Goal: Task Accomplishment & Management: Complete application form

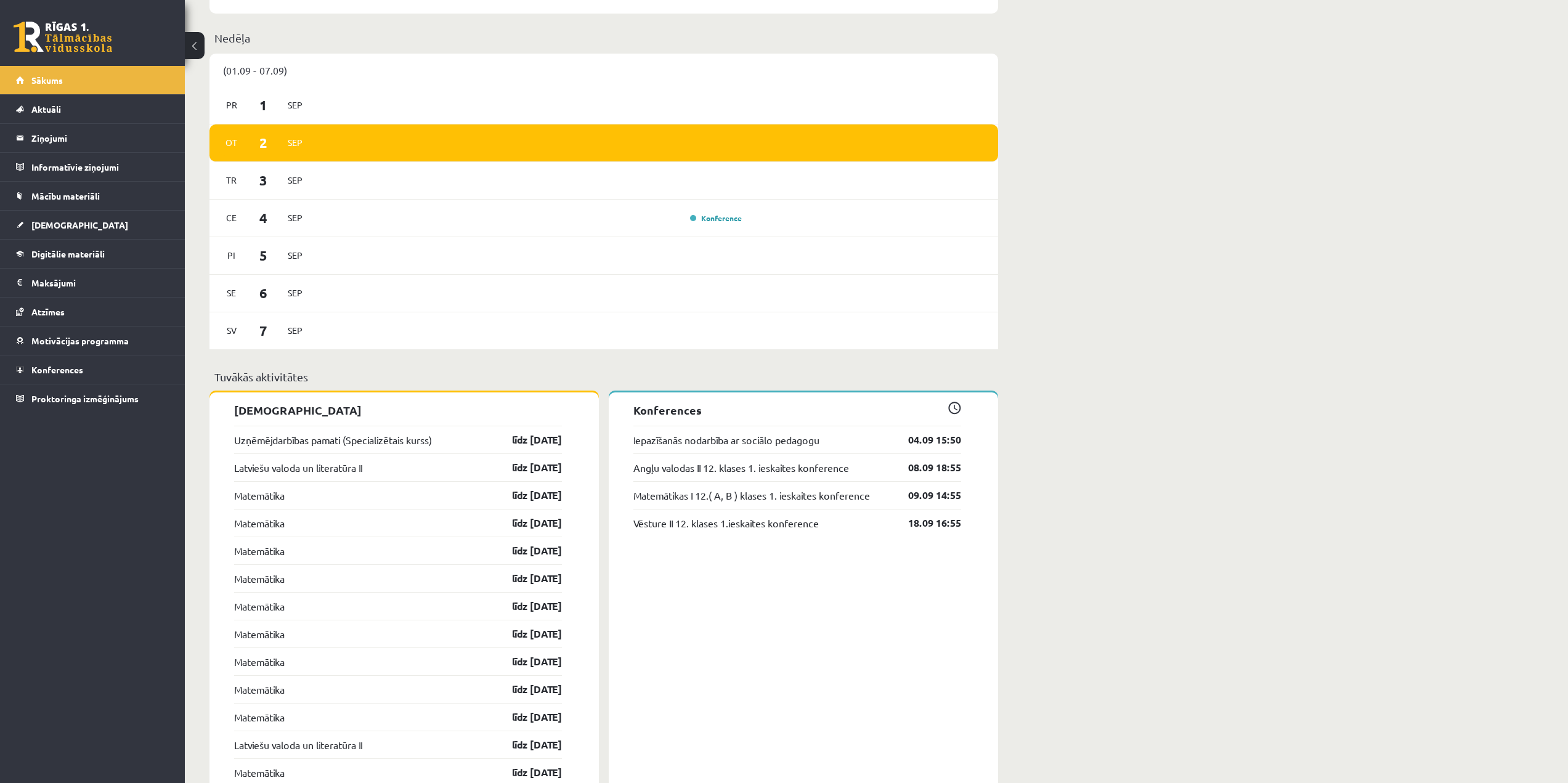
scroll to position [616, 0]
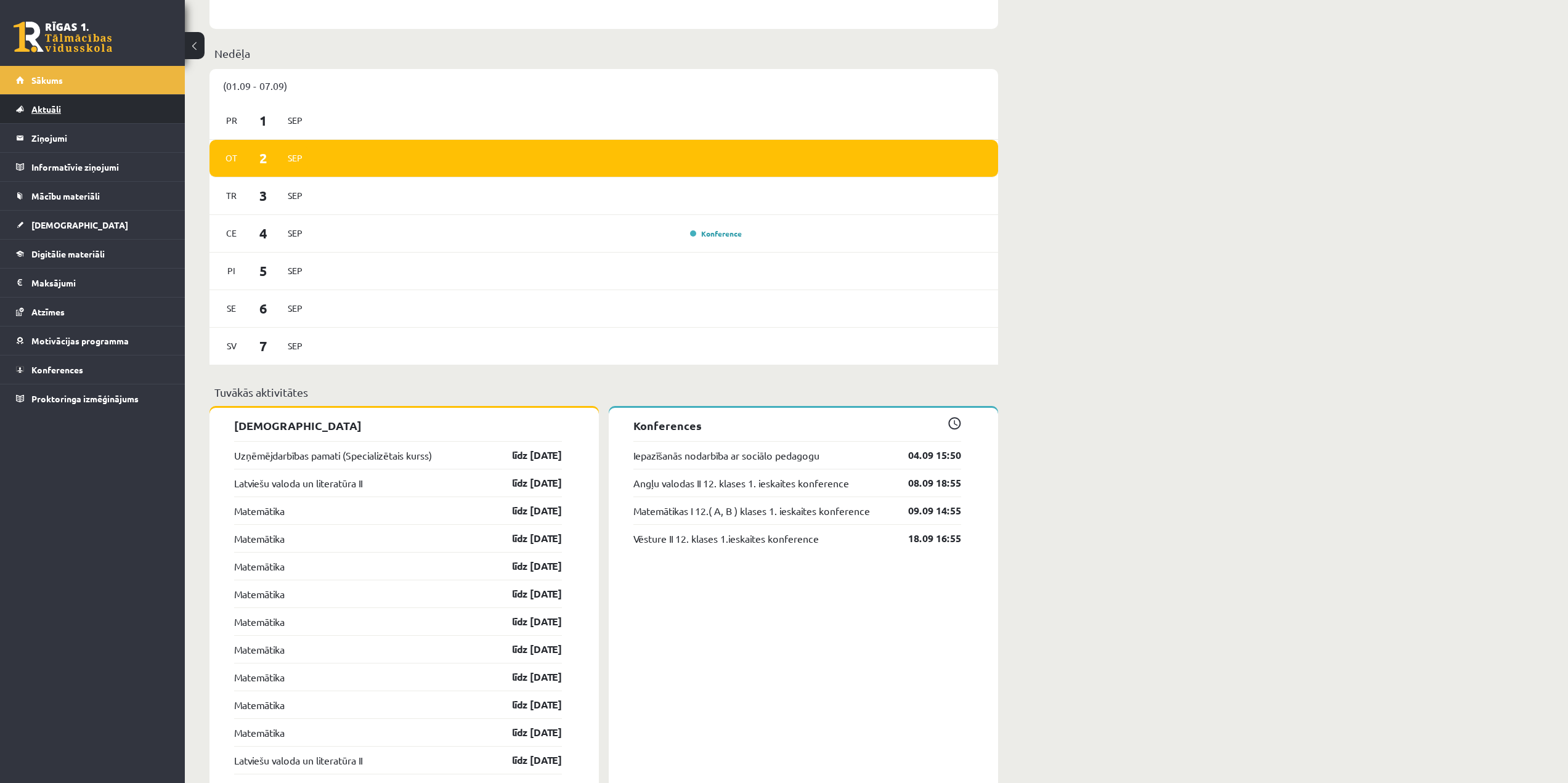
click at [58, 101] on link "Aktuāli" at bounding box center [93, 109] width 153 height 29
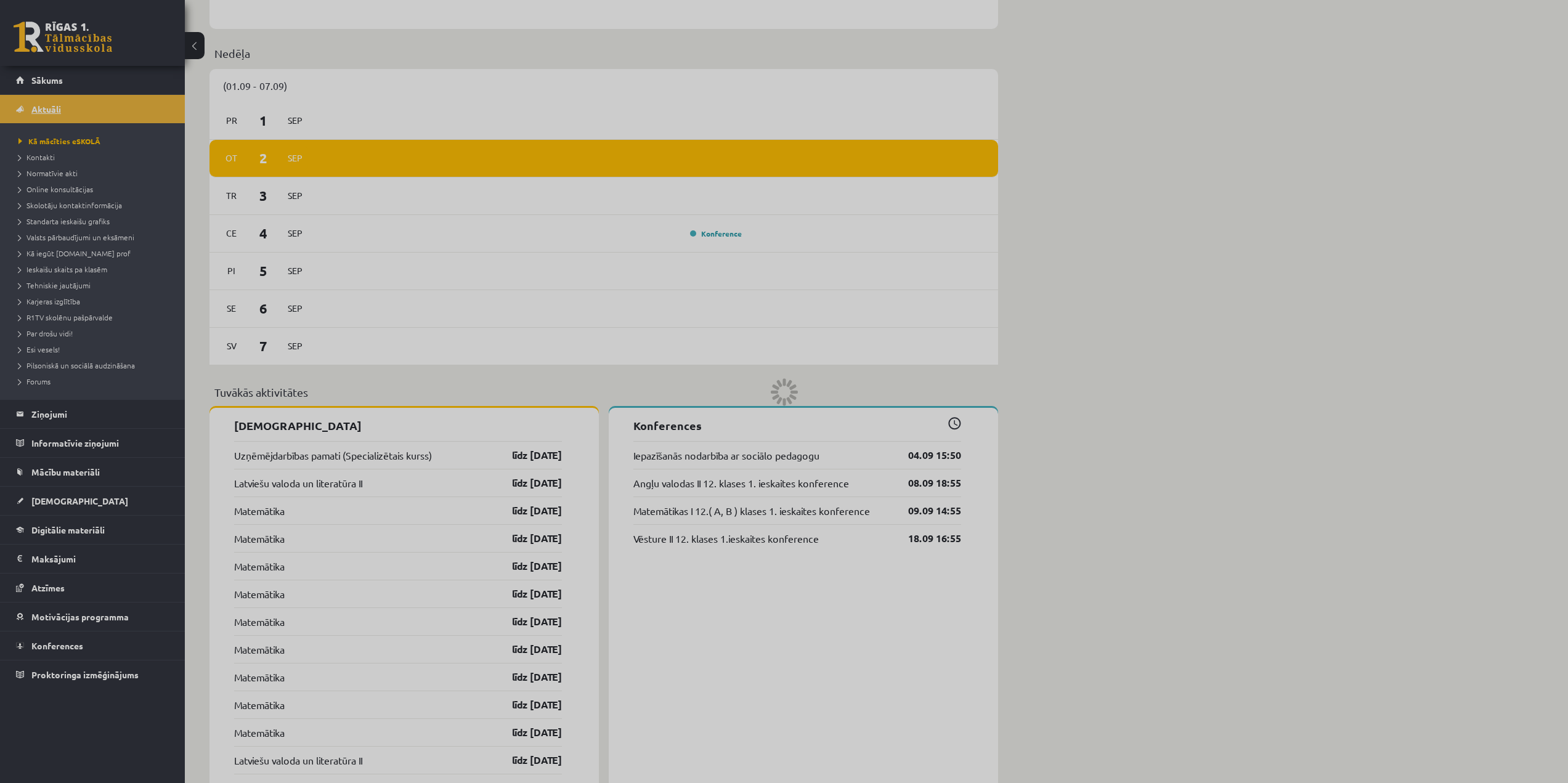
scroll to position [560, 0]
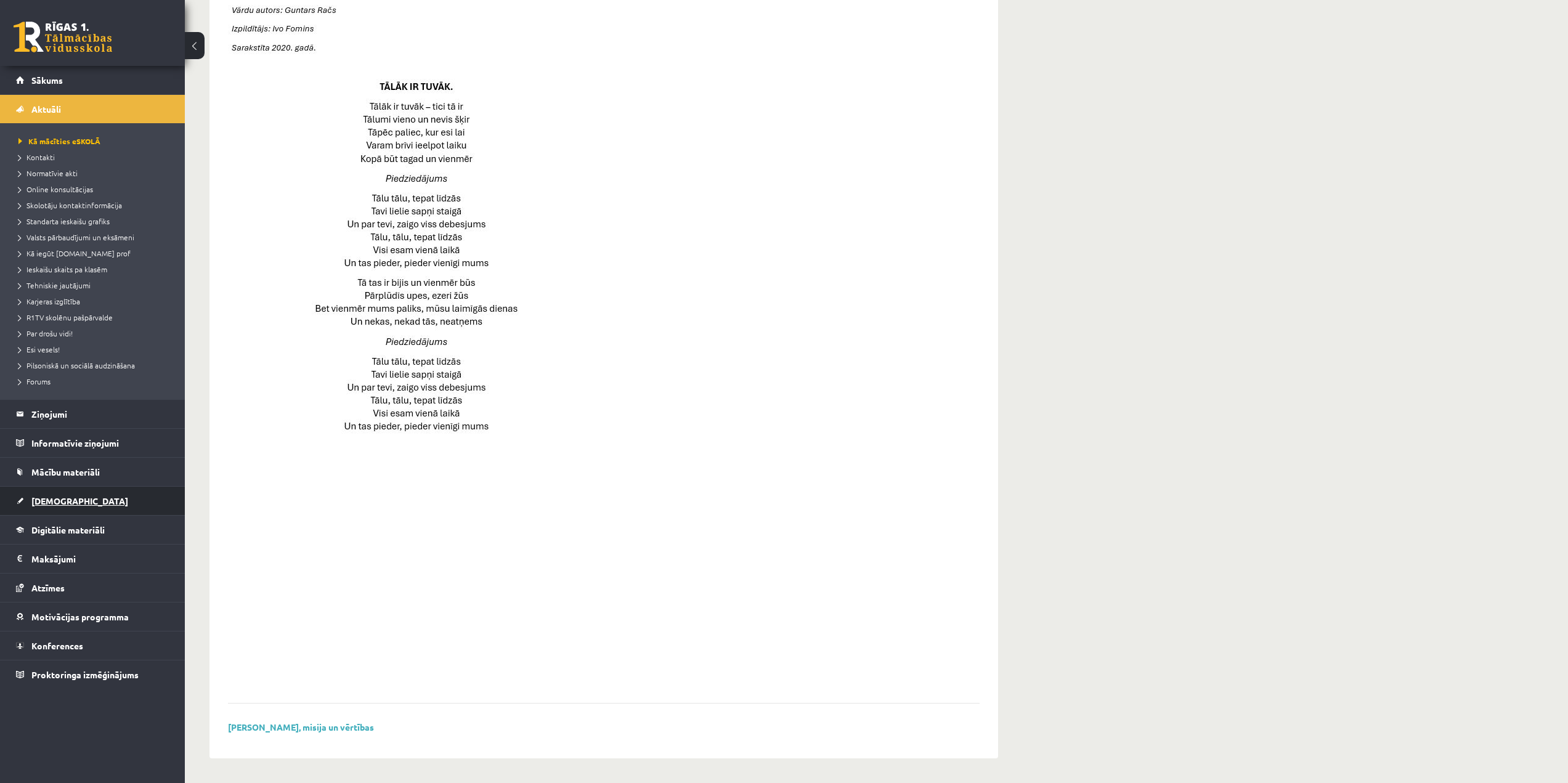
click at [80, 497] on link "[DEMOGRAPHIC_DATA]" at bounding box center [93, 501] width 153 height 29
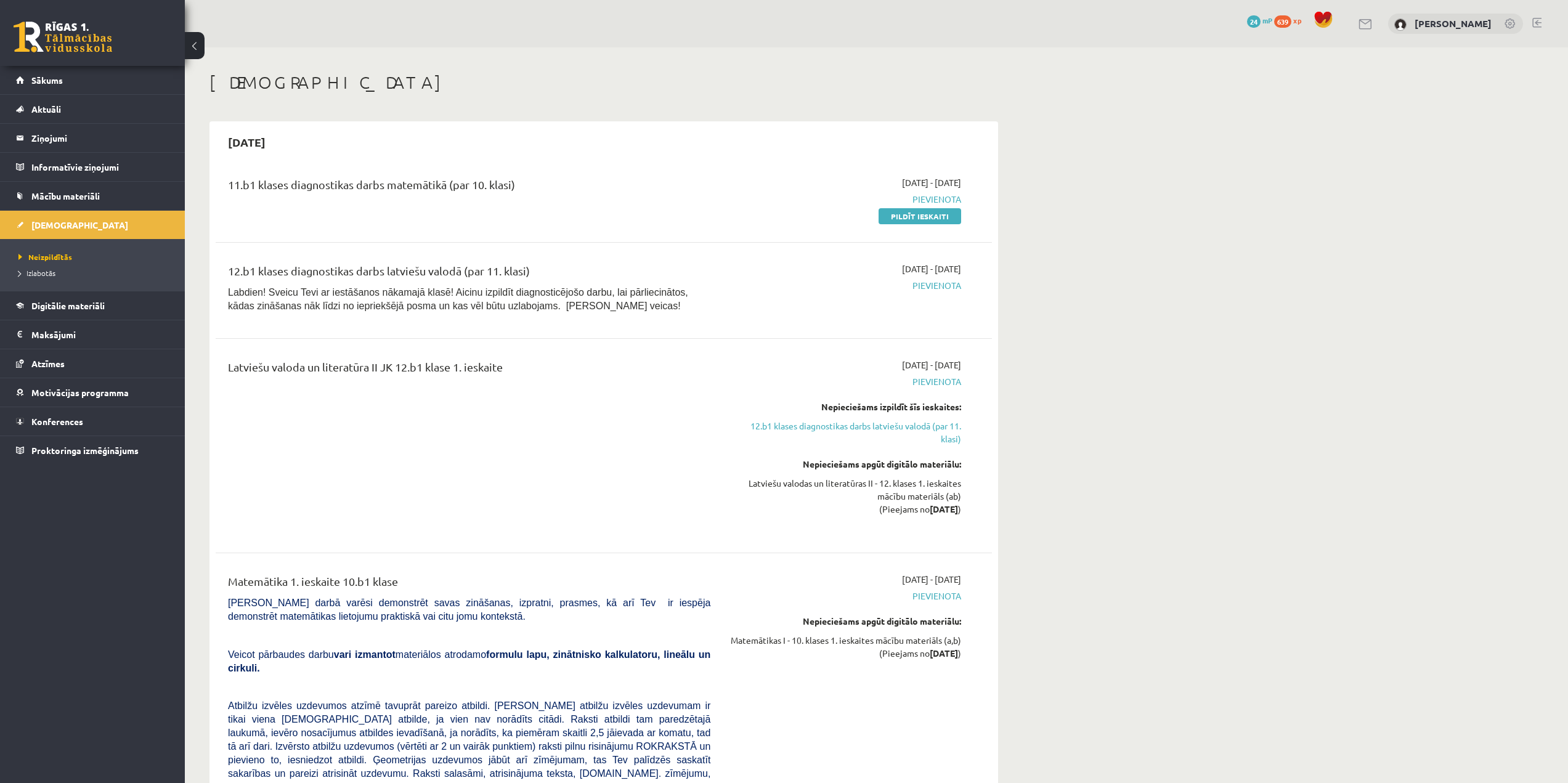
click at [1326, 18] on span at bounding box center [1324, 20] width 19 height 19
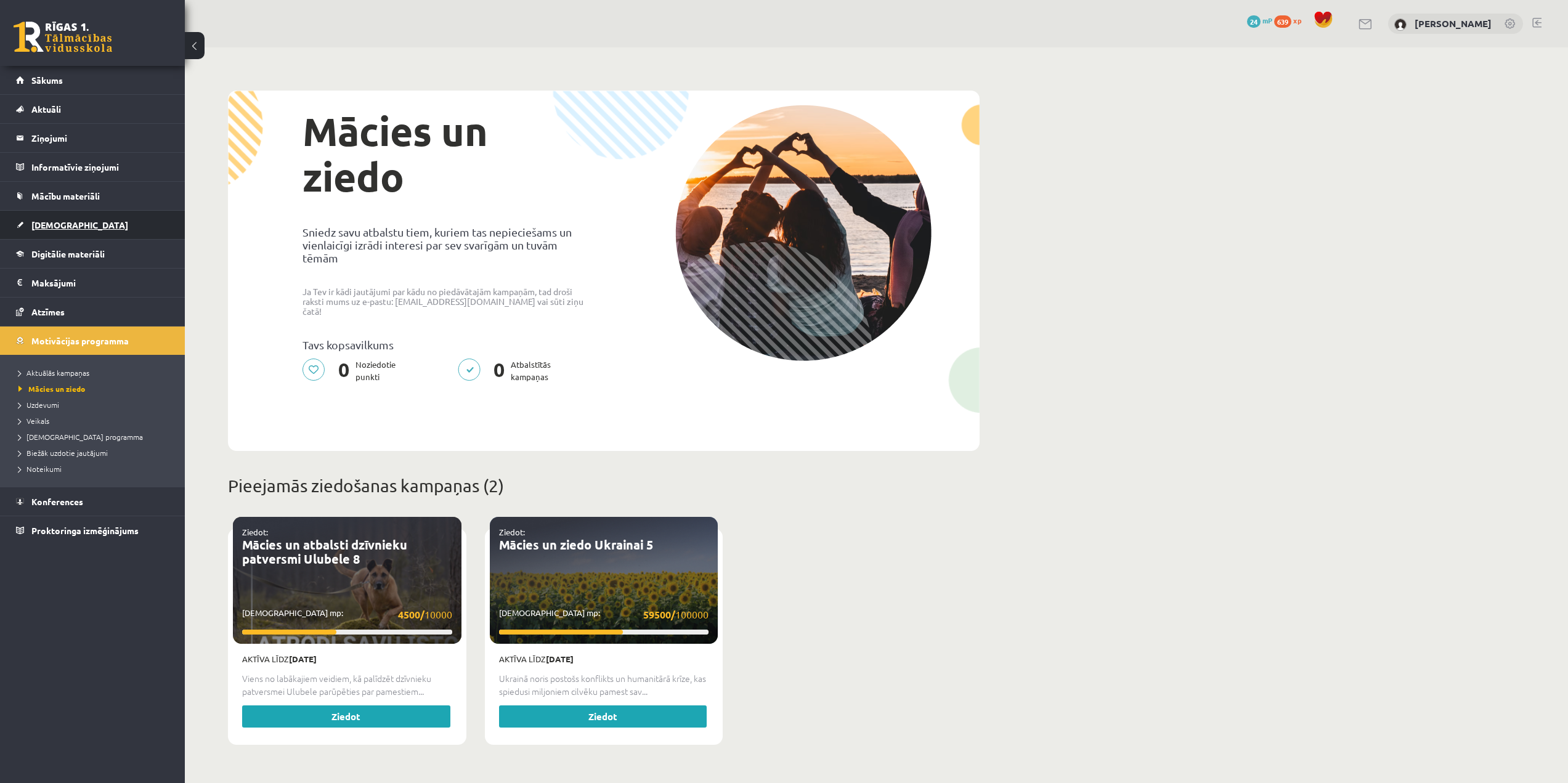
click at [77, 224] on link "[DEMOGRAPHIC_DATA]" at bounding box center [93, 225] width 153 height 29
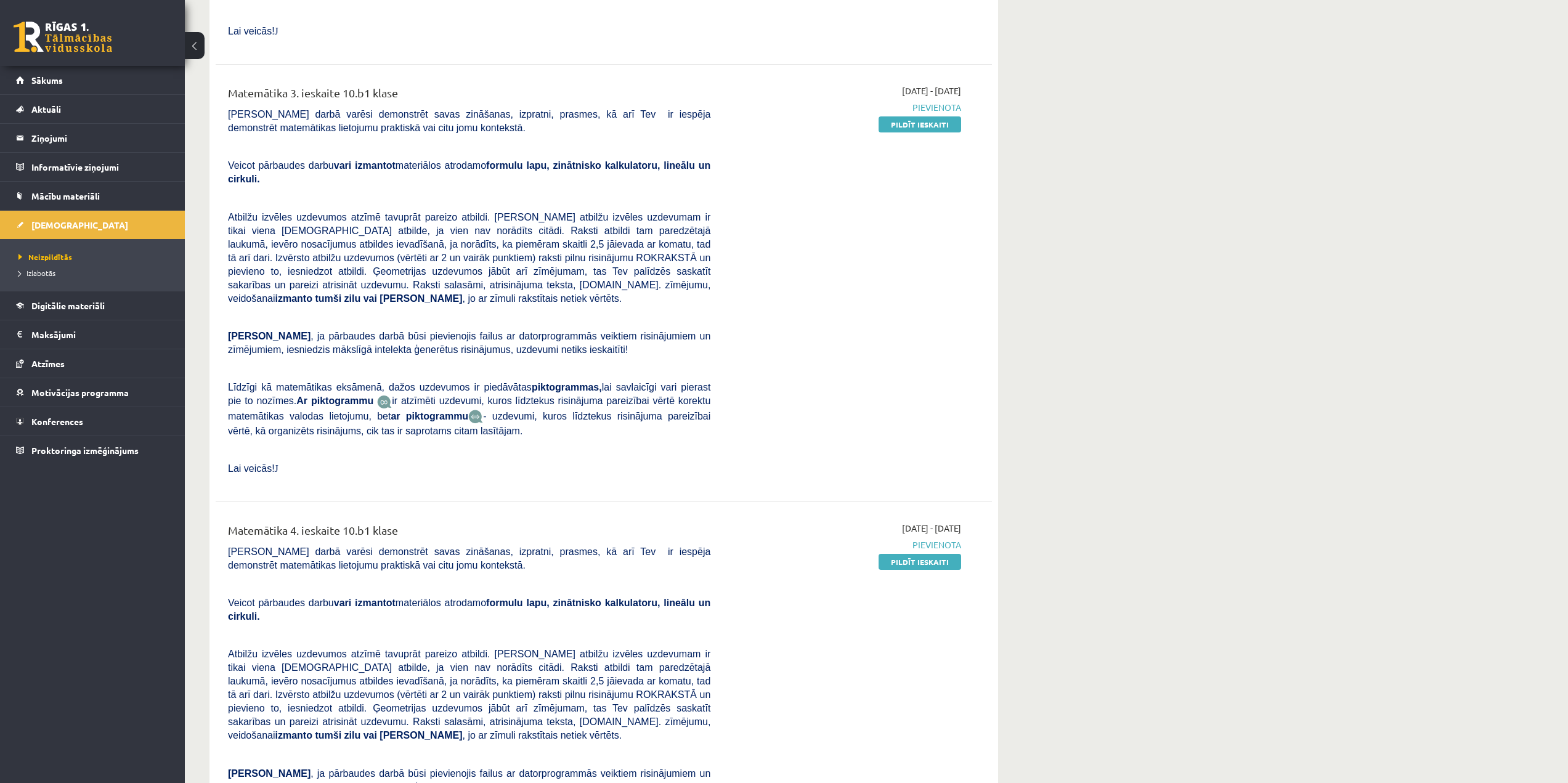
scroll to position [1347, 0]
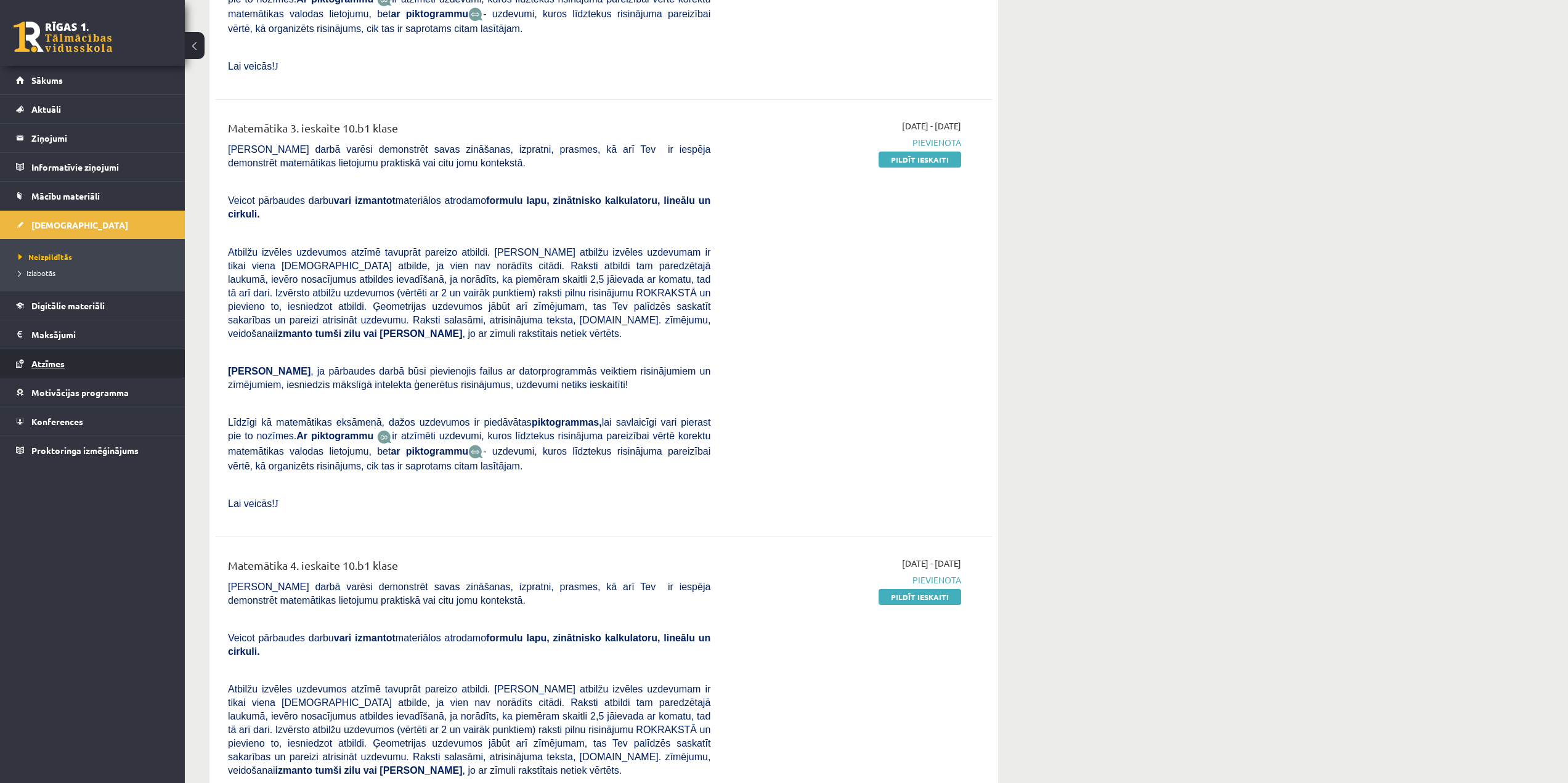
click at [47, 354] on link "Atzīmes" at bounding box center [93, 363] width 153 height 29
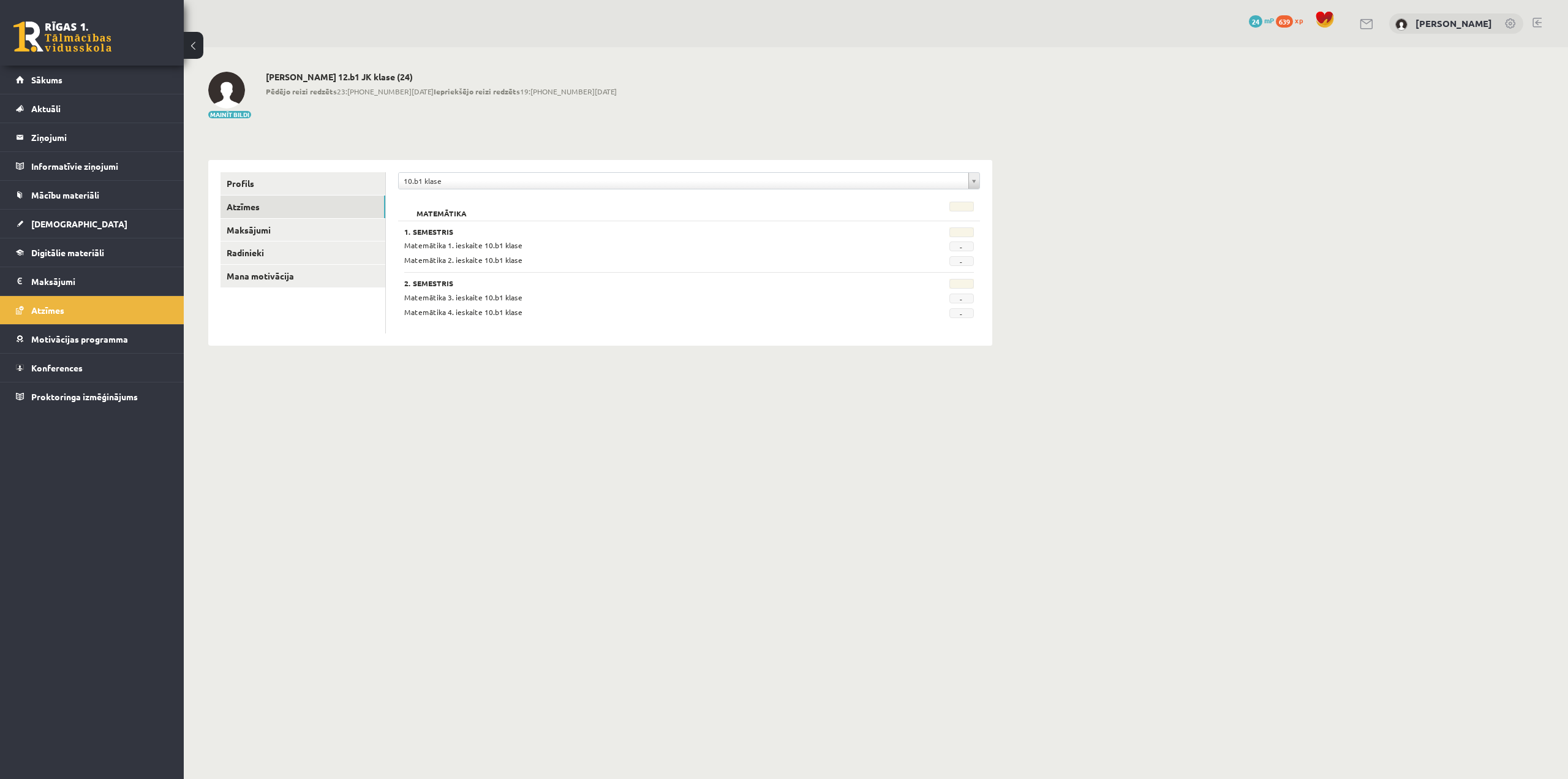
click at [456, 167] on div "**********" at bounding box center [689, 253] width 607 height 186
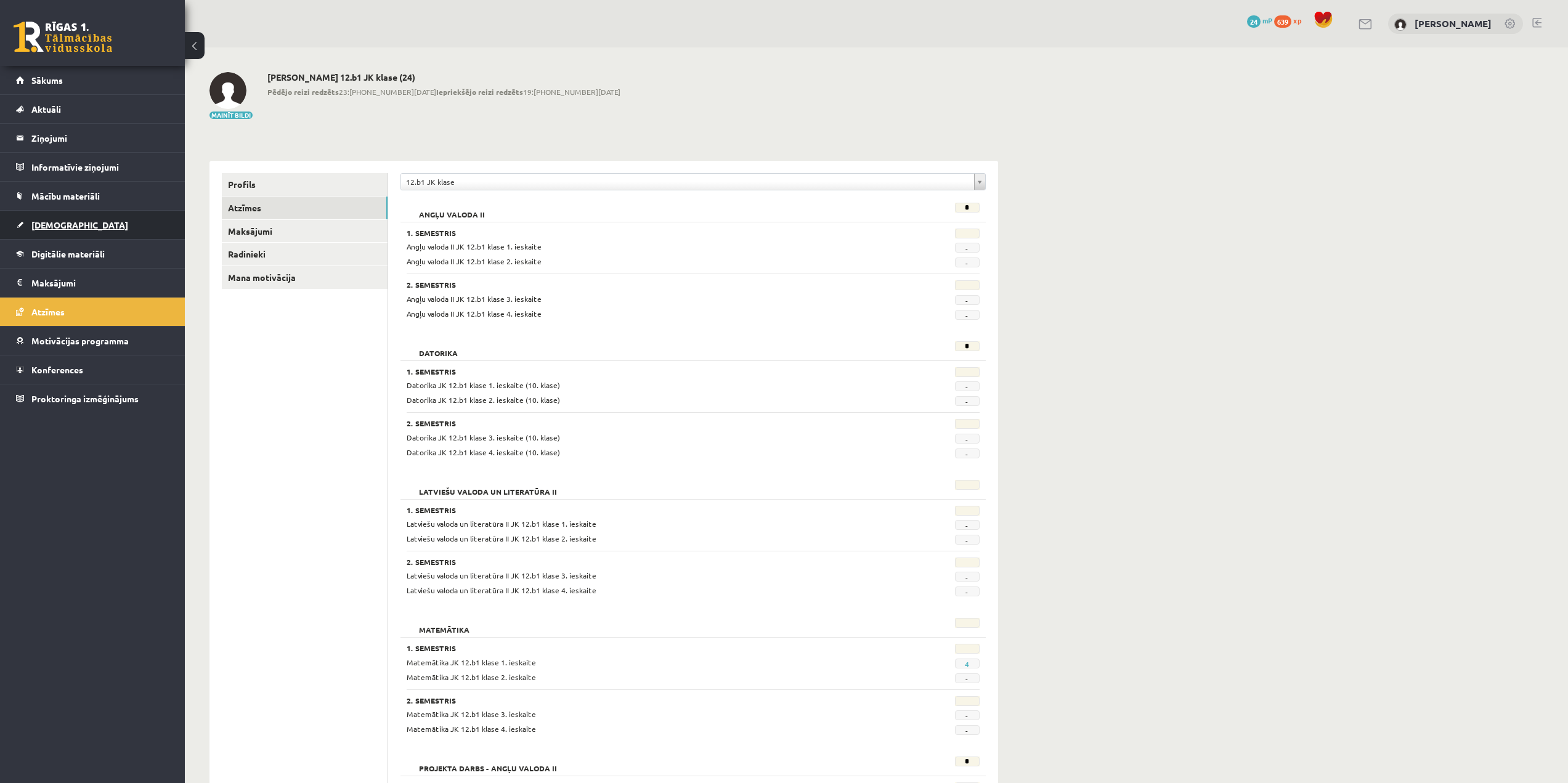
click at [88, 228] on link "[DEMOGRAPHIC_DATA]" at bounding box center [93, 225] width 153 height 29
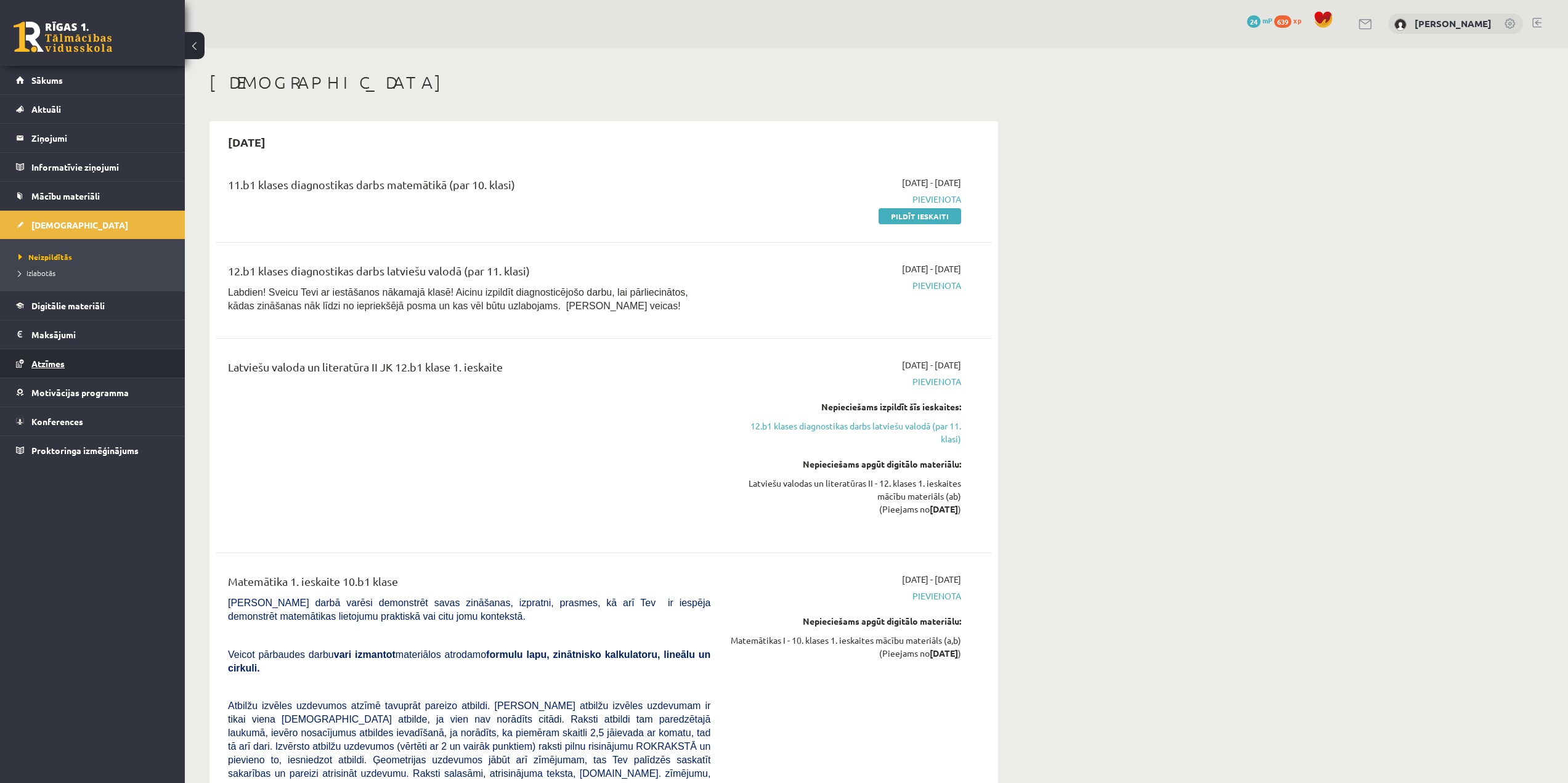
click at [110, 368] on link "Atzīmes" at bounding box center [93, 363] width 153 height 29
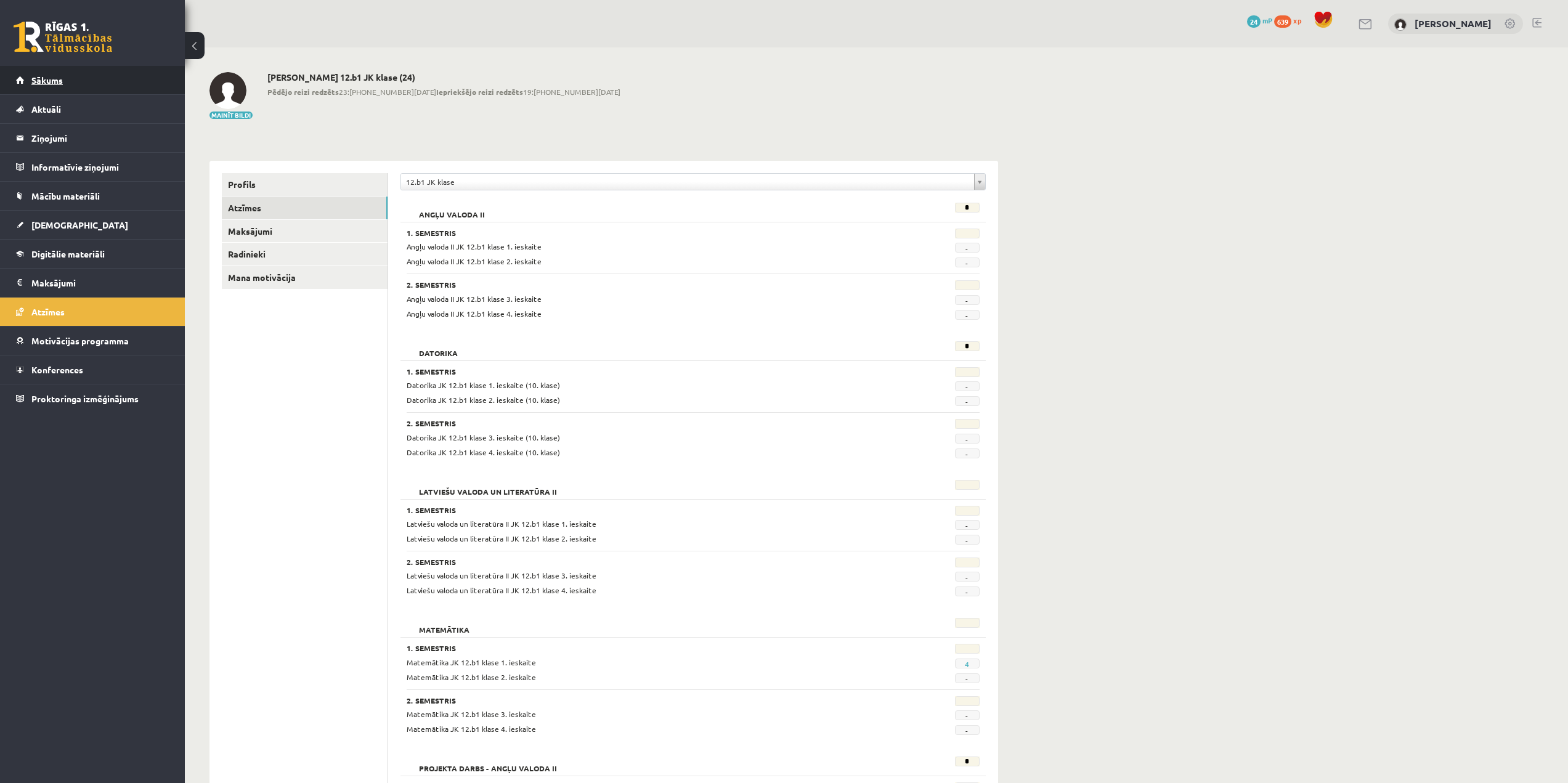
click at [87, 67] on link "Sākums" at bounding box center [93, 80] width 153 height 29
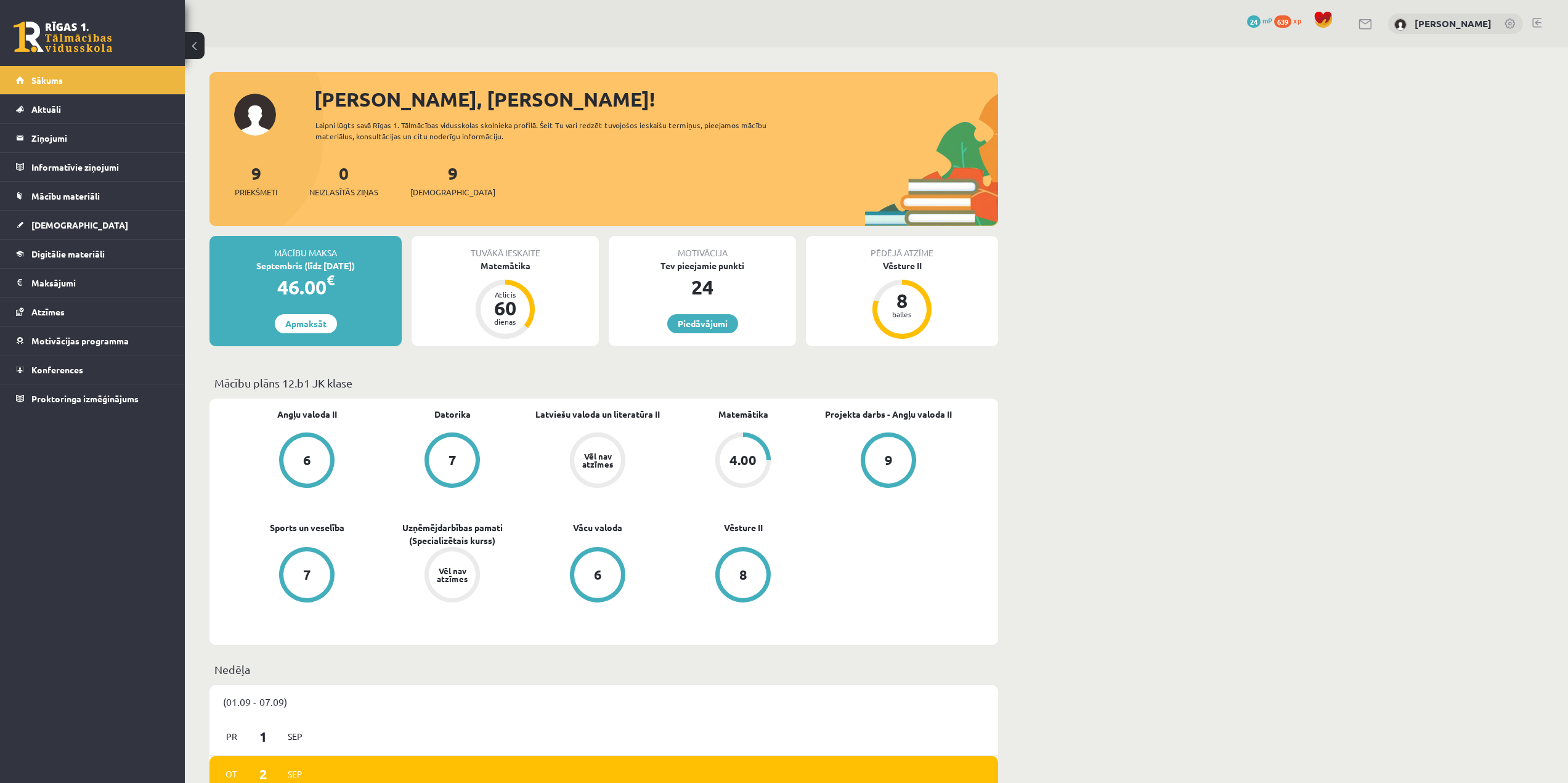
click at [747, 430] on span "Matemātika" at bounding box center [744, 420] width 50 height 25
click at [744, 419] on link "Matemātika" at bounding box center [744, 414] width 50 height 13
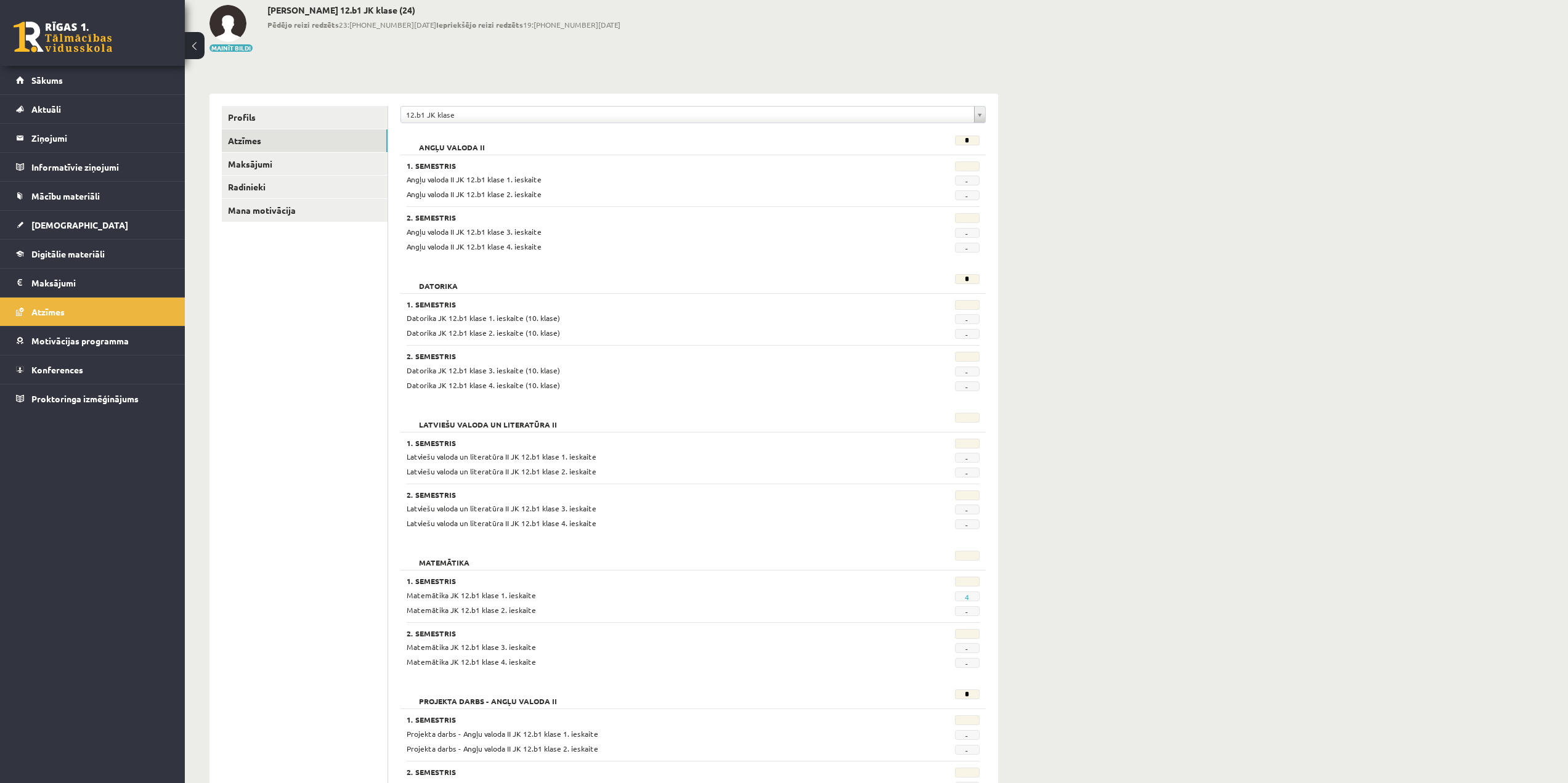
scroll to position [308, 0]
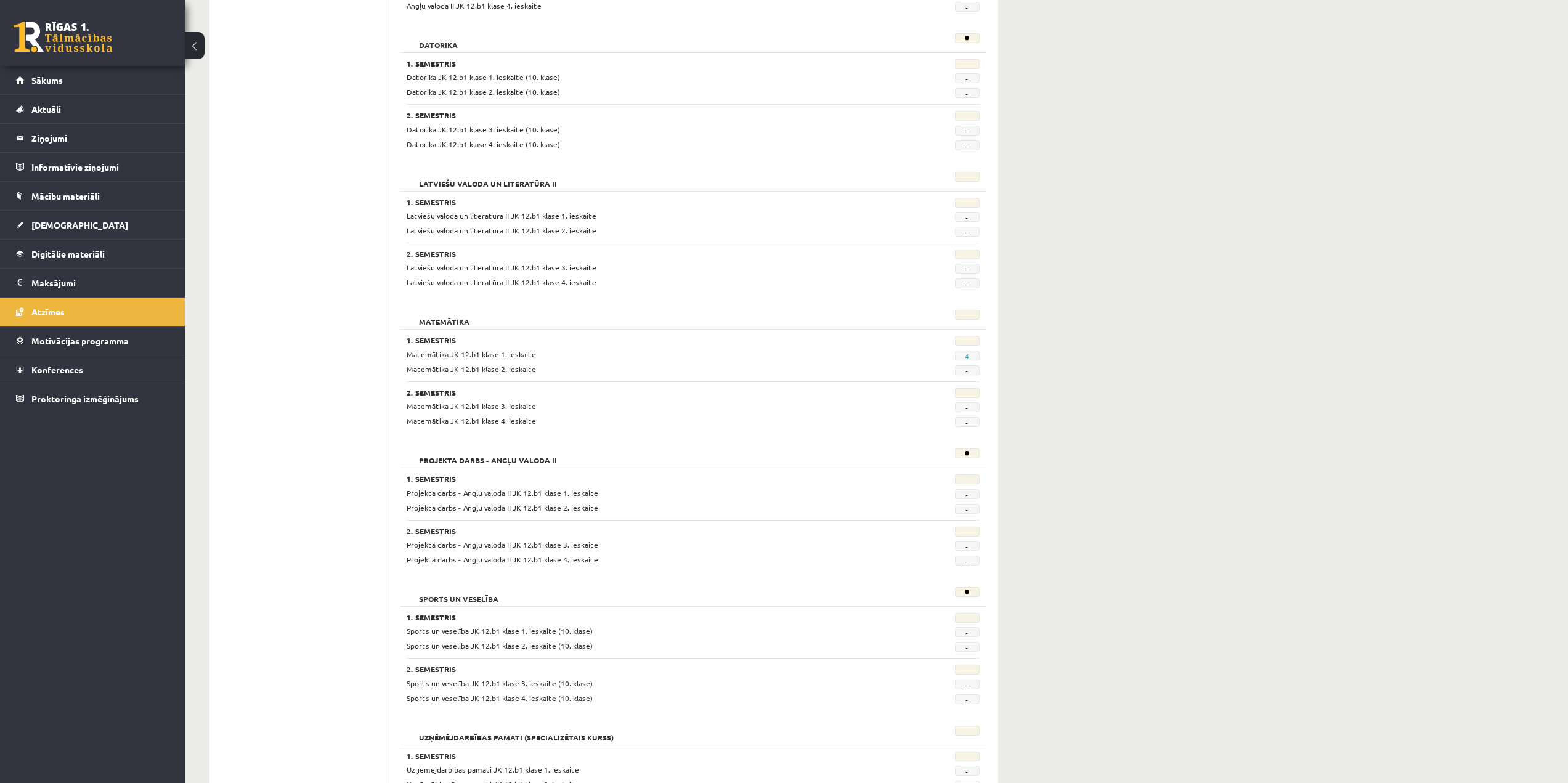
click at [963, 363] on div "-" at bounding box center [940, 369] width 98 height 12
click at [968, 359] on link "4" at bounding box center [967, 356] width 4 height 10
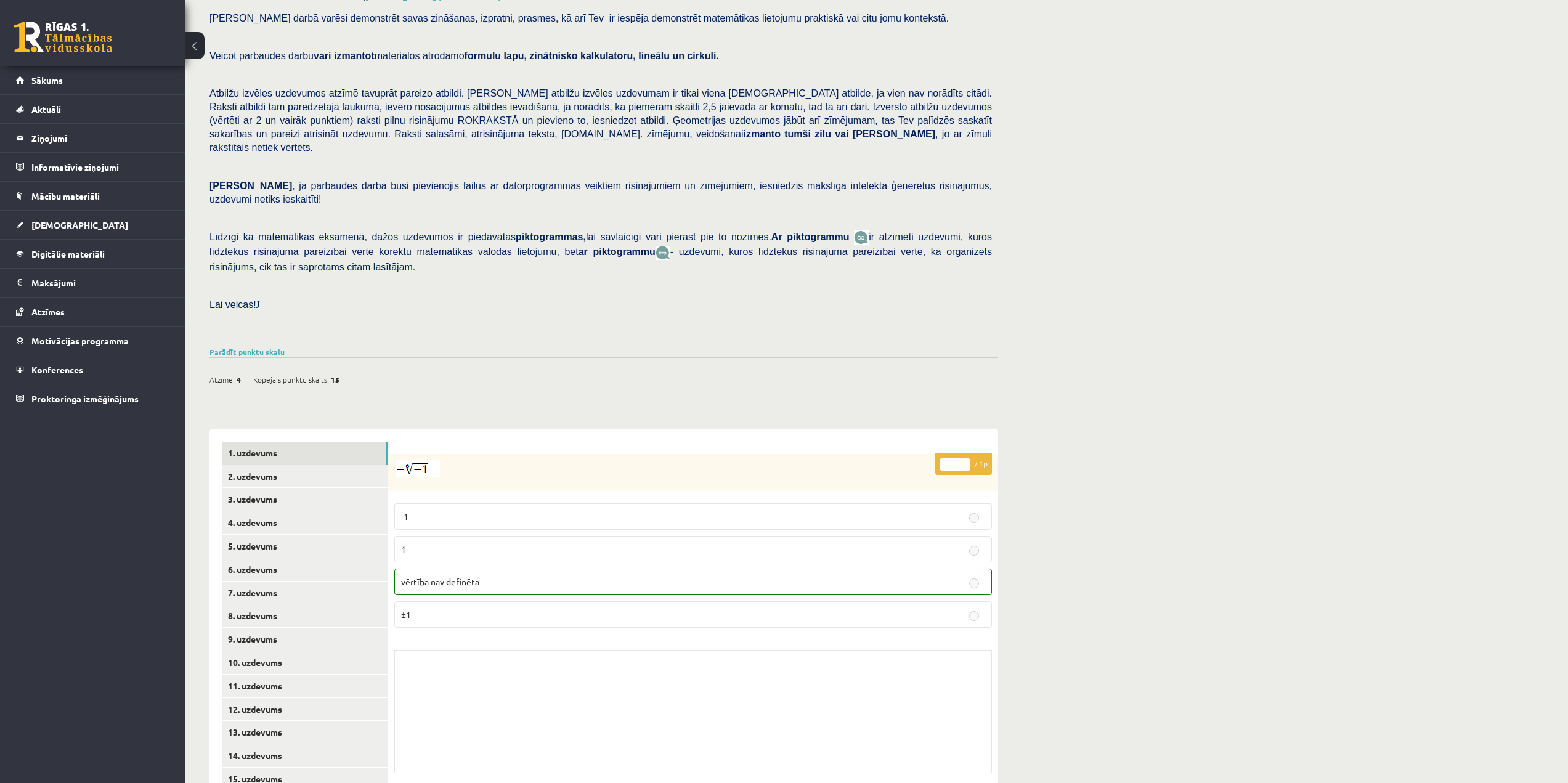
scroll to position [98, 0]
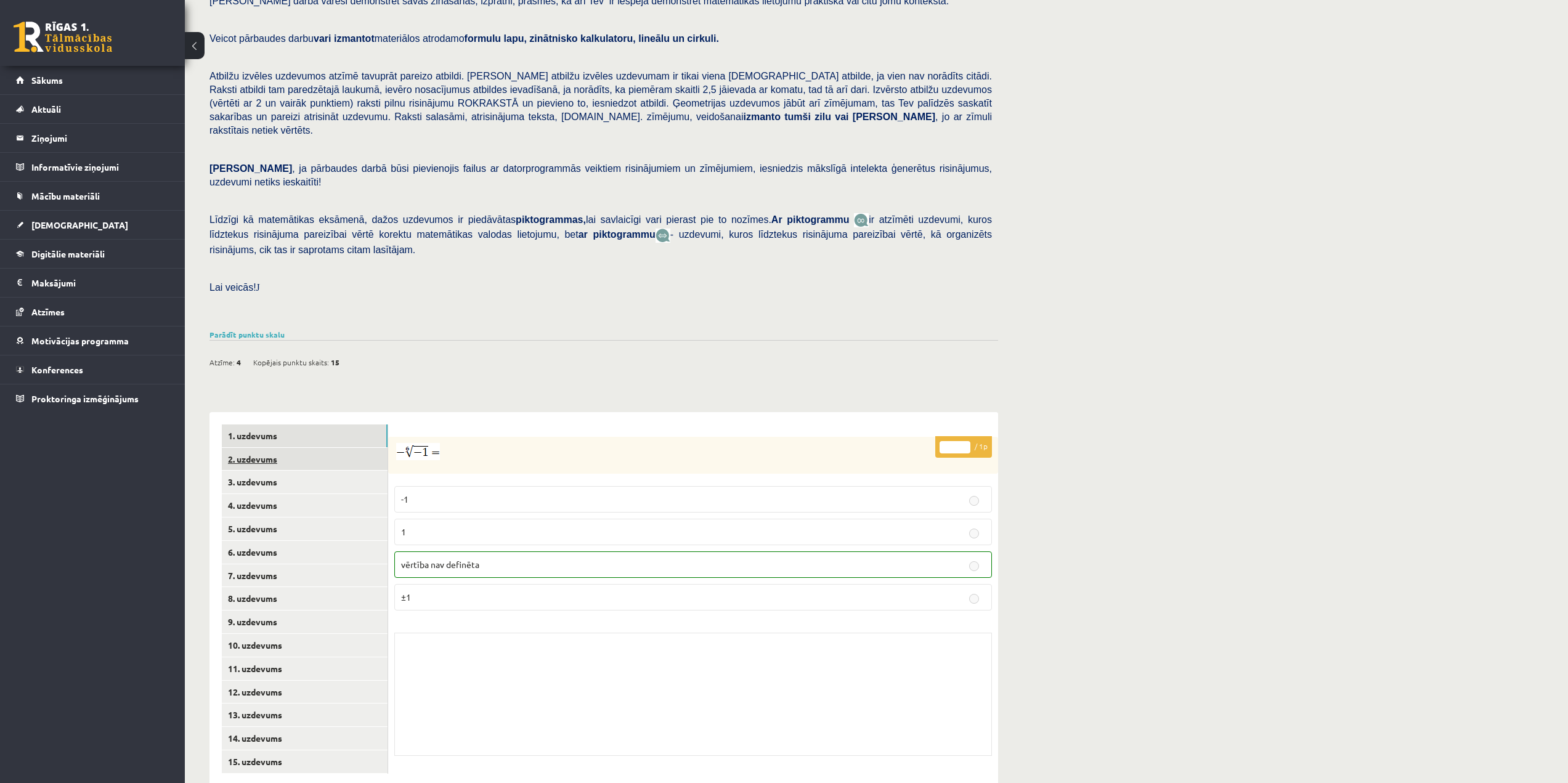
click at [251, 448] on link "2. uzdevums" at bounding box center [305, 459] width 166 height 23
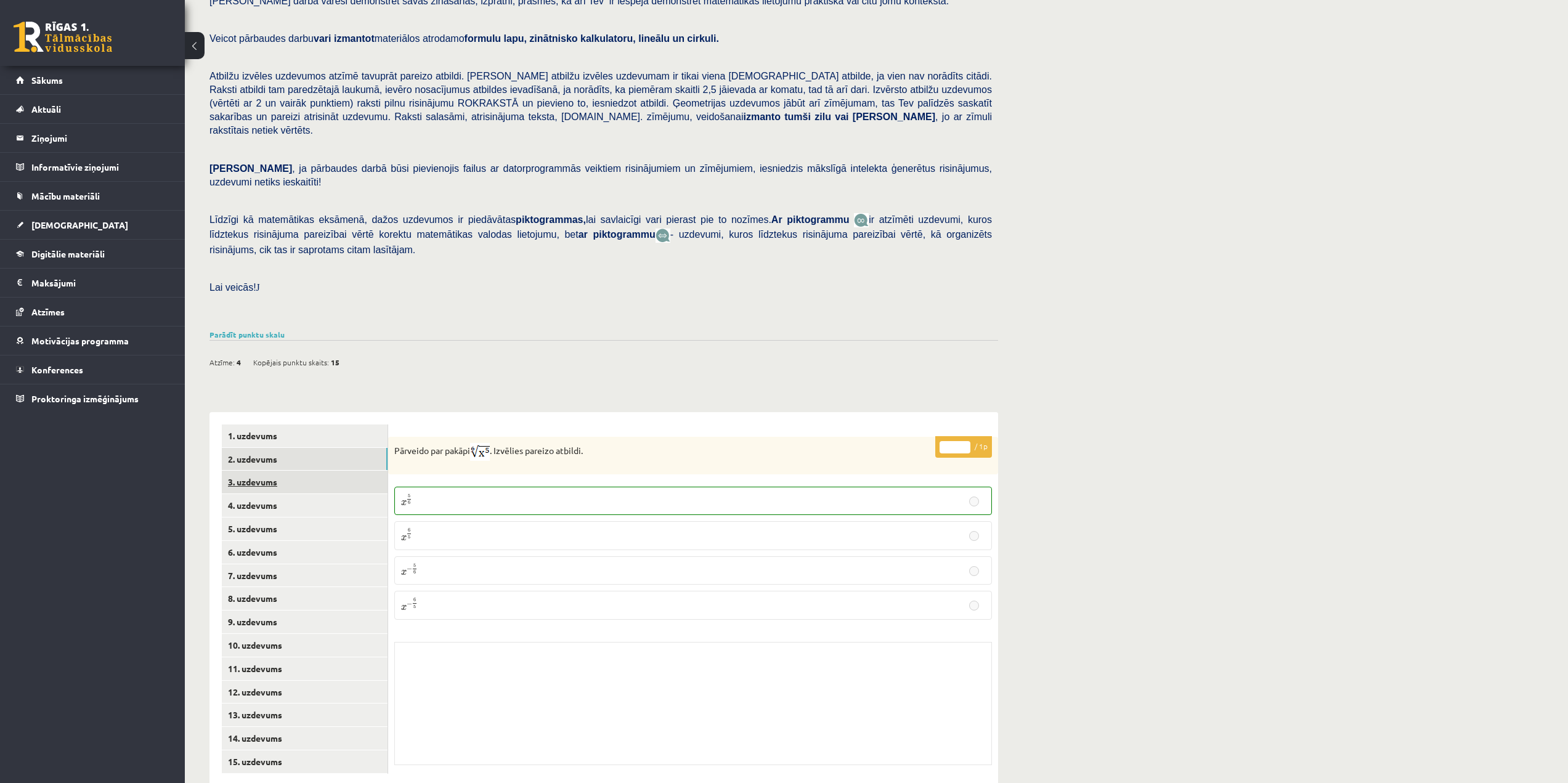
click at [291, 471] on link "3. uzdevums" at bounding box center [305, 482] width 166 height 23
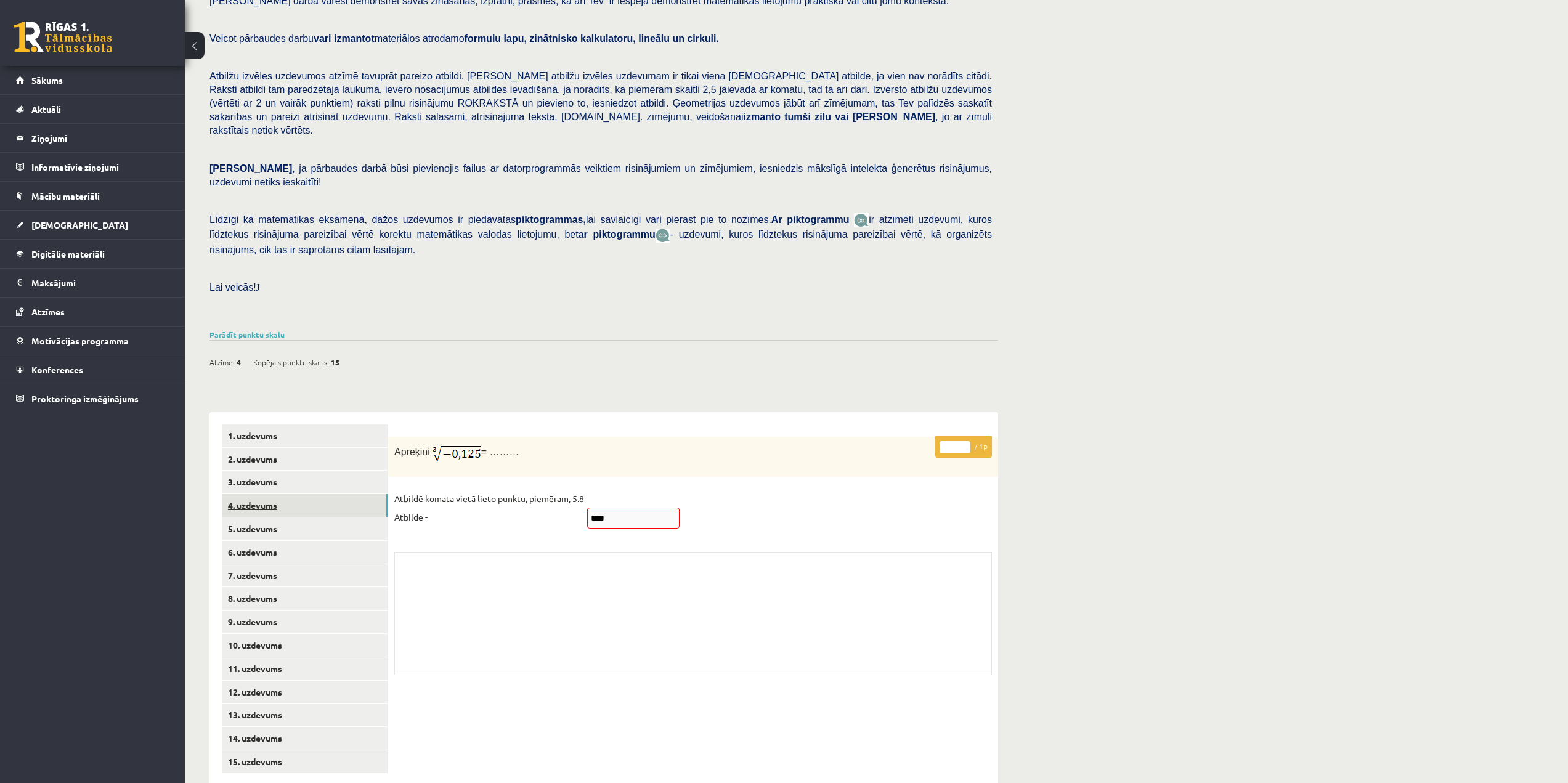
click at [306, 494] on link "4. uzdevums" at bounding box center [305, 505] width 166 height 23
click at [280, 471] on link "3. uzdevums" at bounding box center [305, 482] width 166 height 23
click at [742, 503] on fieldset "Atbildē komata vietā lieto punktu, piemēram, 5.8 Atbilde - ****" at bounding box center [693, 511] width 598 height 44
click at [303, 494] on link "4. uzdevums" at bounding box center [305, 505] width 166 height 23
click at [305, 517] on link "5. uzdevums" at bounding box center [305, 528] width 166 height 23
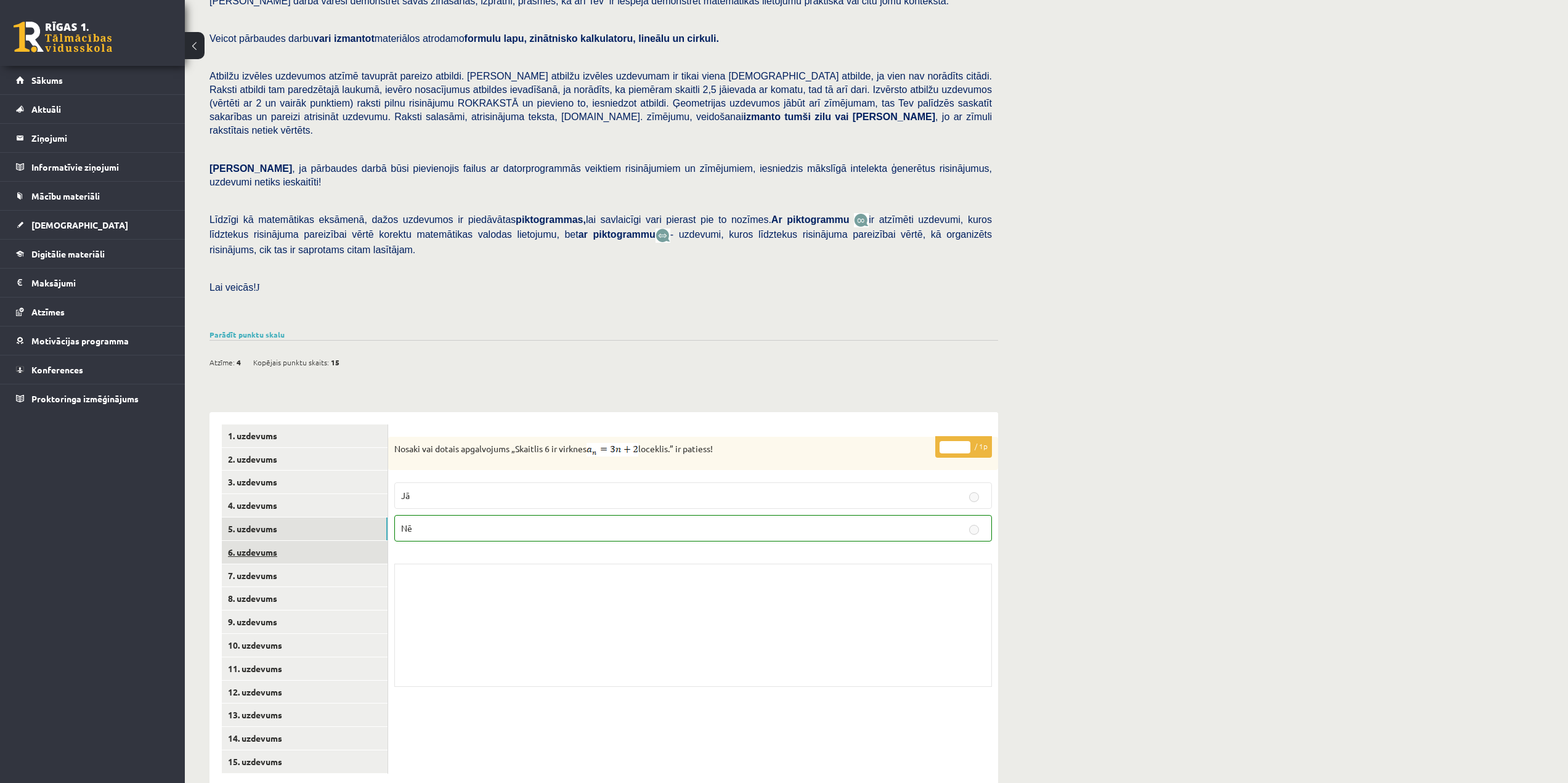
click at [309, 541] on link "6. uzdevums" at bounding box center [305, 552] width 166 height 23
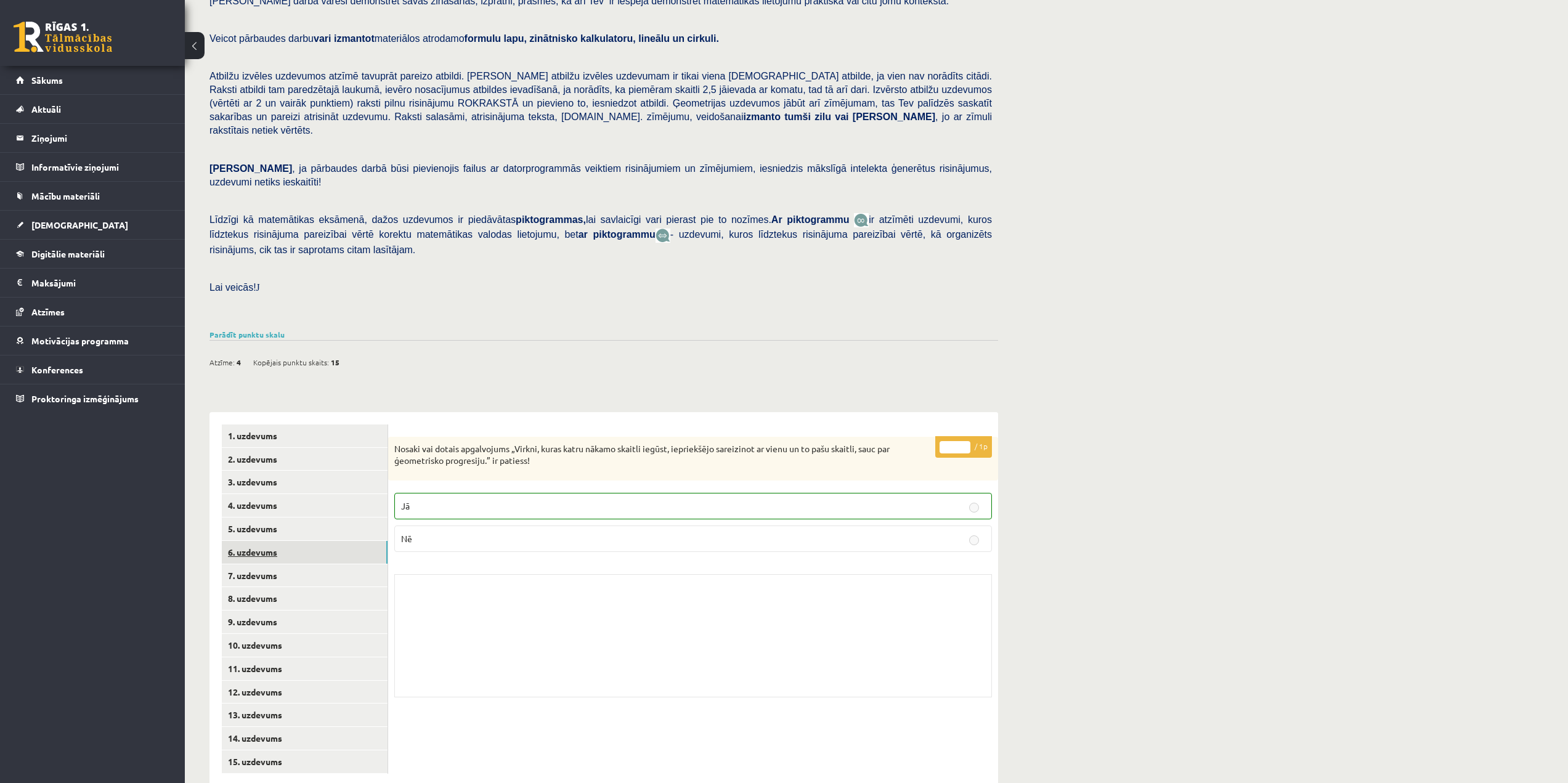
click at [312, 541] on link "6. uzdevums" at bounding box center [305, 552] width 166 height 23
click at [314, 564] on link "7. uzdevums" at bounding box center [305, 575] width 166 height 23
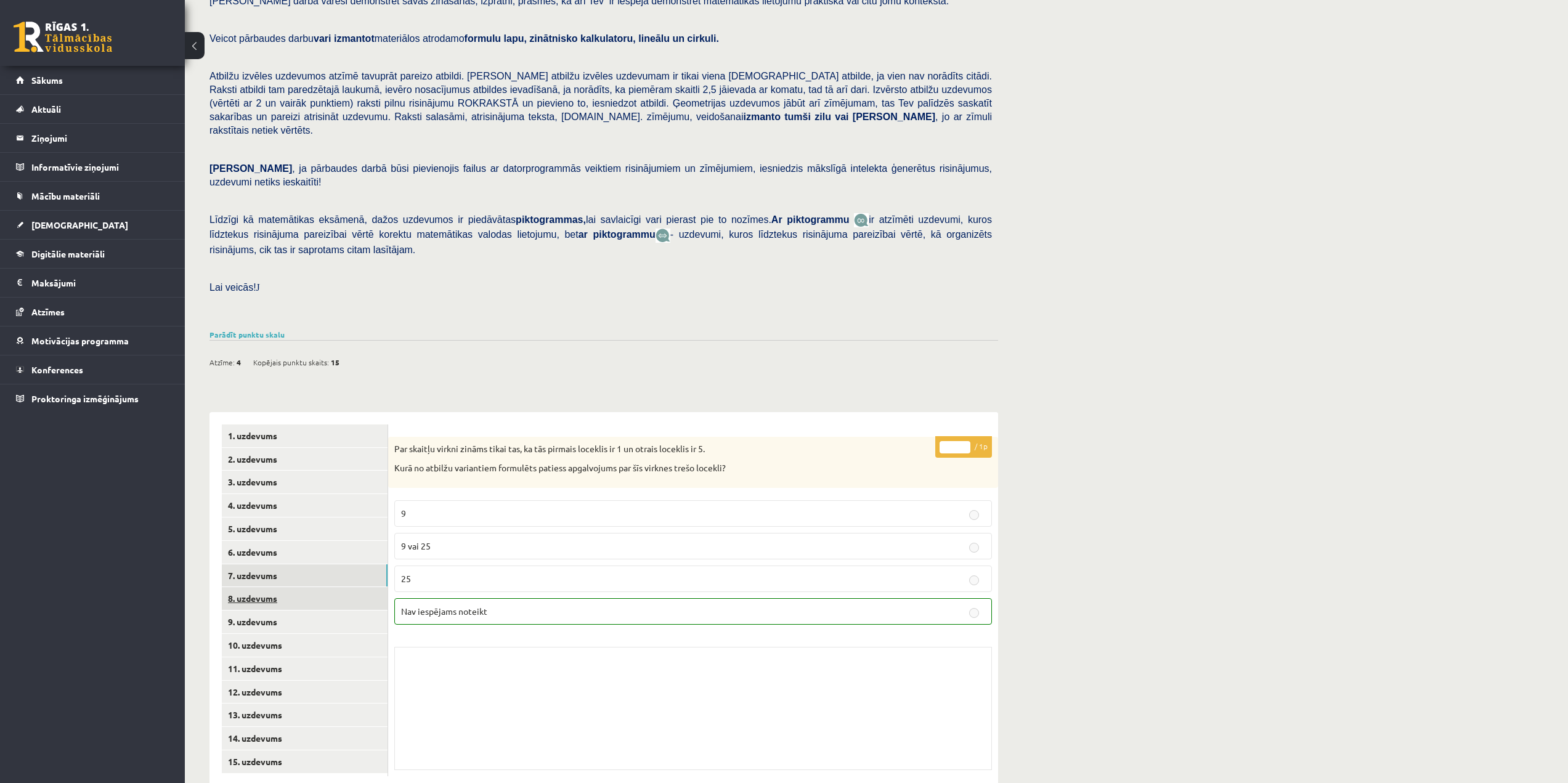
click at [315, 587] on link "8. uzdevums" at bounding box center [305, 598] width 166 height 23
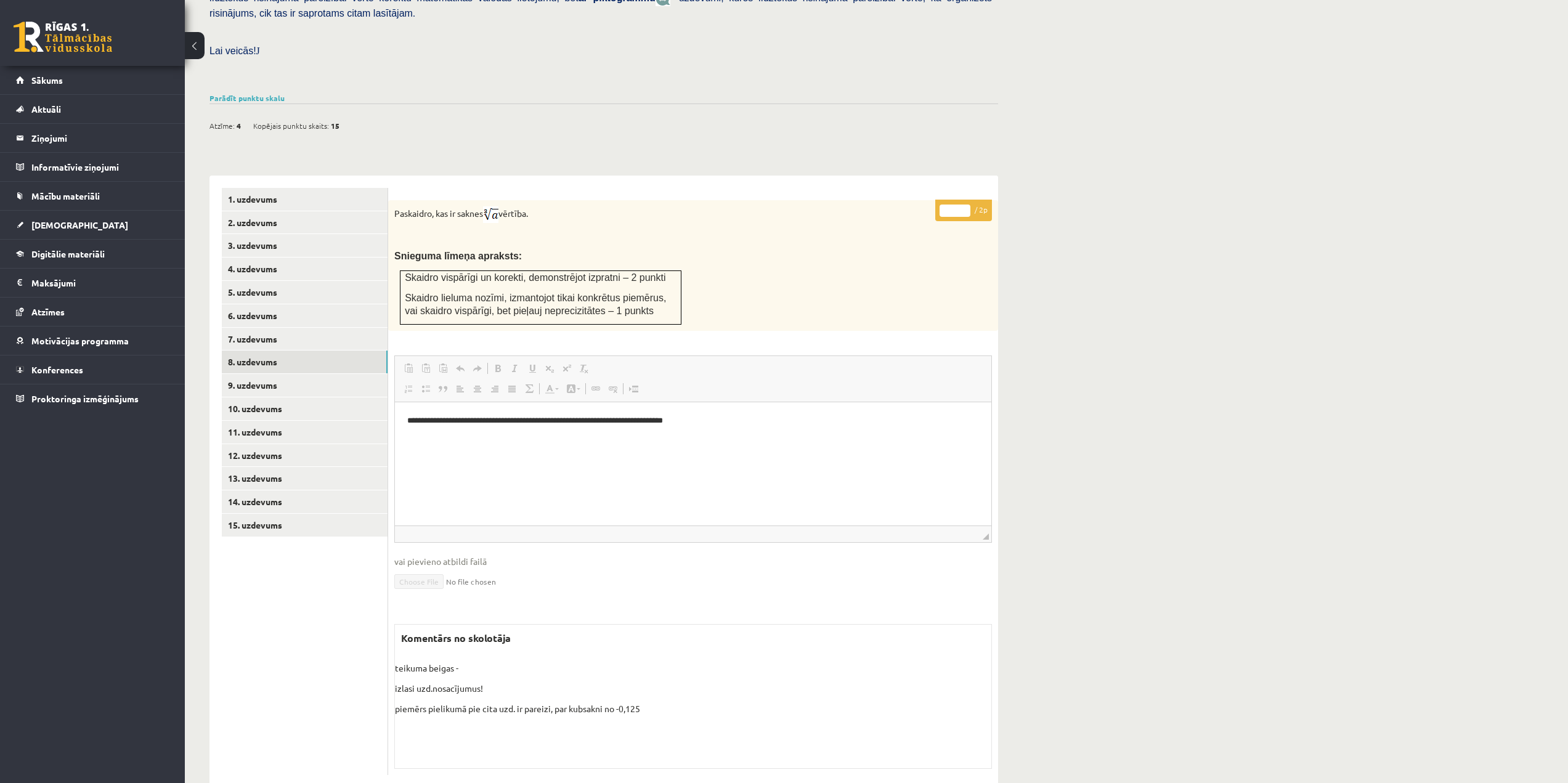
scroll to position [337, 0]
click at [317, 372] on link "9. uzdevums" at bounding box center [305, 383] width 166 height 23
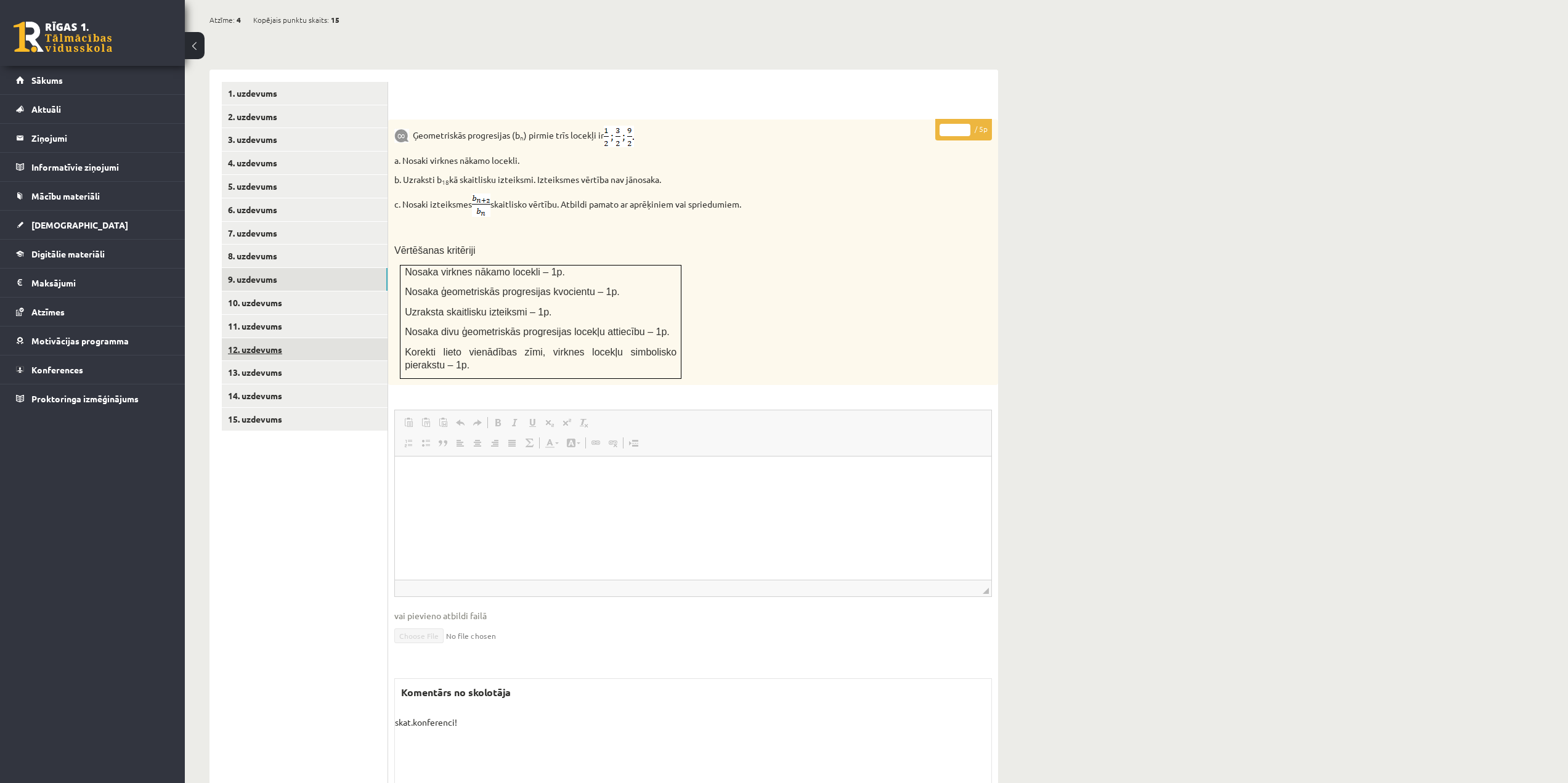
scroll to position [476, 0]
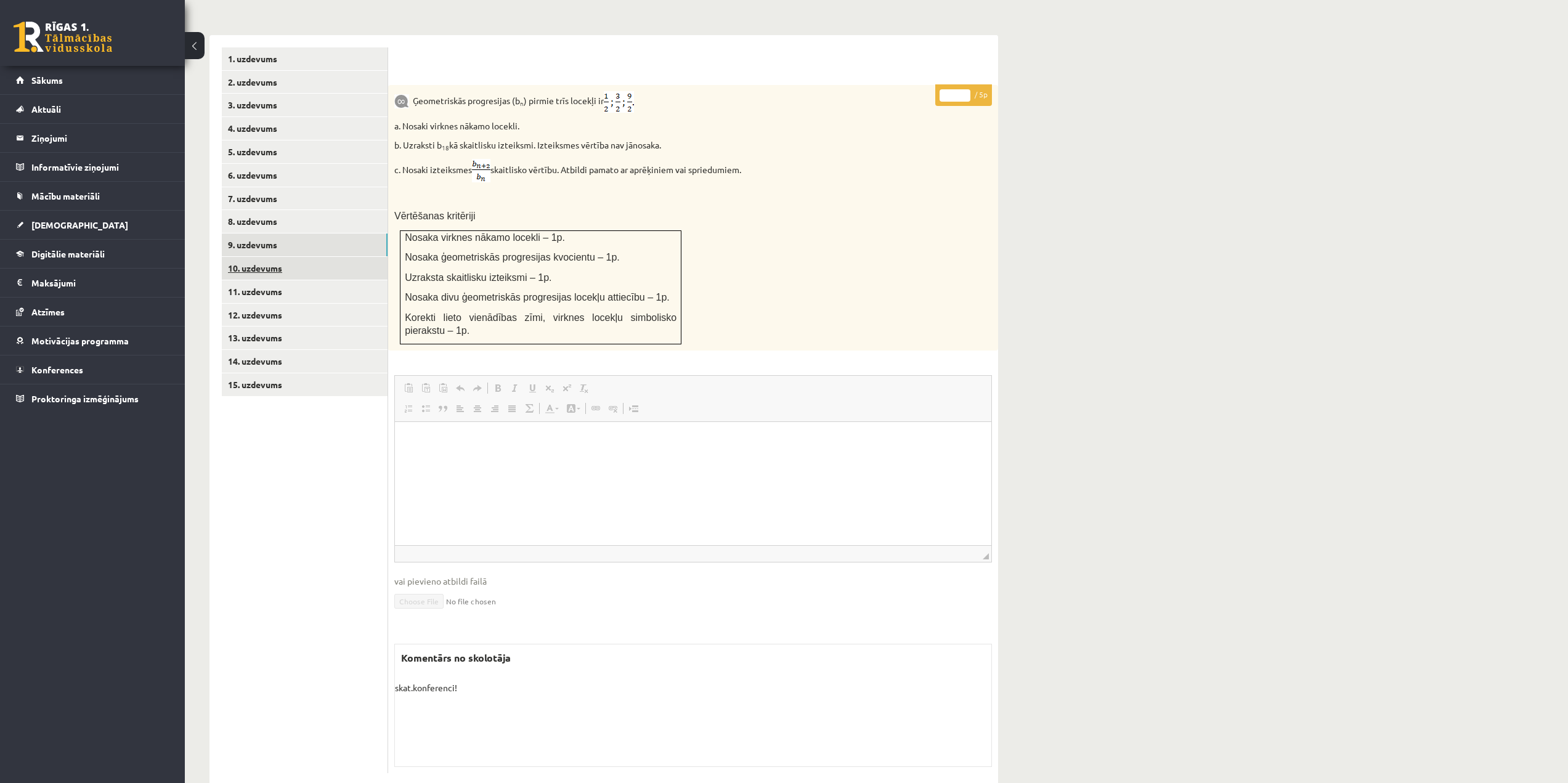
click at [262, 257] on link "10. uzdevums" at bounding box center [305, 268] width 166 height 23
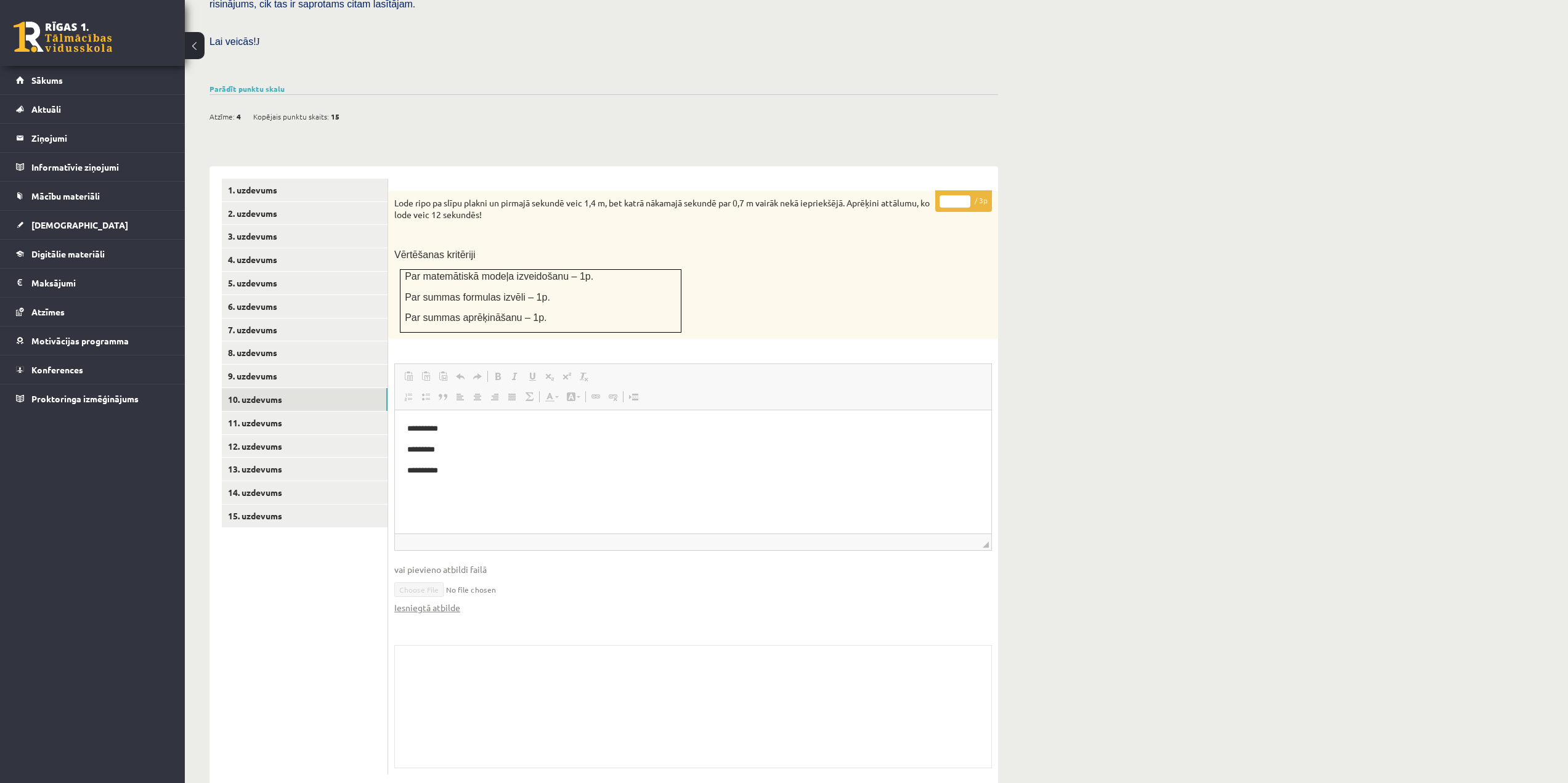
scroll to position [345, 0]
click at [446, 600] on link "Iesniegtā atbilde" at bounding box center [427, 606] width 66 height 13
click at [278, 410] on link "11. uzdevums" at bounding box center [305, 421] width 166 height 23
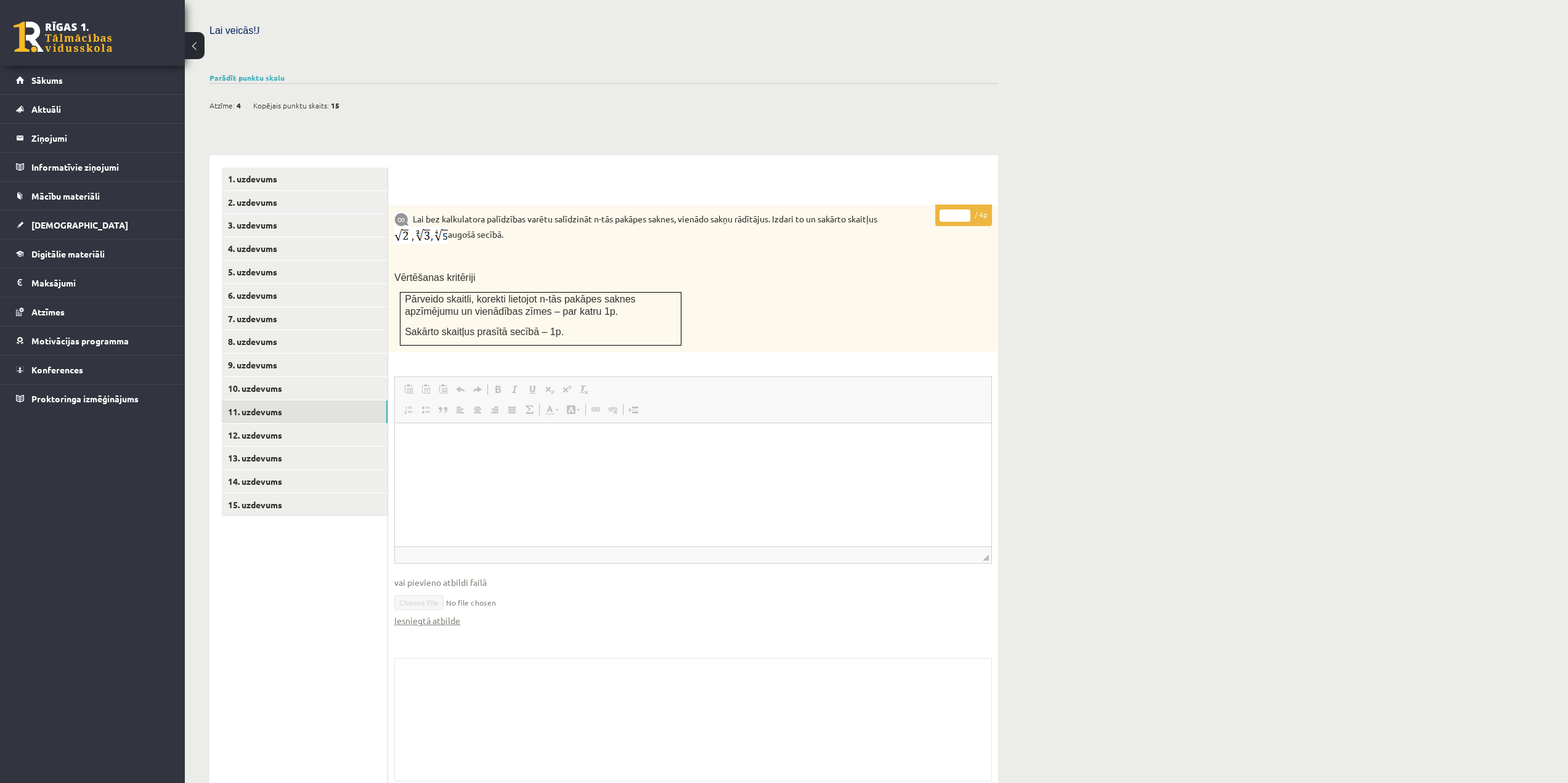
scroll to position [370, 0]
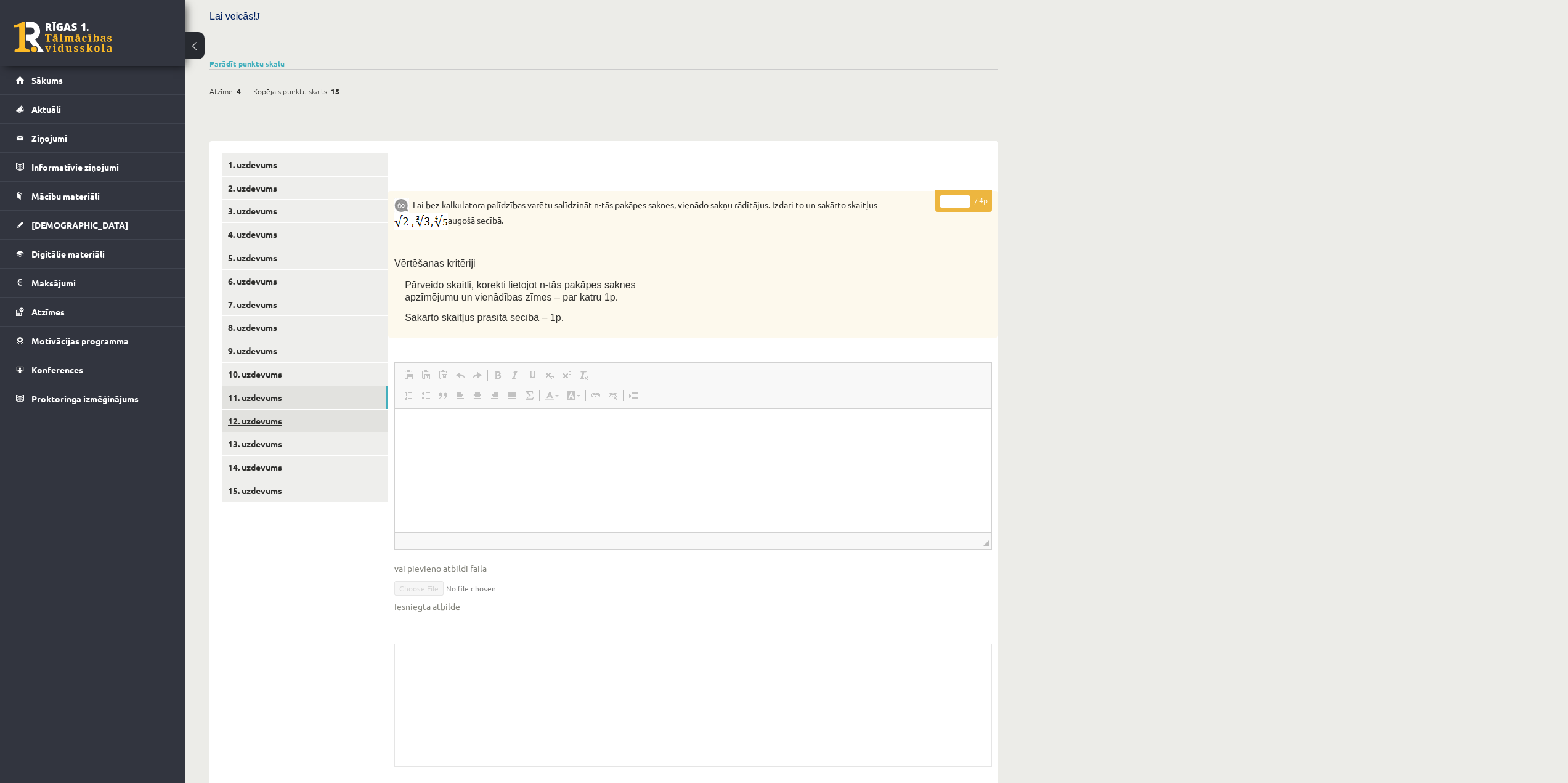
click at [273, 410] on link "12. uzdevums" at bounding box center [305, 421] width 166 height 23
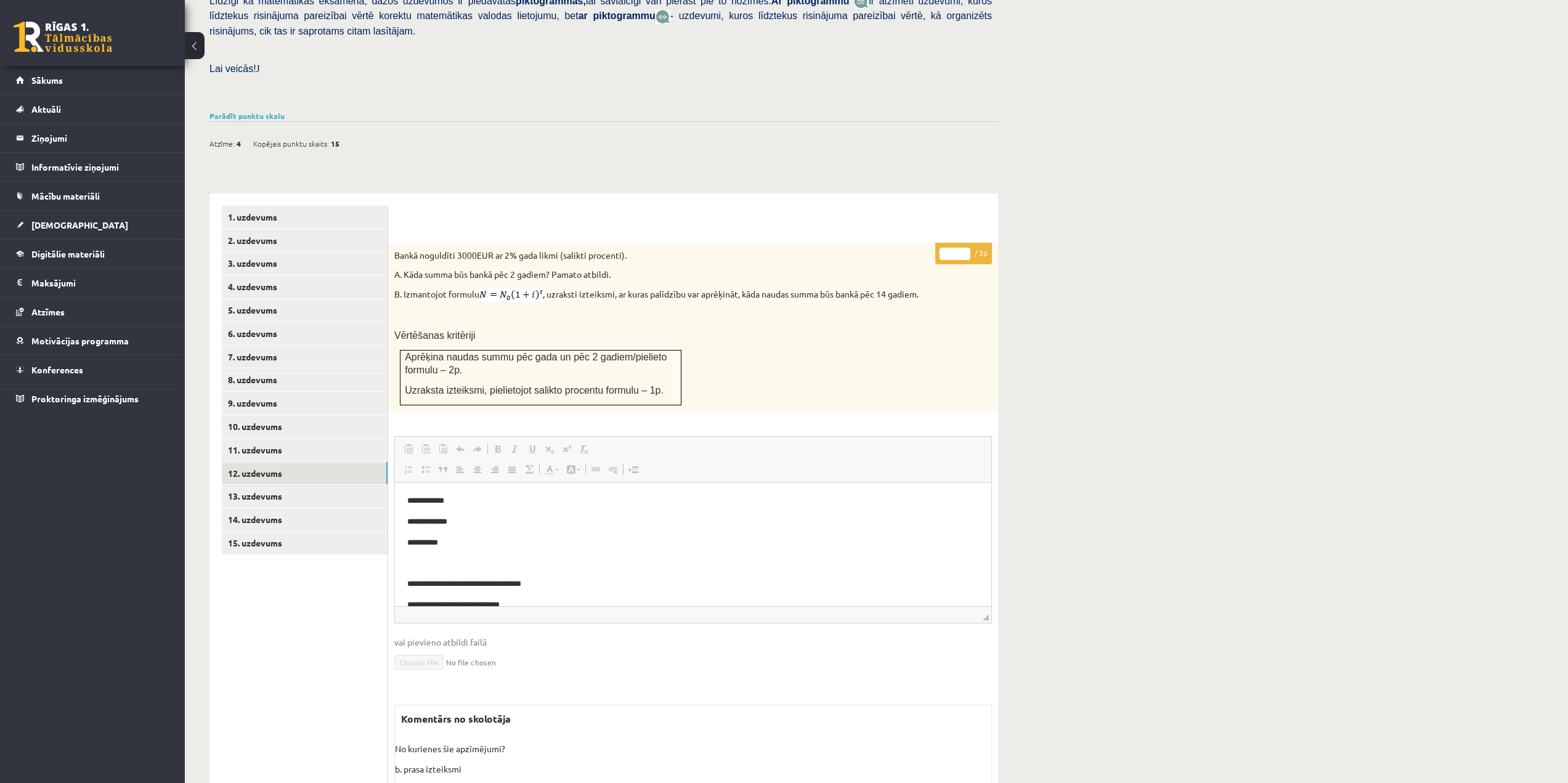
scroll to position [0, 0]
click at [296, 485] on link "13. uzdevums" at bounding box center [305, 496] width 166 height 23
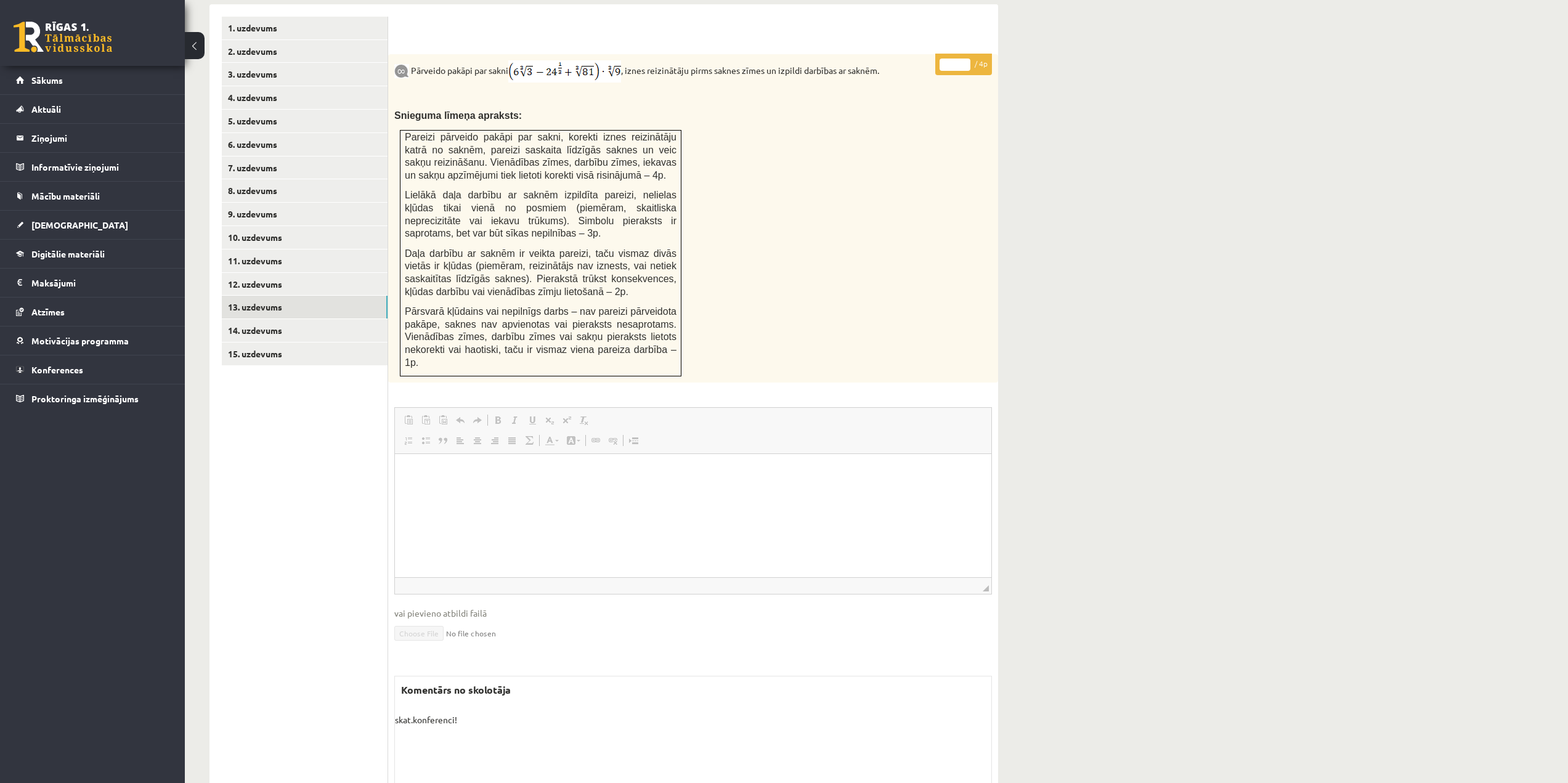
scroll to position [526, 0]
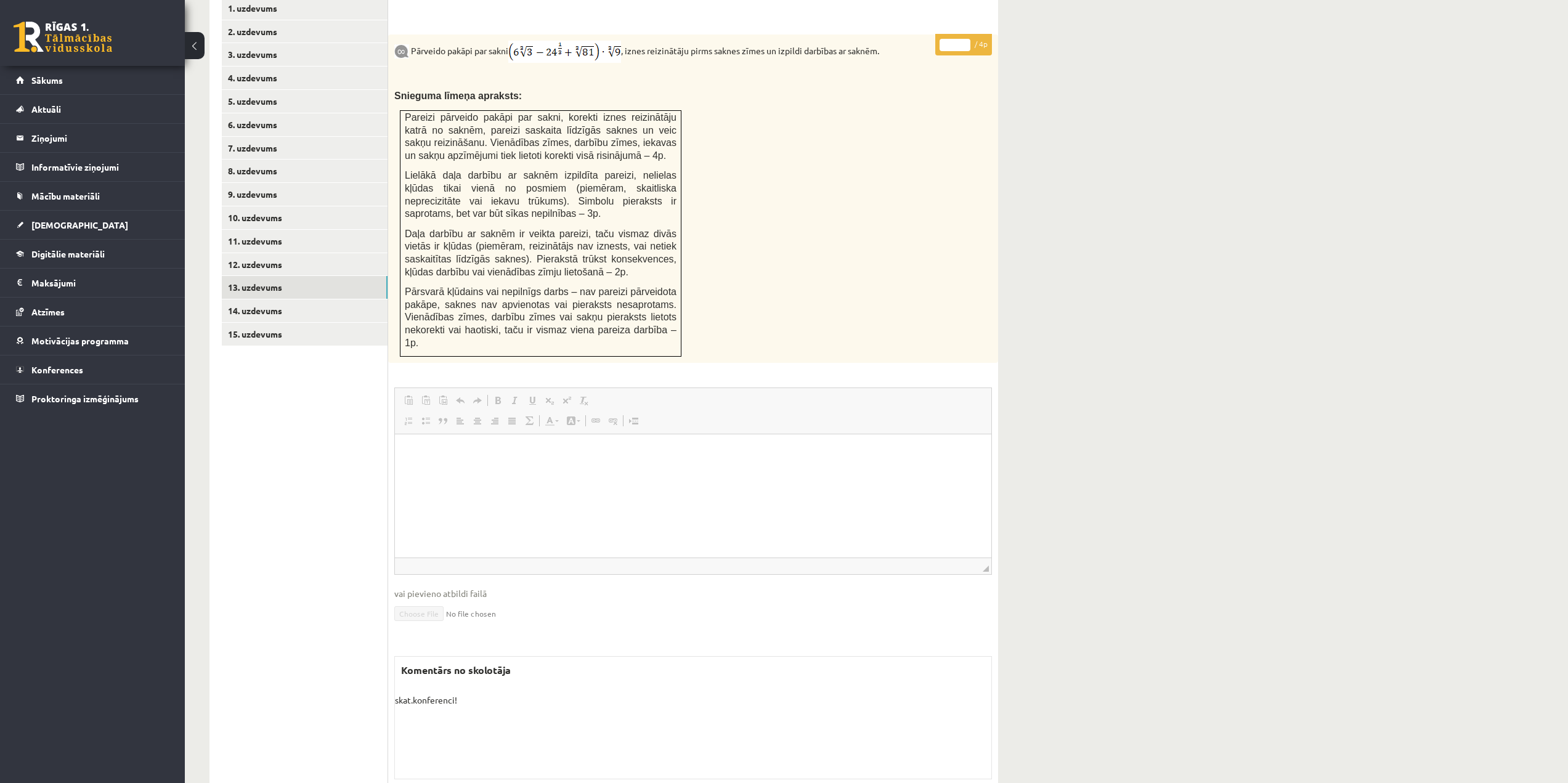
click at [449, 693] on p "skat.konferenci!" at bounding box center [693, 700] width 597 height 13
click at [261, 323] on link "15. uzdevums" at bounding box center [305, 334] width 166 height 23
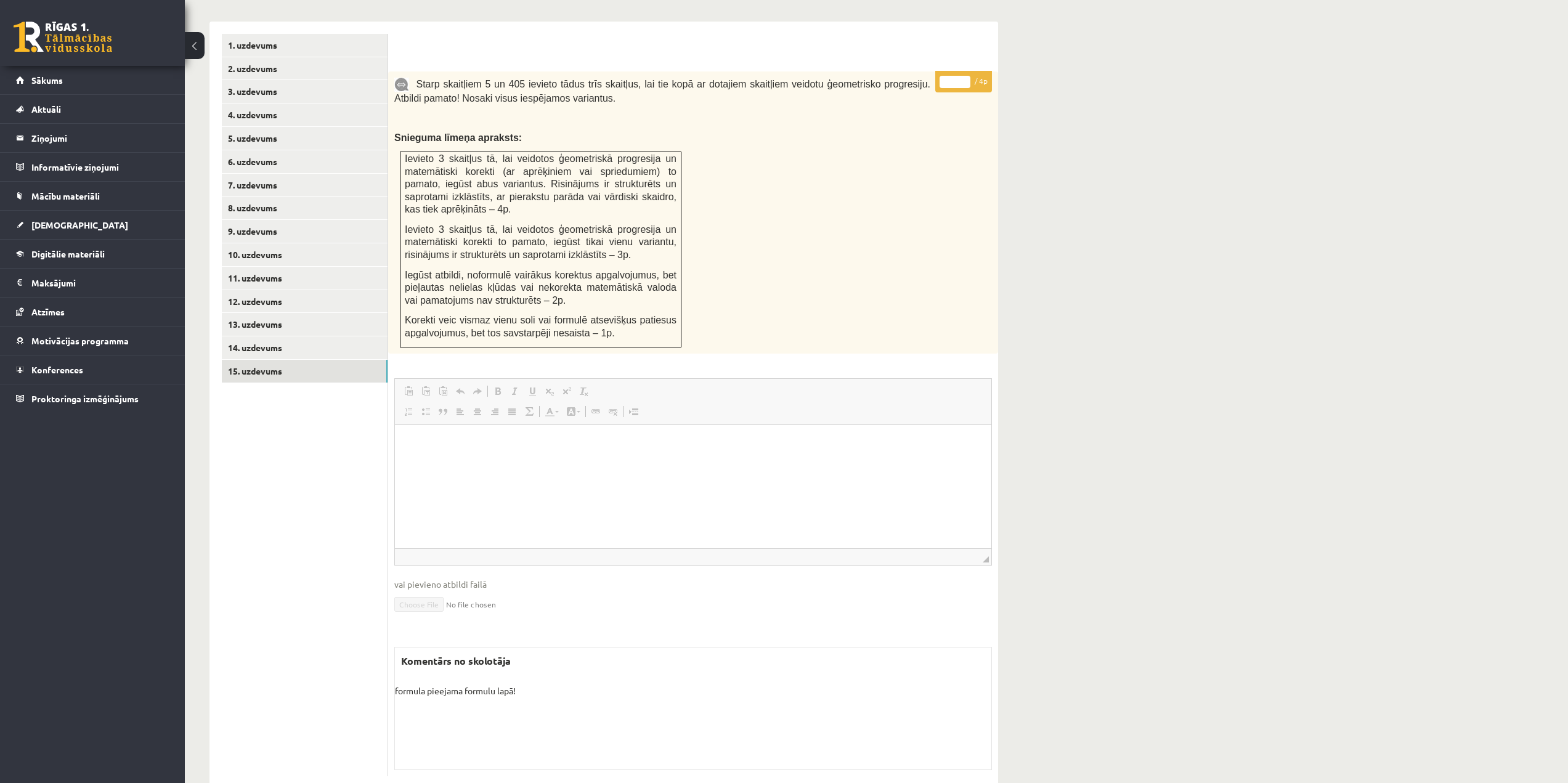
scroll to position [492, 0]
click at [294, 334] on link "14. uzdevums" at bounding box center [305, 345] width 166 height 23
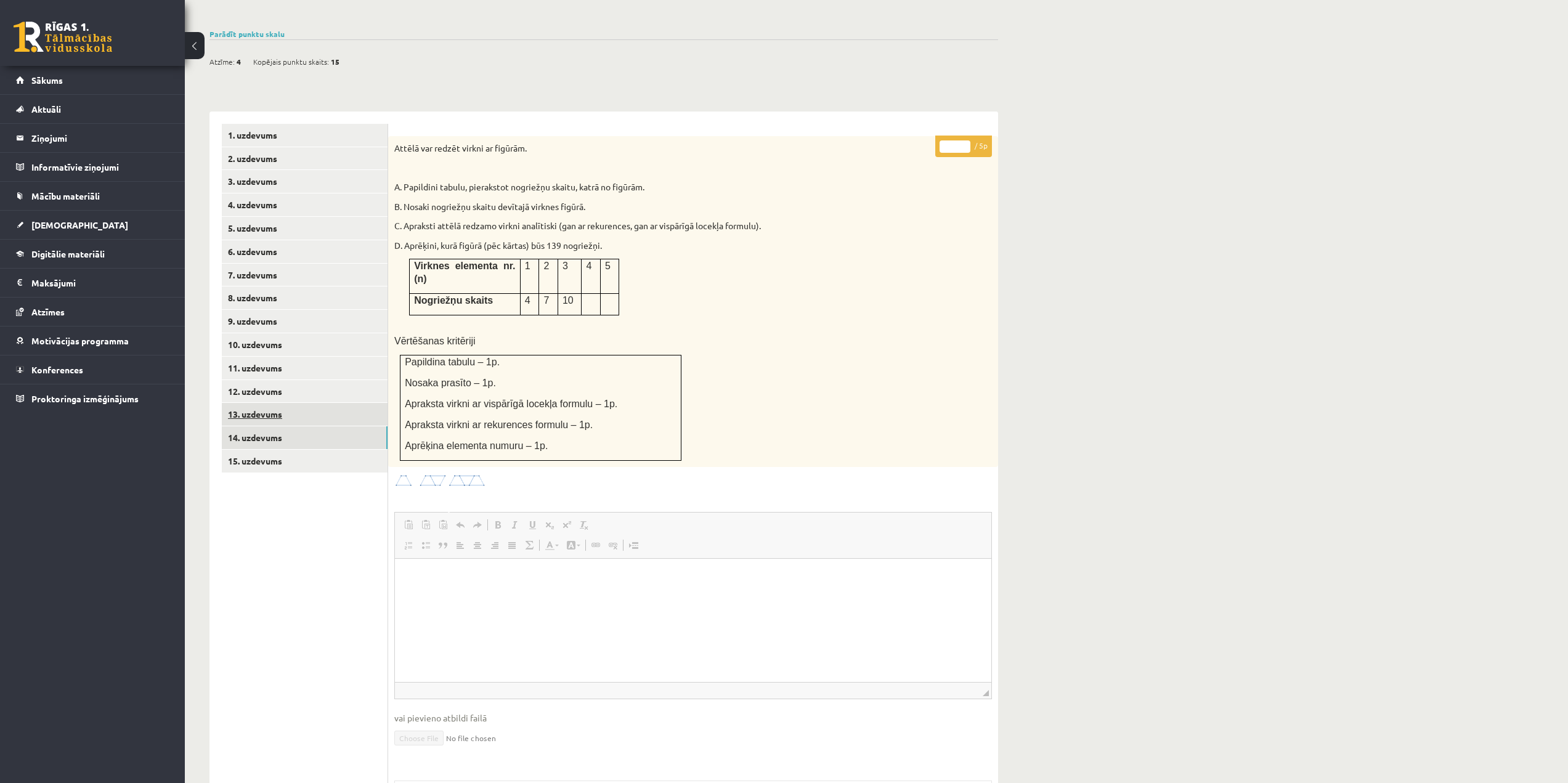
scroll to position [0, 0]
click at [286, 403] on link "13. uzdevums" at bounding box center [305, 414] width 166 height 23
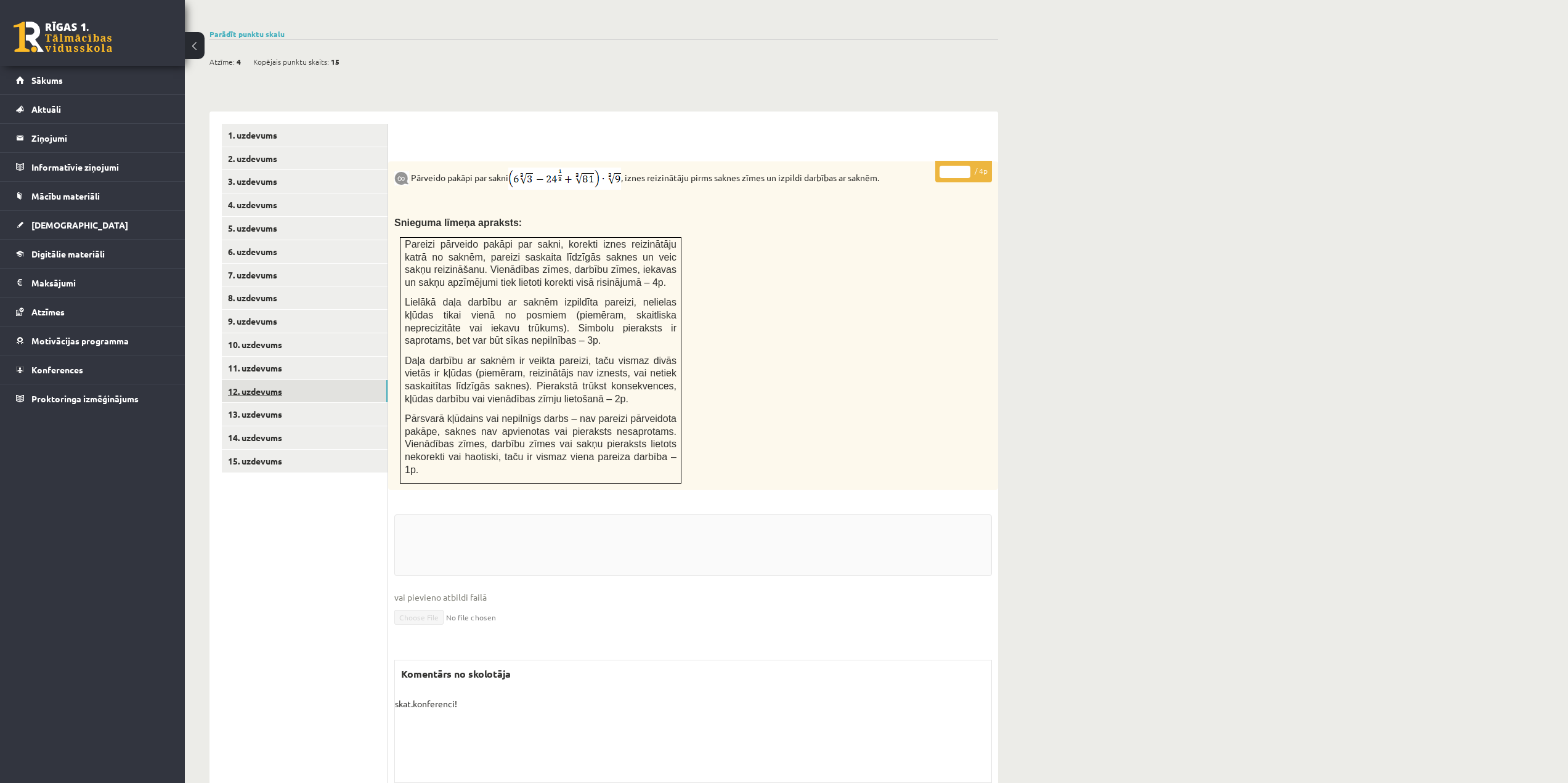
click at [283, 380] on link "12. uzdevums" at bounding box center [305, 392] width 166 height 23
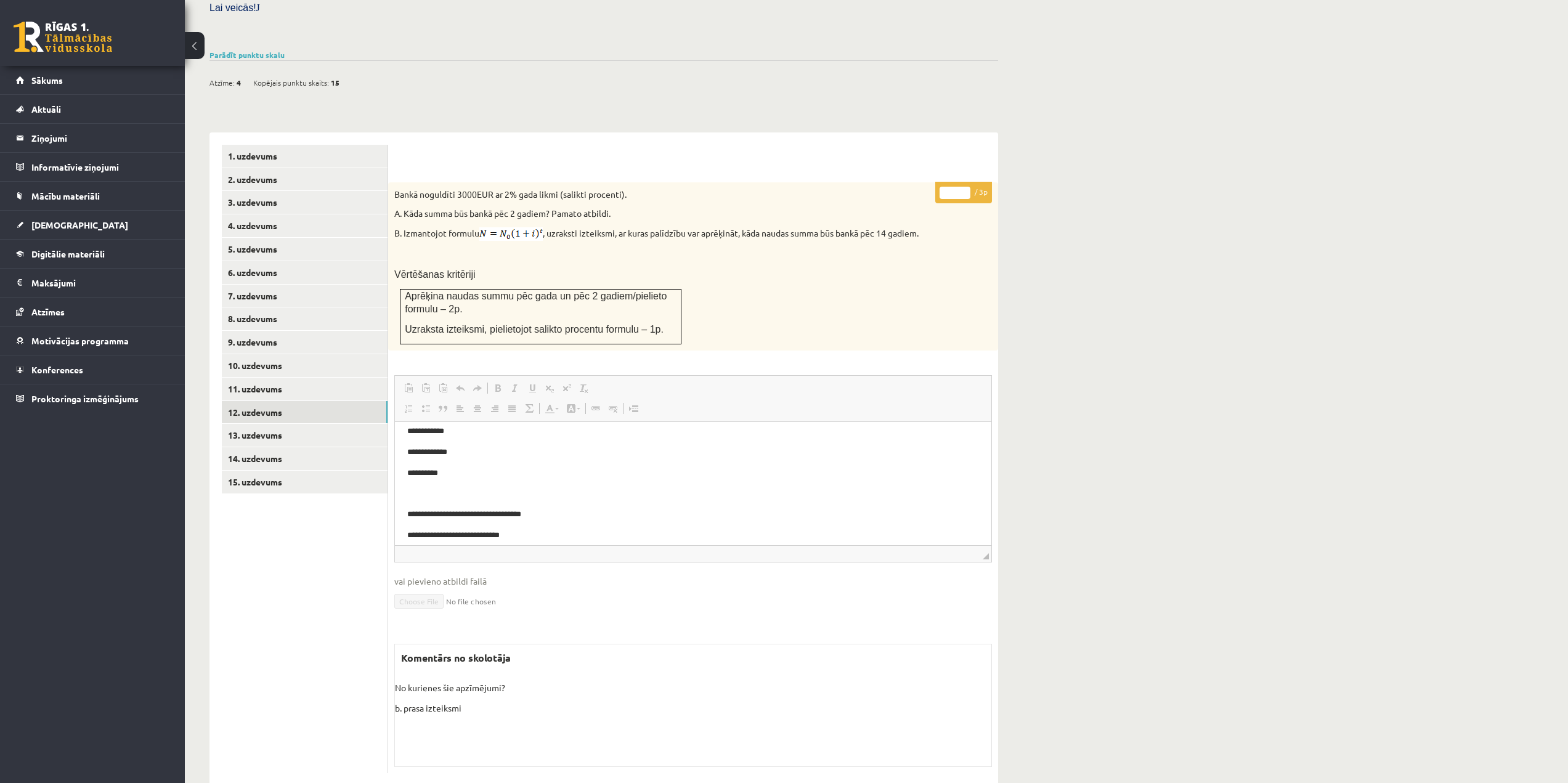
scroll to position [19, 0]
click at [292, 378] on link "11. uzdevums" at bounding box center [305, 389] width 166 height 23
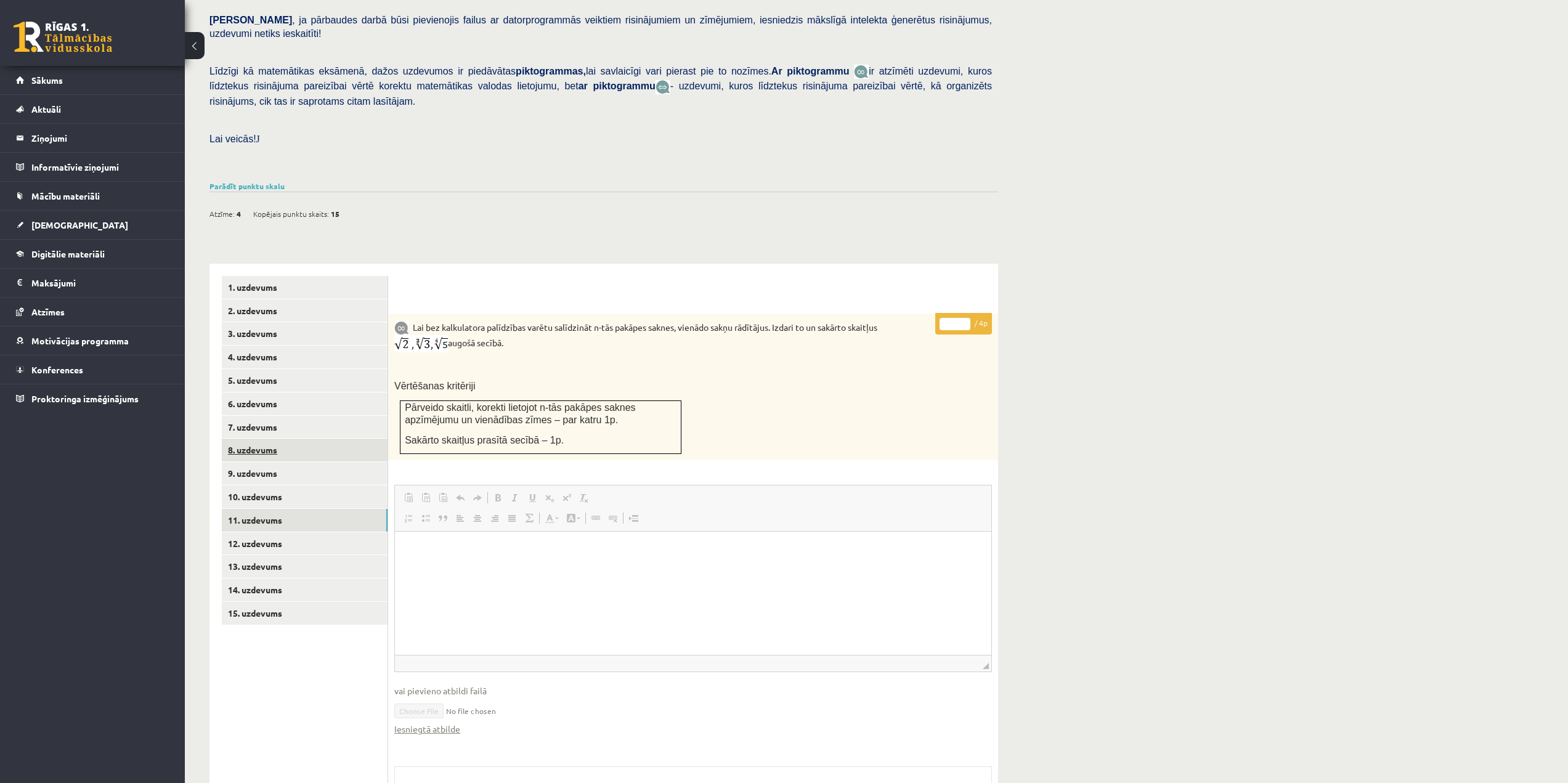
scroll to position [0, 0]
click at [291, 485] on link "10. uzdevums" at bounding box center [305, 497] width 166 height 23
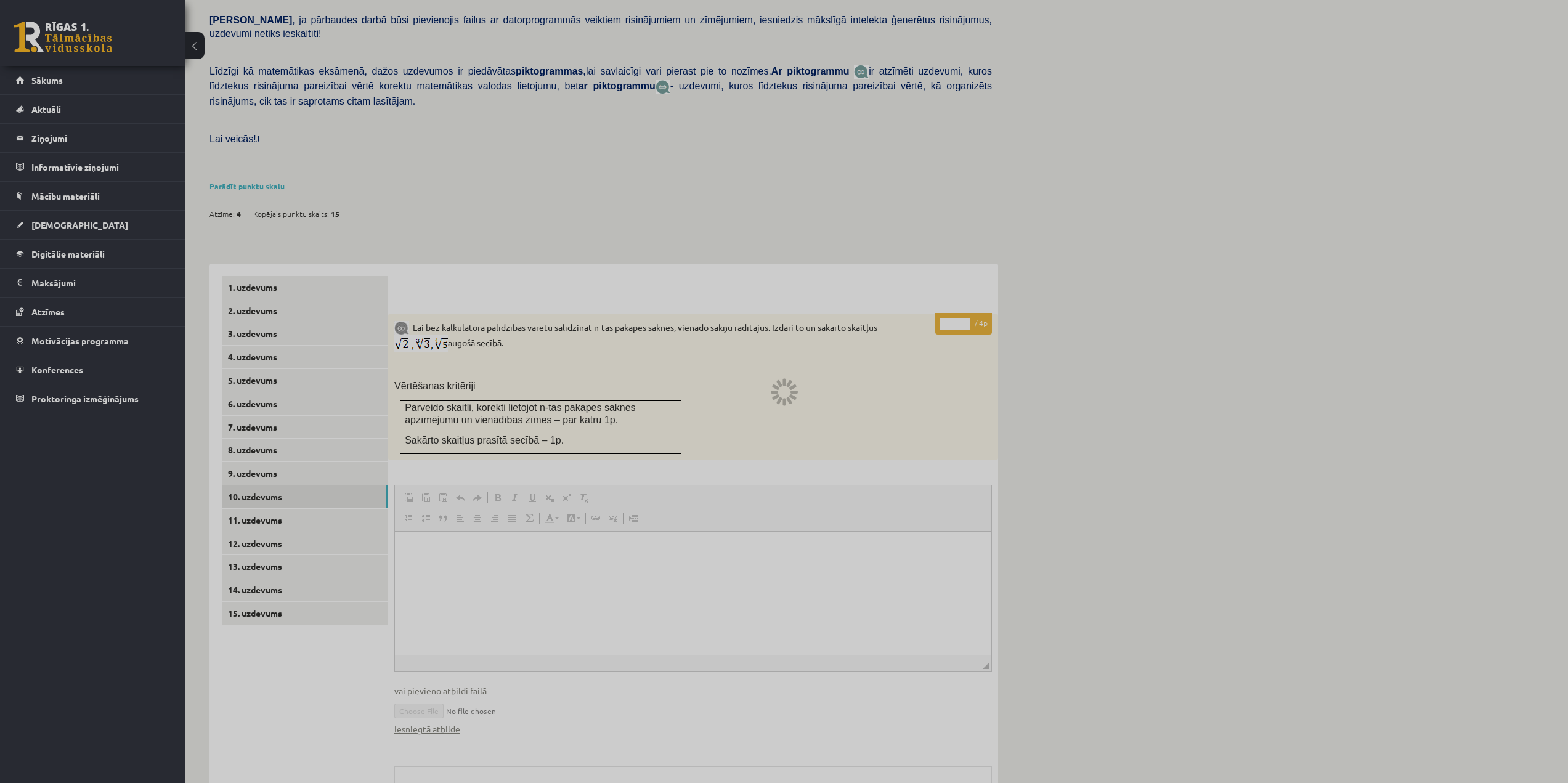
scroll to position [223, 0]
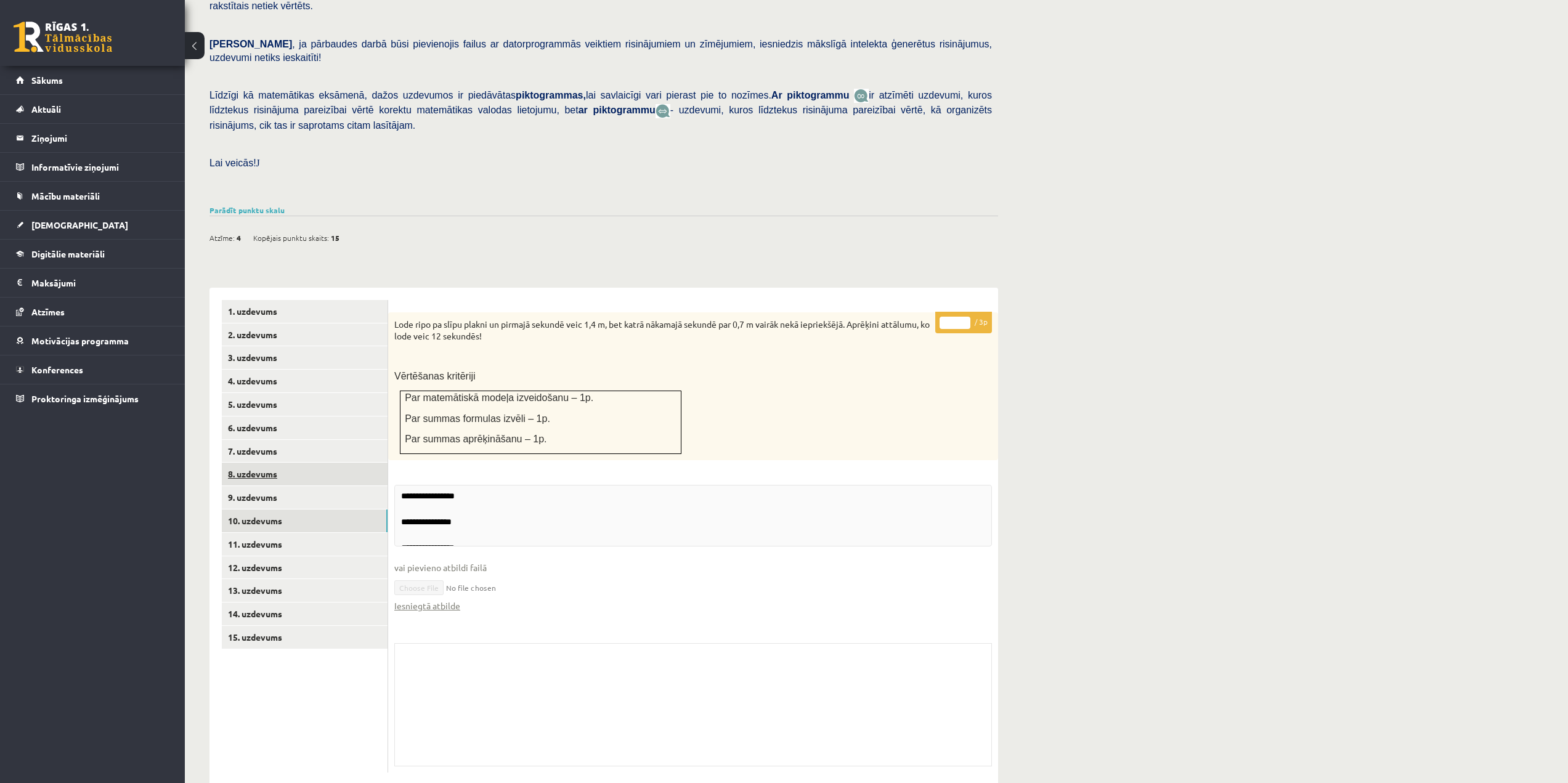
click at [291, 462] on link "8. uzdevums" at bounding box center [305, 474] width 166 height 23
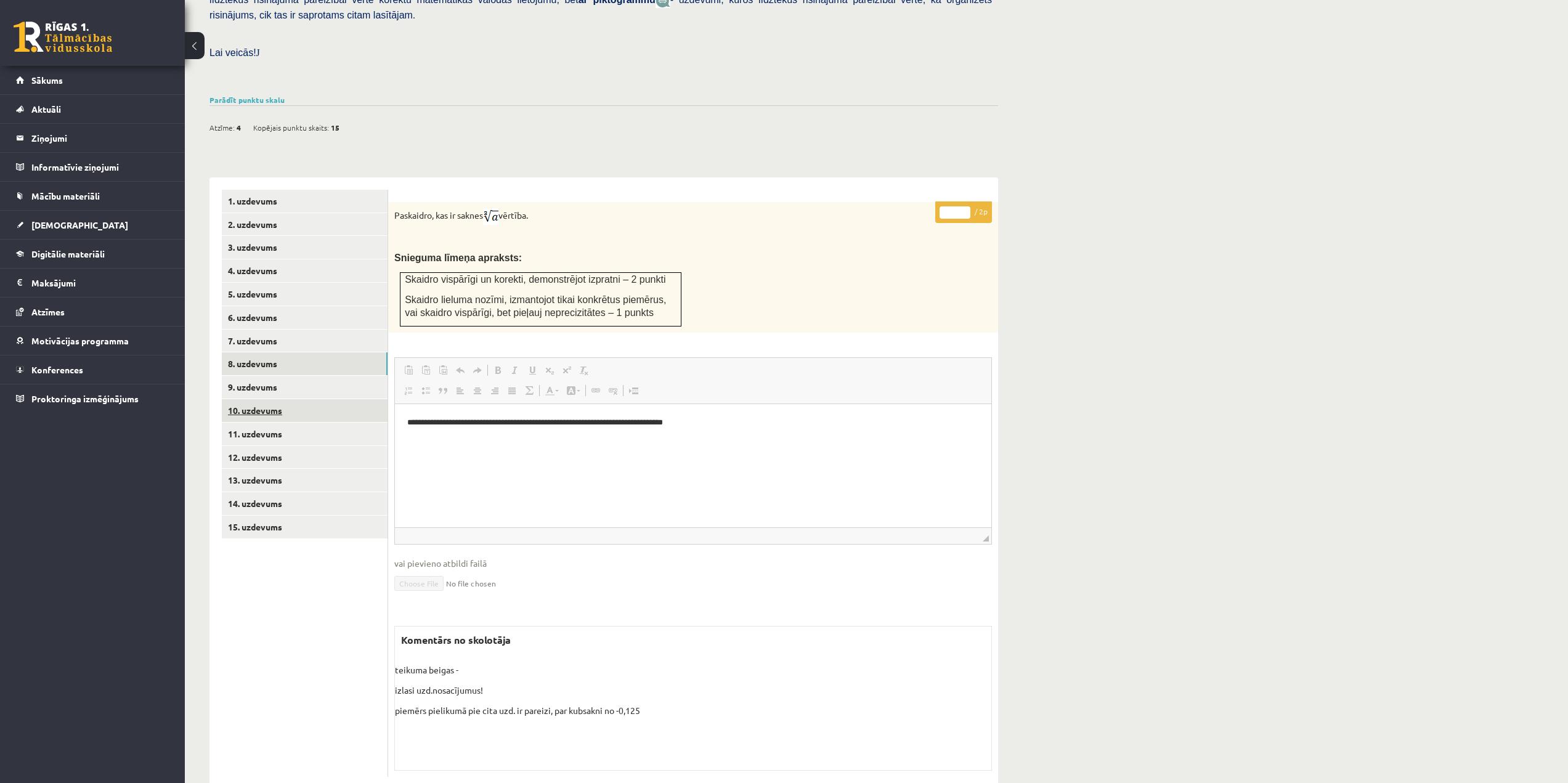
scroll to position [337, 0]
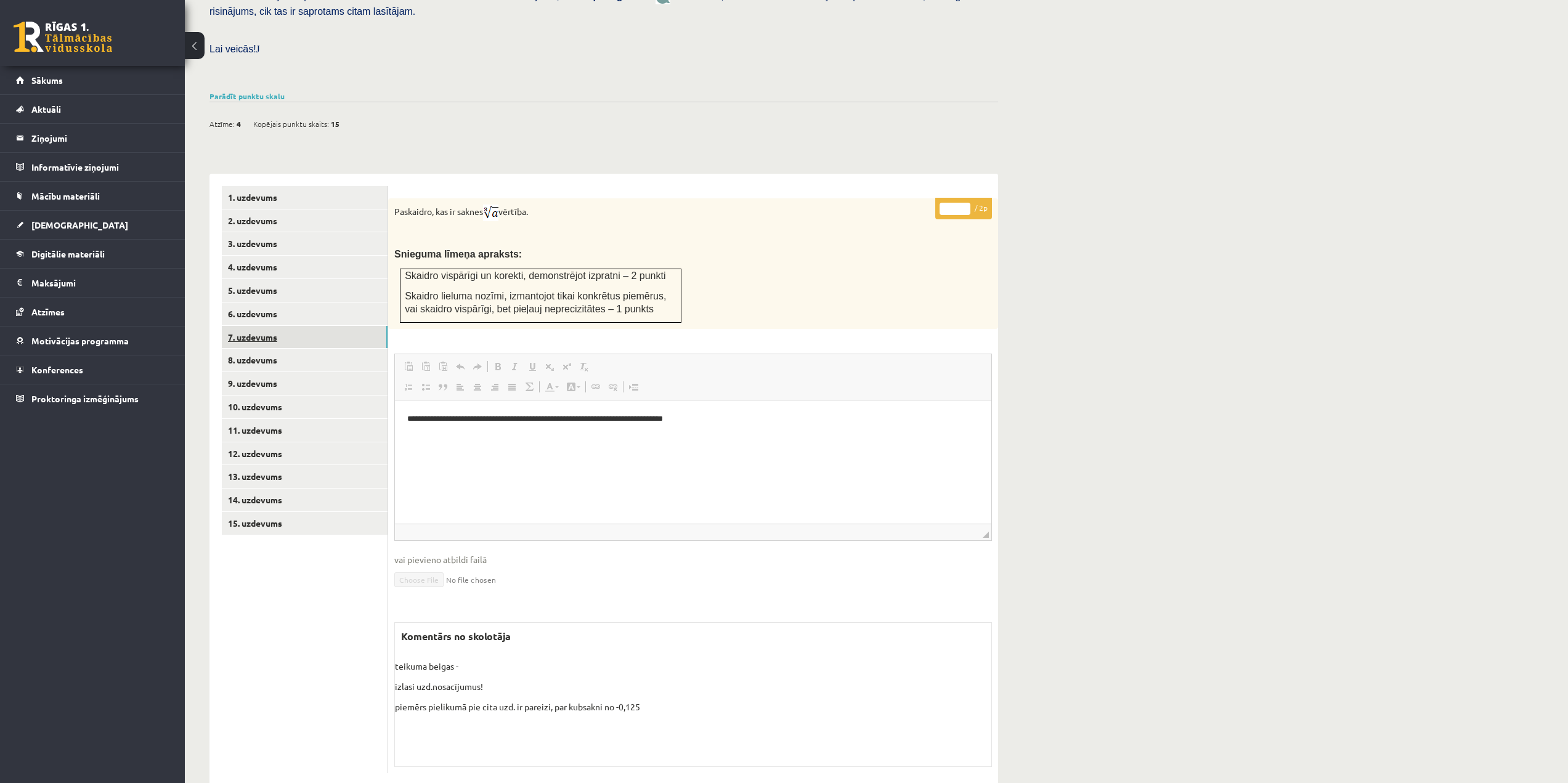
click at [257, 326] on link "7. uzdevums" at bounding box center [305, 337] width 166 height 23
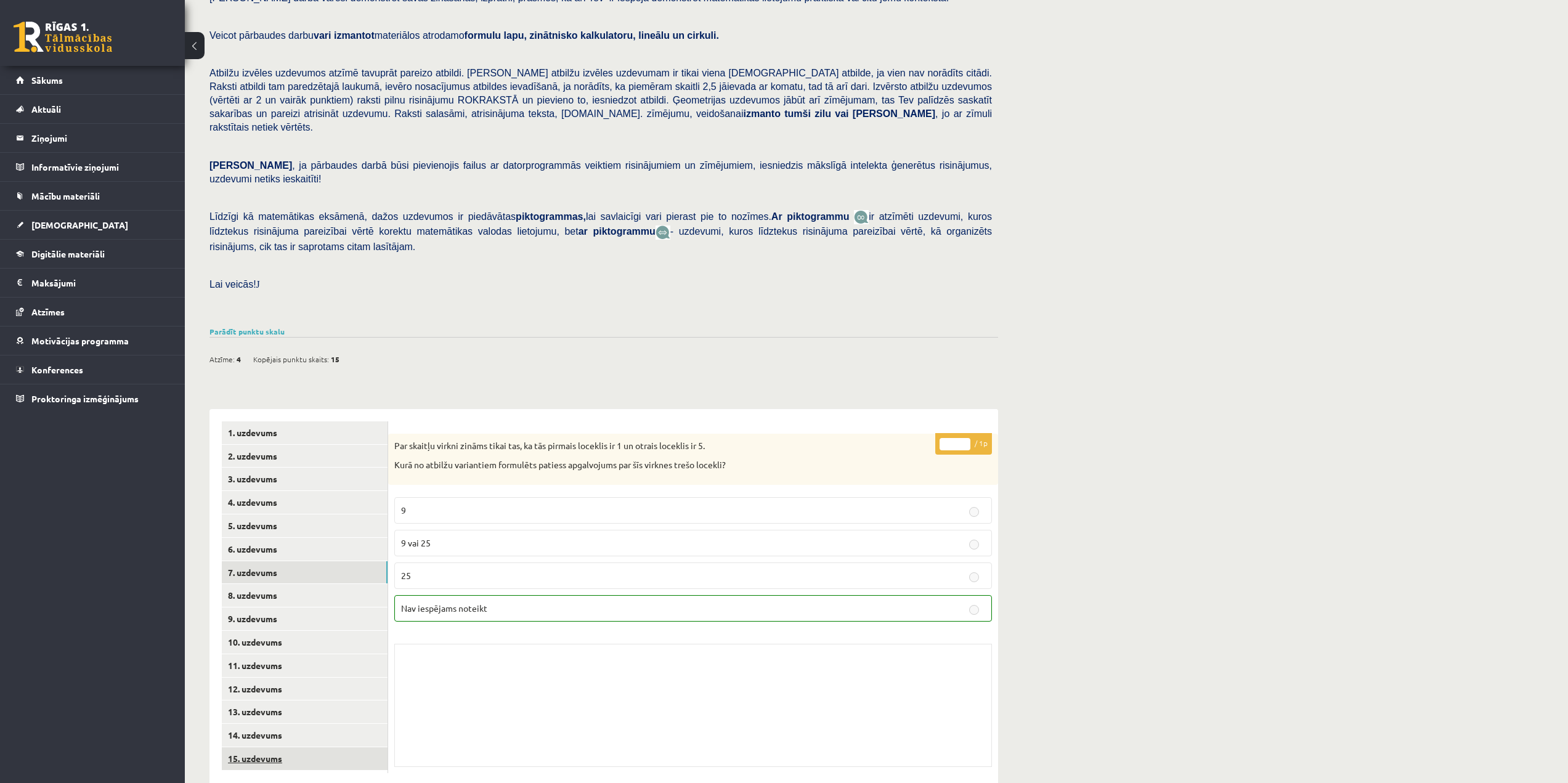
click at [296, 747] on link "15. uzdevums" at bounding box center [305, 758] width 166 height 23
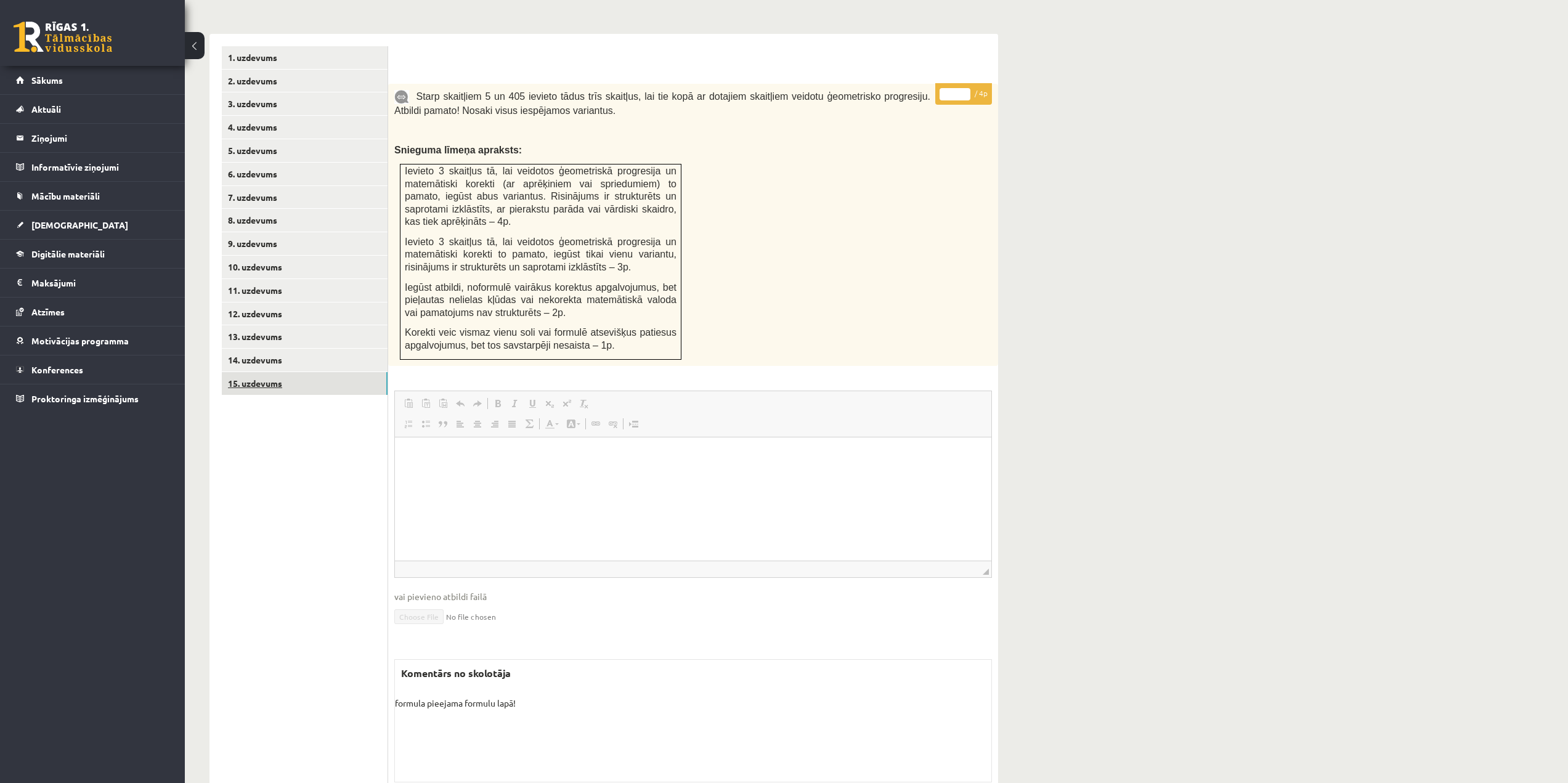
scroll to position [492, 0]
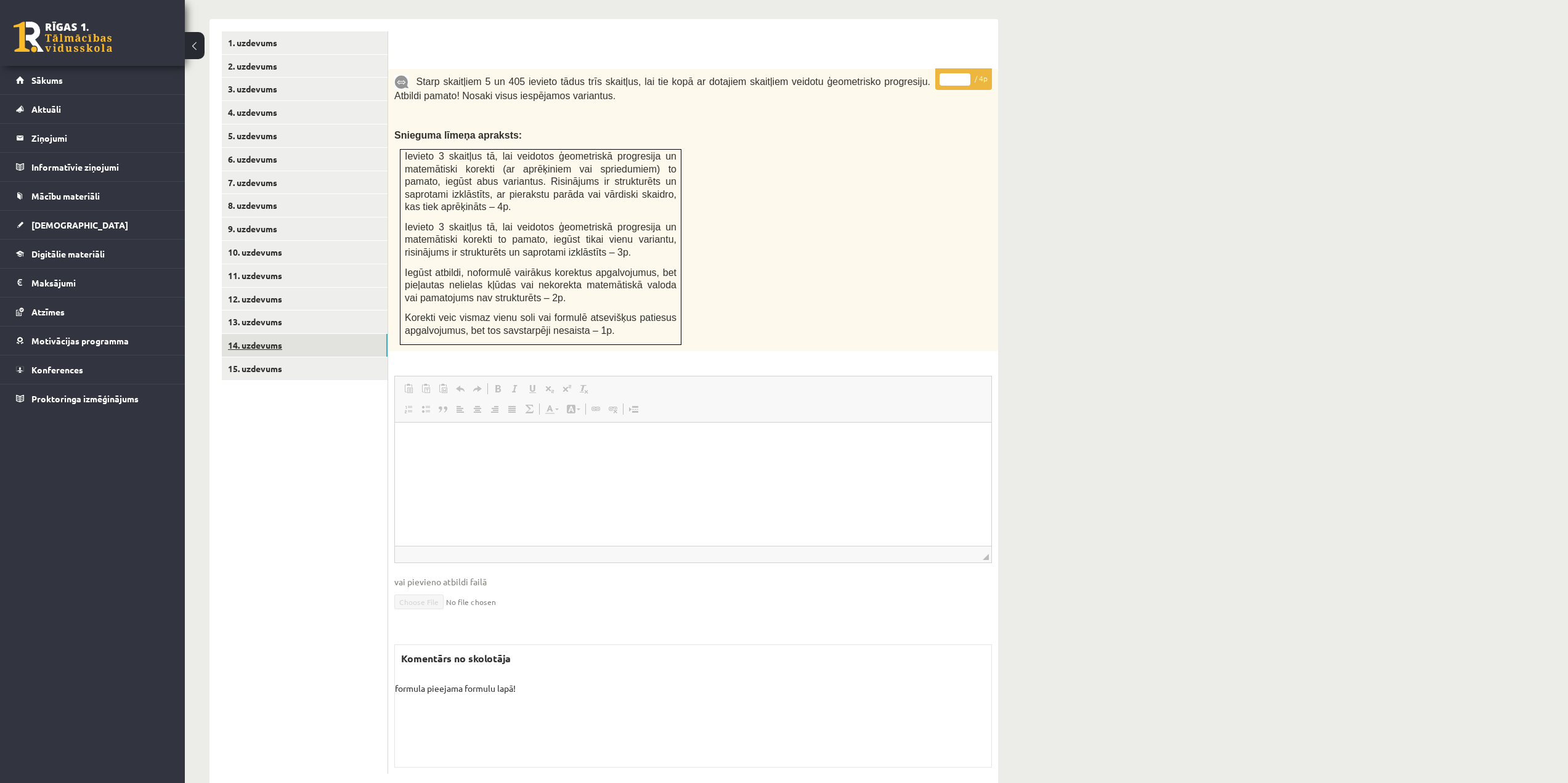
click at [264, 334] on link "14. uzdevums" at bounding box center [305, 345] width 166 height 23
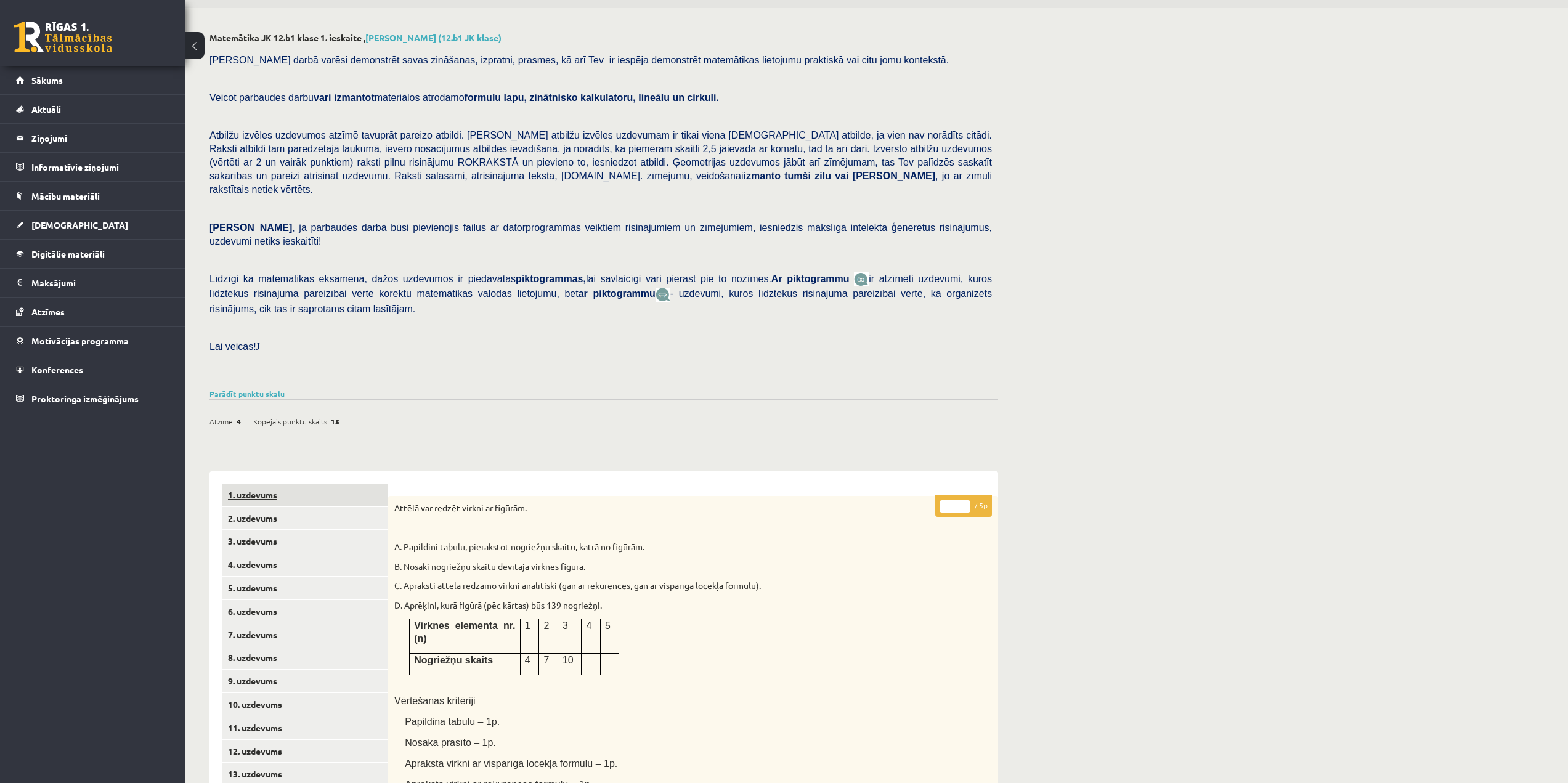
scroll to position [0, 0]
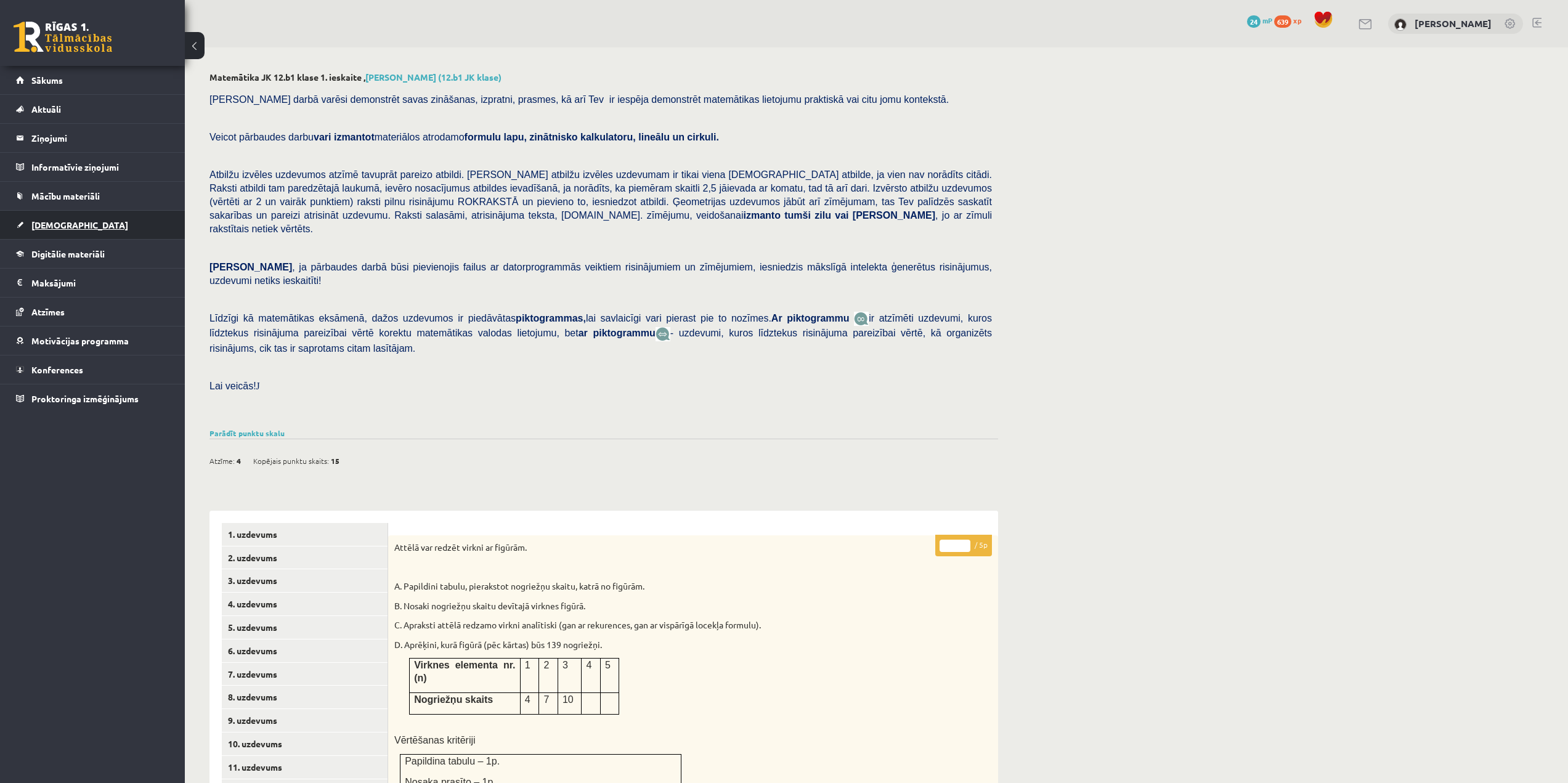
click at [70, 220] on link "[DEMOGRAPHIC_DATA]" at bounding box center [93, 225] width 153 height 29
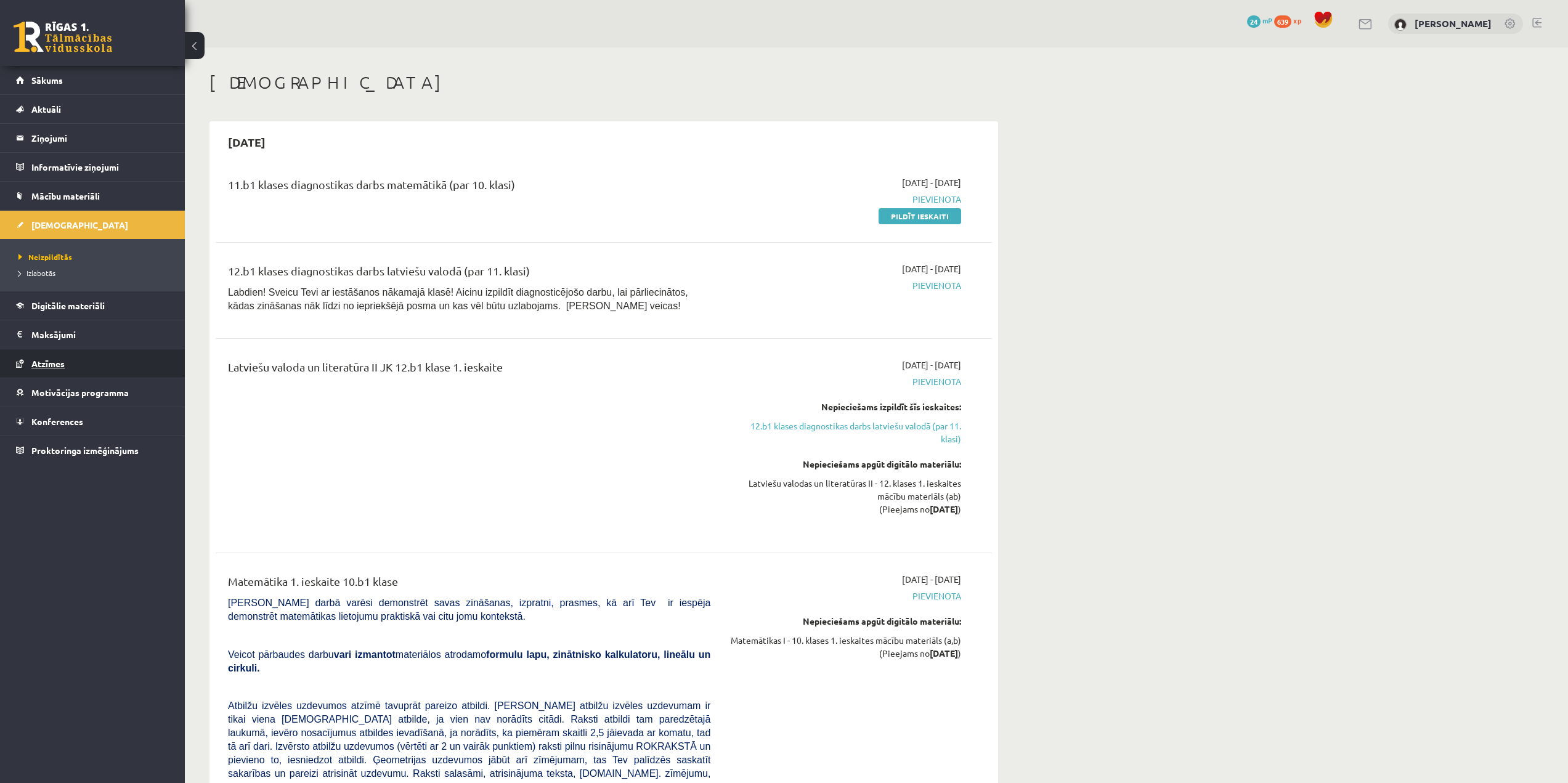
click at [85, 359] on link "Atzīmes" at bounding box center [93, 363] width 153 height 29
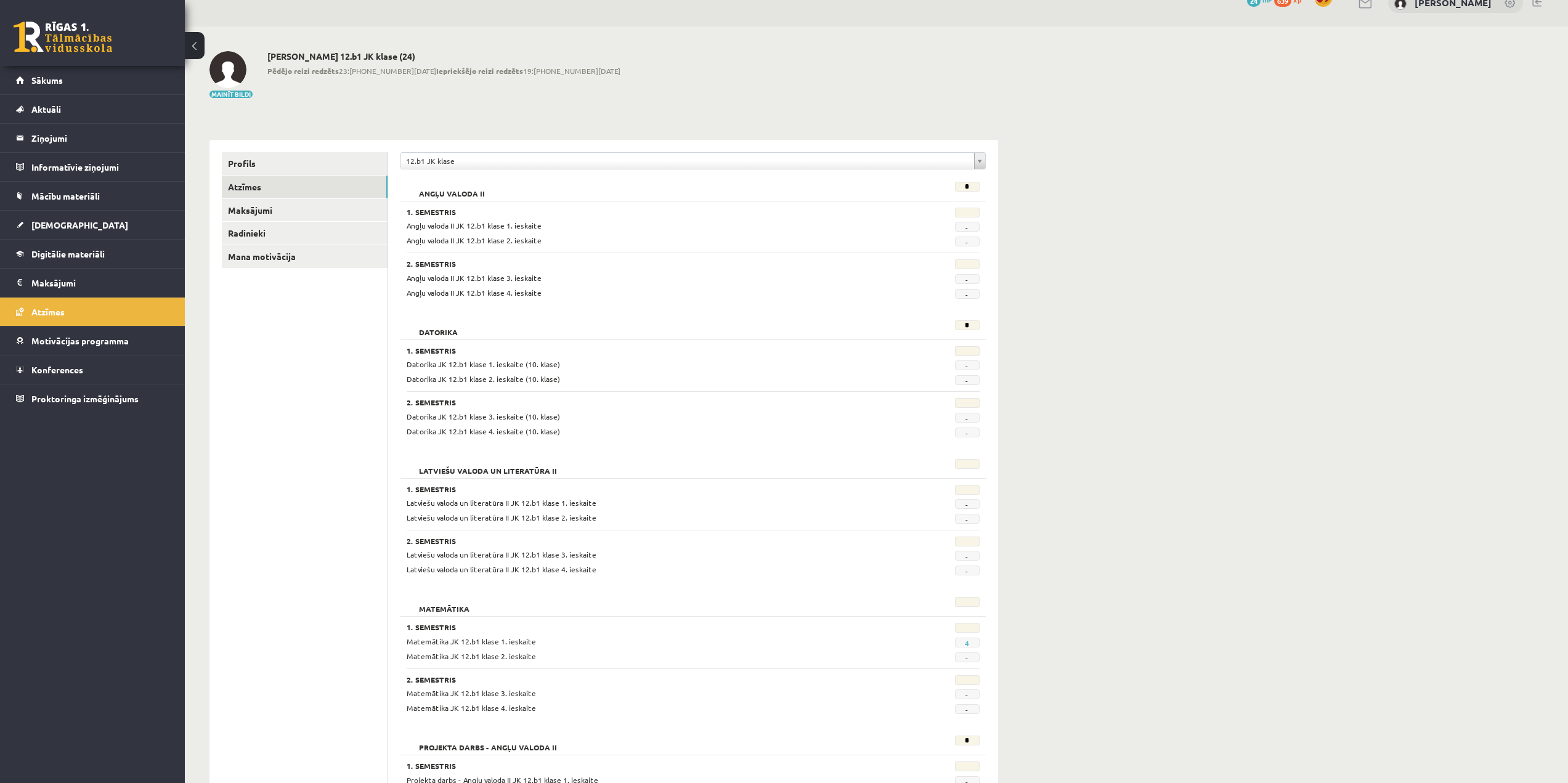
scroll to position [20, 0]
click at [67, 234] on link "[DEMOGRAPHIC_DATA]" at bounding box center [93, 225] width 153 height 29
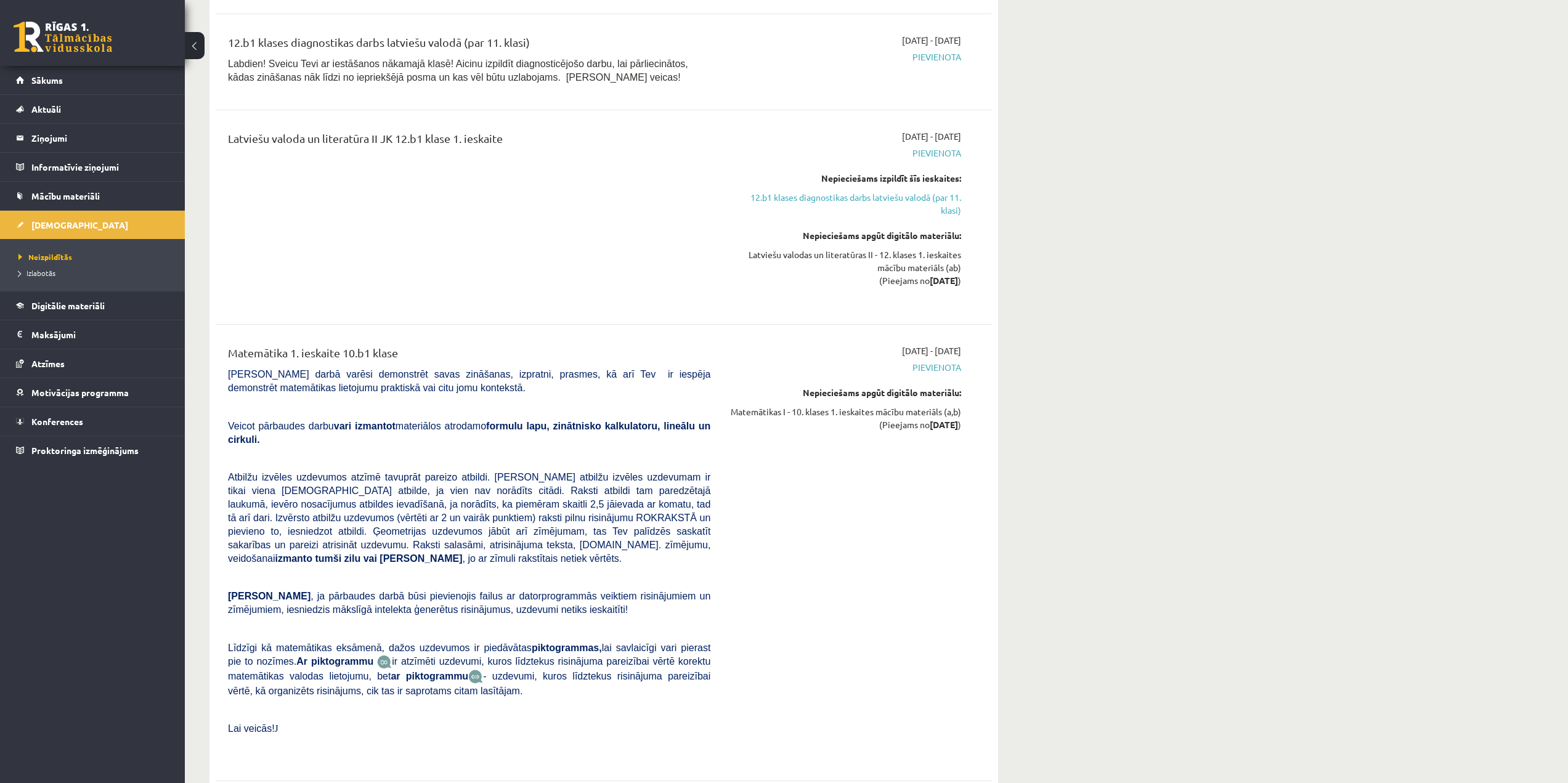
scroll to position [20, 0]
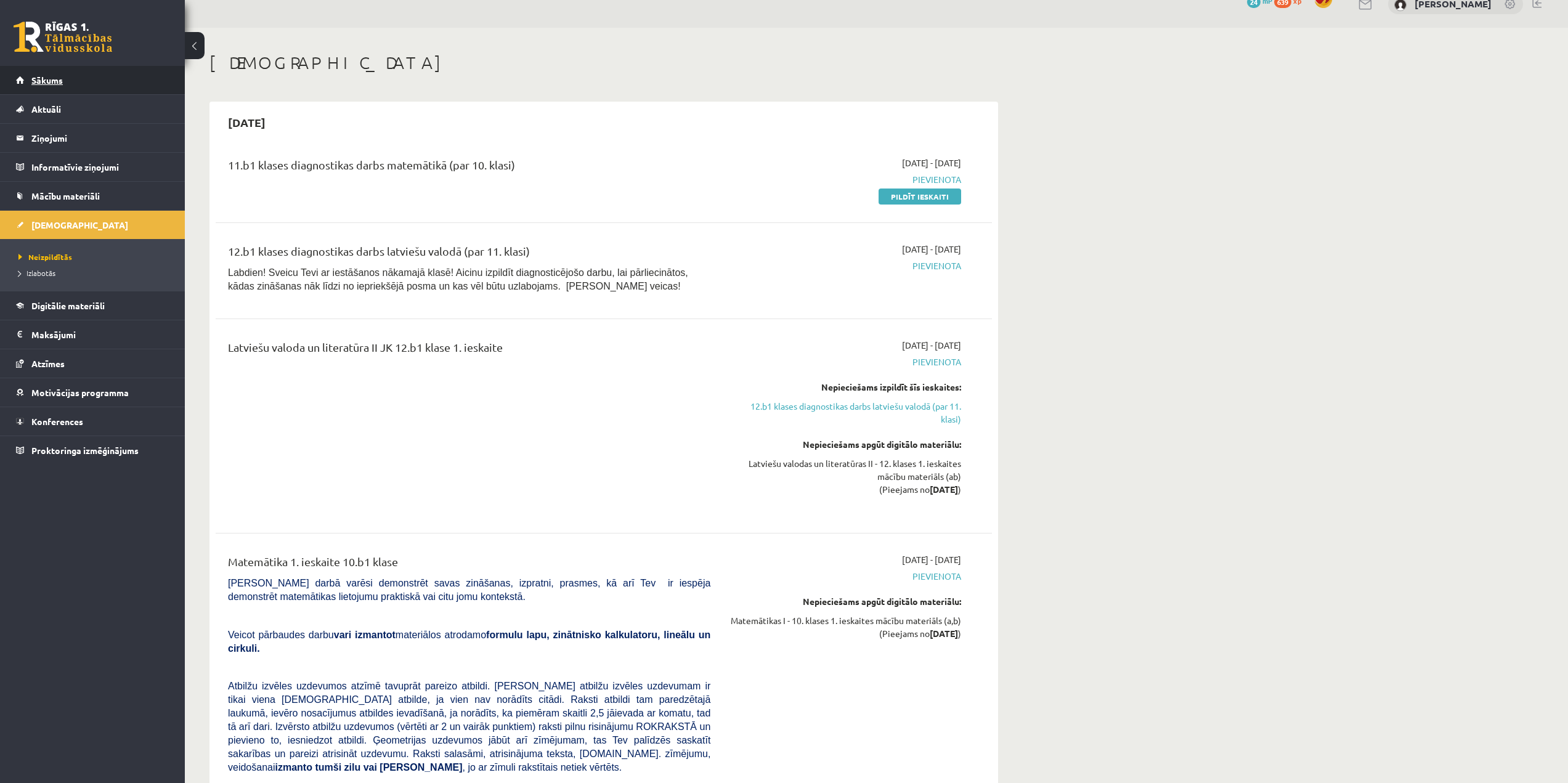
click at [115, 84] on link "Sākums" at bounding box center [93, 80] width 153 height 29
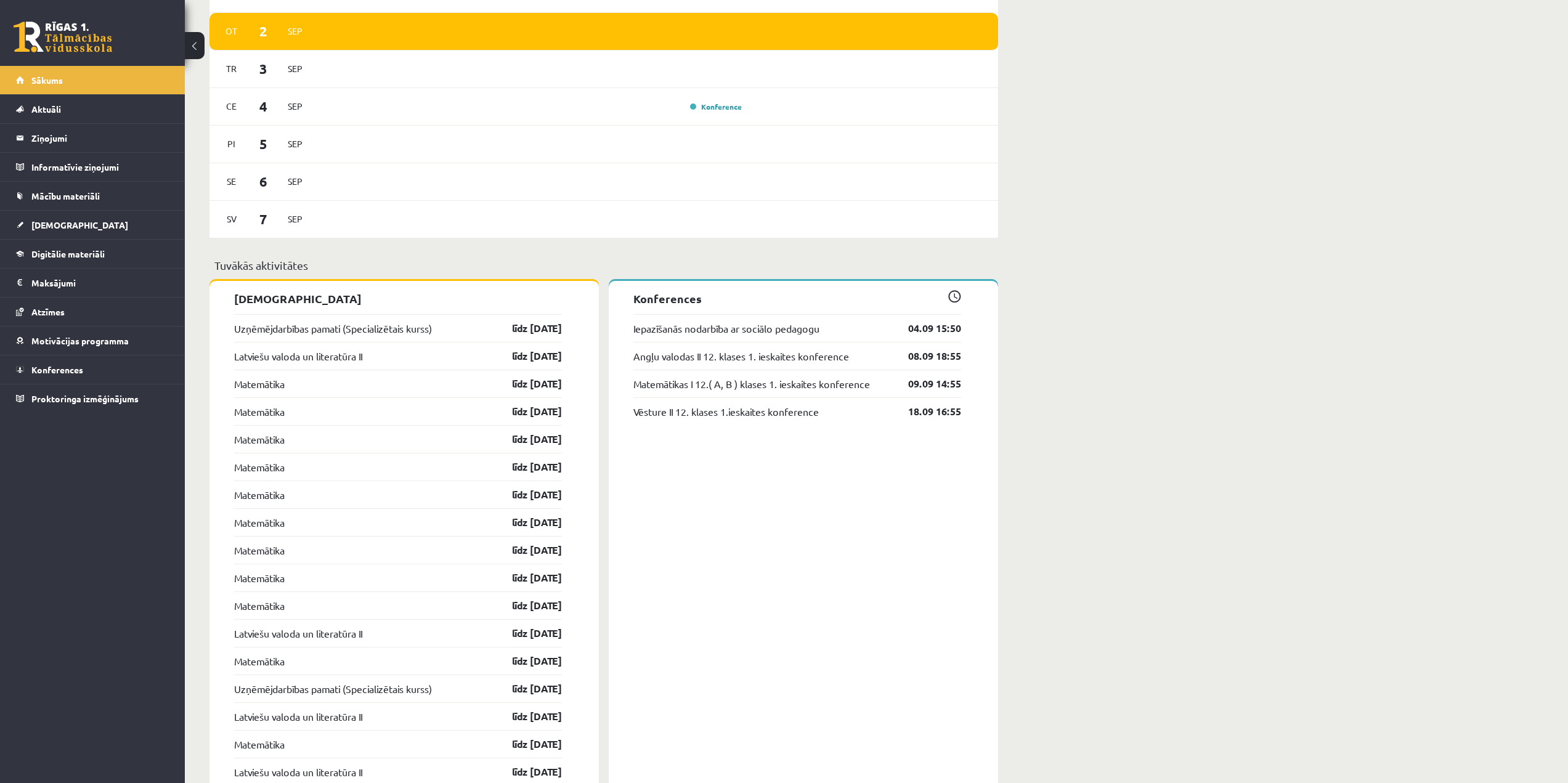
scroll to position [907, 0]
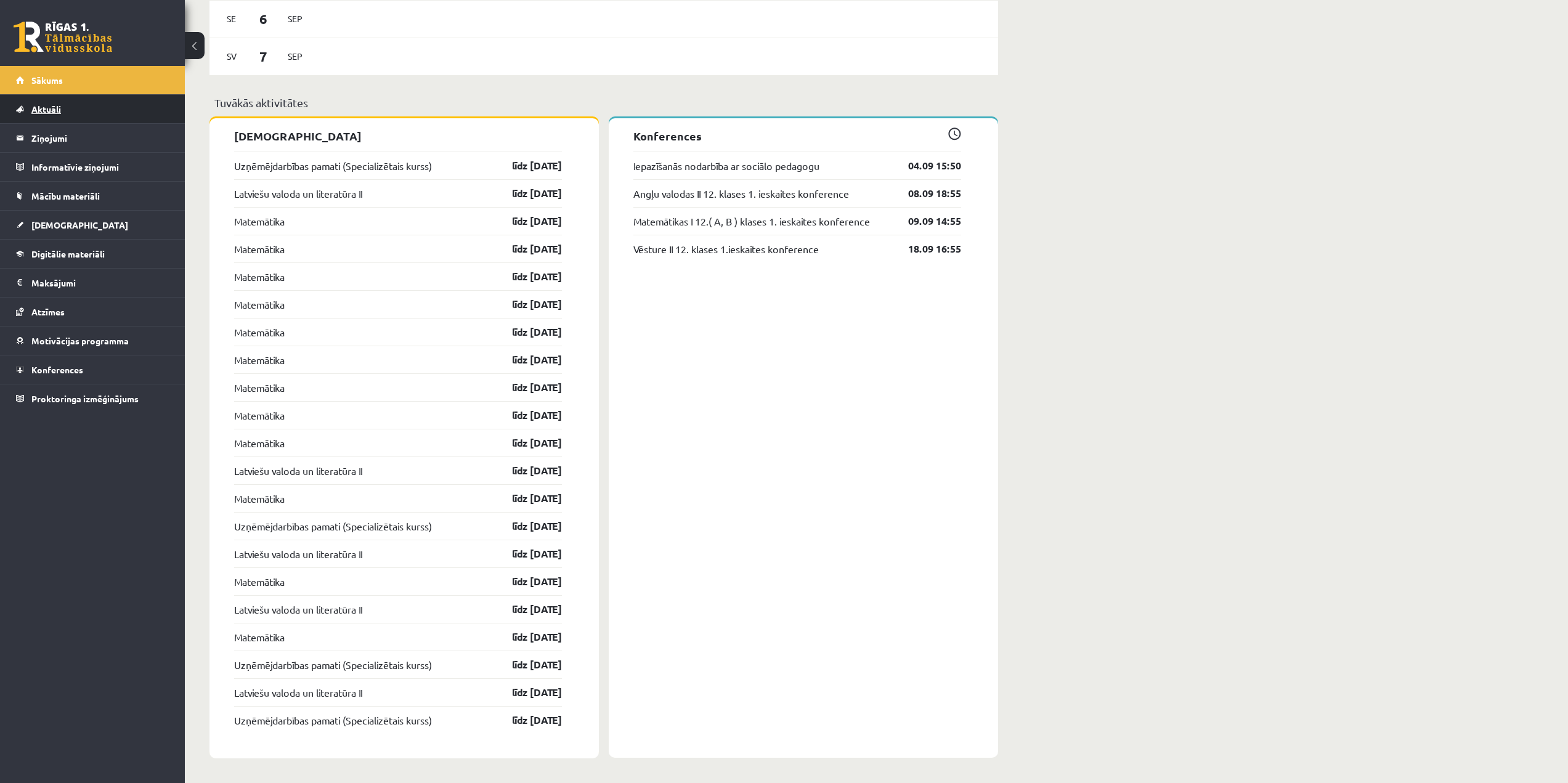
click at [95, 111] on link "Aktuāli" at bounding box center [93, 109] width 153 height 29
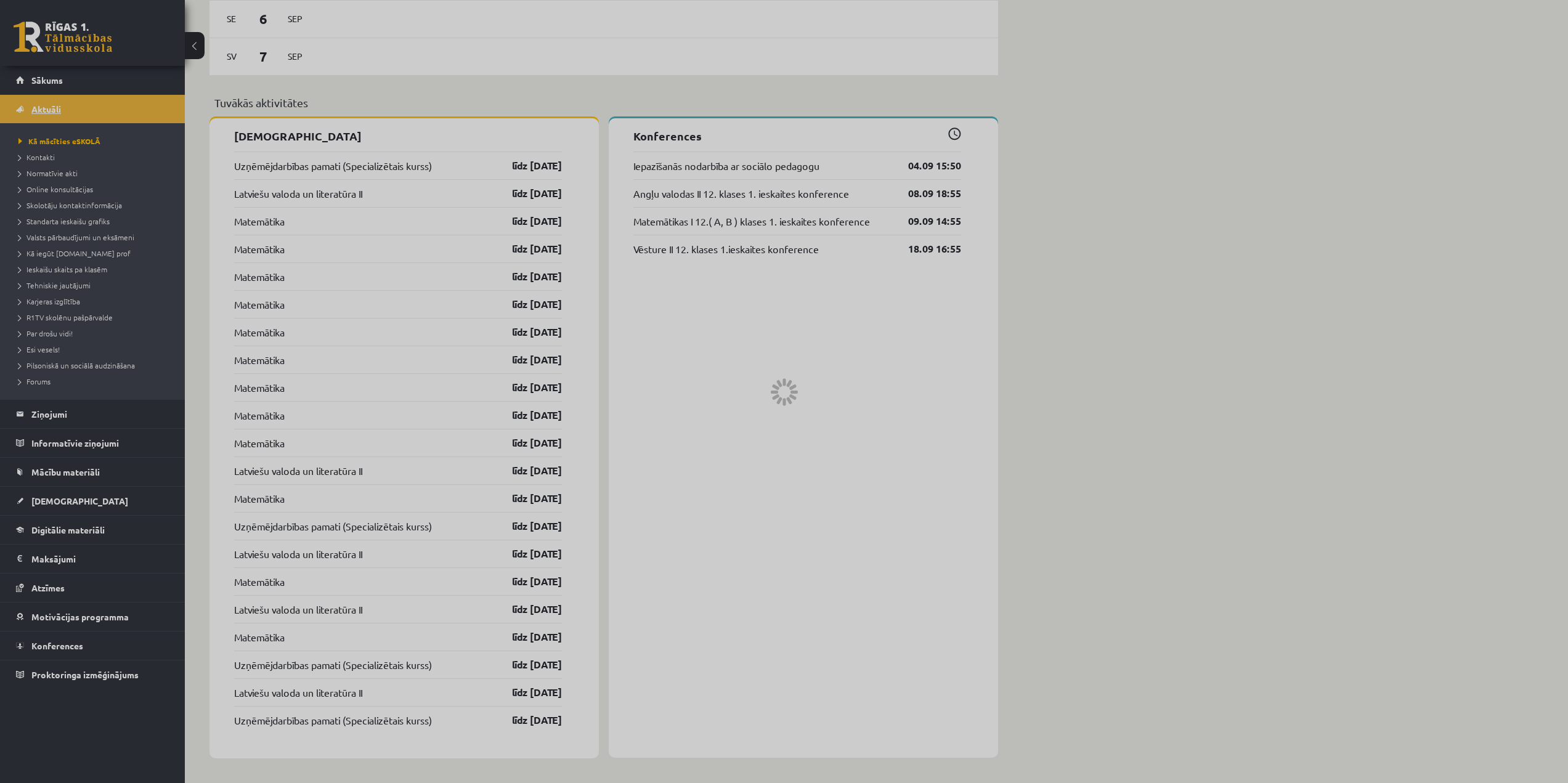
scroll to position [560, 0]
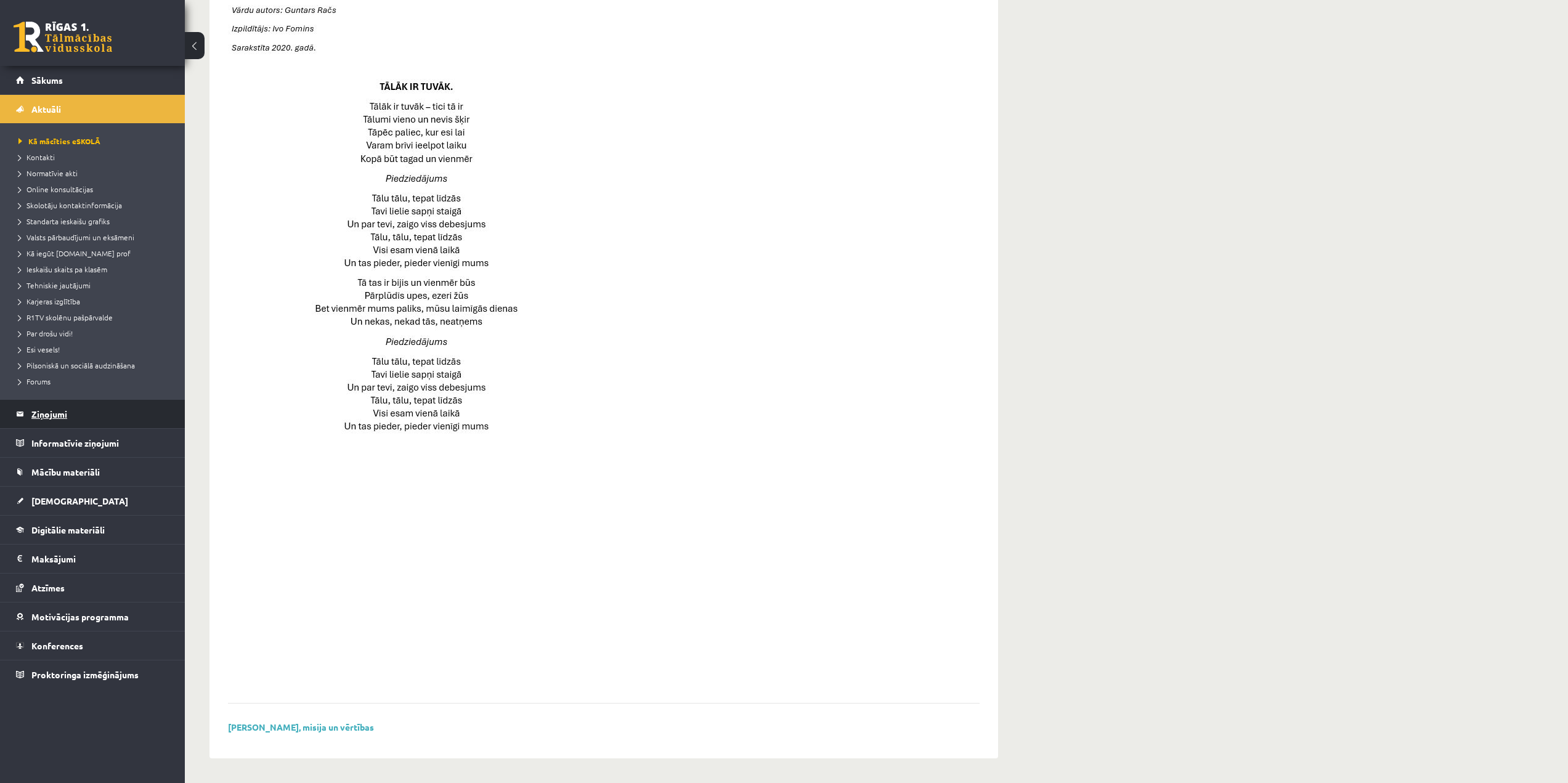
click at [62, 410] on legend "Ziņojumi 0" at bounding box center [100, 414] width 138 height 29
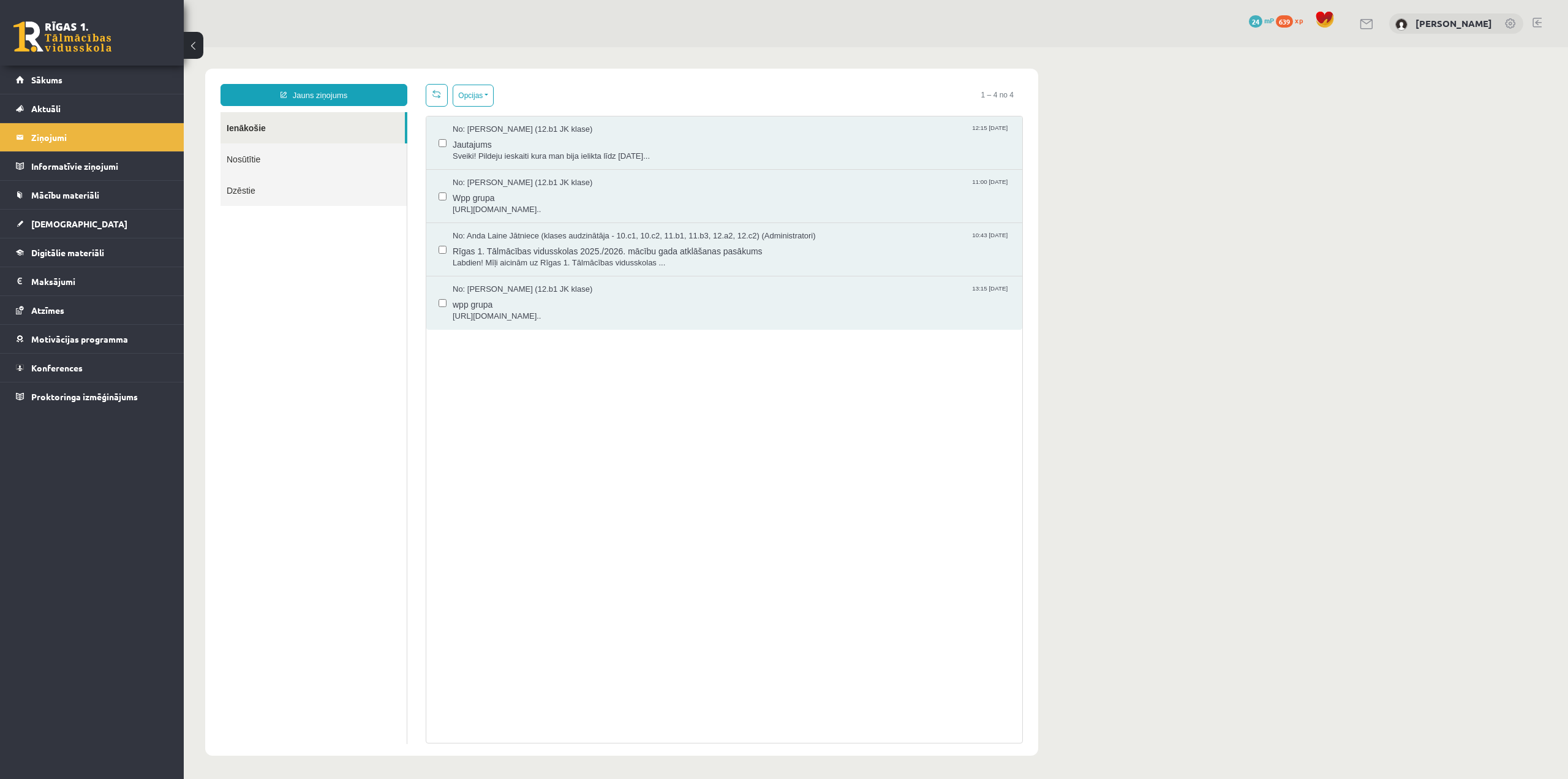
click at [290, 165] on link "Nosūtītie" at bounding box center [313, 159] width 186 height 31
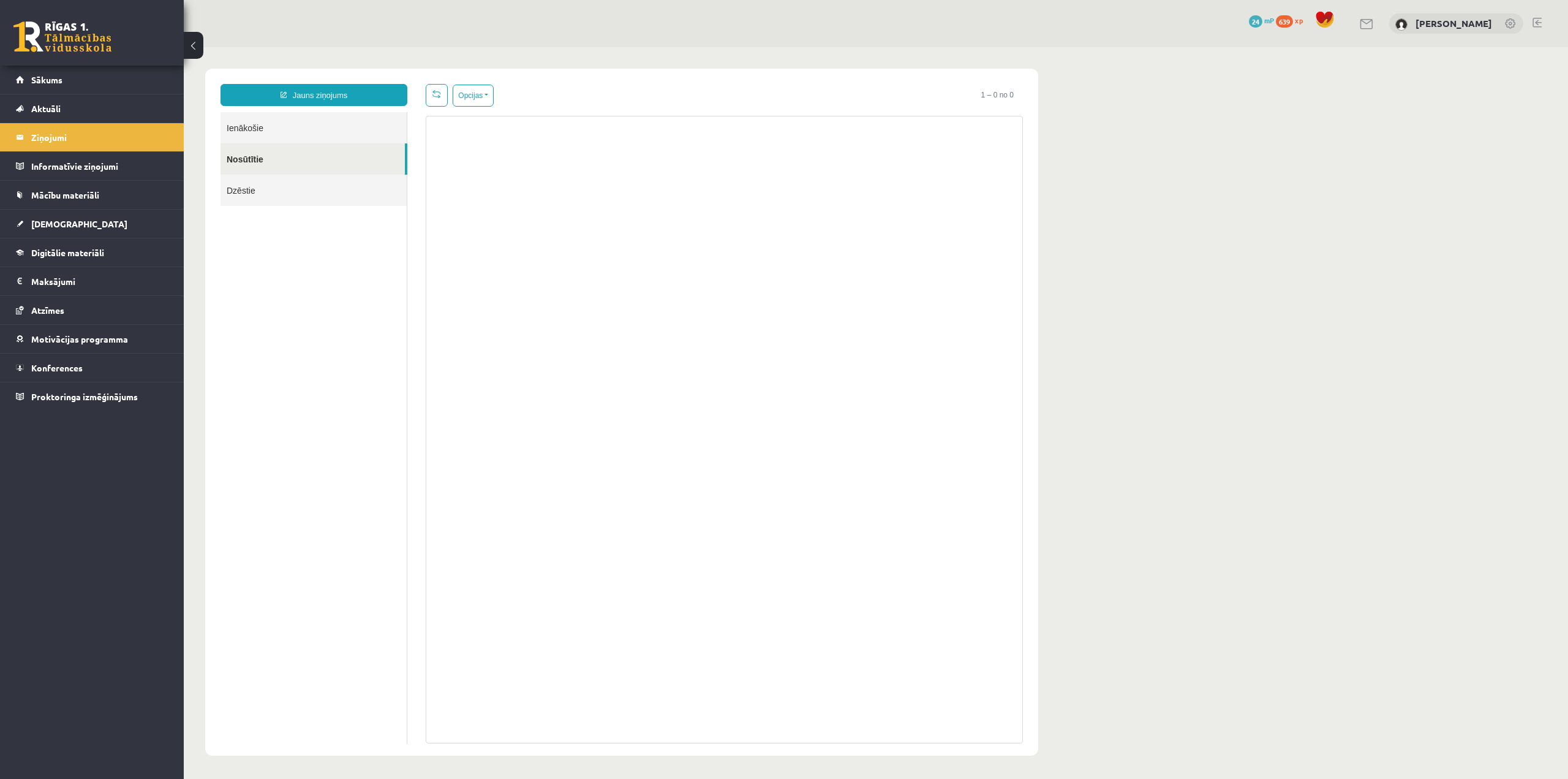
click at [267, 200] on link "Dzēstie" at bounding box center [313, 190] width 186 height 31
click at [285, 140] on link "Ienākošie" at bounding box center [313, 128] width 186 height 31
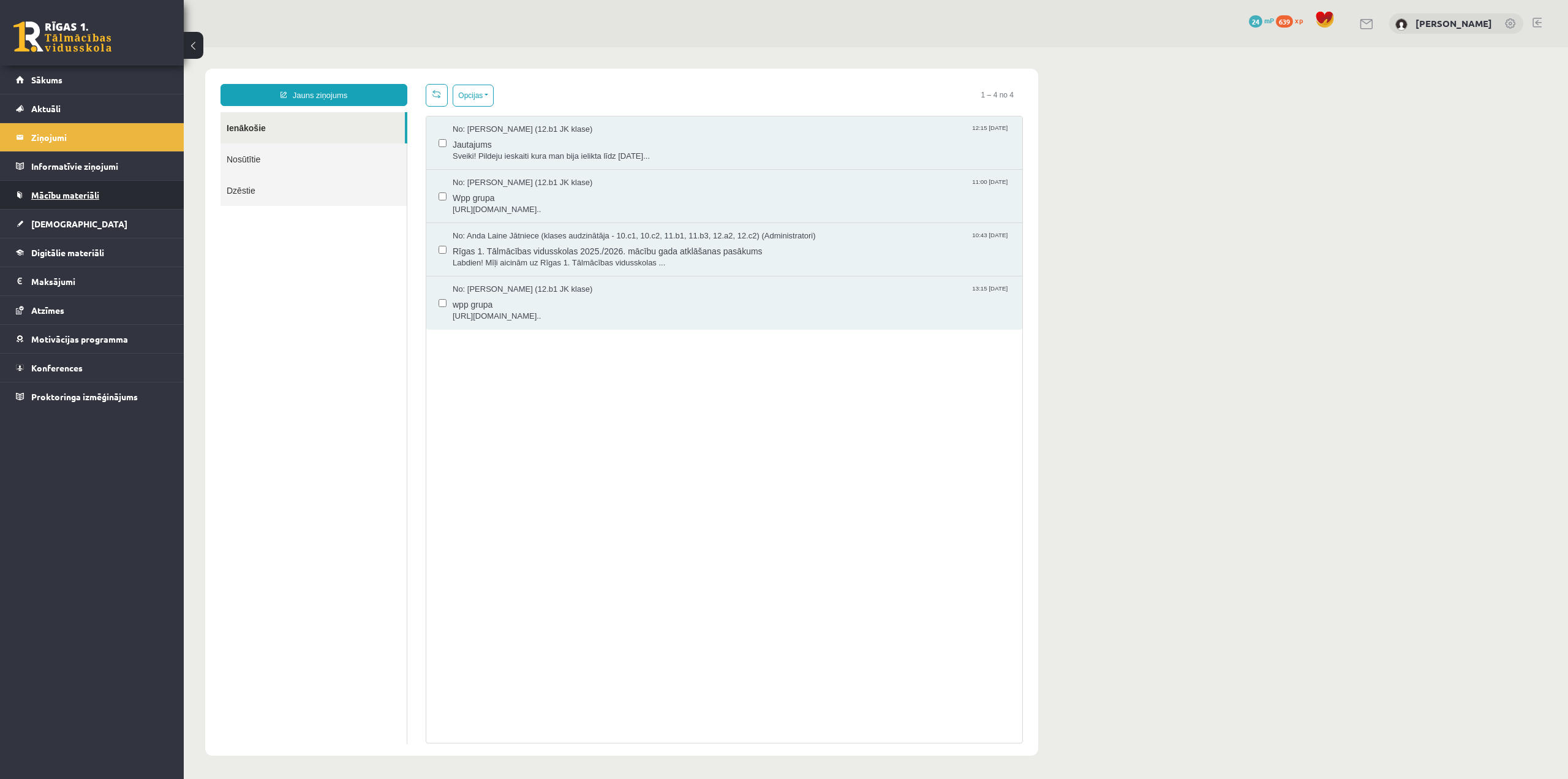
click at [69, 197] on span "Mācību materiāli" at bounding box center [65, 195] width 68 height 11
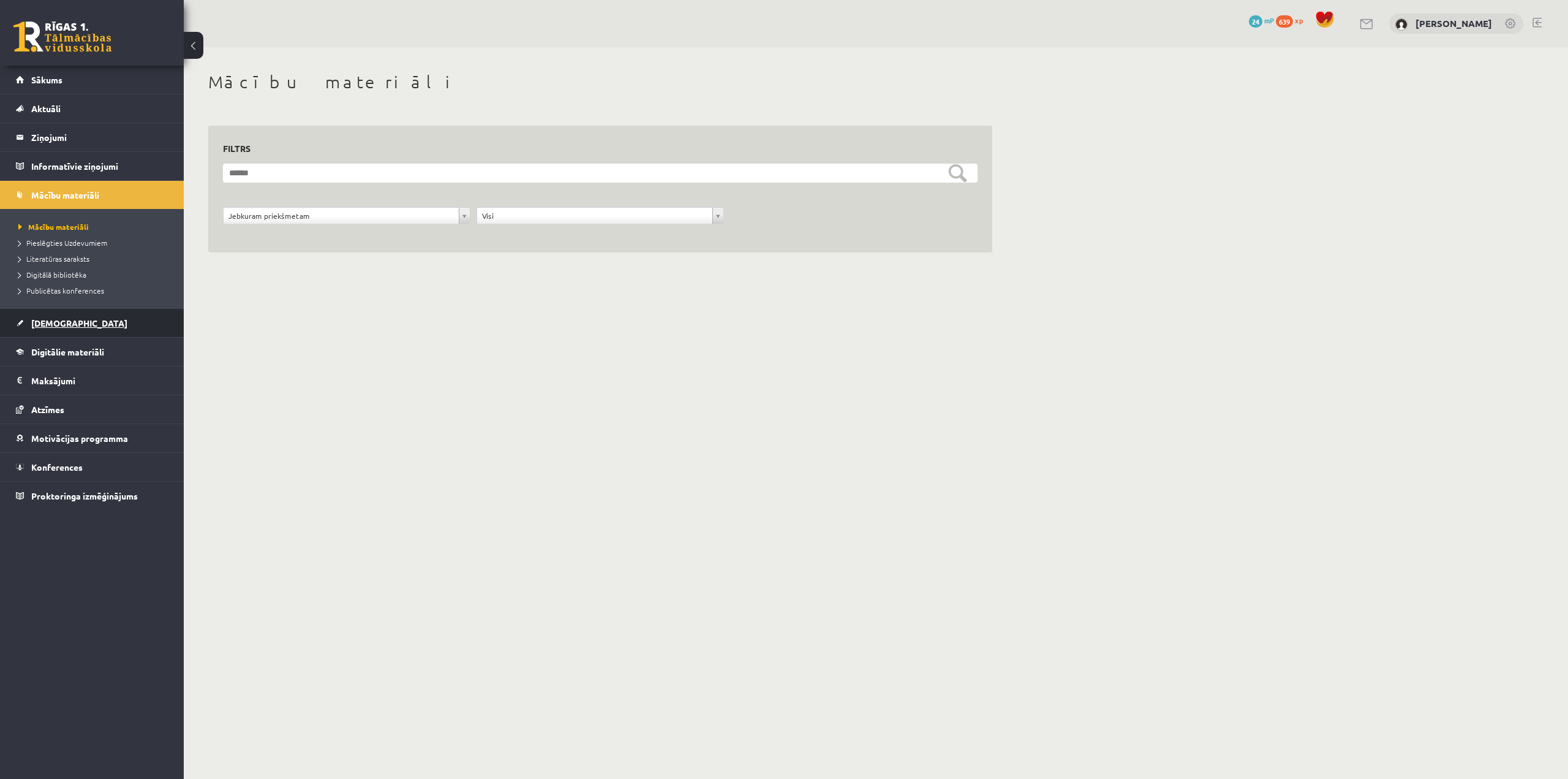
click at [82, 325] on link "[DEMOGRAPHIC_DATA]" at bounding box center [92, 323] width 152 height 28
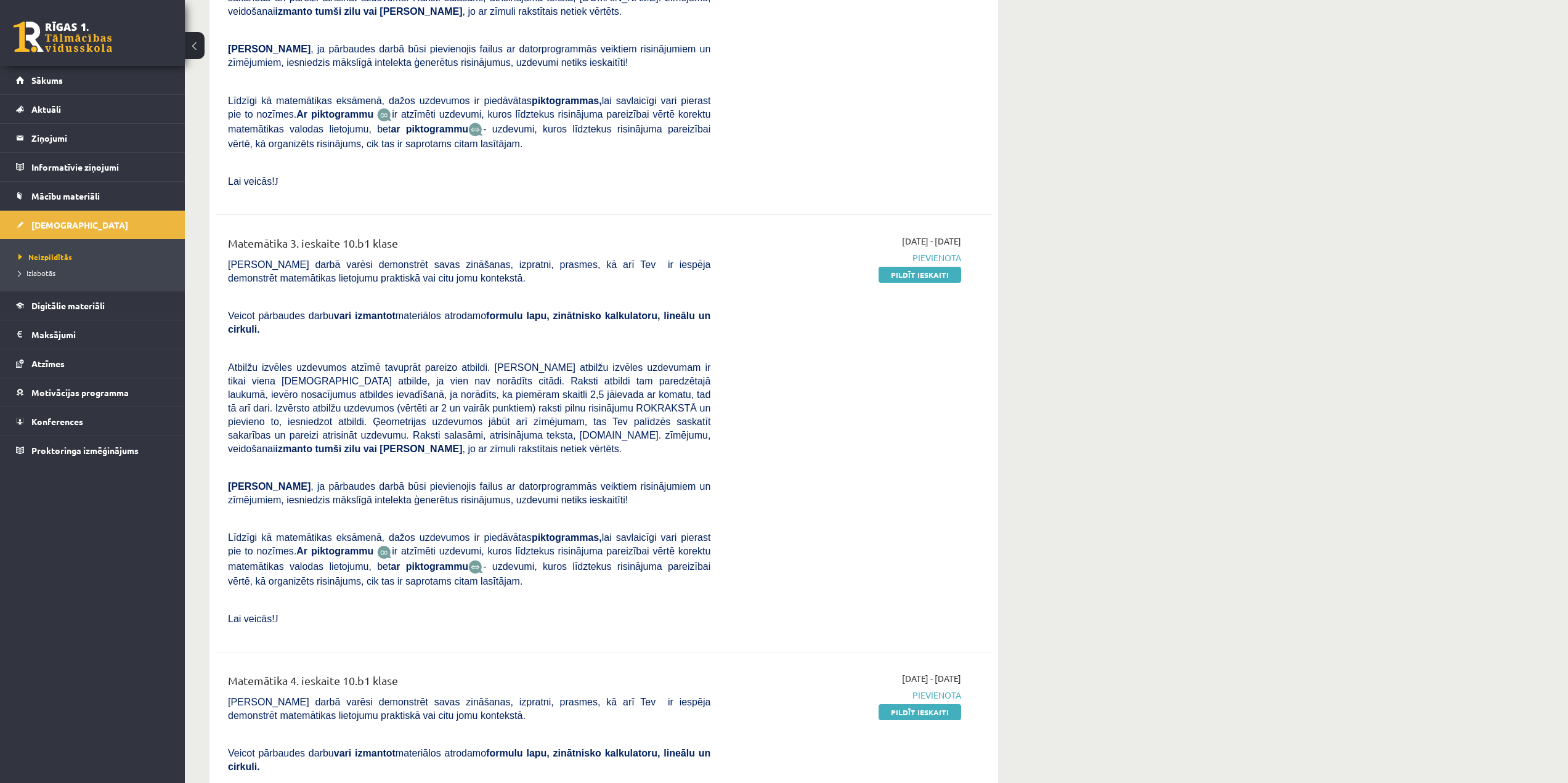
scroll to position [1663, 0]
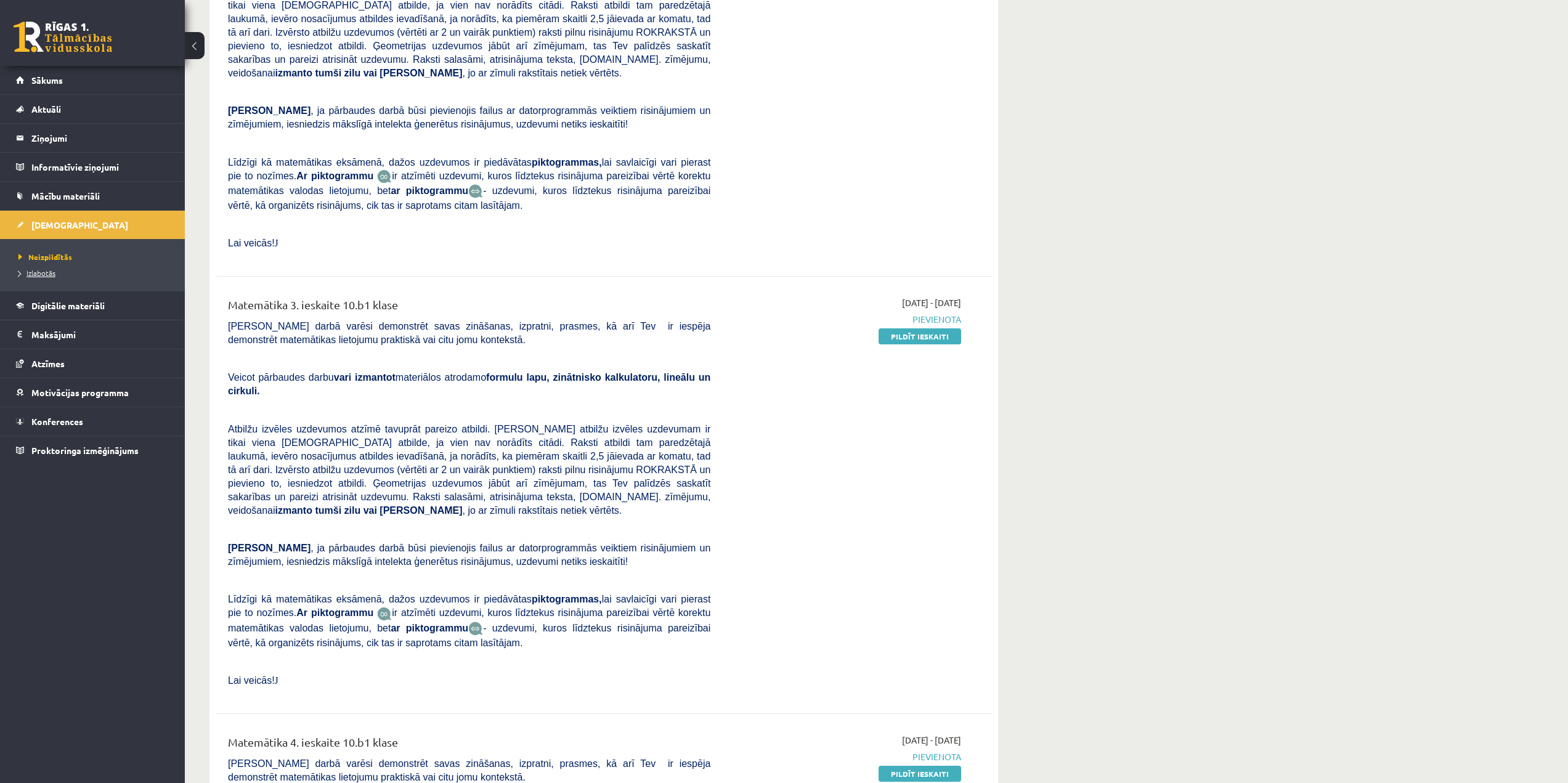
click at [54, 278] on link "Izlabotās" at bounding box center [95, 273] width 154 height 11
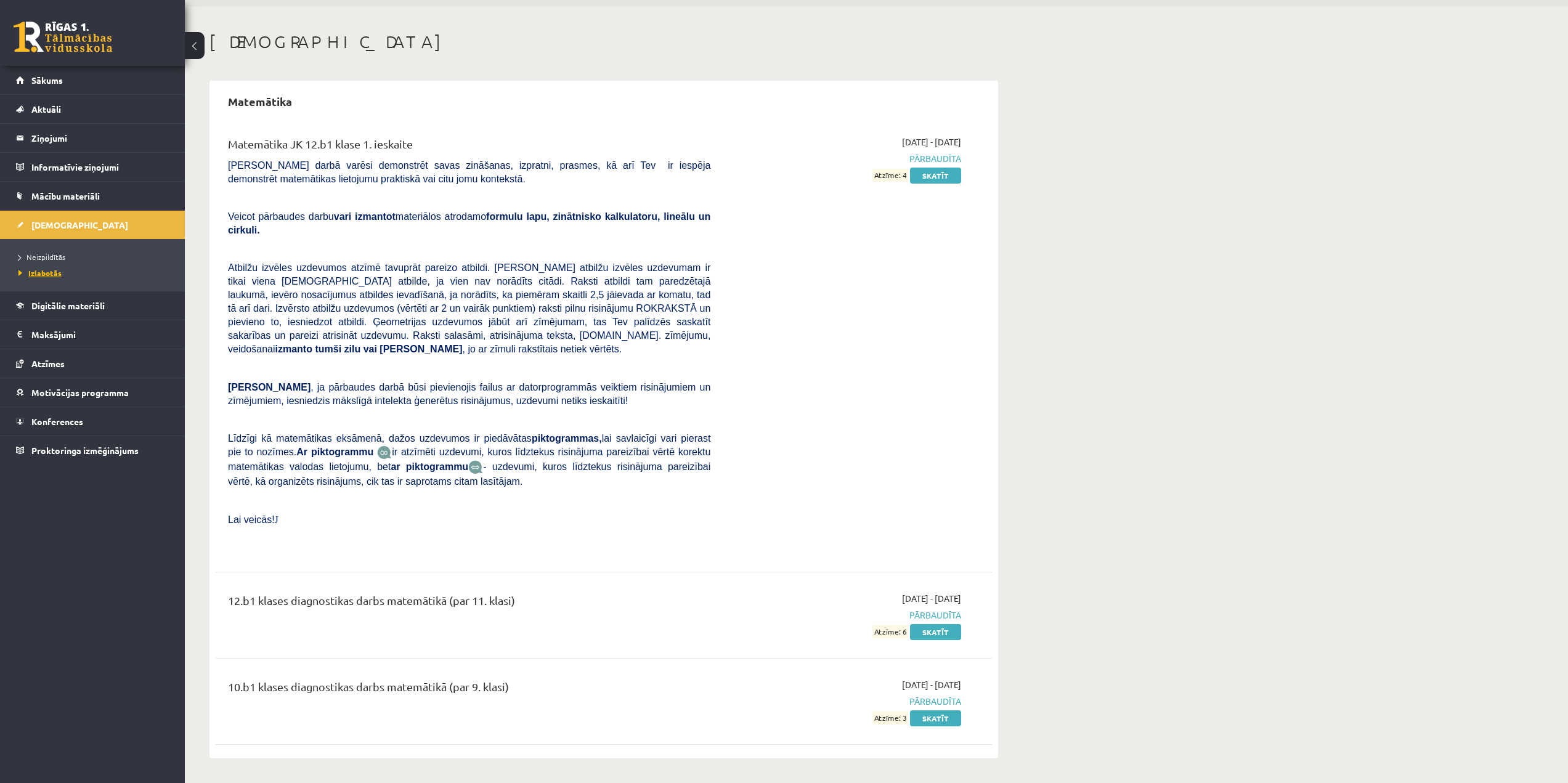
scroll to position [13, 0]
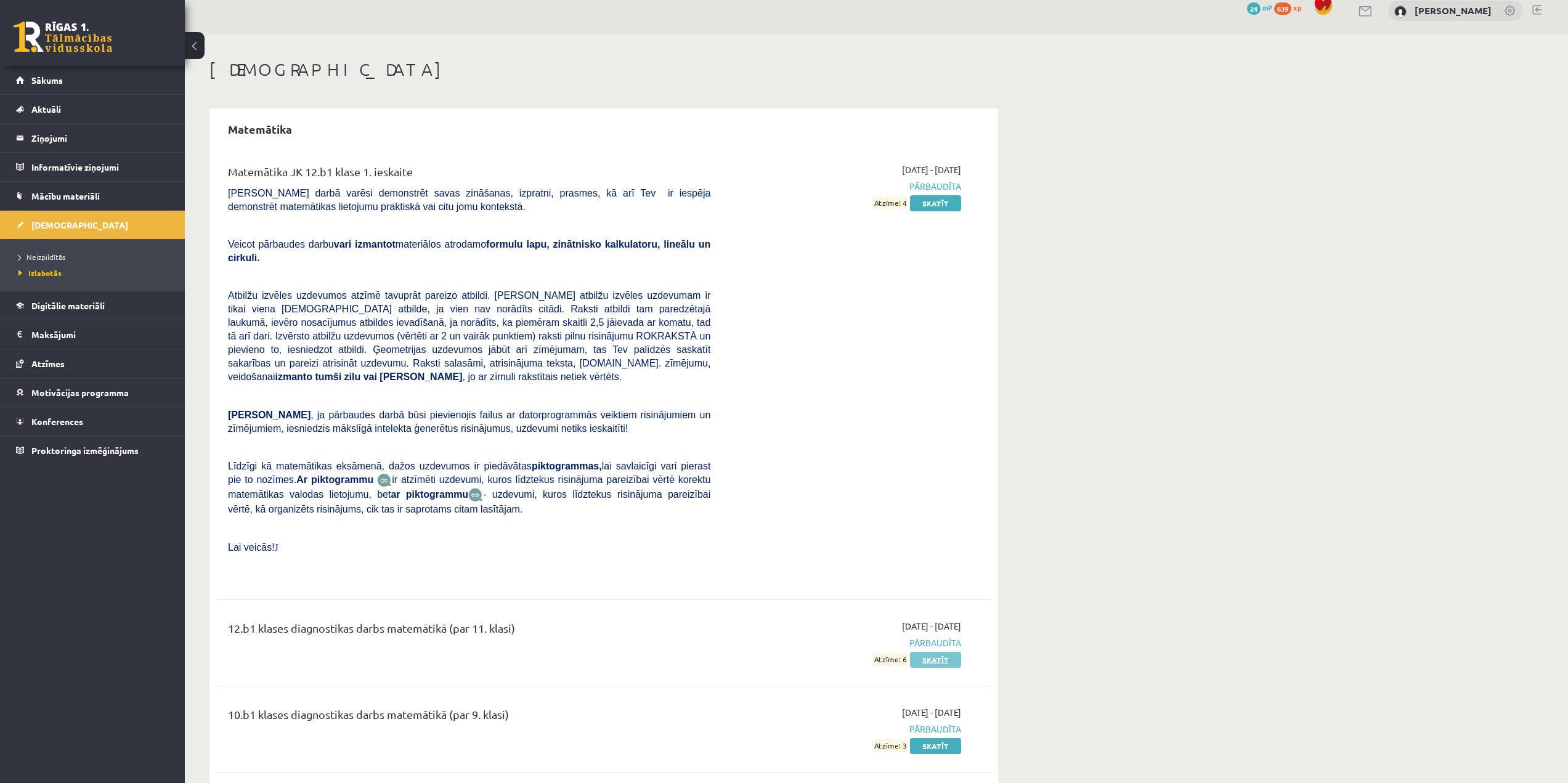
click at [936, 652] on link "Skatīt" at bounding box center [936, 660] width 51 height 16
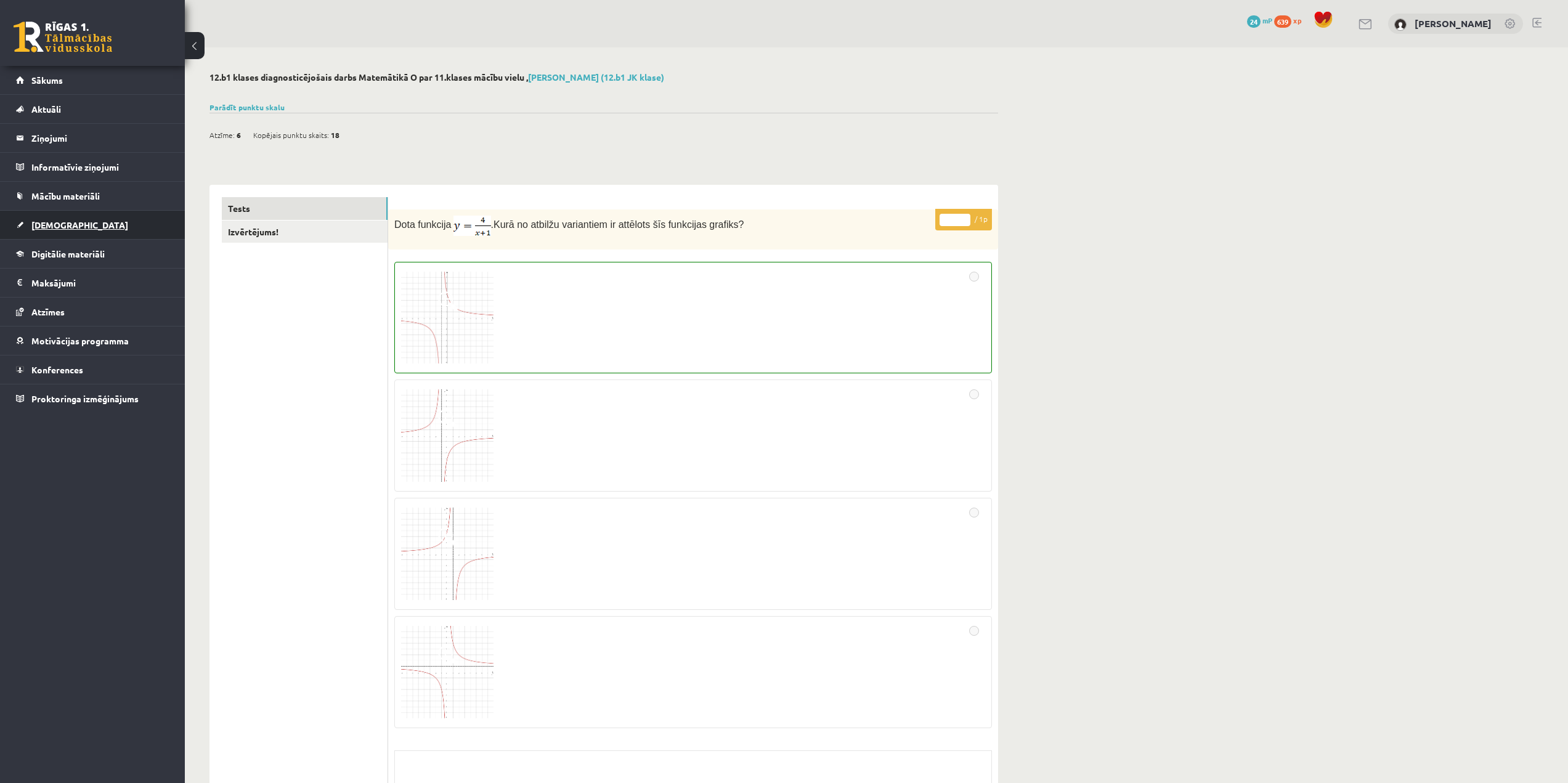
click at [59, 225] on span "[DEMOGRAPHIC_DATA]" at bounding box center [79, 225] width 97 height 11
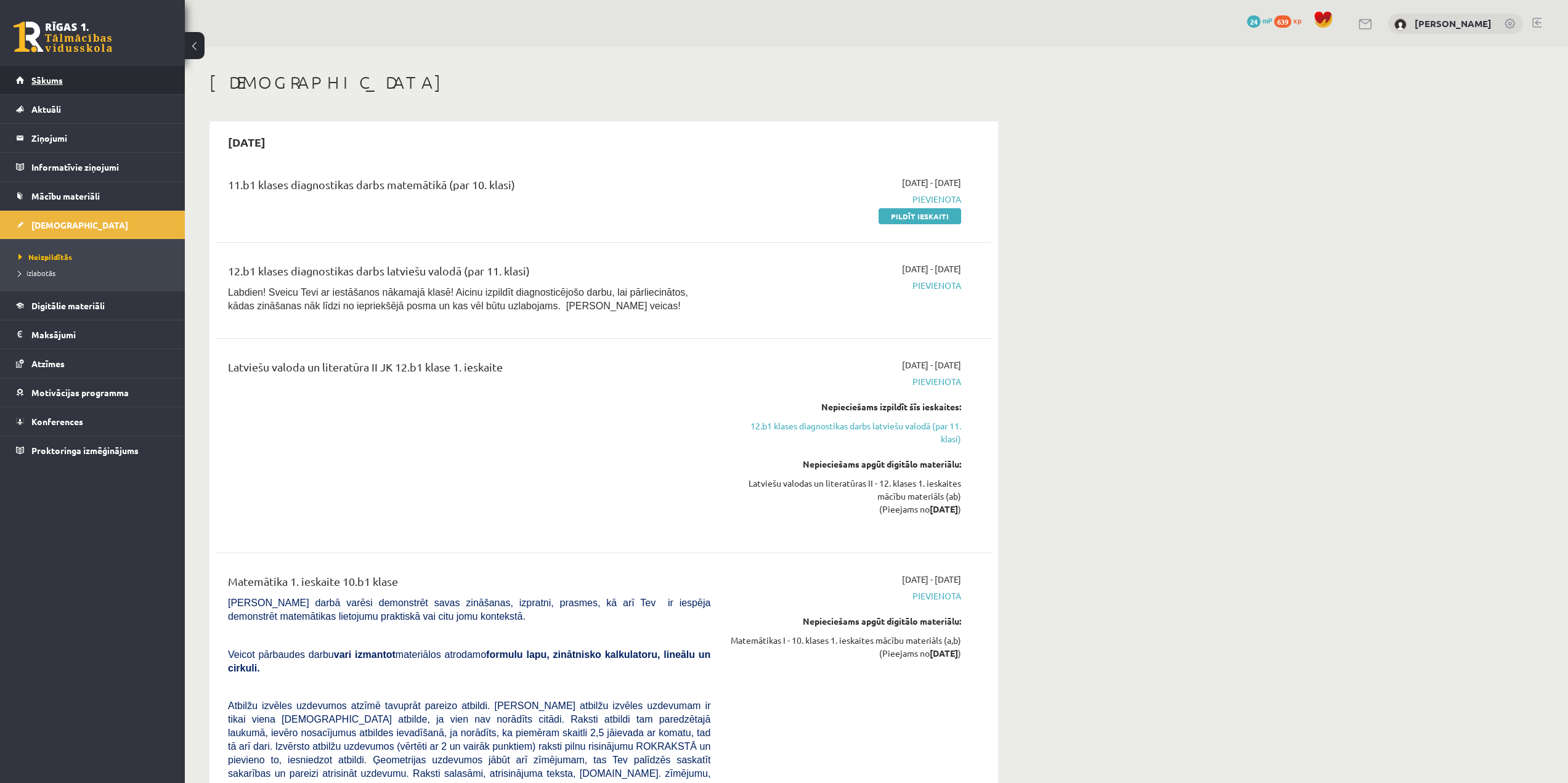
click at [98, 68] on link "Sākums" at bounding box center [93, 80] width 153 height 29
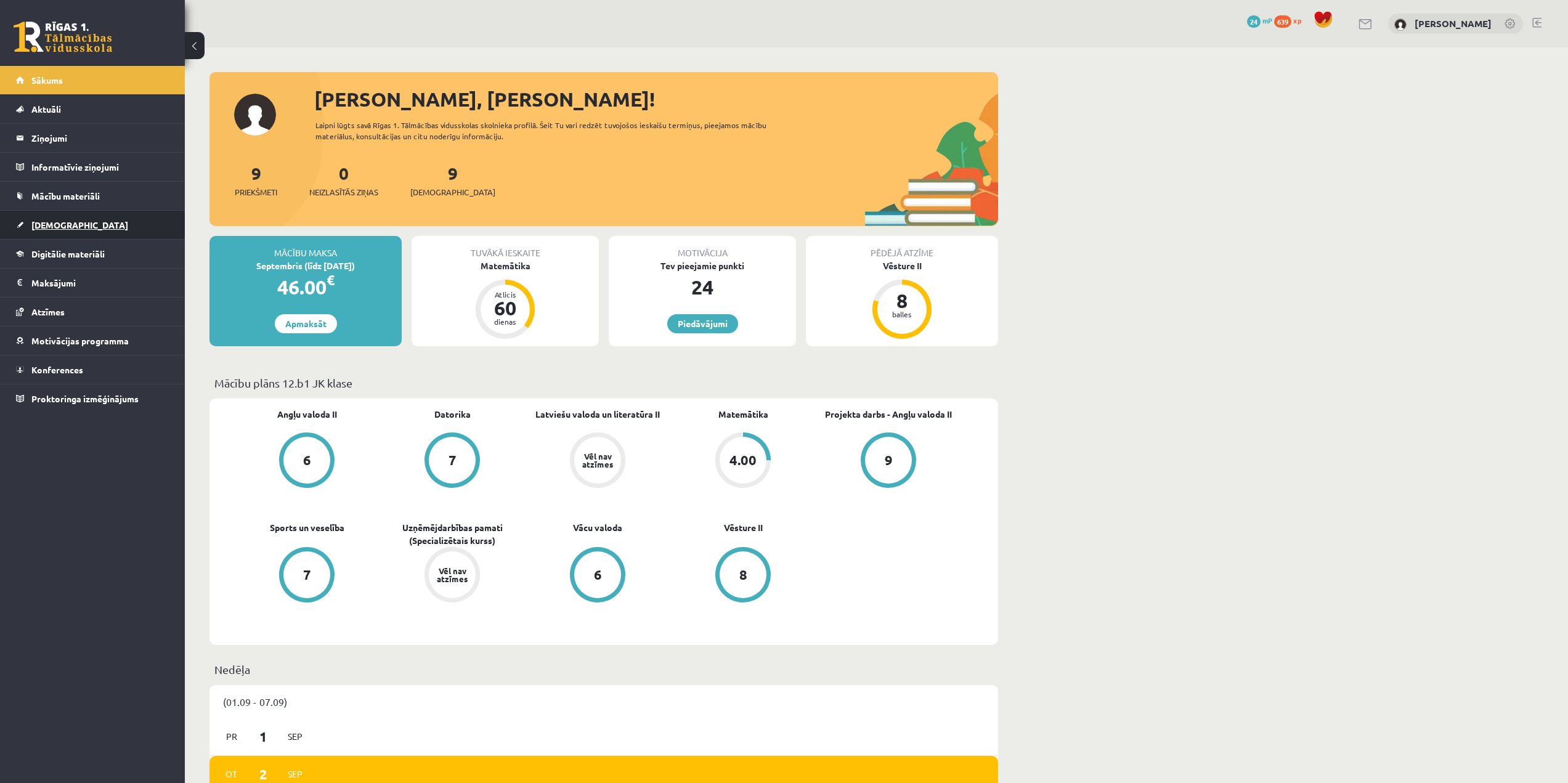
click at [45, 221] on span "[DEMOGRAPHIC_DATA]" at bounding box center [79, 225] width 97 height 11
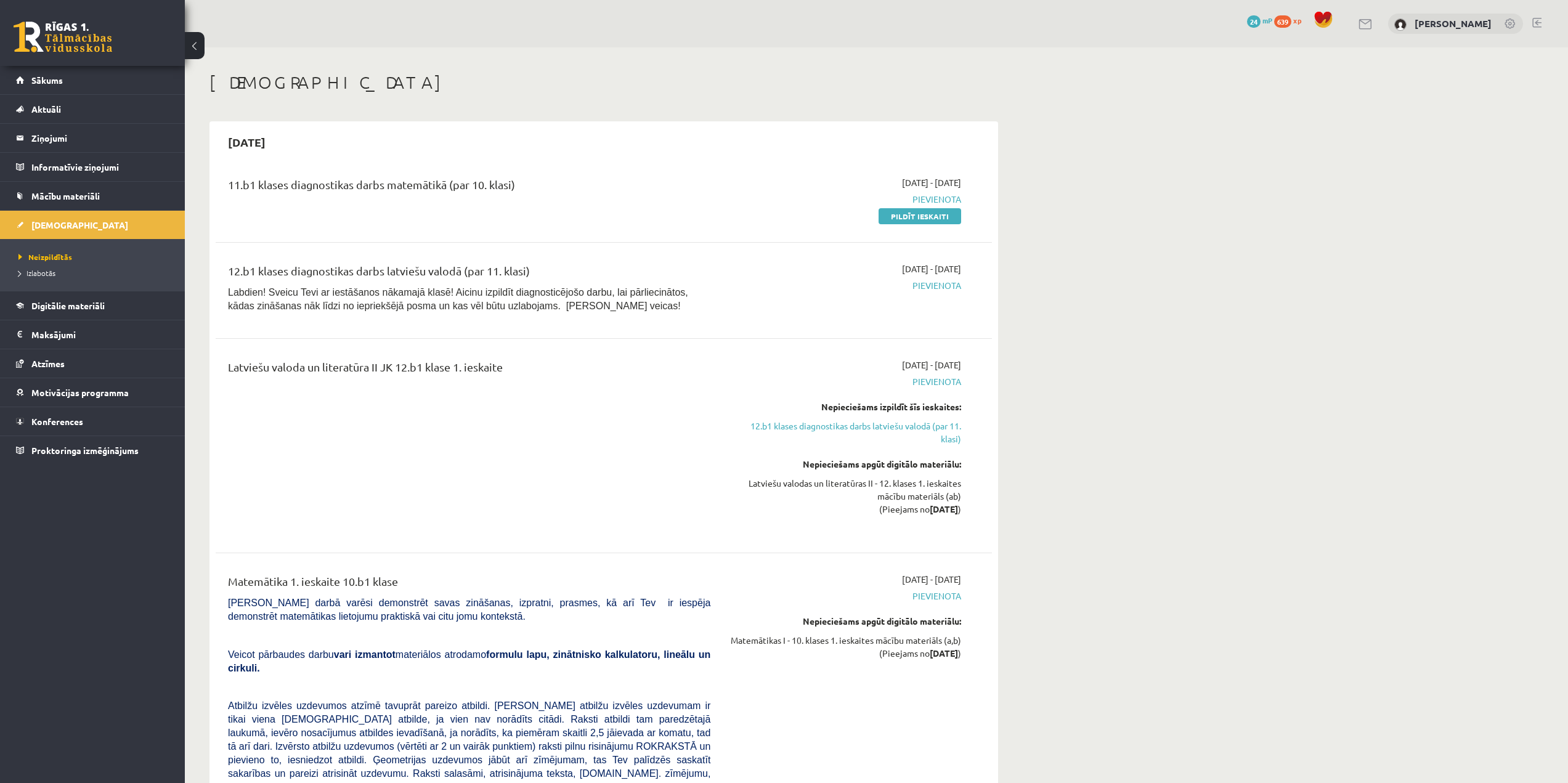
drag, startPoint x: 928, startPoint y: 217, endPoint x: 843, endPoint y: 49, distance: 188.3
click at [928, 217] on link "Pildīt ieskaiti" at bounding box center [920, 216] width 83 height 16
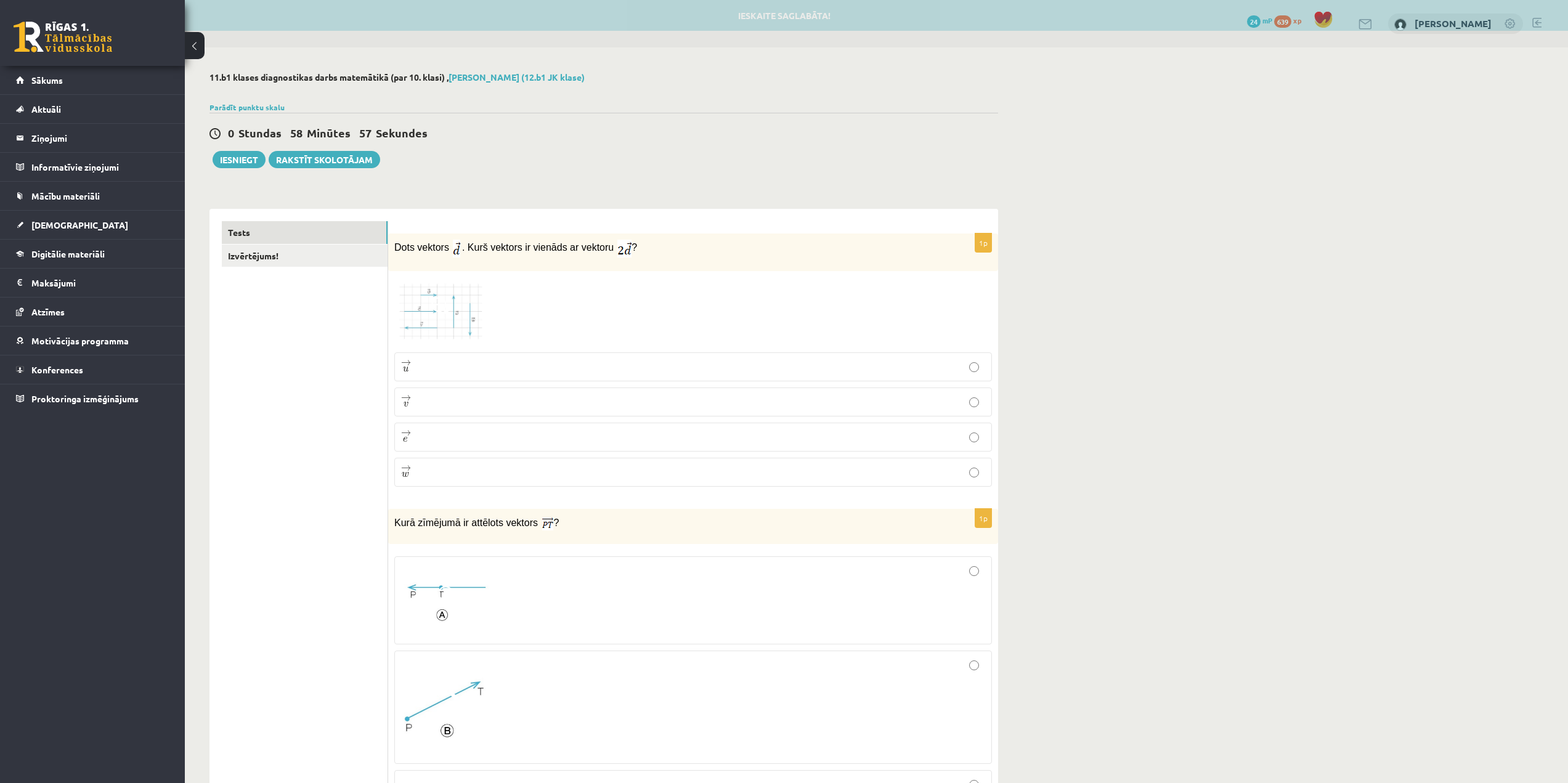
click at [459, 311] on img at bounding box center [440, 311] width 92 height 69
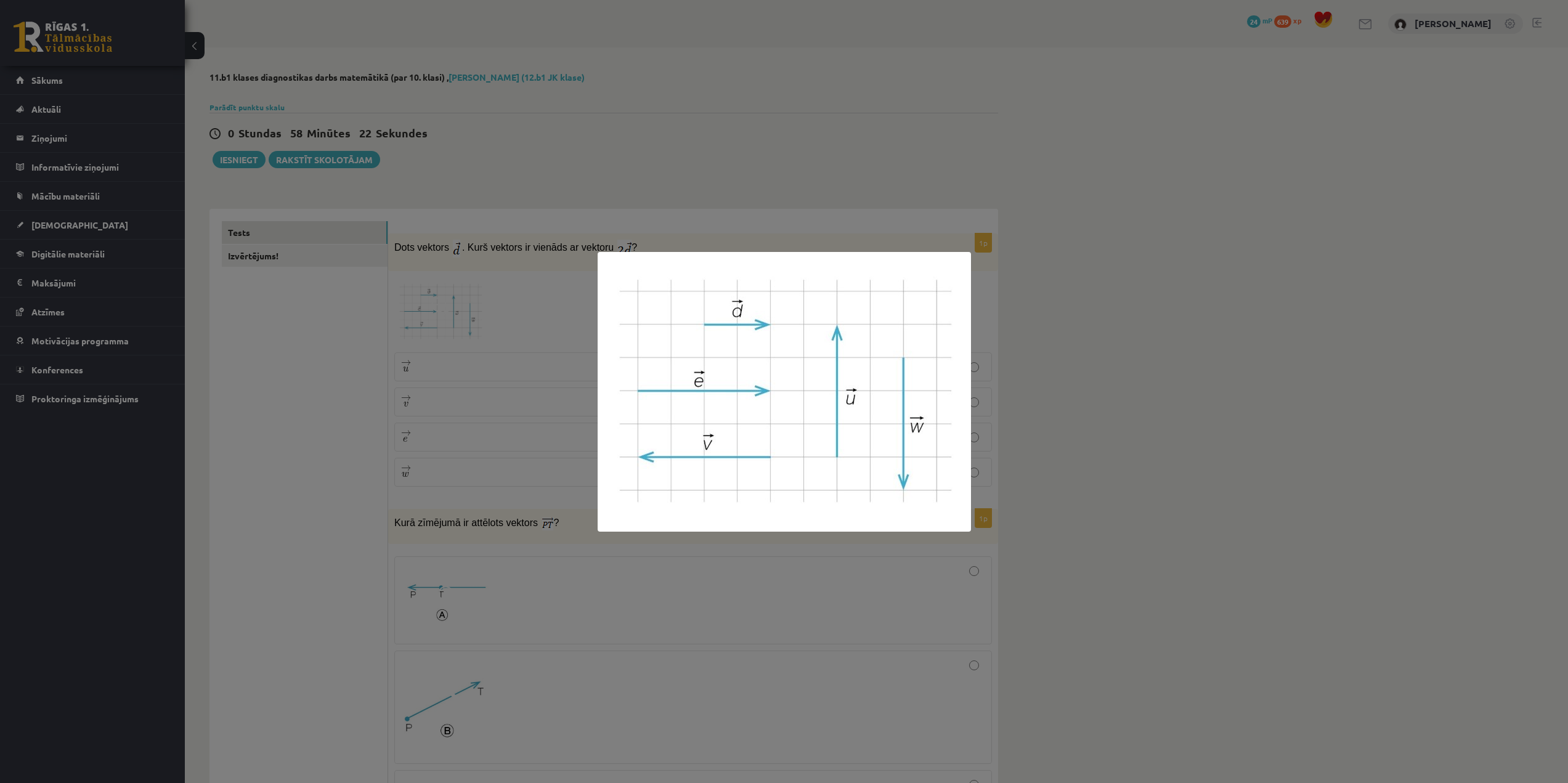
click at [1185, 310] on div at bounding box center [784, 392] width 1568 height 783
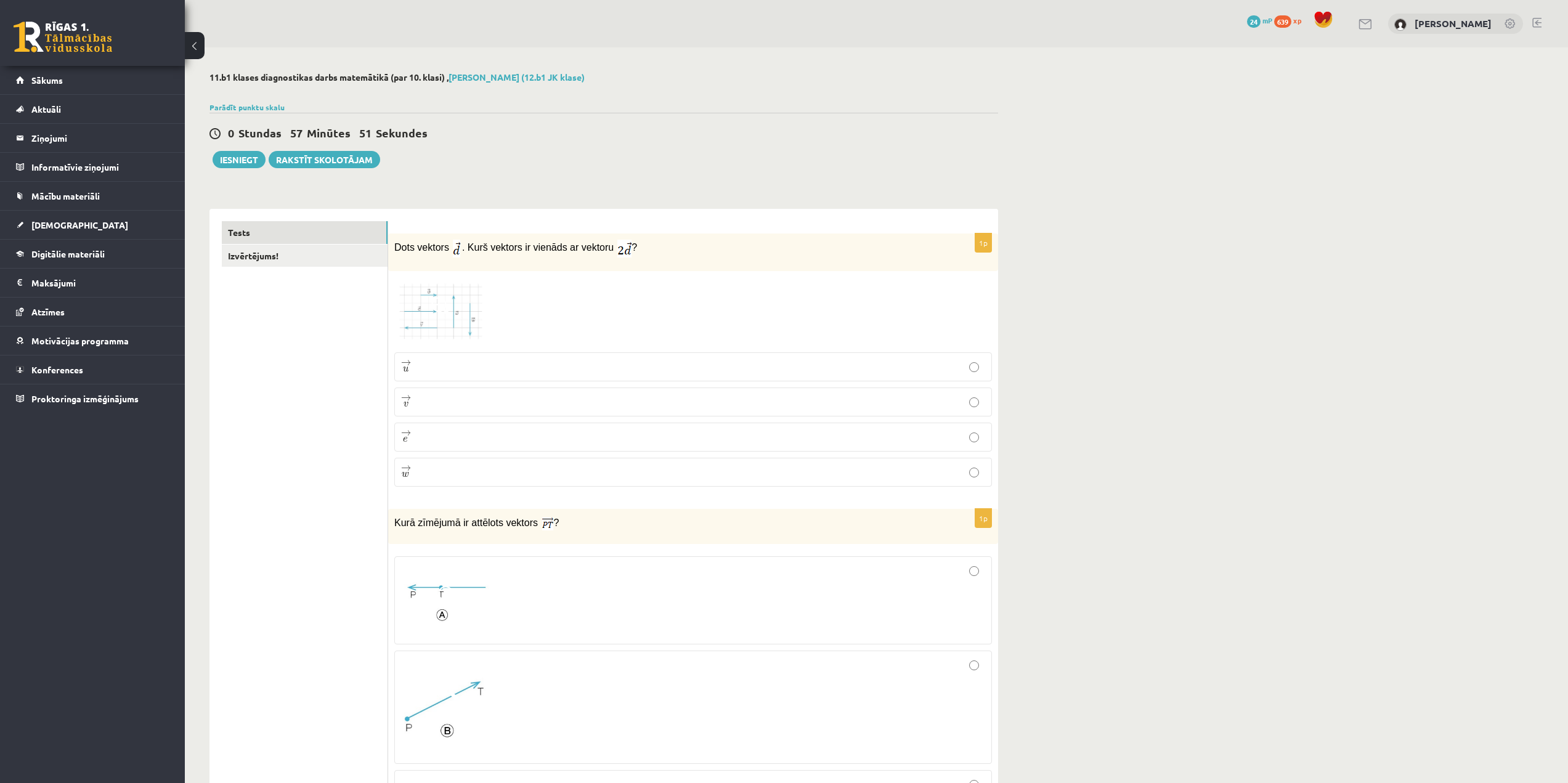
click at [470, 324] on img at bounding box center [440, 311] width 92 height 69
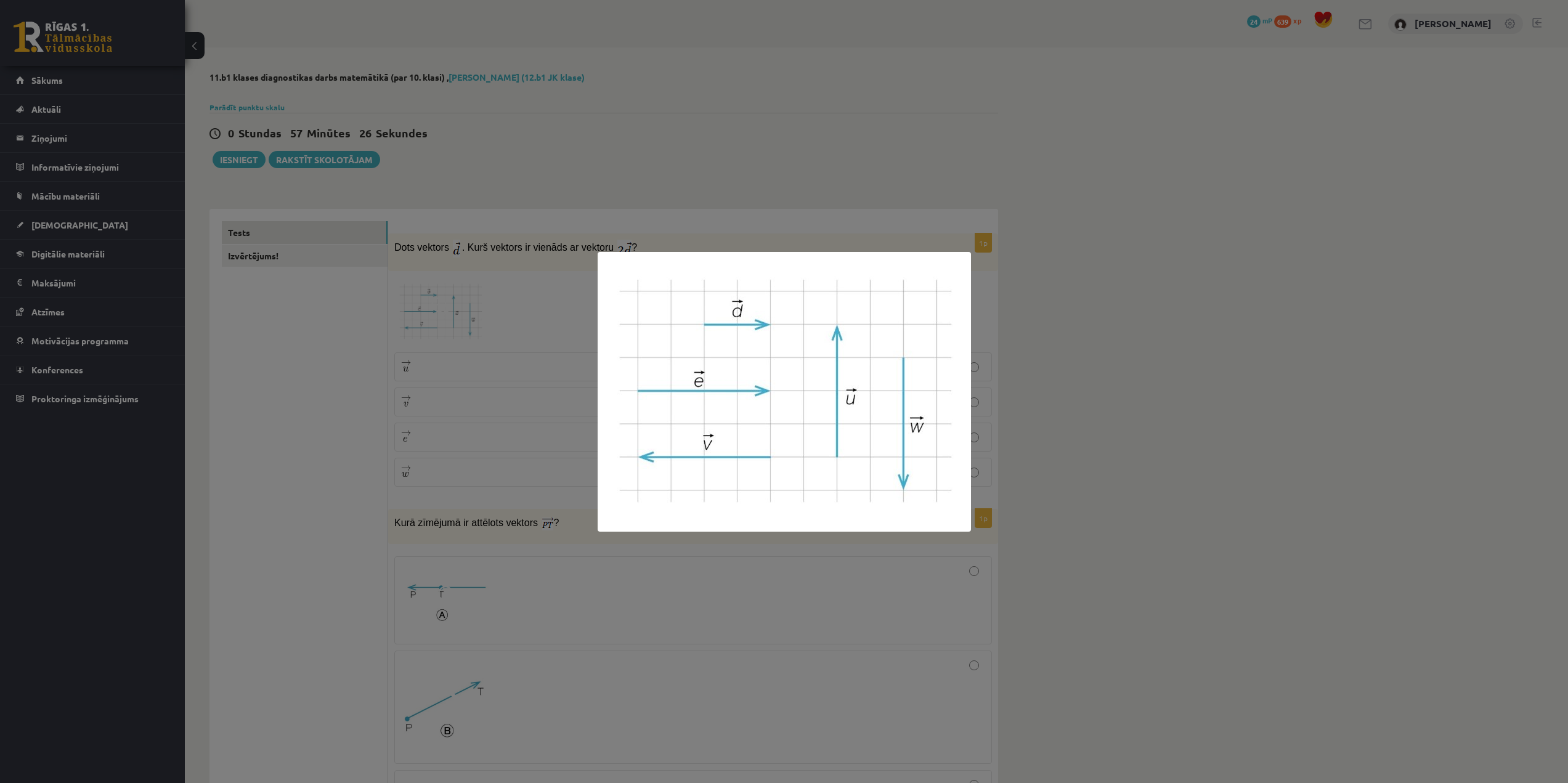
click at [1267, 267] on div at bounding box center [784, 392] width 1568 height 783
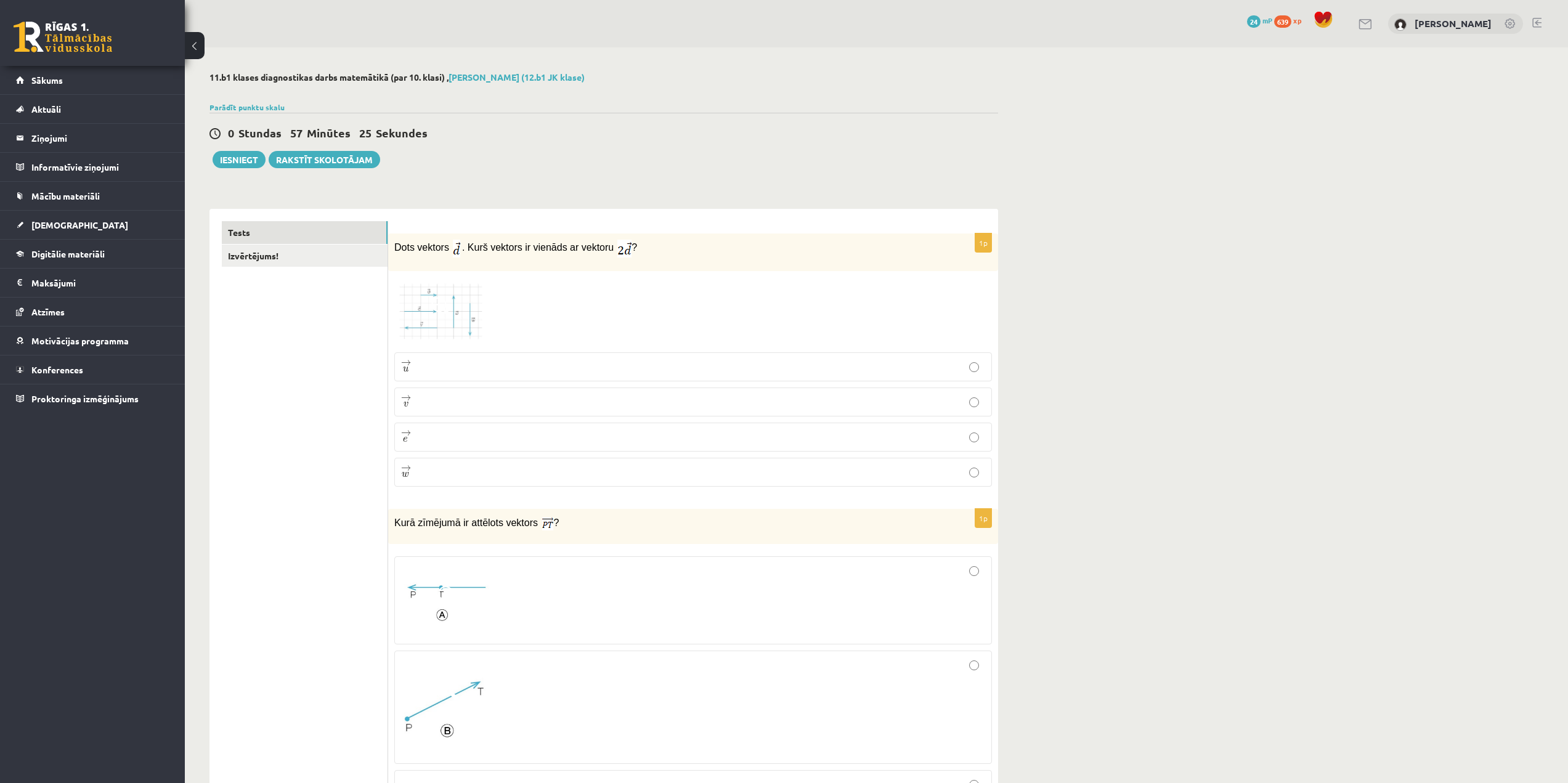
click at [453, 402] on p "→ v v →" at bounding box center [693, 401] width 584 height 16
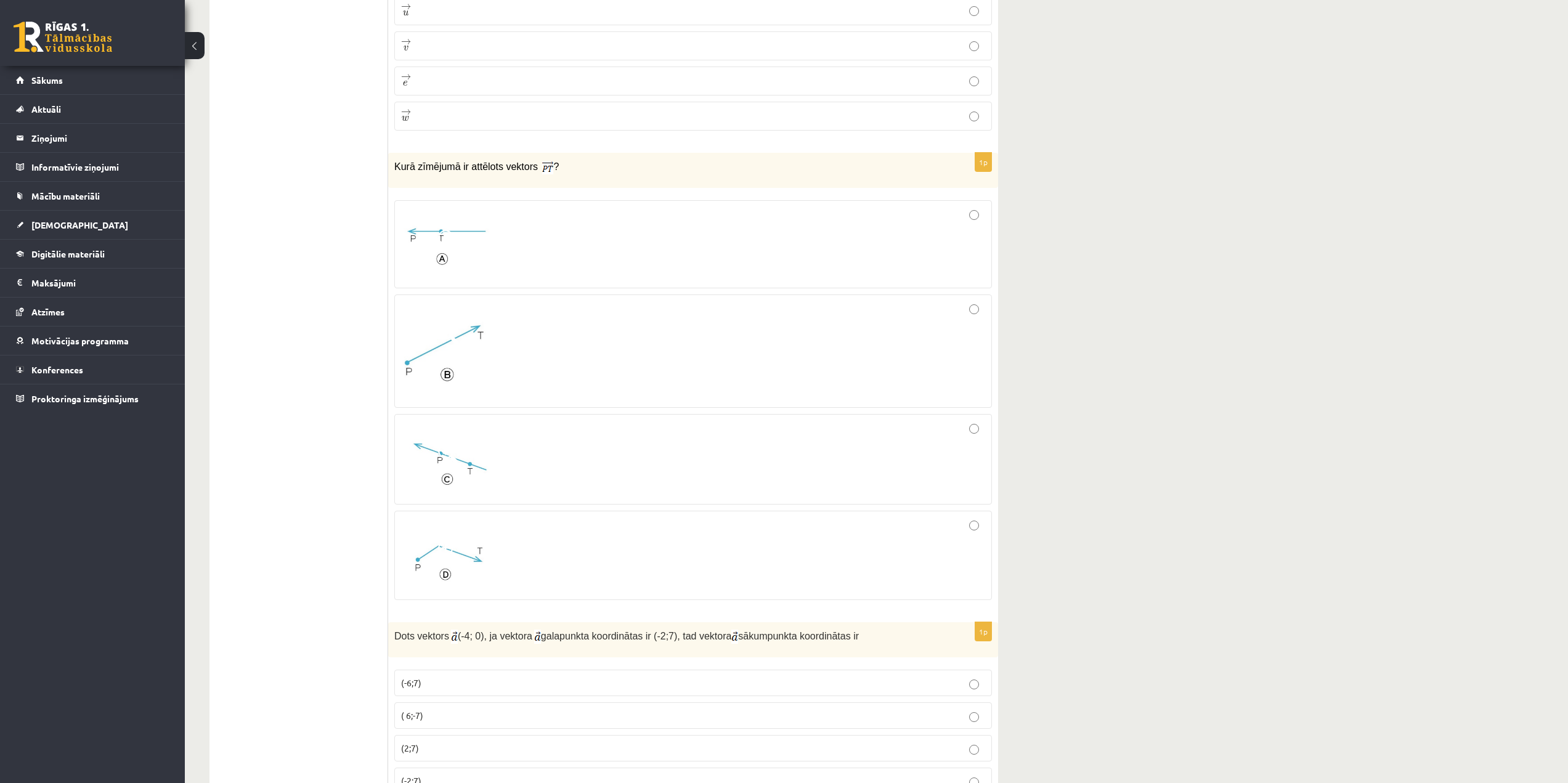
scroll to position [370, 0]
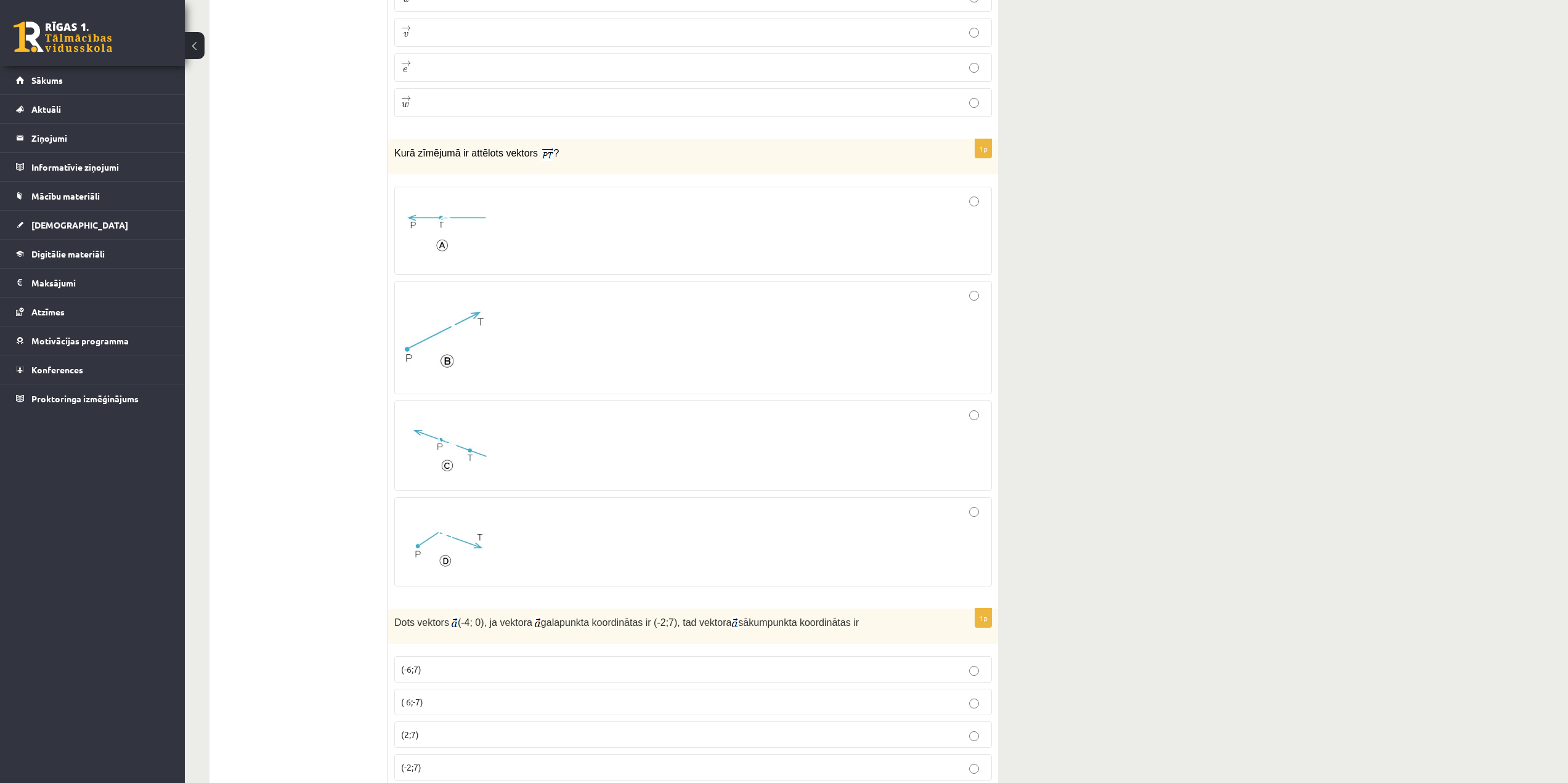
click at [535, 350] on div at bounding box center [693, 337] width 584 height 100
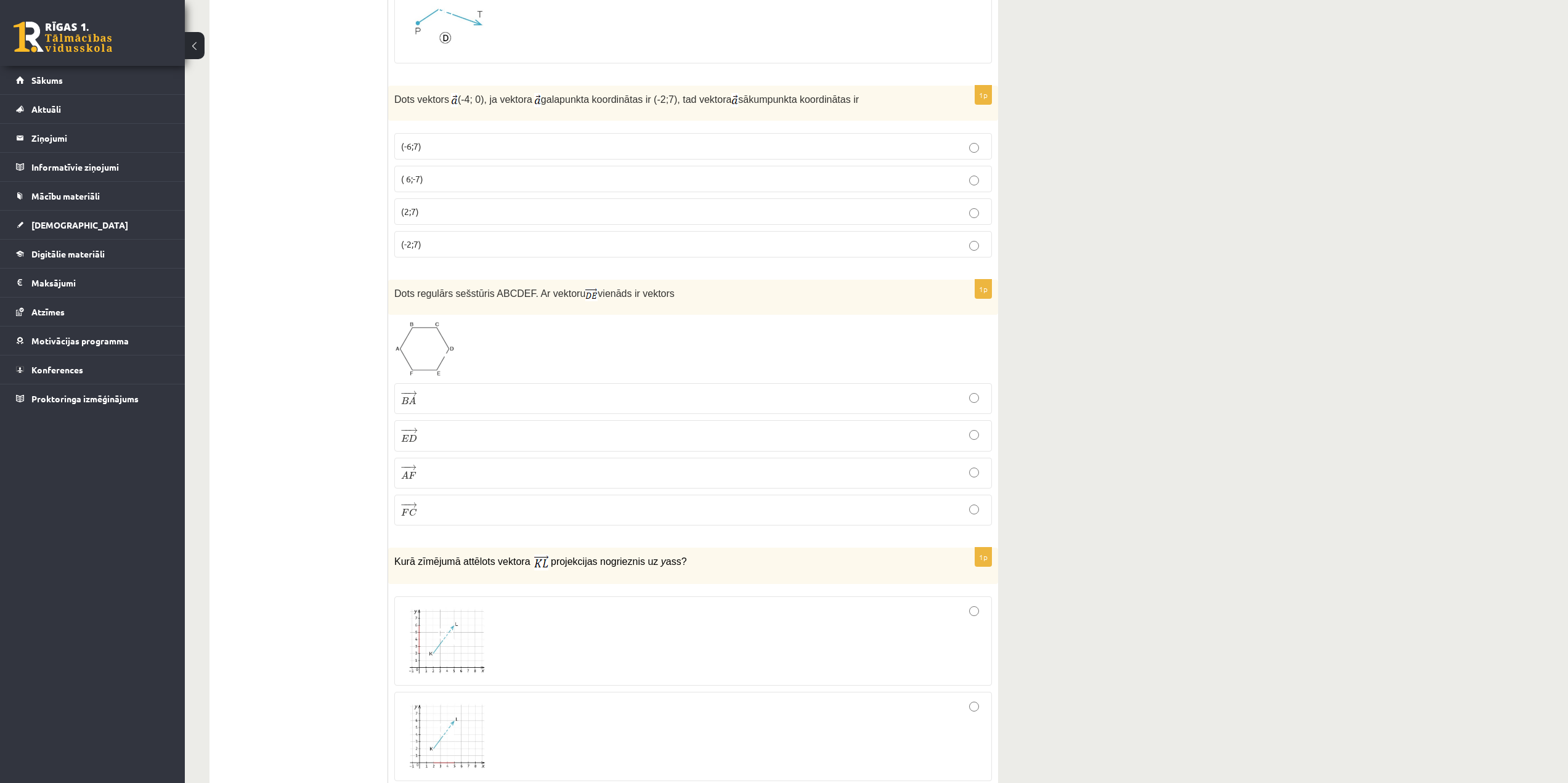
scroll to position [862, 0]
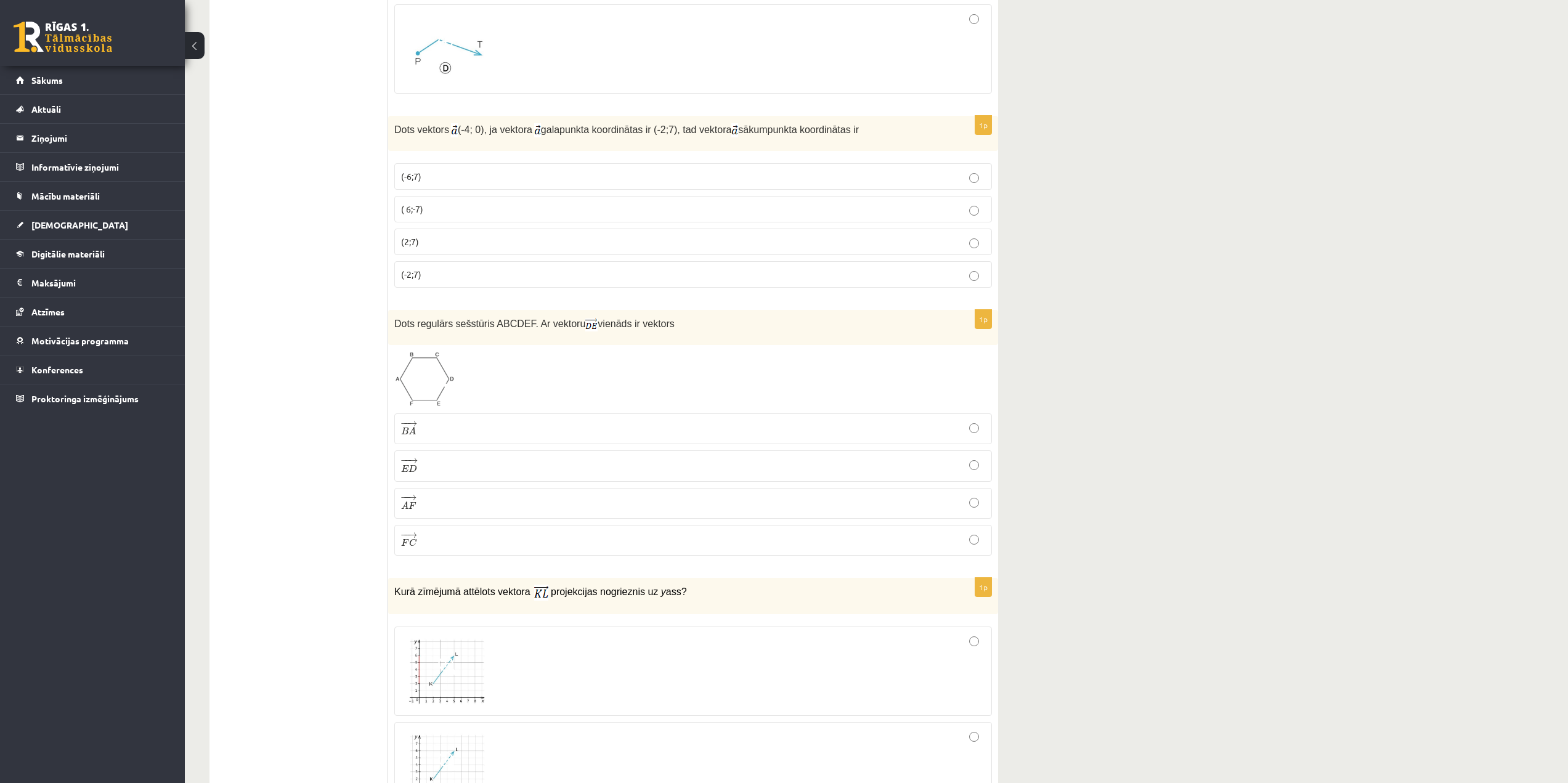
click at [443, 238] on p "(2;7)" at bounding box center [693, 241] width 584 height 13
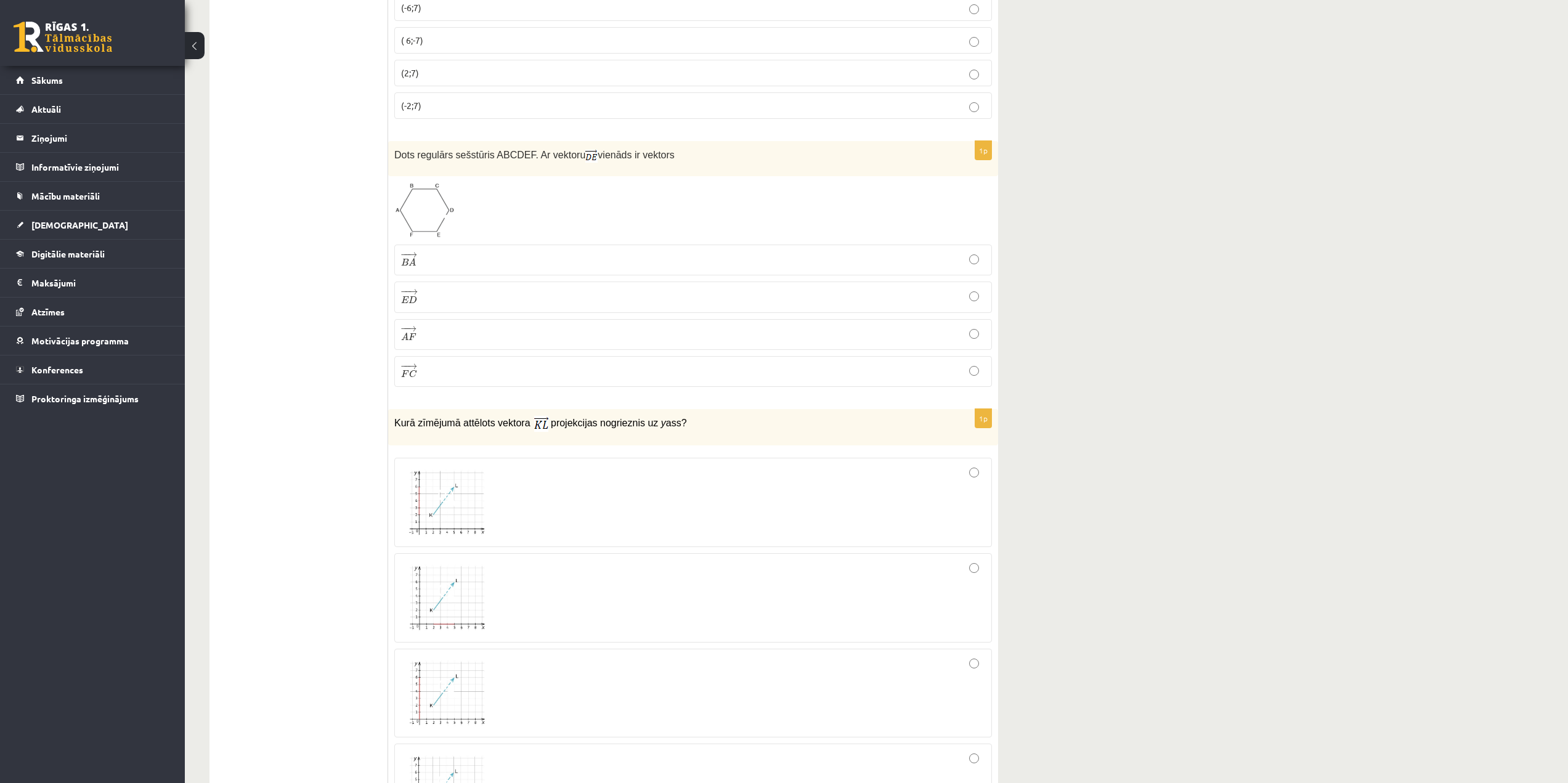
scroll to position [1047, 0]
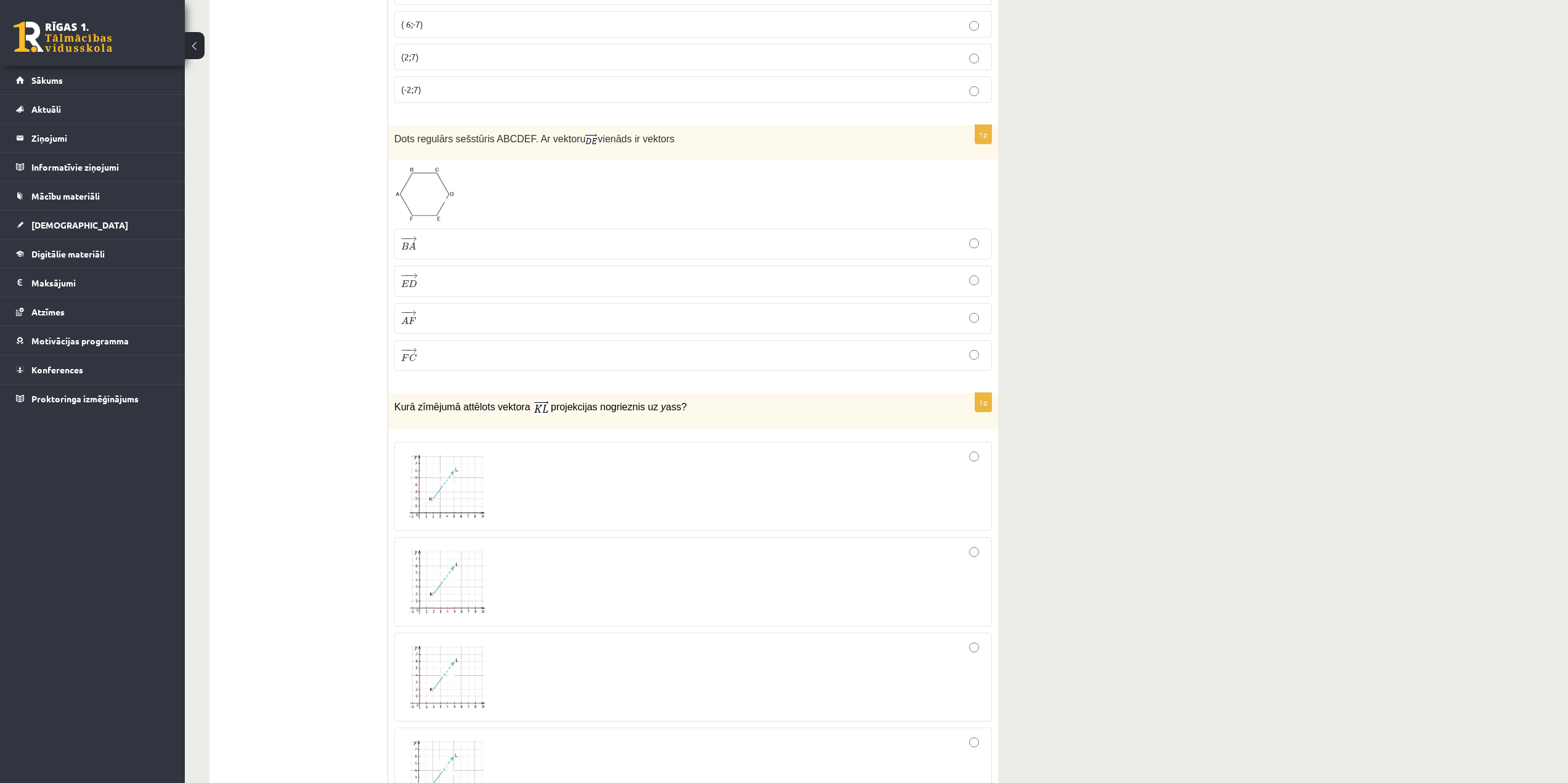
click at [457, 249] on p "− − → B A B A →" at bounding box center [693, 244] width 584 height 17
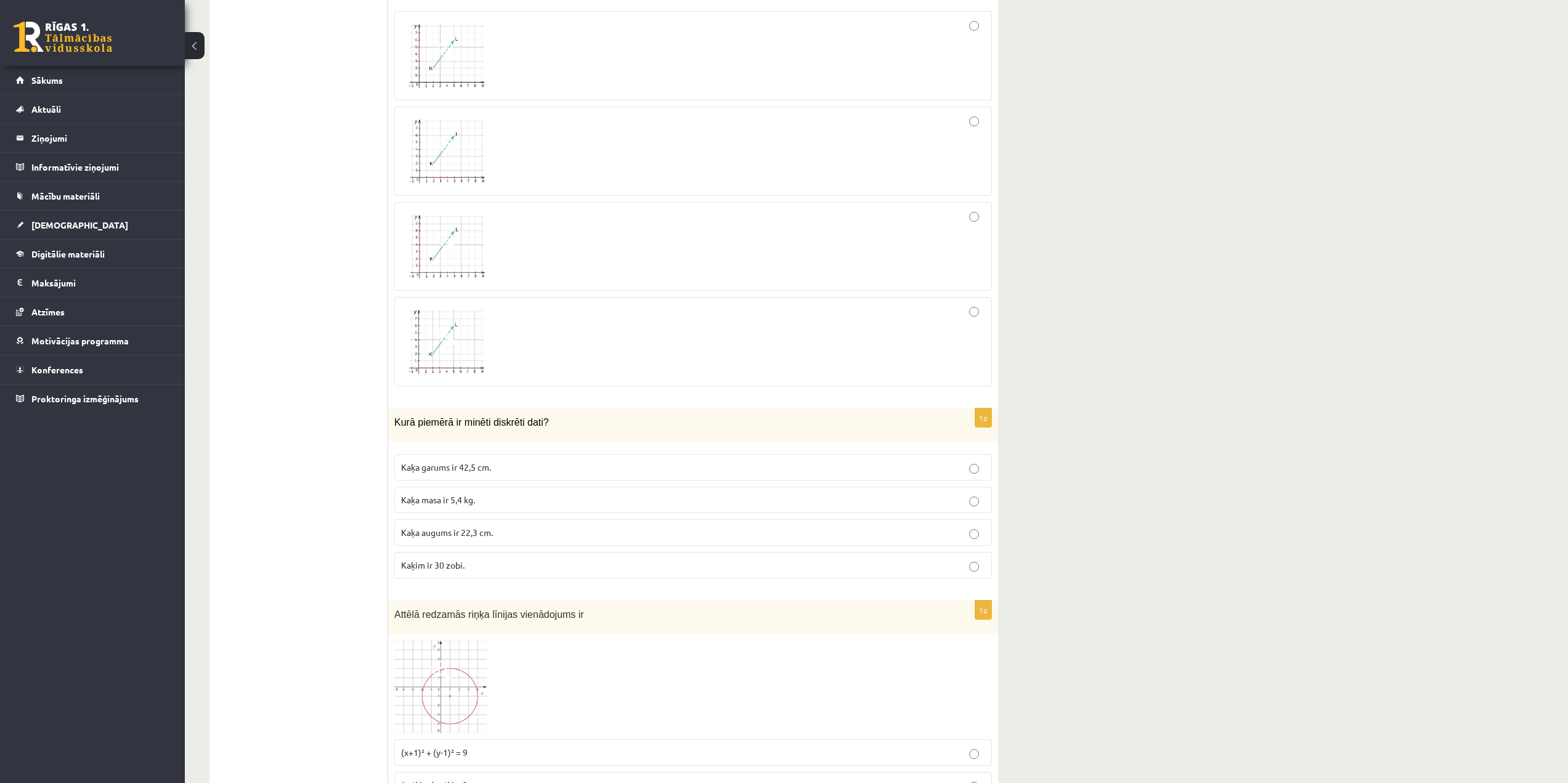
scroll to position [1478, 0]
drag, startPoint x: 395, startPoint y: 426, endPoint x: 762, endPoint y: 564, distance: 392.1
click at [762, 564] on div "1p Kurā piemērā ir minēti diskrēti dati? Kaķa garums ir 42,5 cm. Kaķa masa ir 5…" at bounding box center [693, 498] width 610 height 181
copy div "Kurā piemērā ir minēti diskrēti dati? Kaķa garums ir 42,5 cm. Kaķa masa ir 5,4 …"
click at [489, 571] on p "Kaķim ir 30 zobi." at bounding box center [693, 565] width 584 height 13
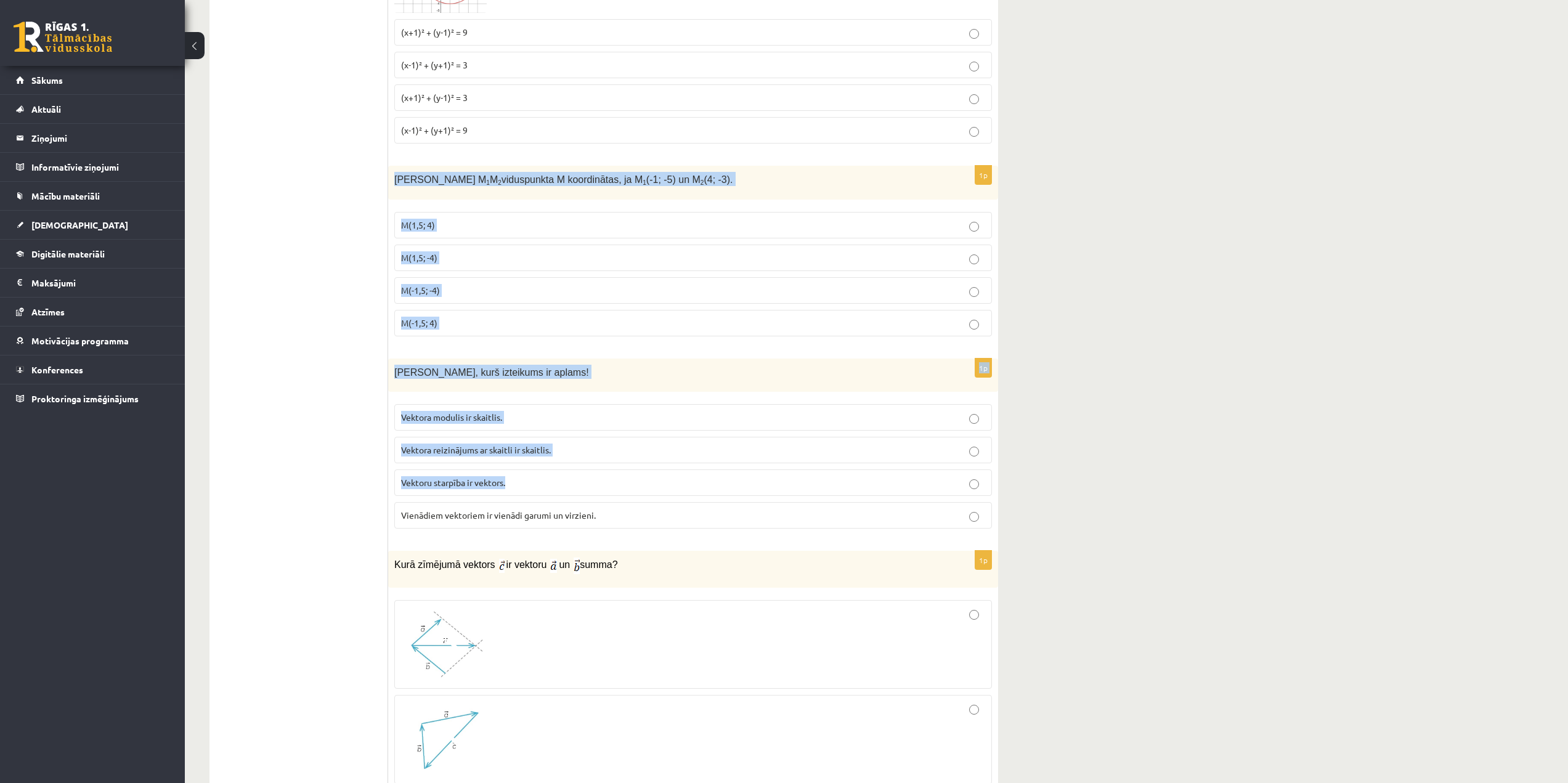
scroll to position [2217, 0]
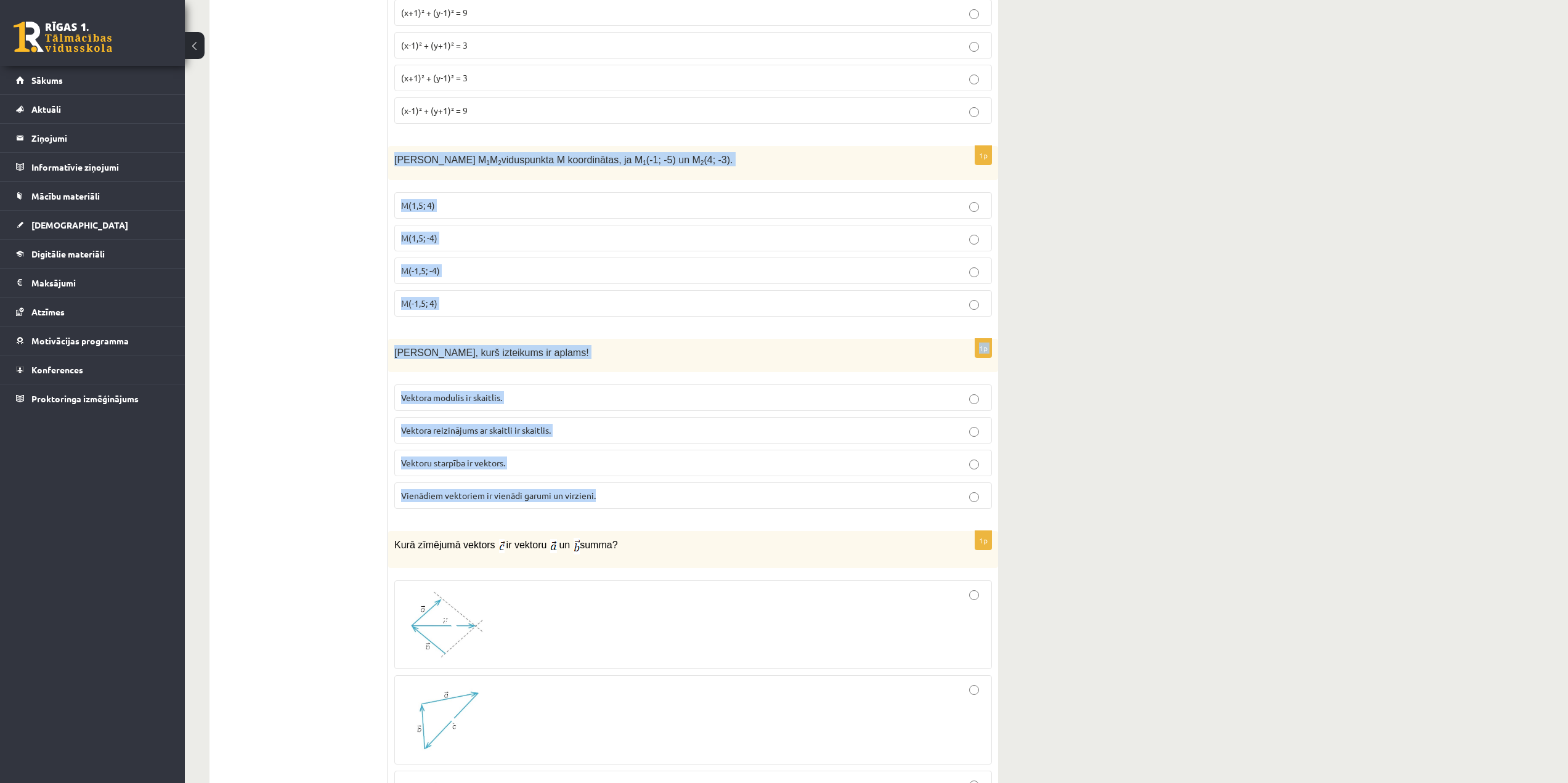
drag, startPoint x: 393, startPoint y: 347, endPoint x: 953, endPoint y: 516, distance: 584.9
copy form "Nosaki nogriežņa M 1 M 2 viduspunkta M koordinātas, ja M 1 (-1; -5) un M 2 (4; …"
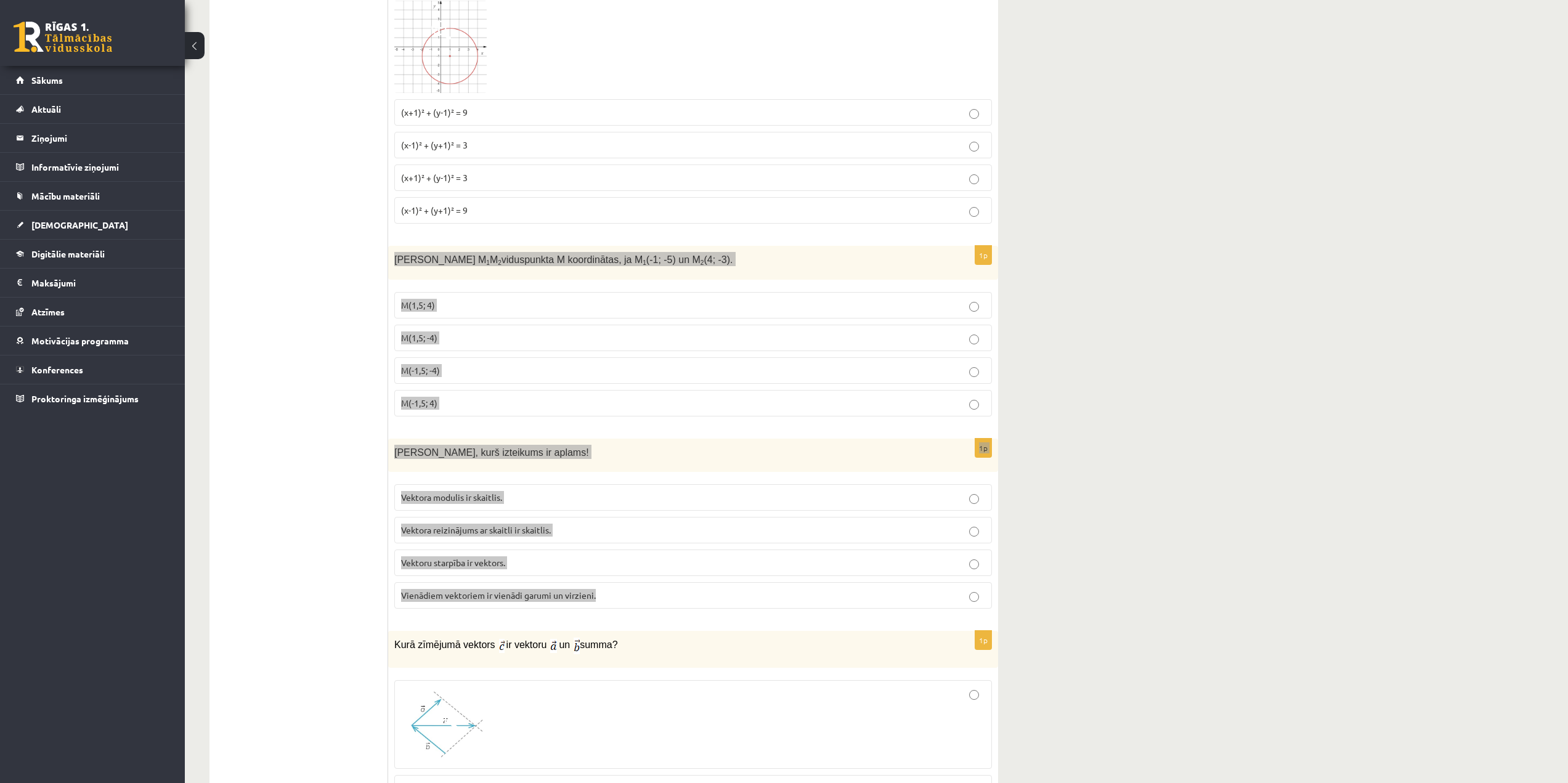
scroll to position [2094, 0]
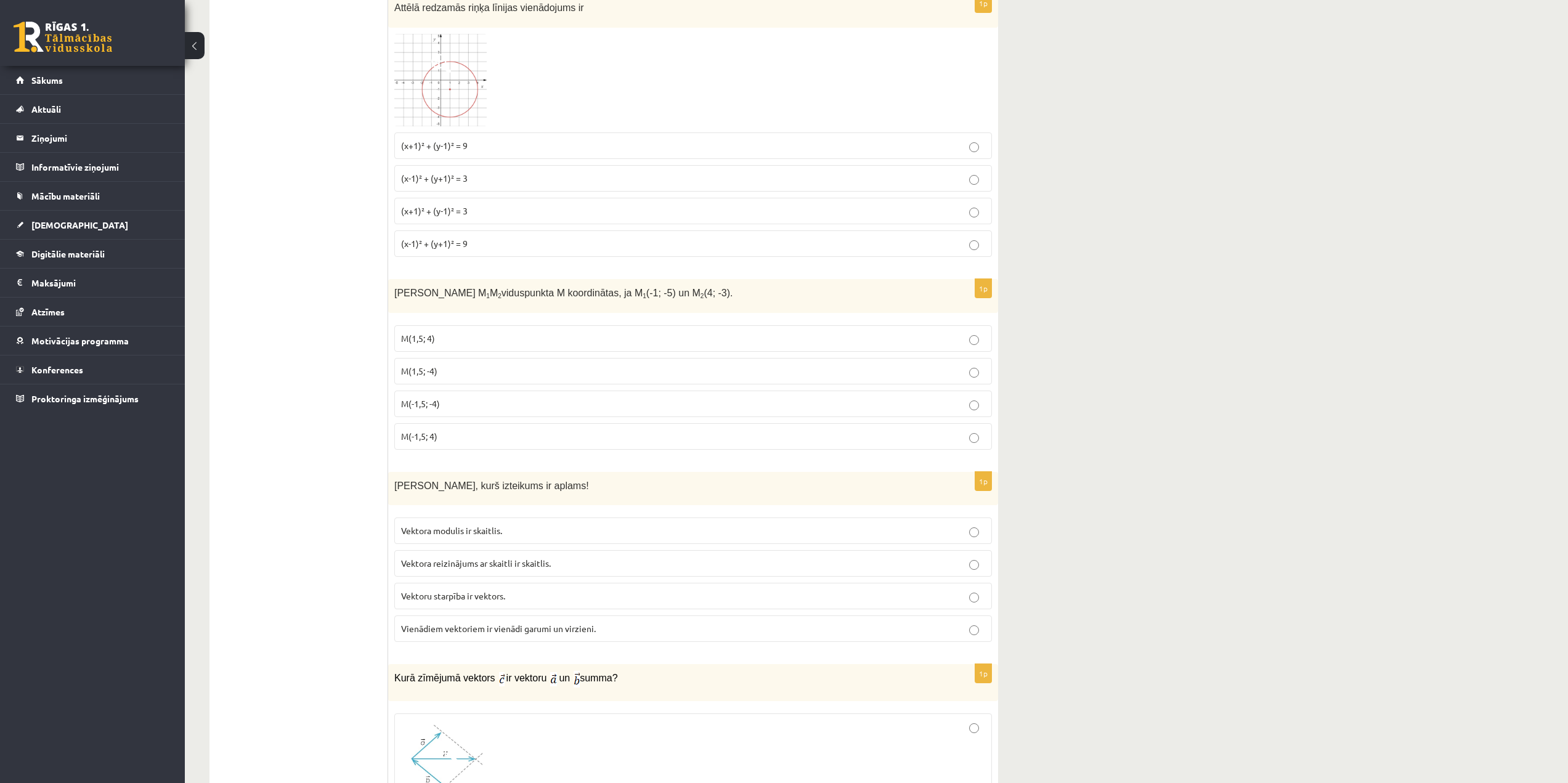
scroll to position [2033, 0]
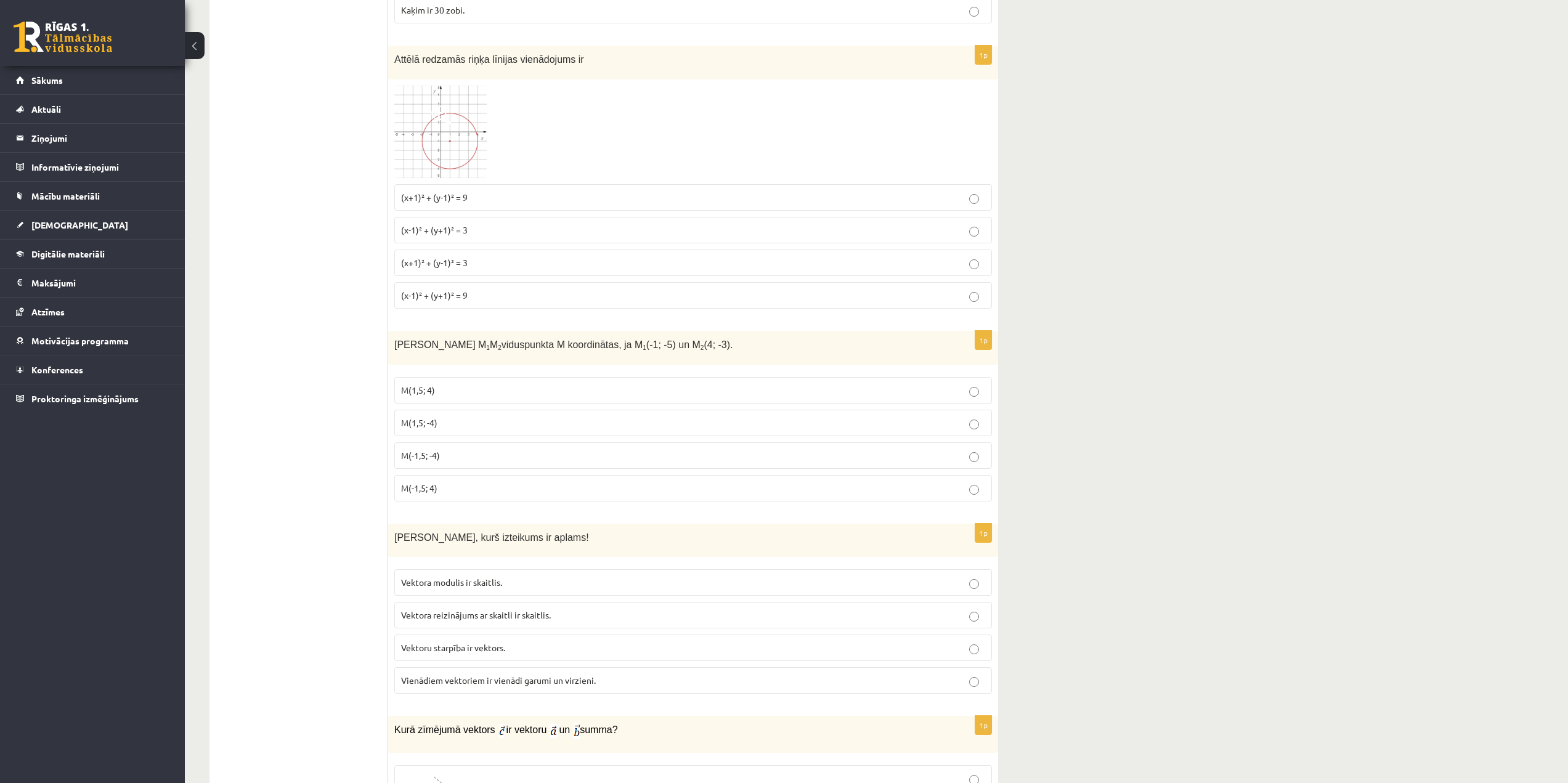
click at [475, 425] on p "M(1,5; -4)" at bounding box center [693, 423] width 584 height 13
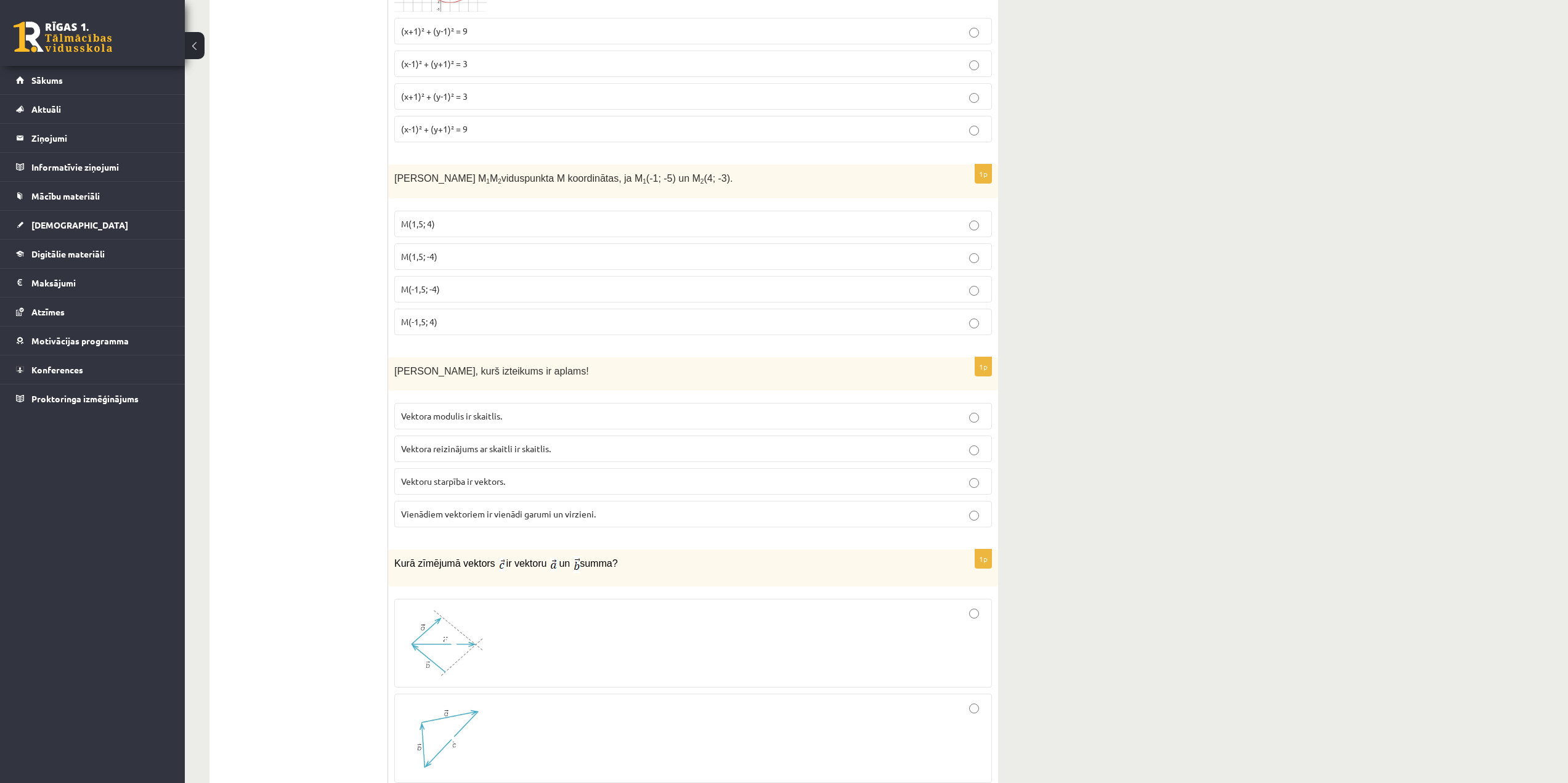
scroll to position [2279, 0]
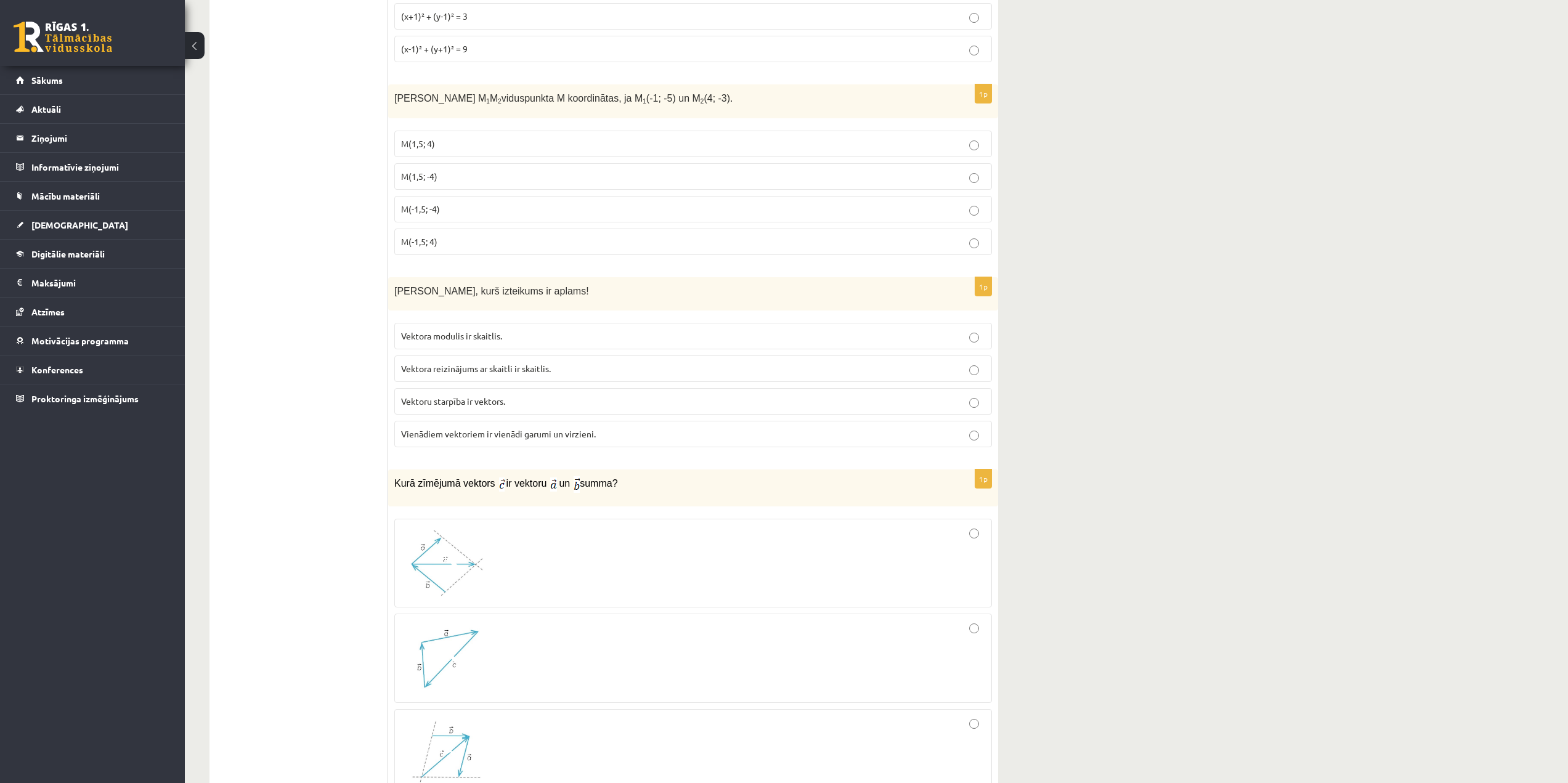
click at [545, 381] on label "Vektora reizinājums ar skaitli ir skaitlis." at bounding box center [693, 368] width 598 height 27
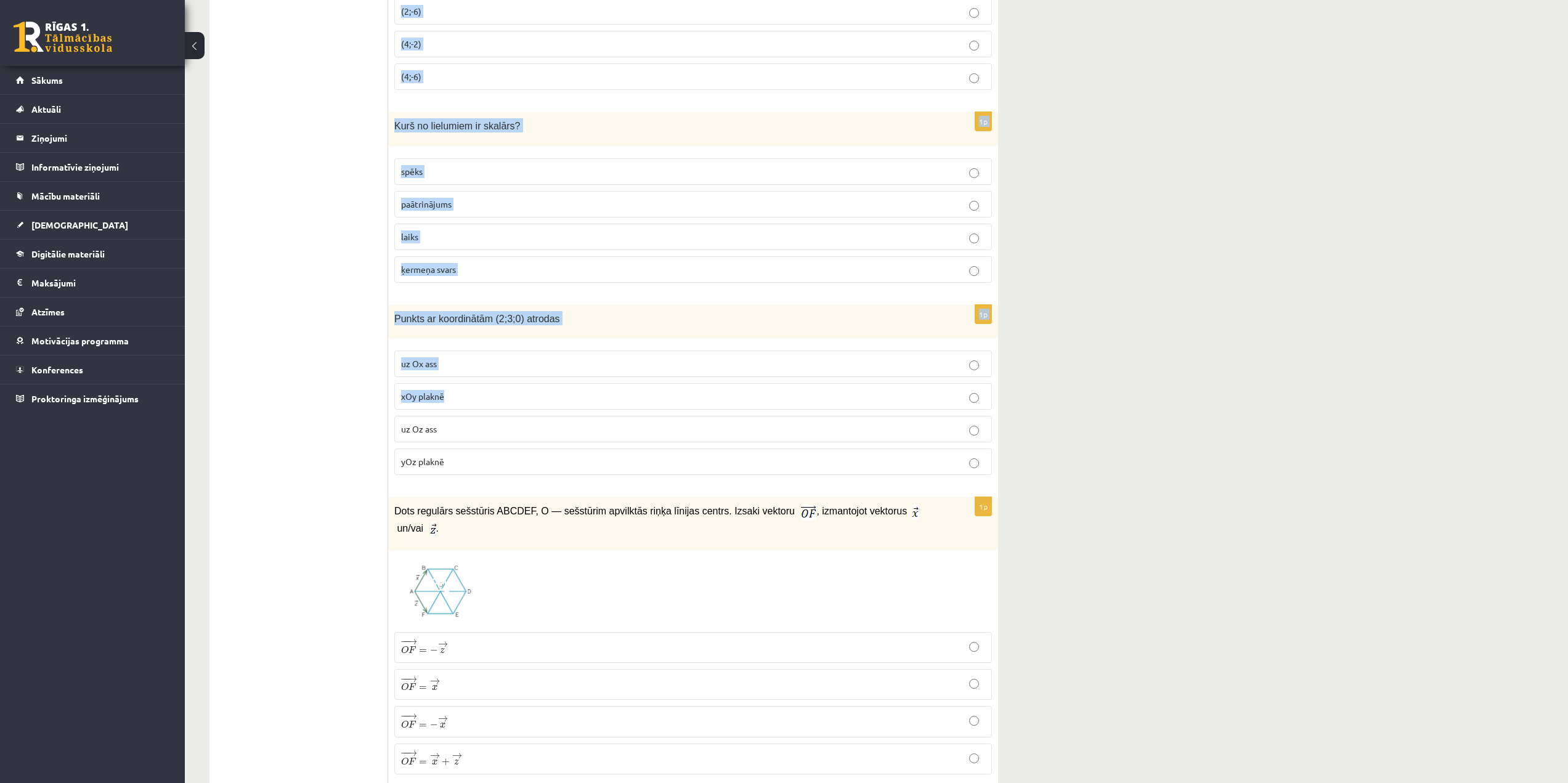
scroll to position [4311, 0]
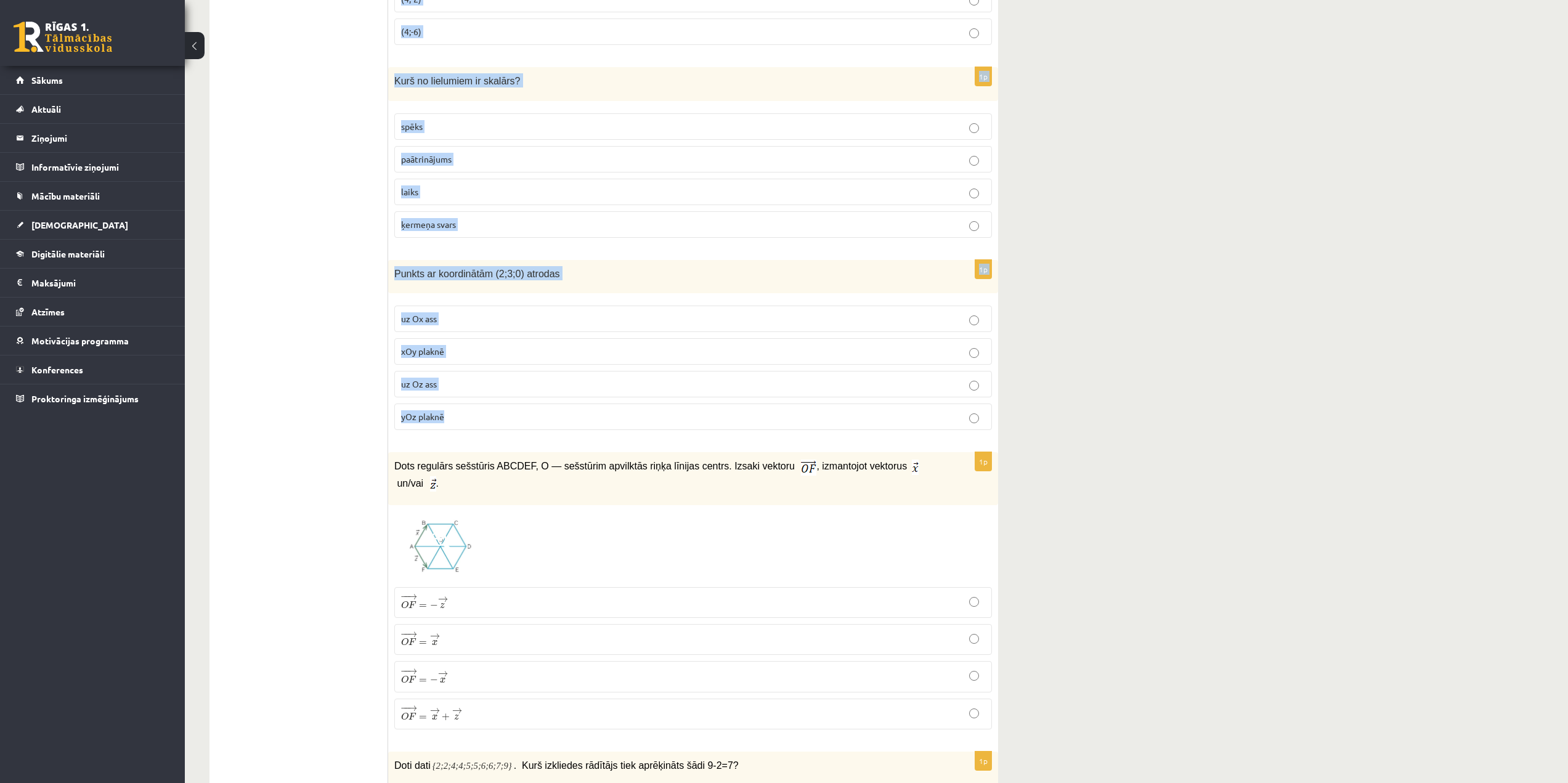
drag, startPoint x: 406, startPoint y: 194, endPoint x: 996, endPoint y: 429, distance: 635.1
copy form "Dotas divas galīgas kopas A={10; 20; 30; 40} un B ={5; 10; 20} . Kopa {10; 20} …"
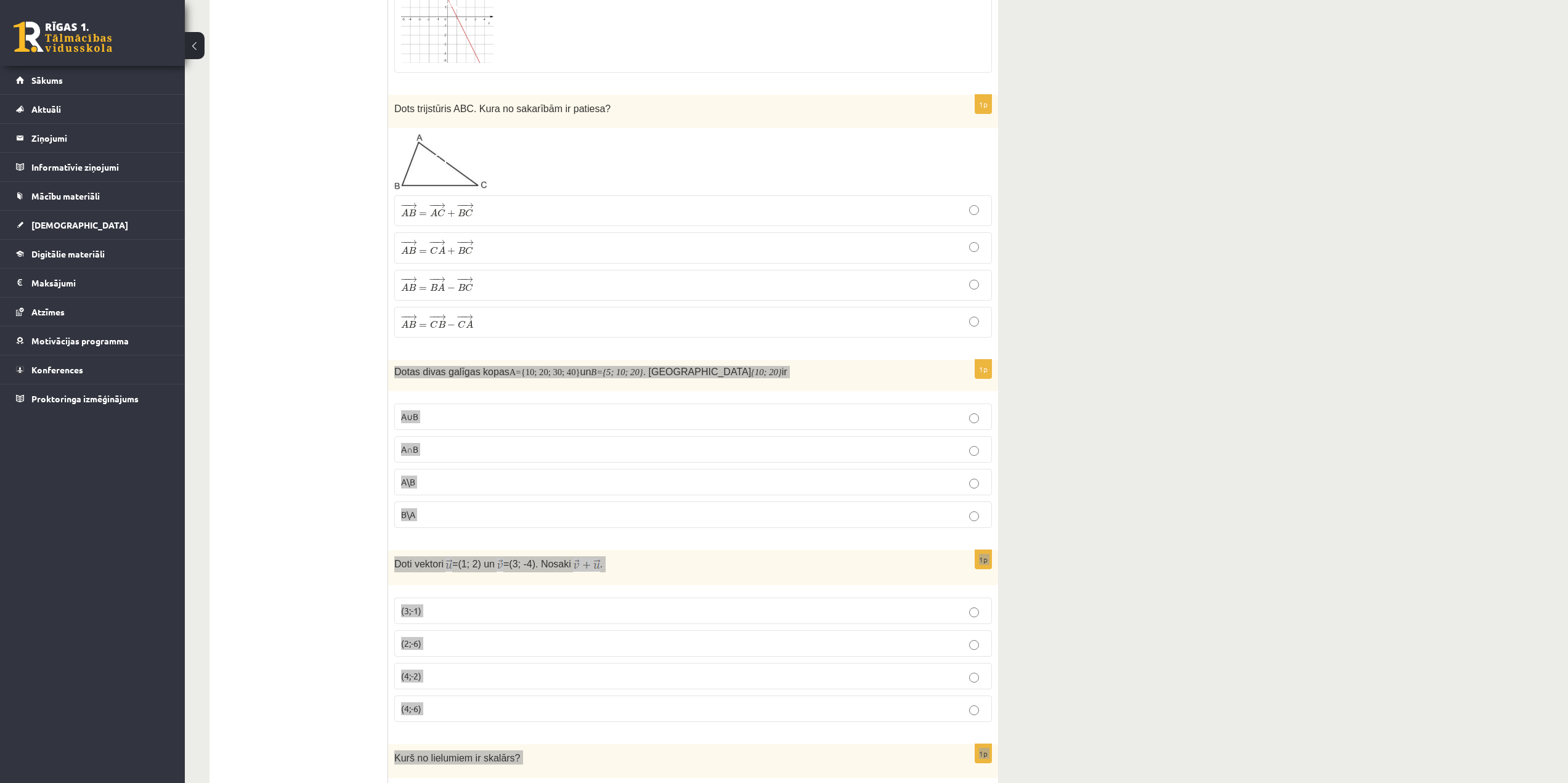
scroll to position [3634, 0]
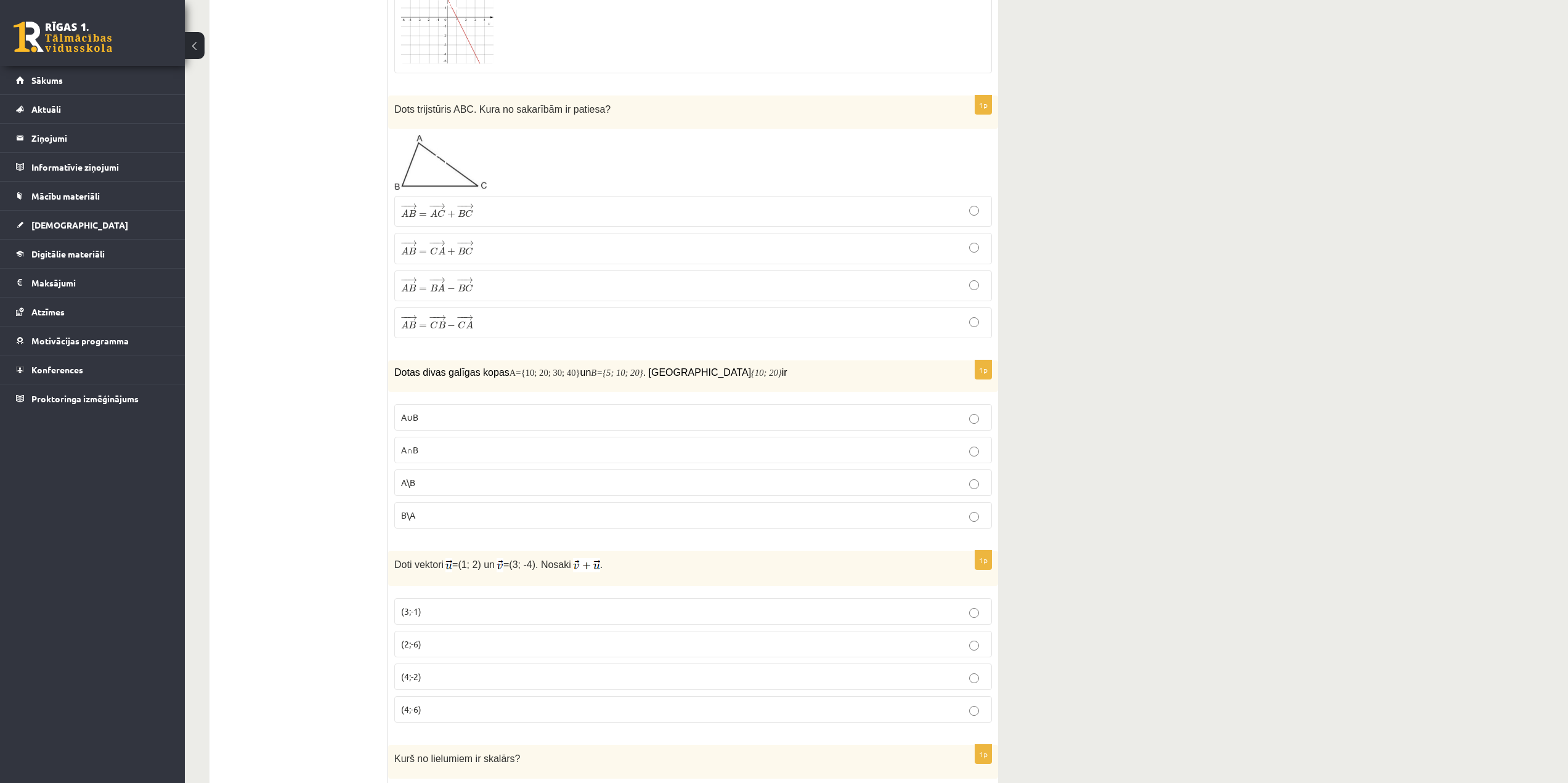
click at [952, 456] on p "A∩B" at bounding box center [693, 449] width 584 height 13
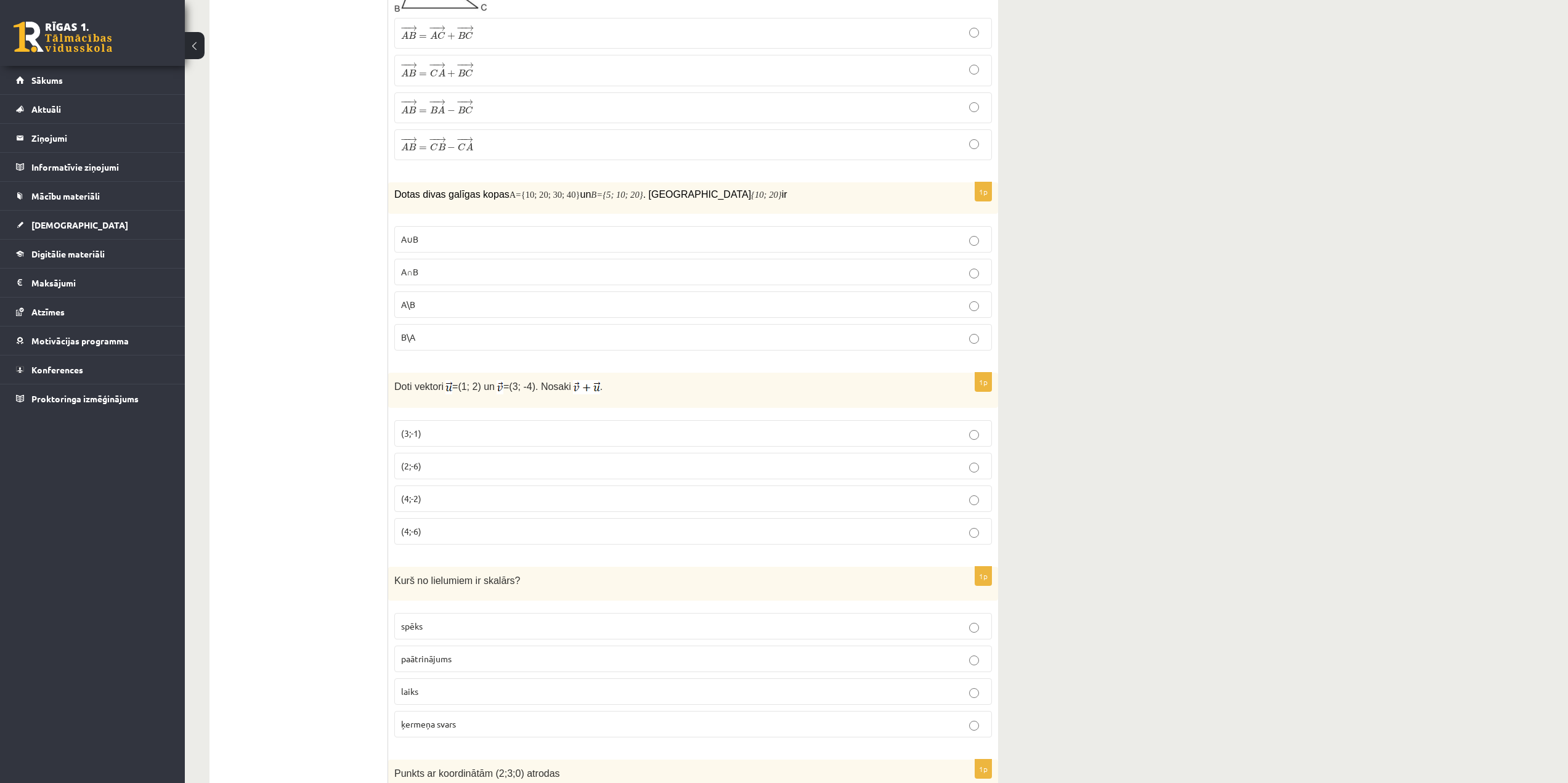
scroll to position [3819, 0]
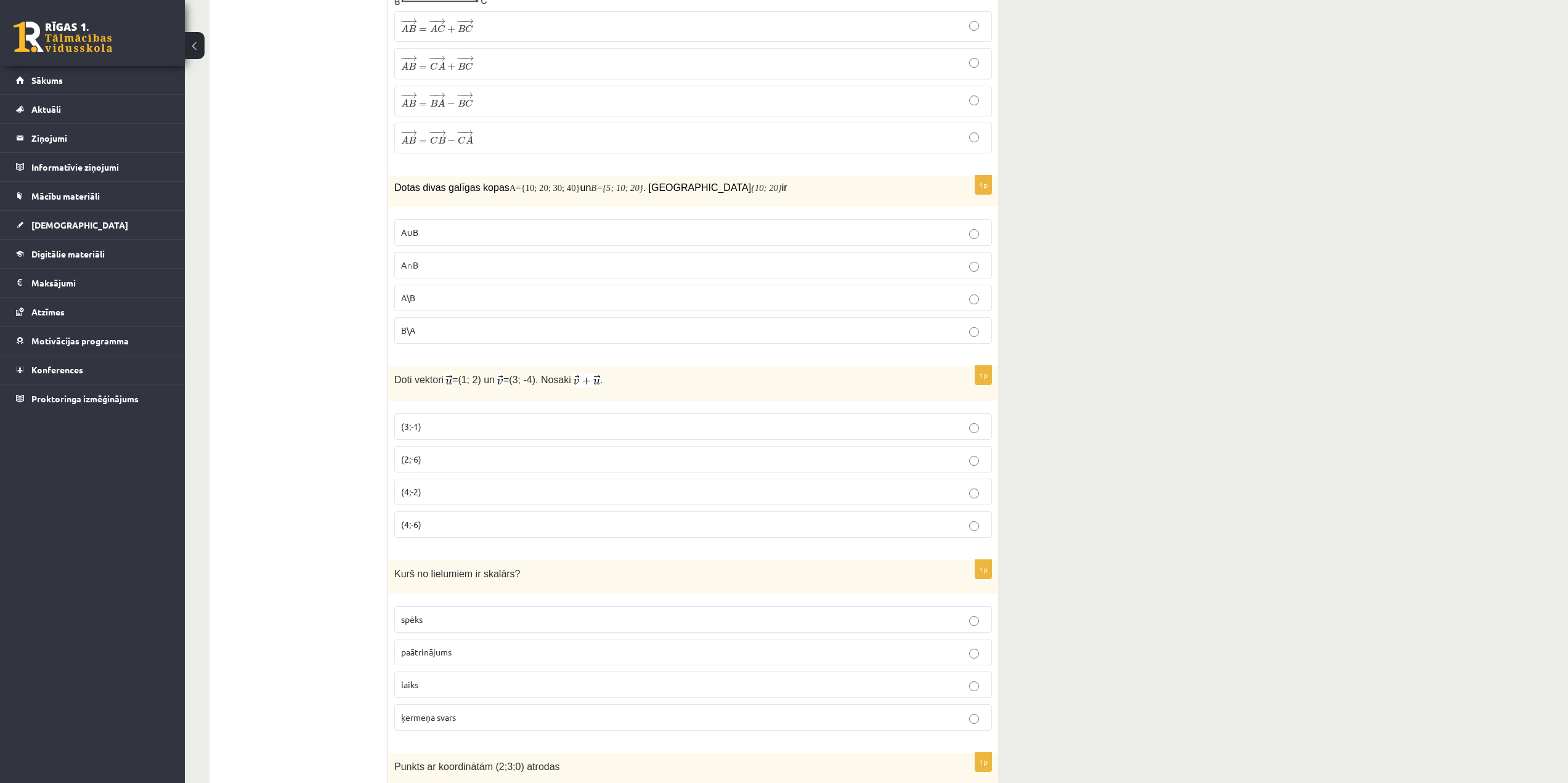
click at [517, 489] on label "(4;-2)" at bounding box center [693, 492] width 598 height 27
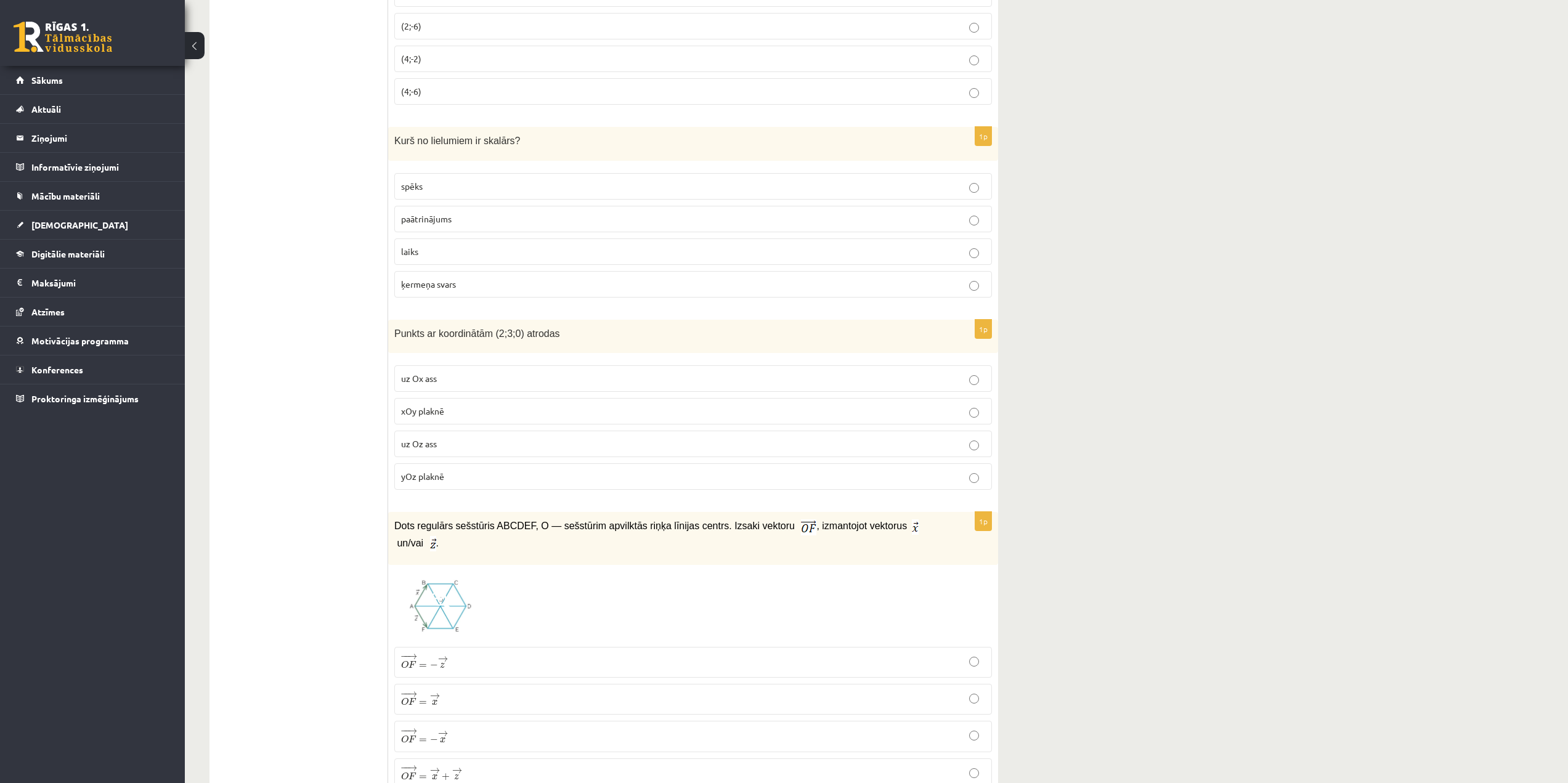
scroll to position [4250, 0]
click at [470, 257] on p "laiks" at bounding box center [693, 253] width 584 height 13
click at [584, 410] on label "xOy plaknē" at bounding box center [693, 413] width 598 height 27
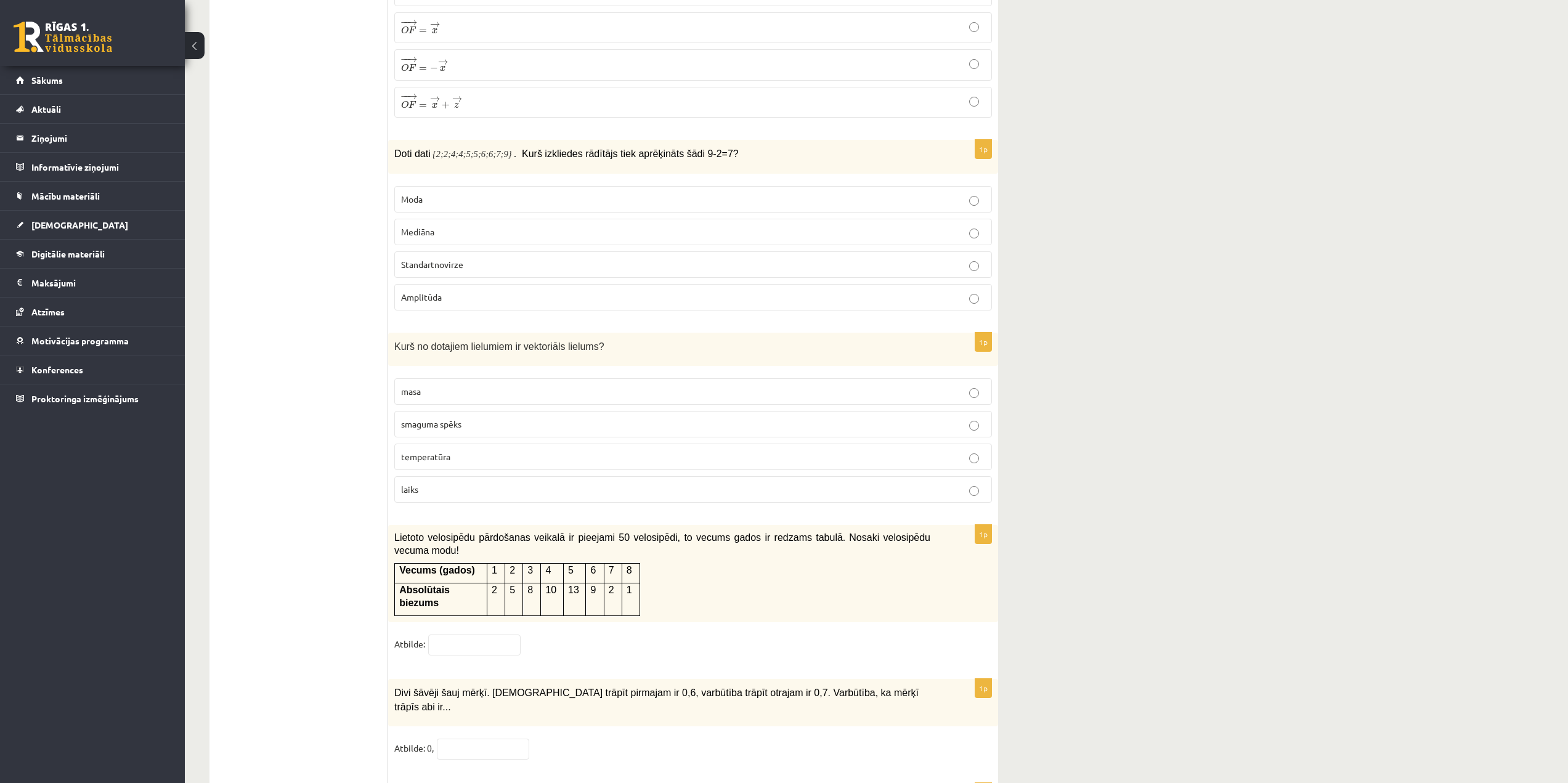
scroll to position [4928, 0]
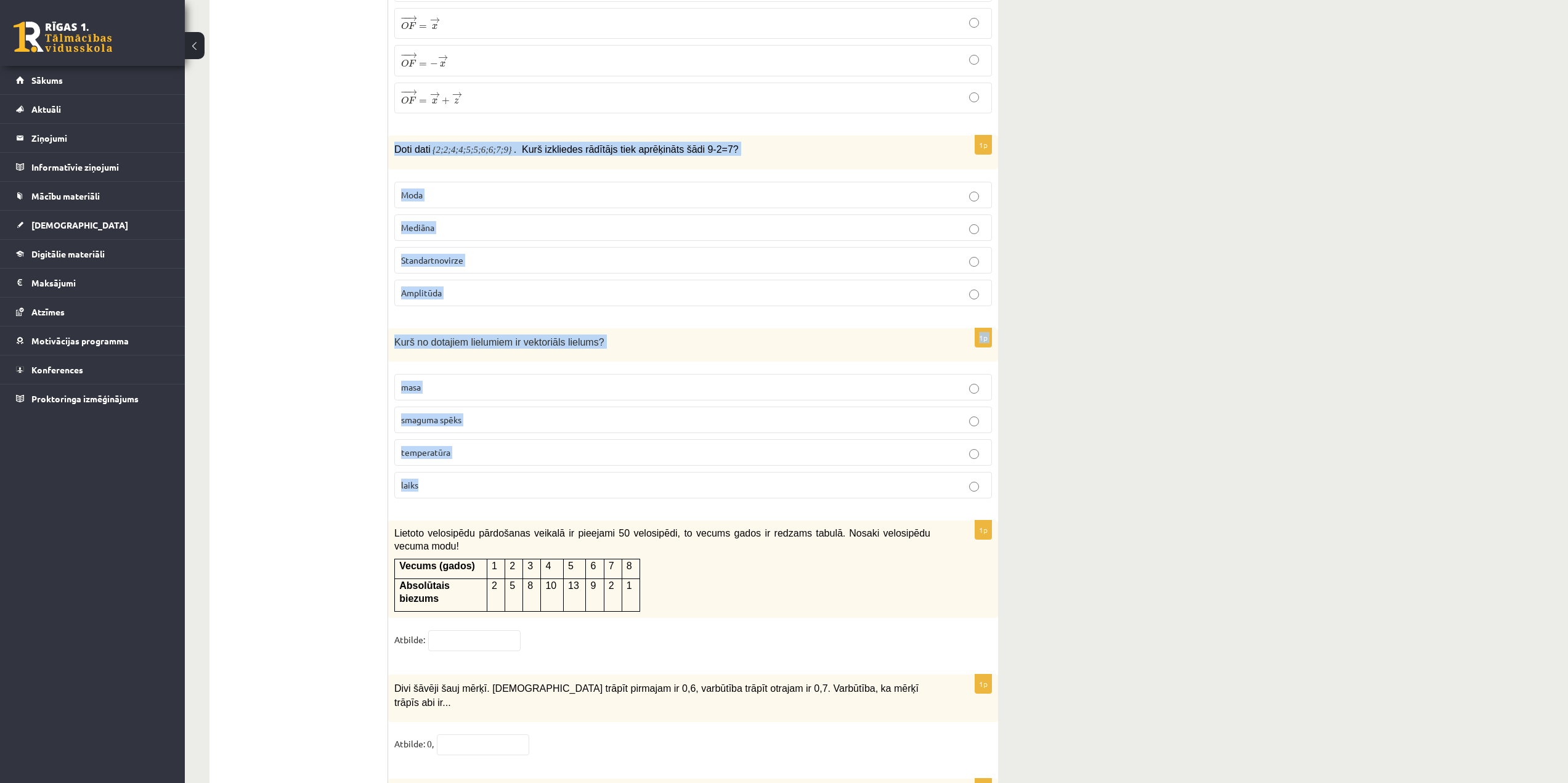
drag, startPoint x: 395, startPoint y: 141, endPoint x: 999, endPoint y: 466, distance: 685.9
copy form "Doti dati {2;2;4;4;5;5;6;6;7;9} . Kurš izkliedes rādītājs tiek aprēķināts šādi …"
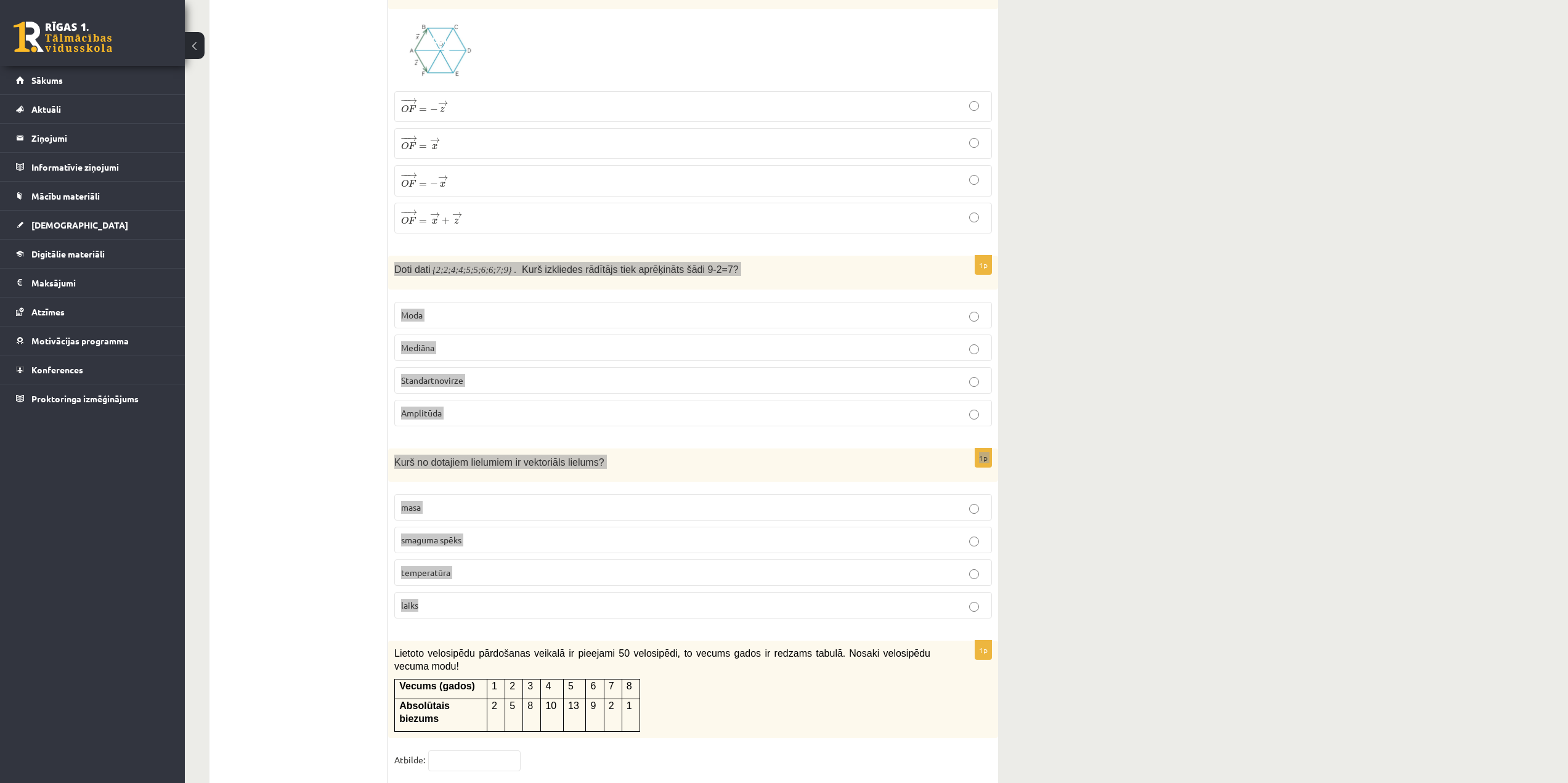
scroll to position [4804, 0]
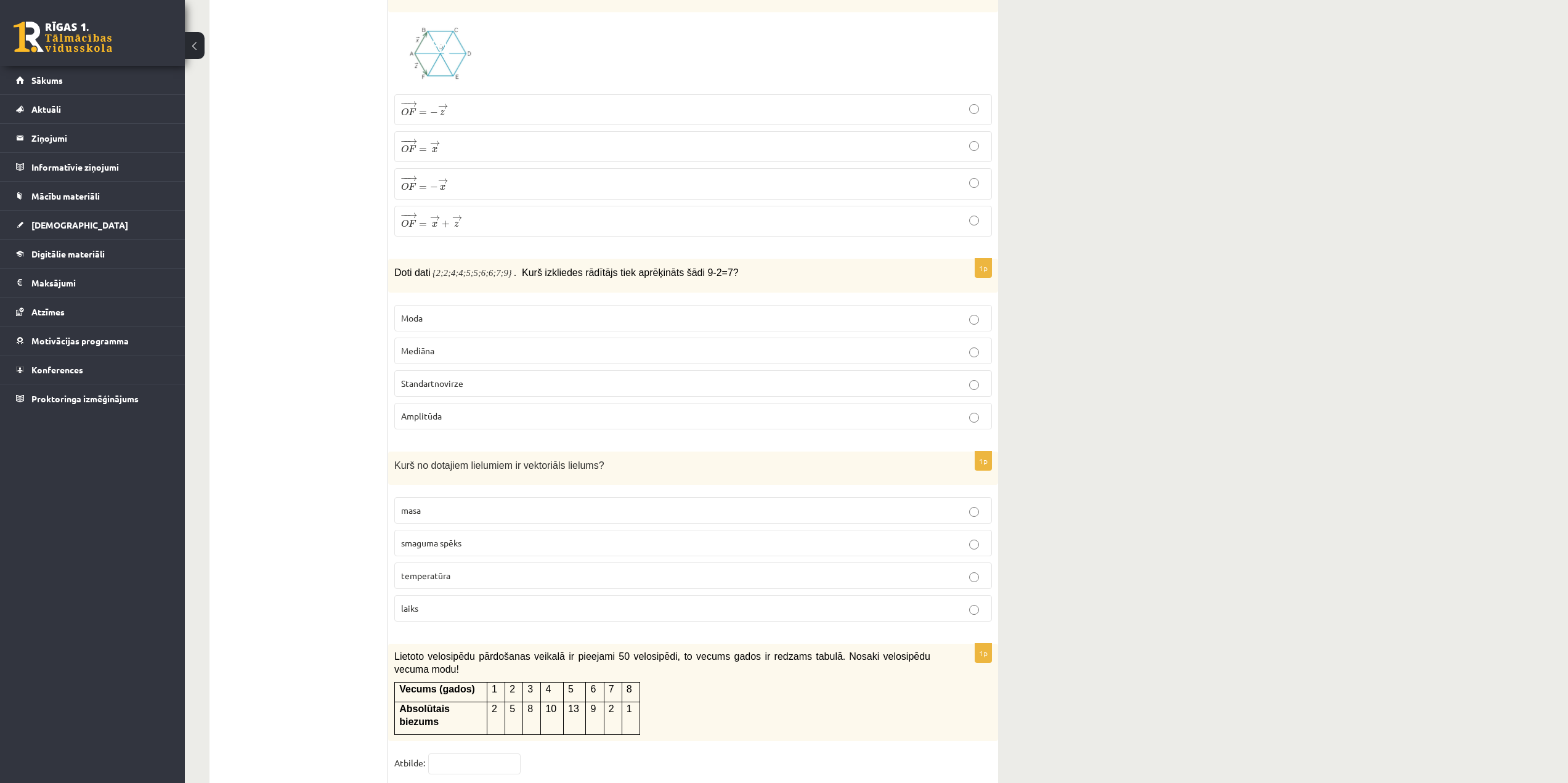
click at [885, 410] on p "Amplitūda" at bounding box center [693, 416] width 584 height 13
click at [598, 537] on p "smaguma spēks" at bounding box center [693, 543] width 584 height 13
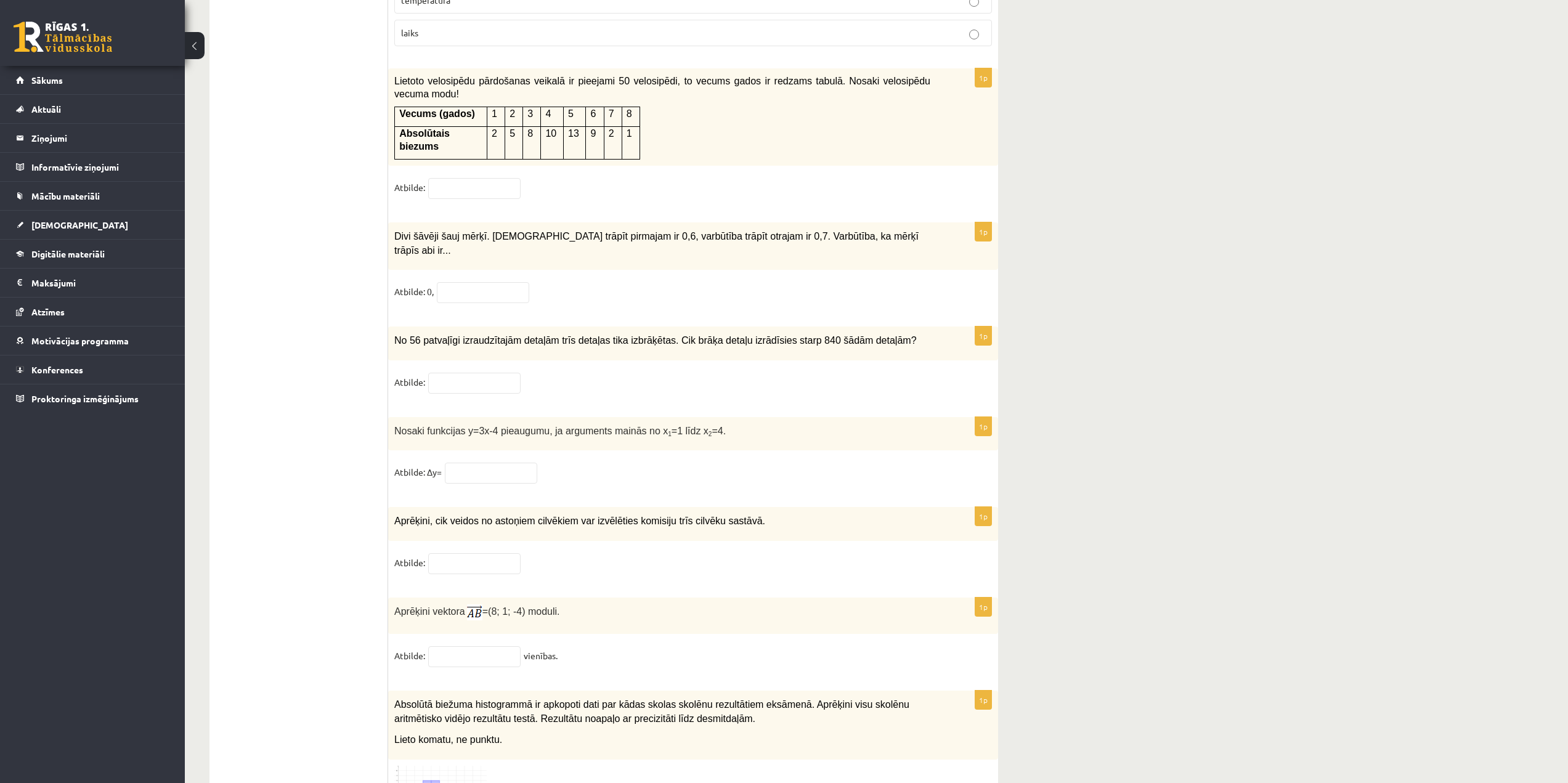
scroll to position [5420, 0]
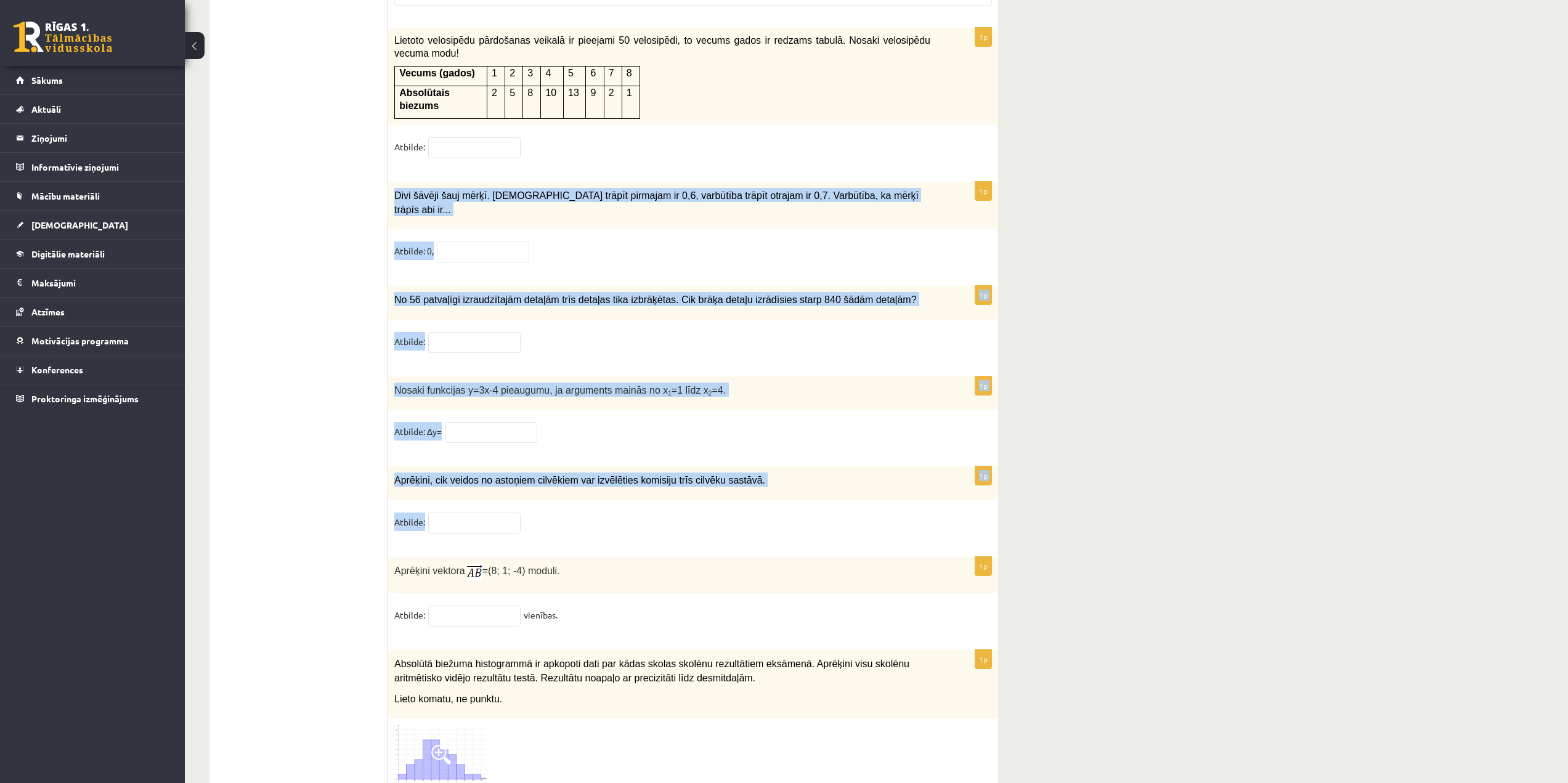
drag, startPoint x: 396, startPoint y: 162, endPoint x: 848, endPoint y: 471, distance: 547.5
copy form "Divi šāvēji šauj mērķī. Varbūtība trāpīt pirmajam ir 0,6, varbūtība trāpīt otra…"
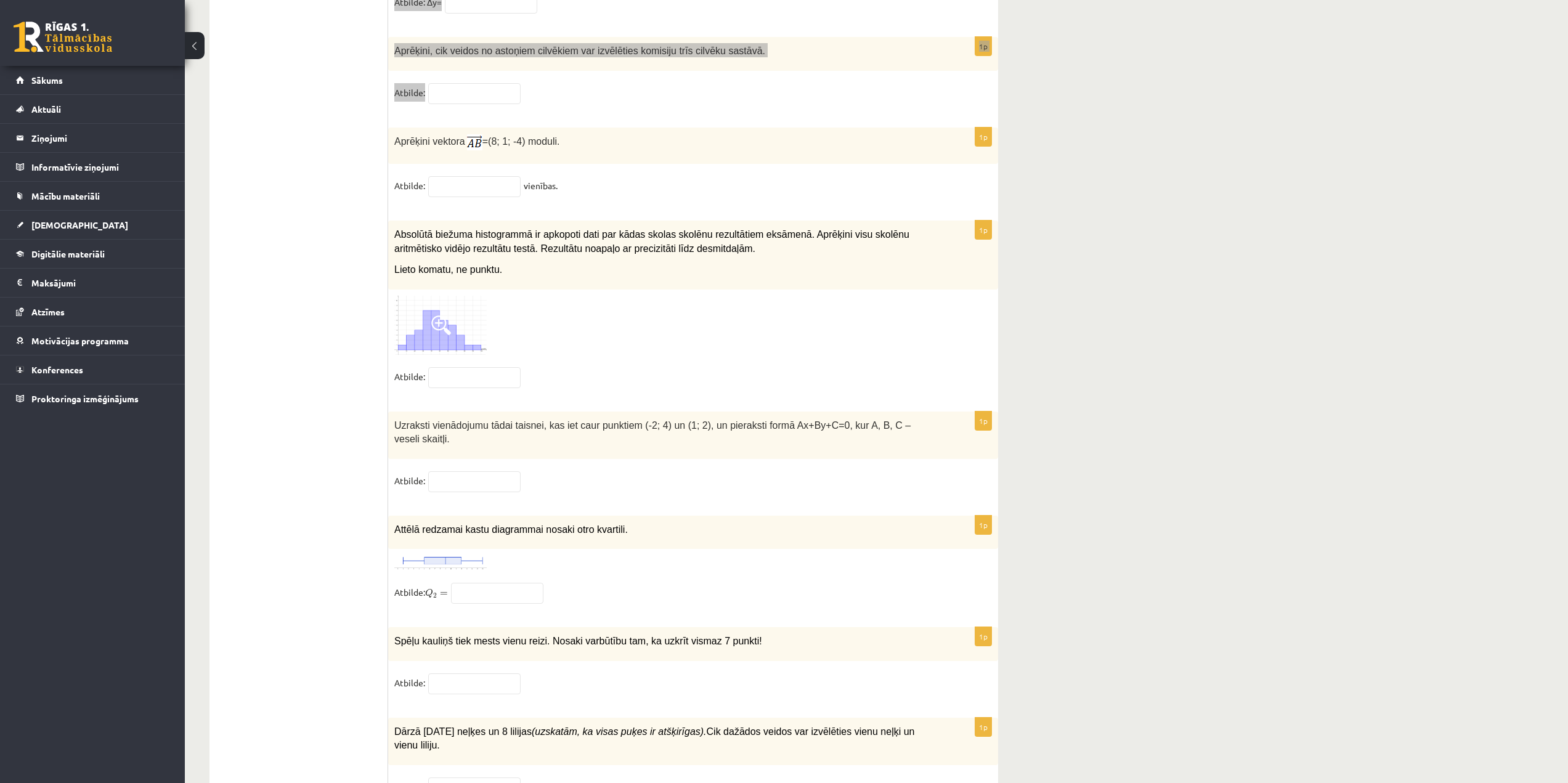
scroll to position [5851, 0]
click at [442, 553] on img at bounding box center [440, 561] width 92 height 16
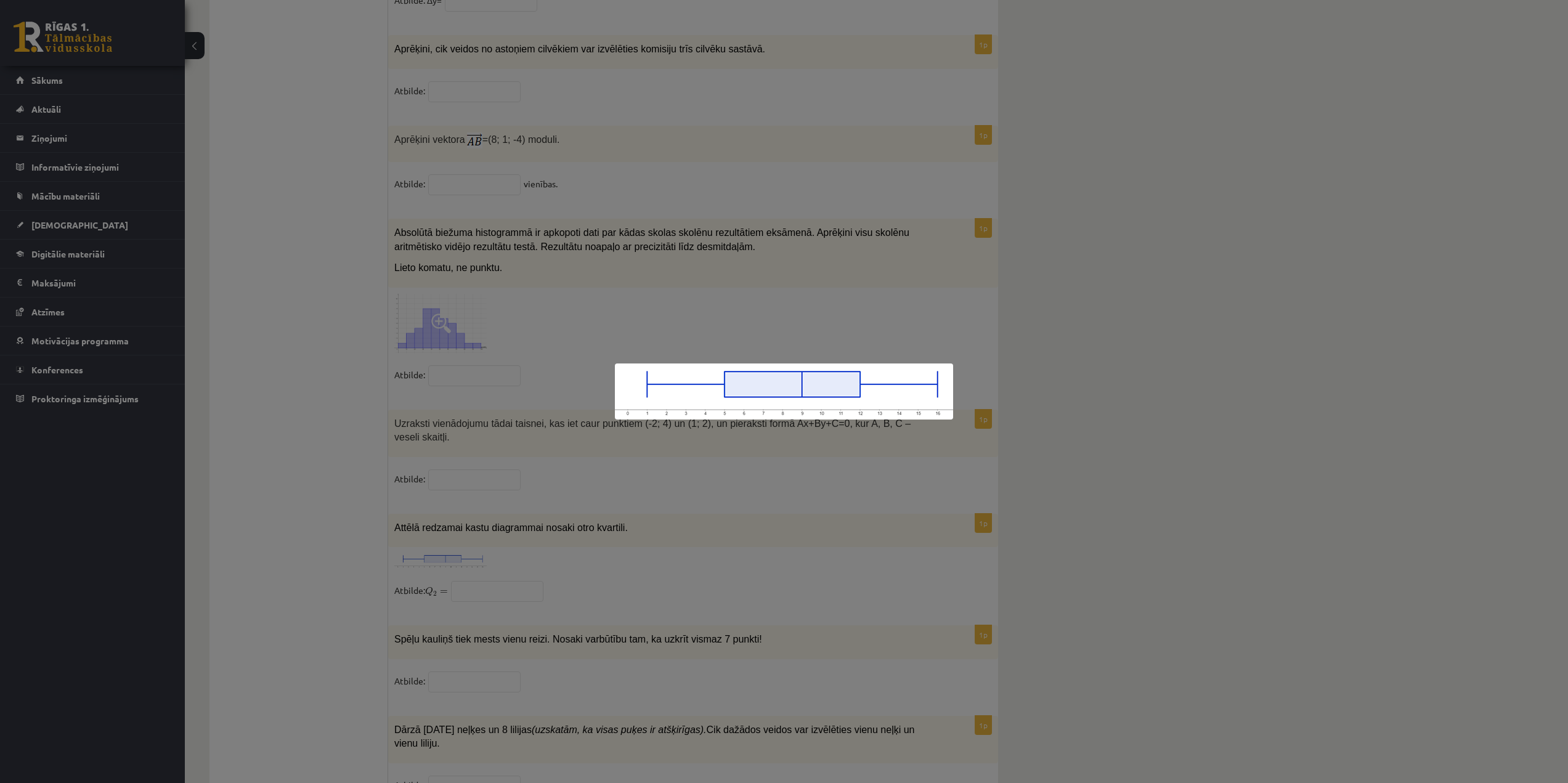
click at [482, 499] on div at bounding box center [784, 392] width 1568 height 783
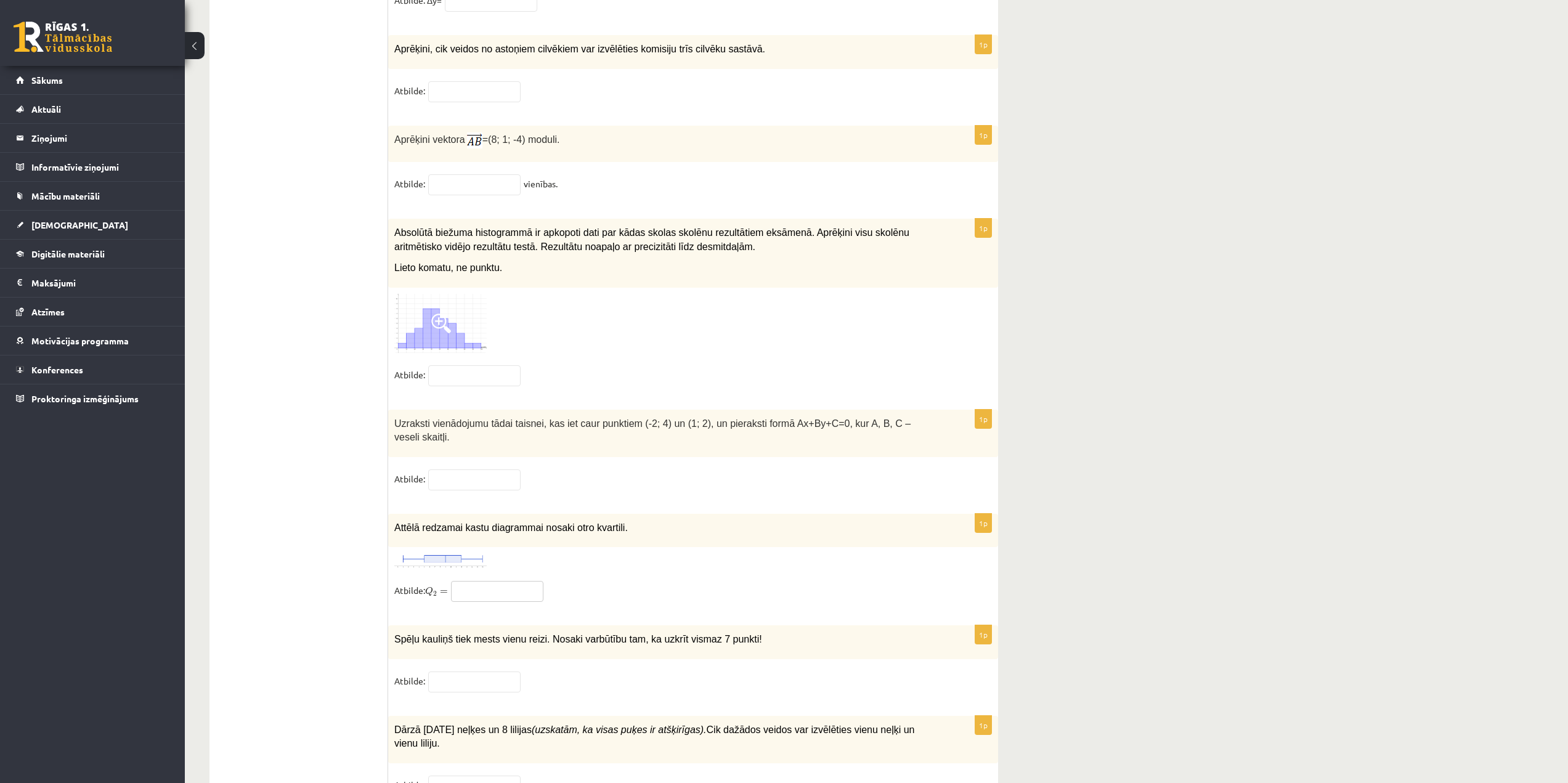
click at [471, 581] on input "text" at bounding box center [497, 591] width 92 height 21
type input "*"
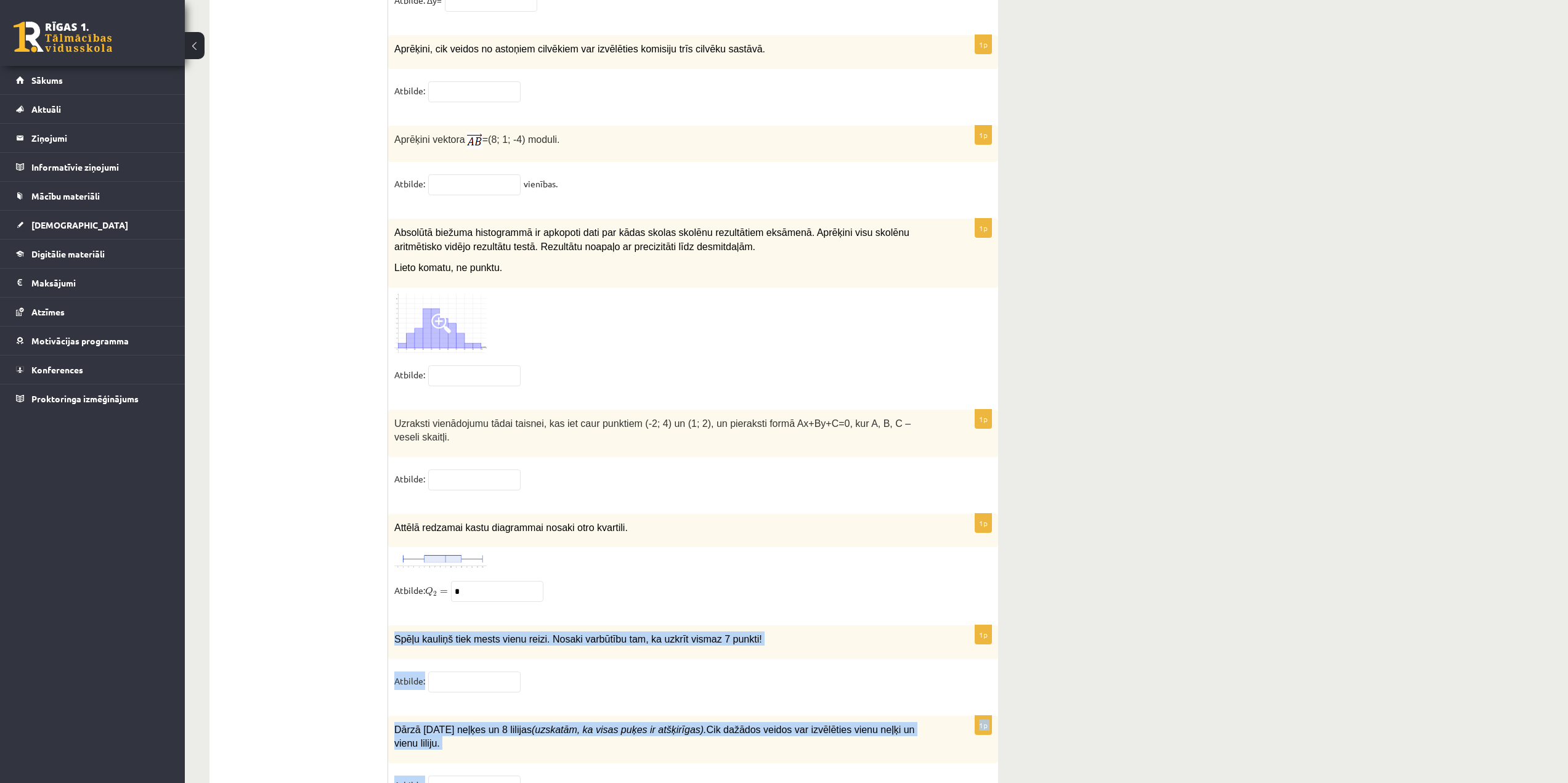
drag, startPoint x: 395, startPoint y: 588, endPoint x: 947, endPoint y: 704, distance: 564.1
copy form "Spēļu kauliņš tiek mests vienu reizi. Nosaki varbūtību tam, ka uzkrīt vismaz 7 …"
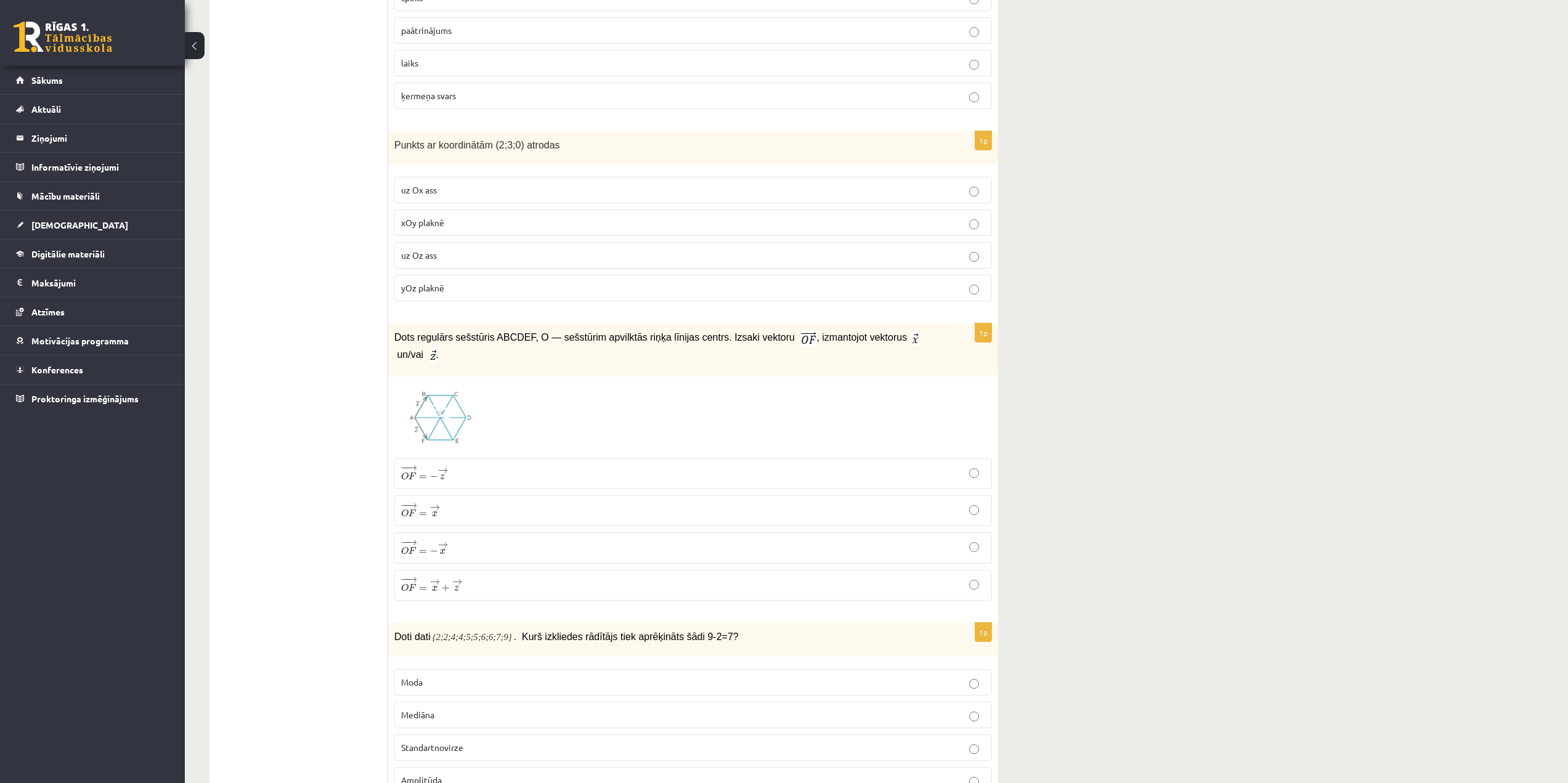
scroll to position [4496, 0]
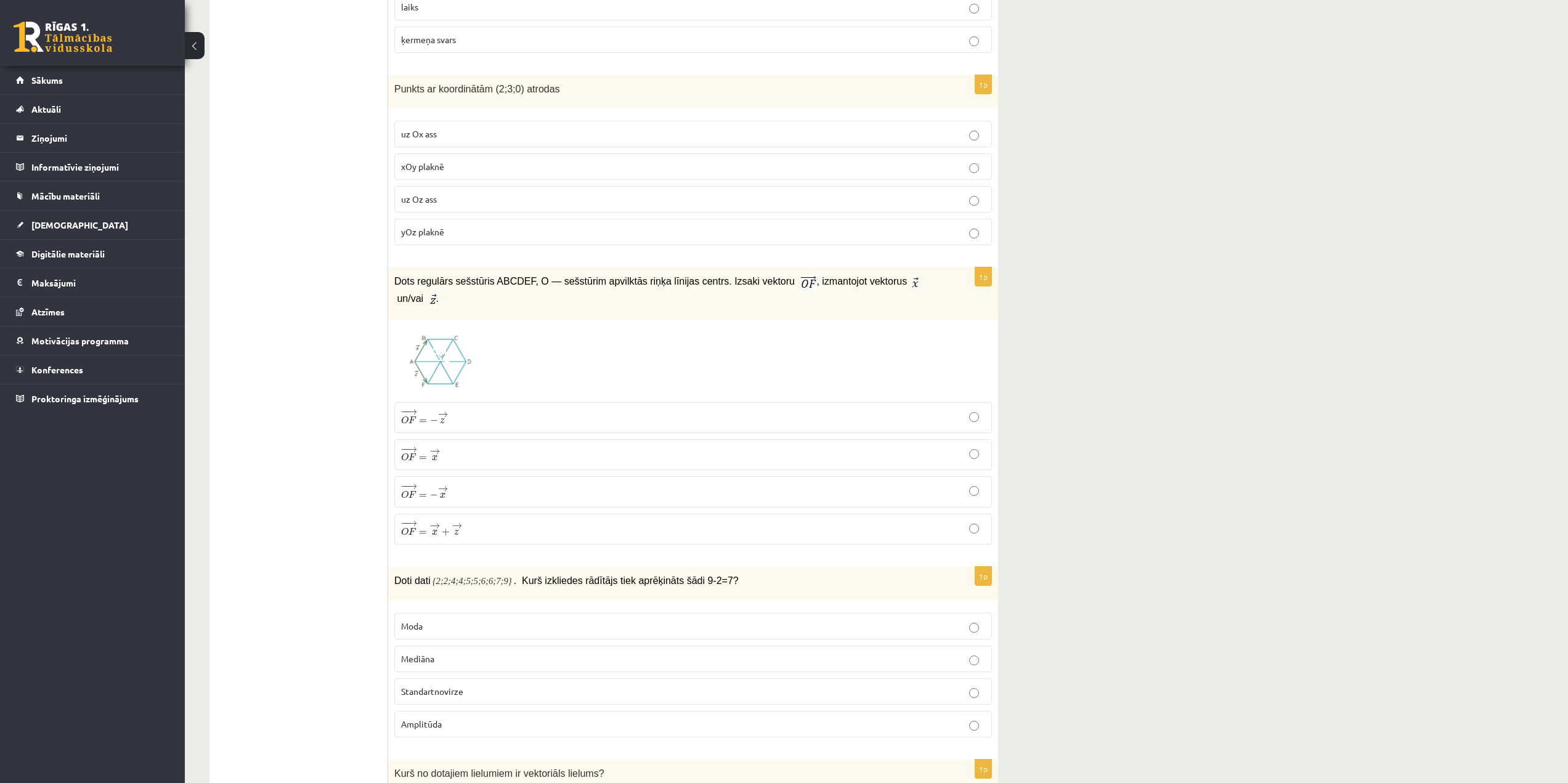
click at [440, 360] on img at bounding box center [440, 360] width 92 height 69
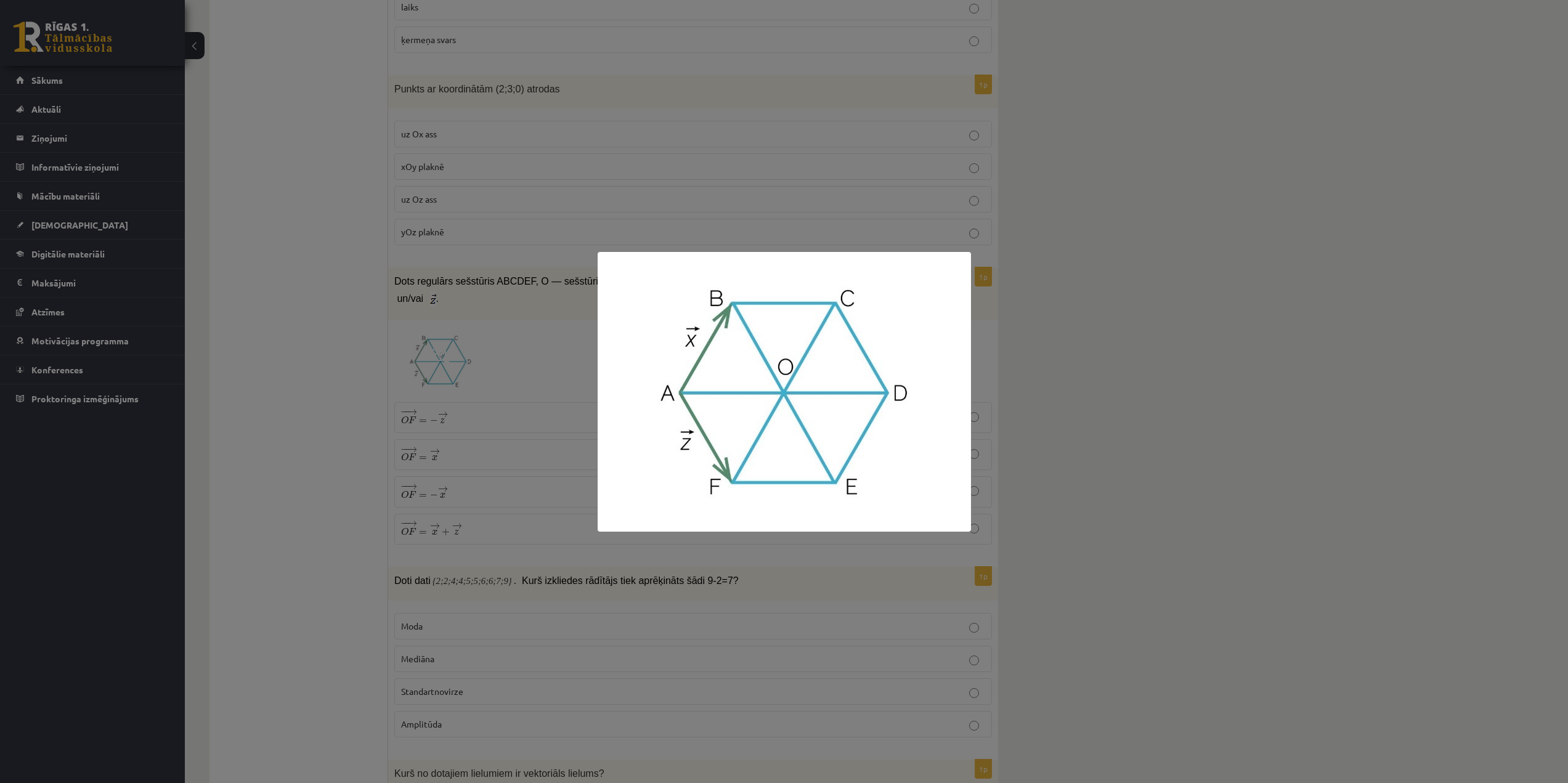
click at [1097, 418] on div at bounding box center [784, 392] width 1568 height 783
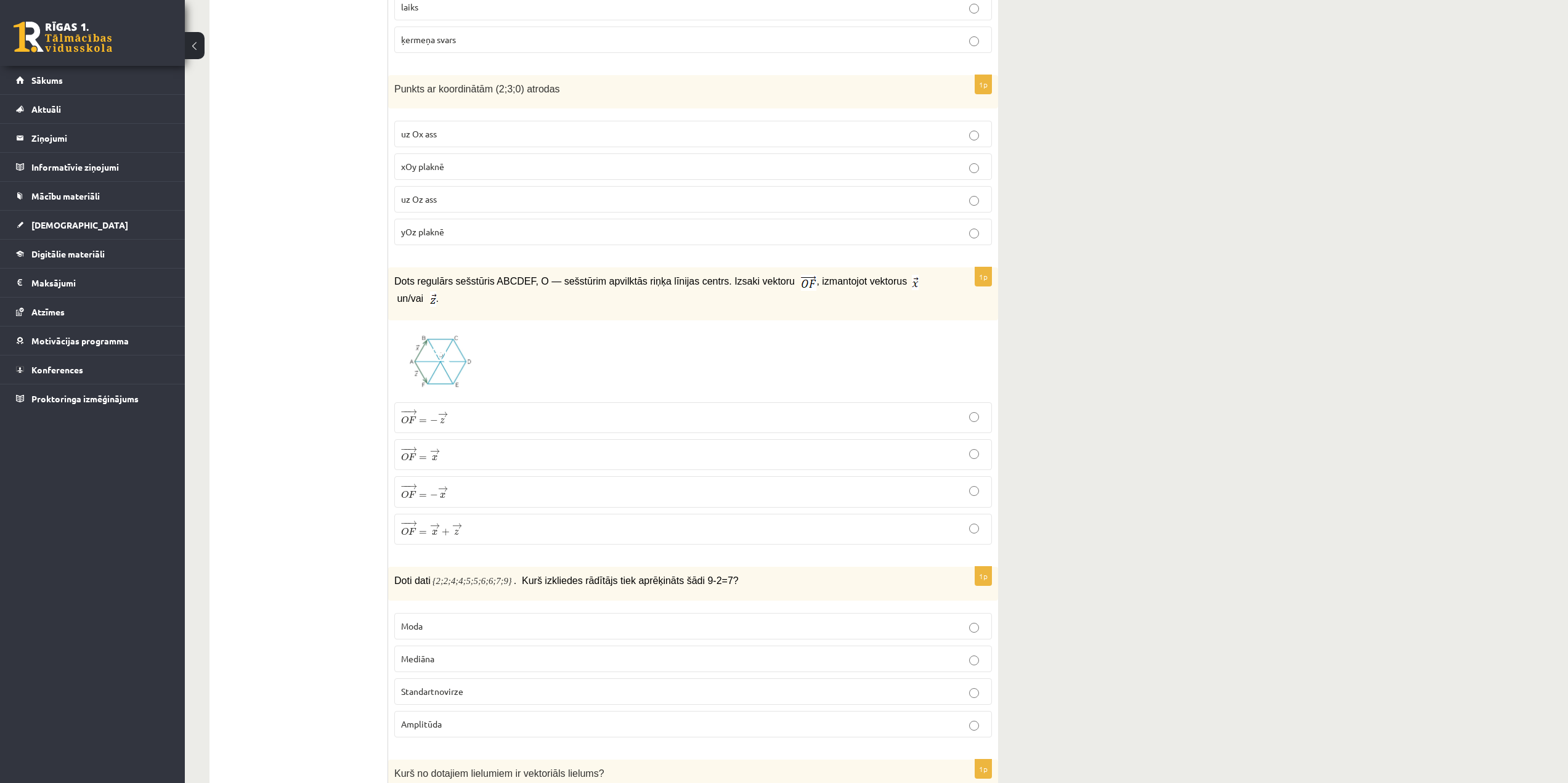
click at [455, 350] on img at bounding box center [440, 360] width 92 height 69
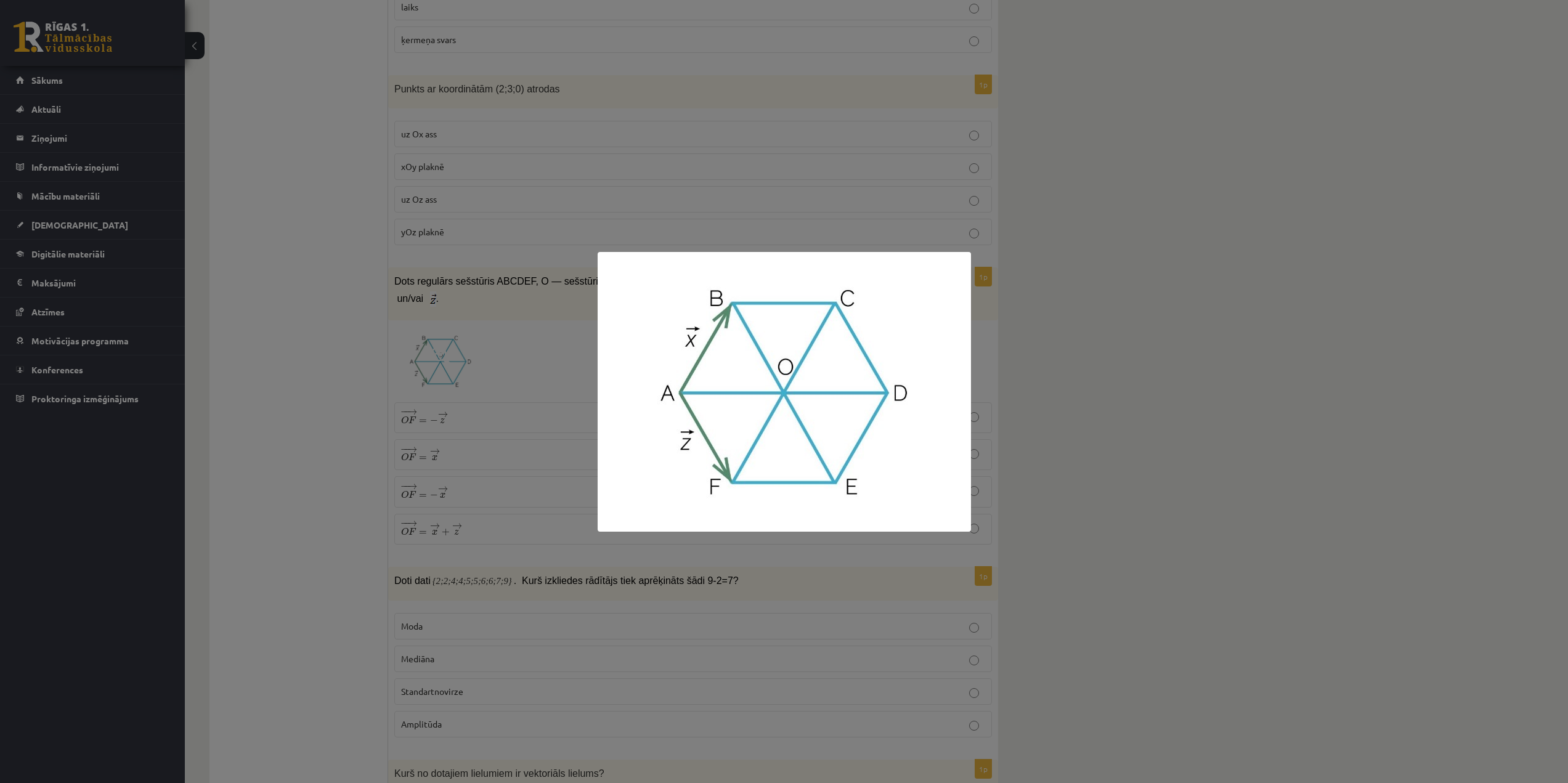
click at [1026, 354] on div at bounding box center [784, 392] width 1568 height 783
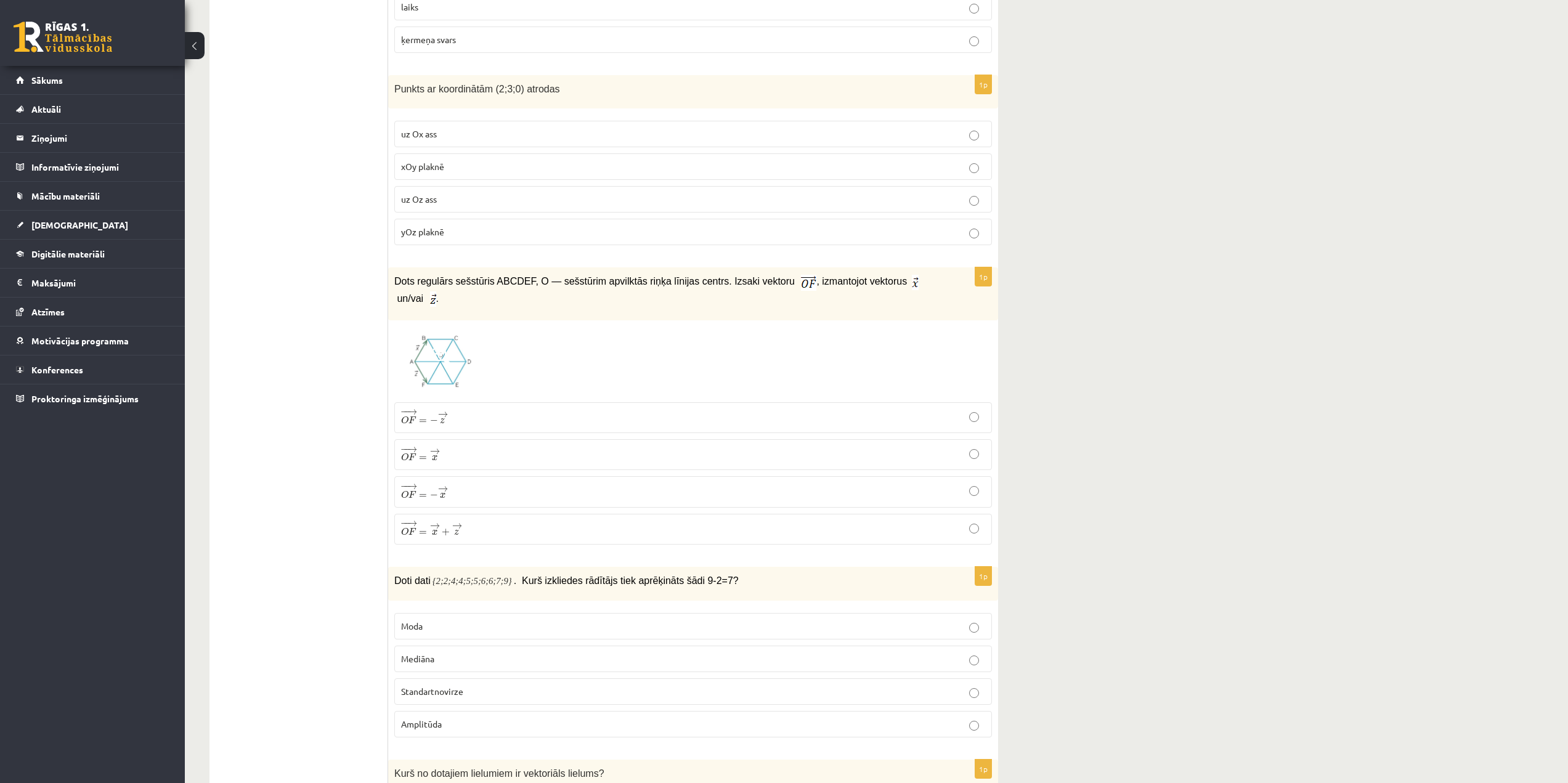
click at [461, 413] on p "− − → O F = − → z O F → = − z →" at bounding box center [693, 418] width 584 height 17
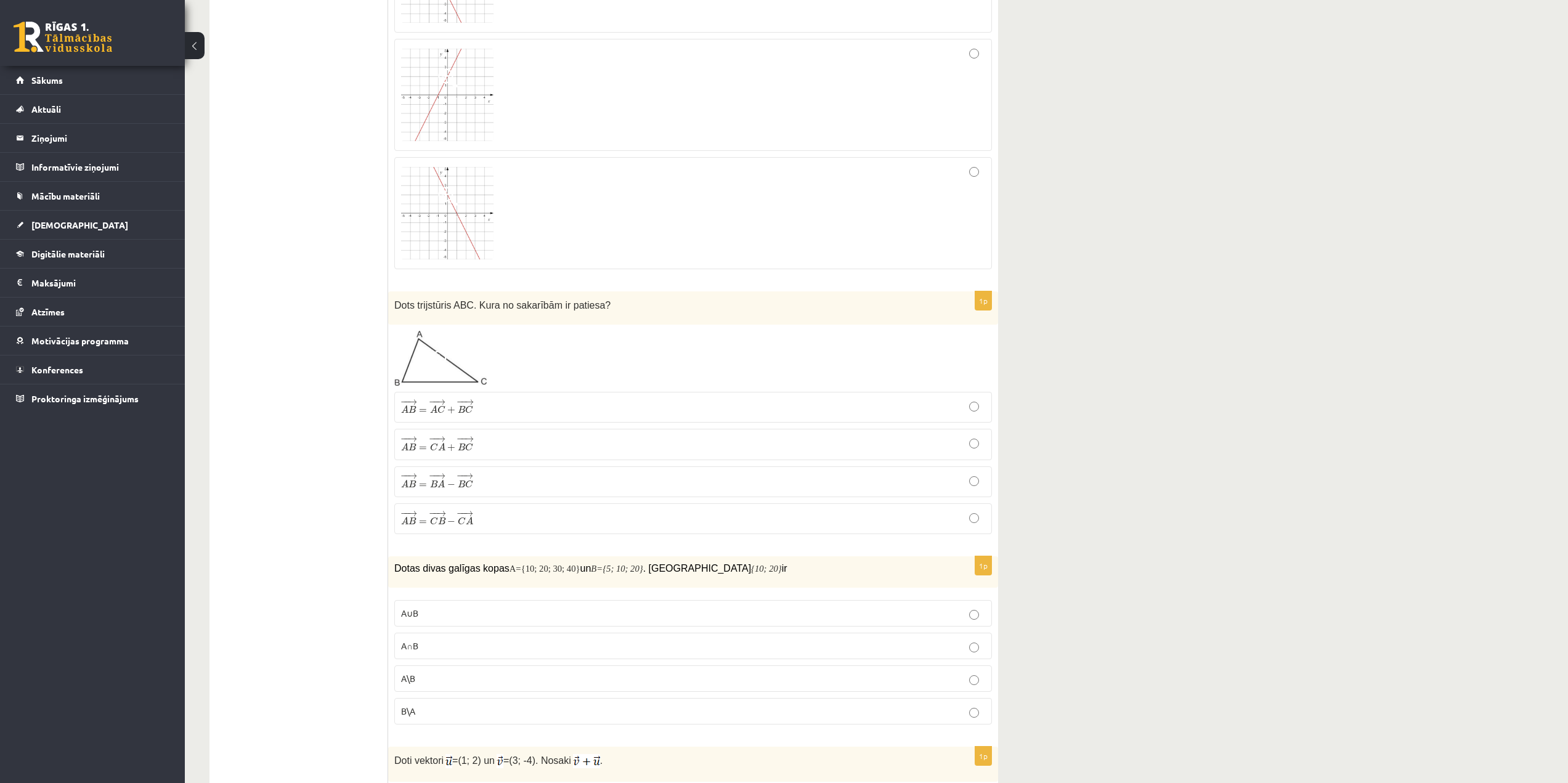
scroll to position [3388, 0]
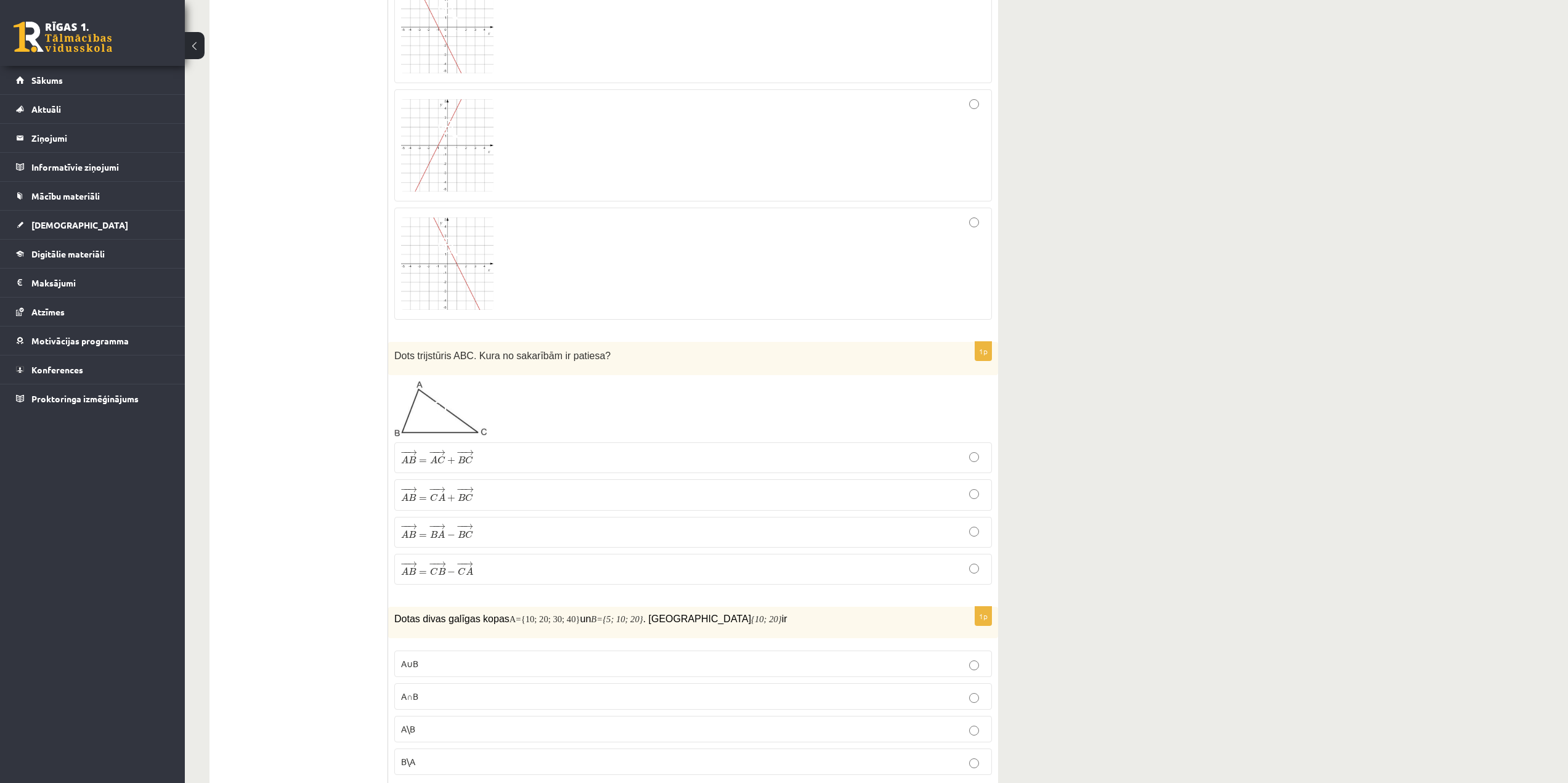
click at [460, 460] on span "B" at bounding box center [461, 459] width 7 height 8
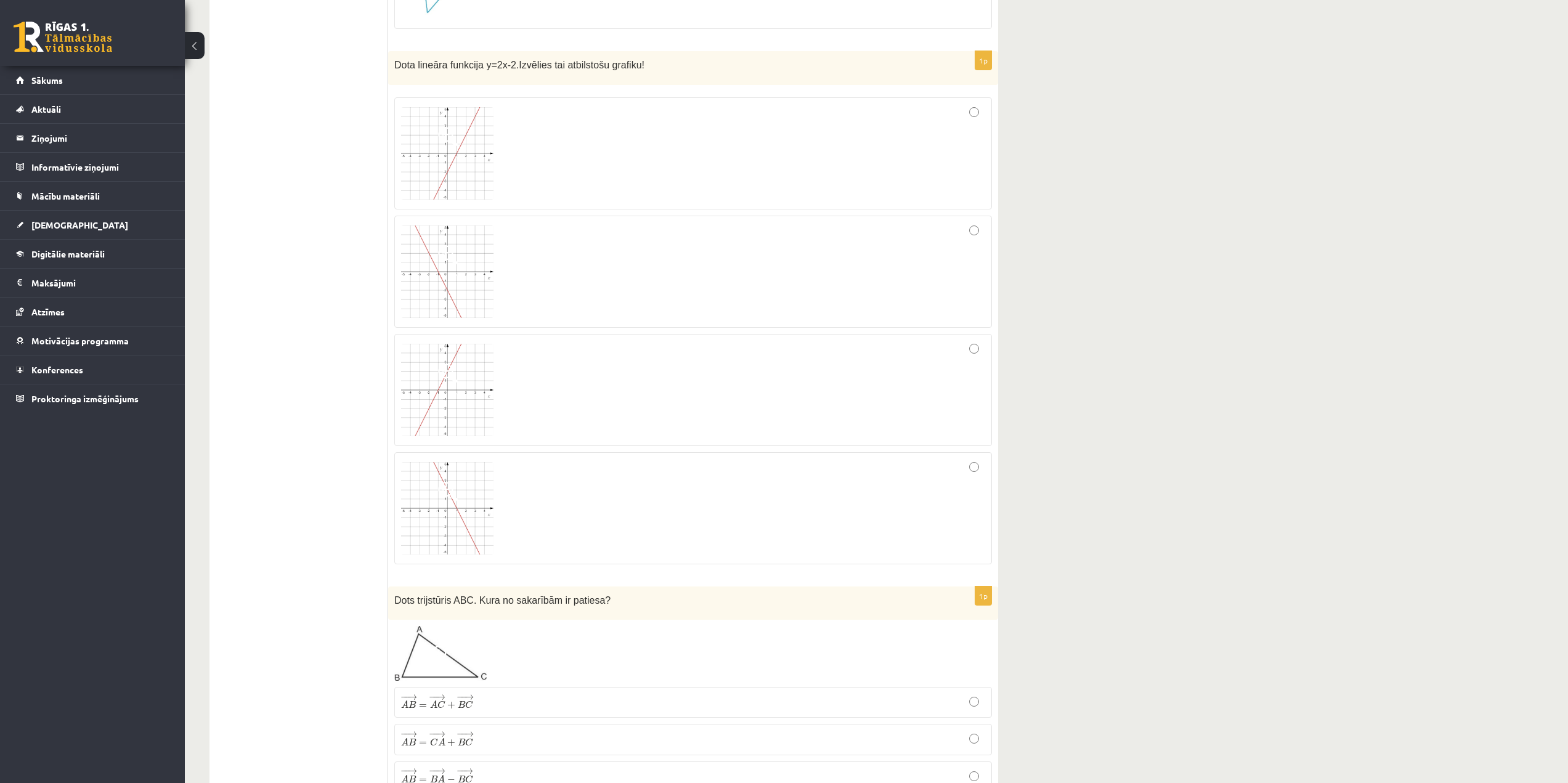
scroll to position [3141, 0]
click at [941, 307] on div at bounding box center [693, 273] width 584 height 98
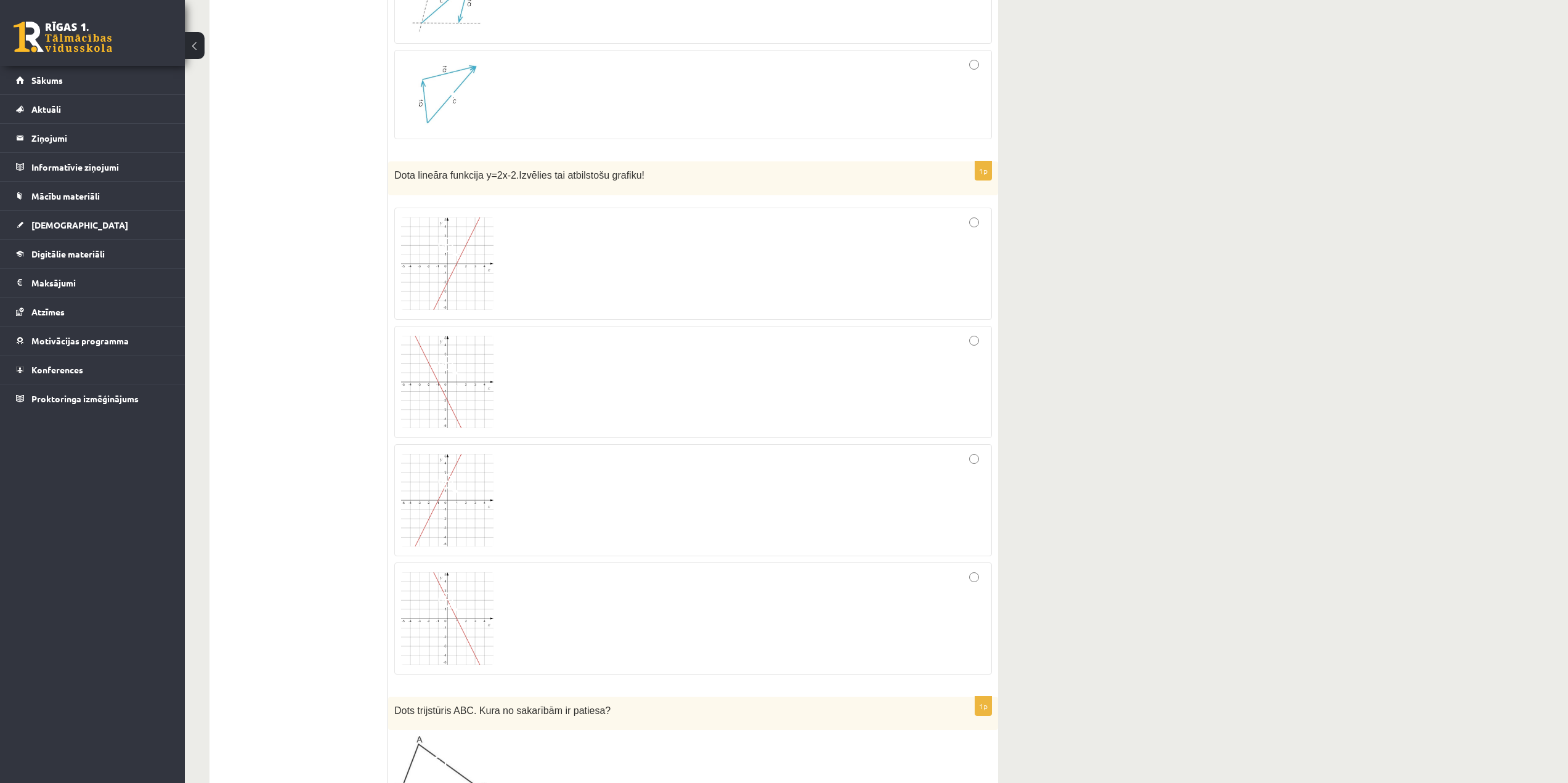
scroll to position [2710, 0]
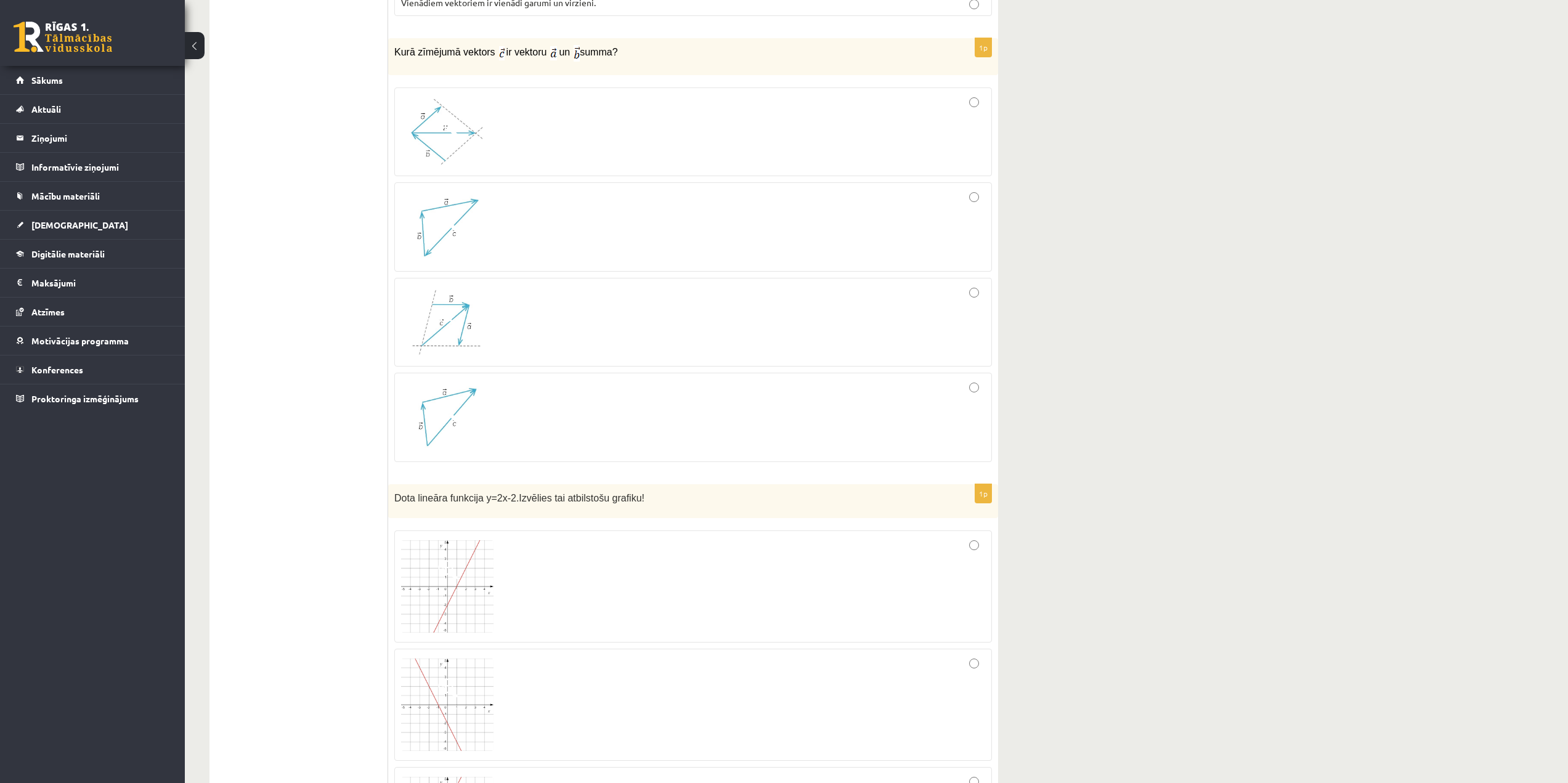
click at [413, 437] on img at bounding box center [447, 418] width 92 height 70
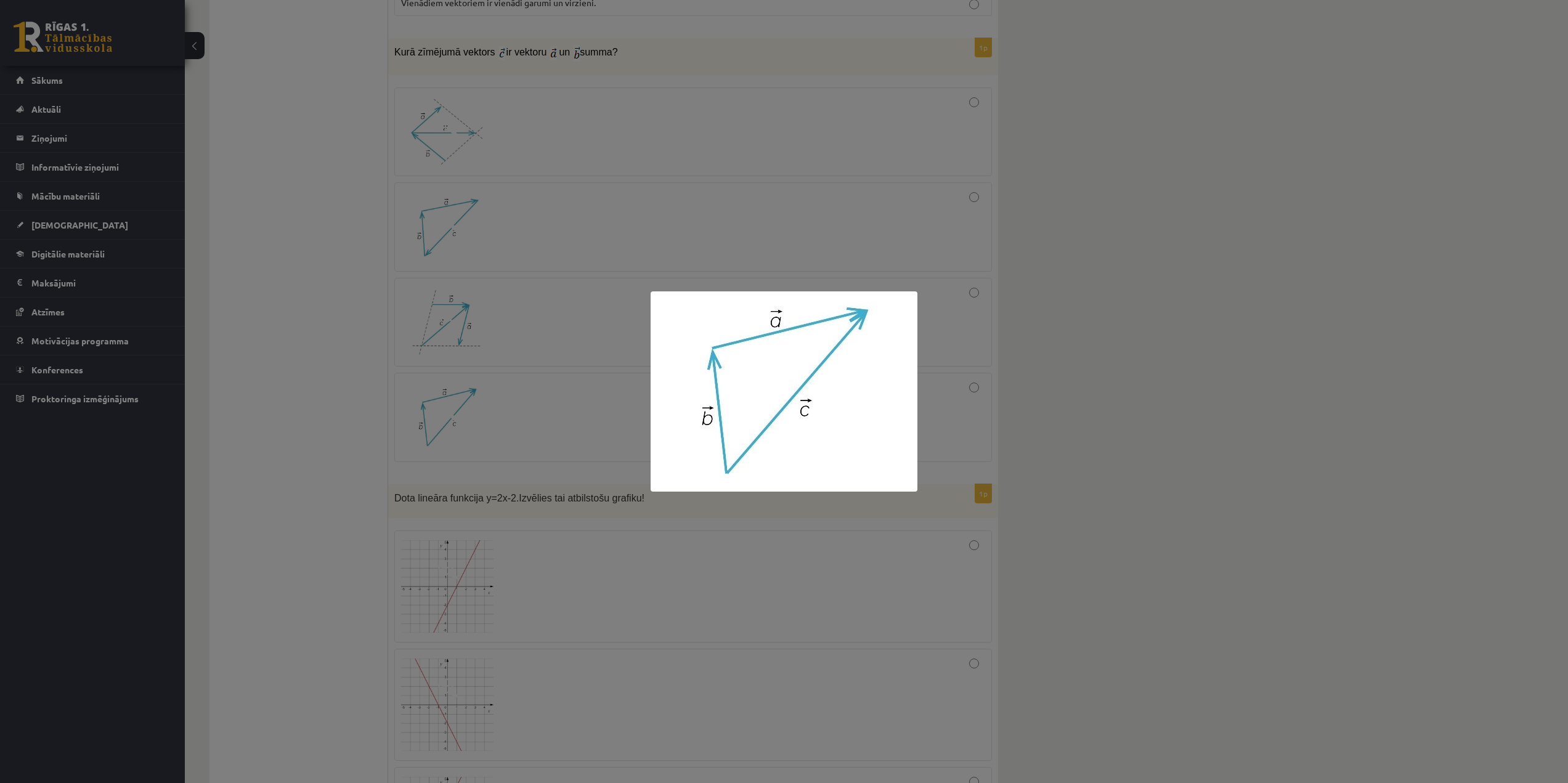
click at [1090, 367] on div at bounding box center [784, 392] width 1568 height 783
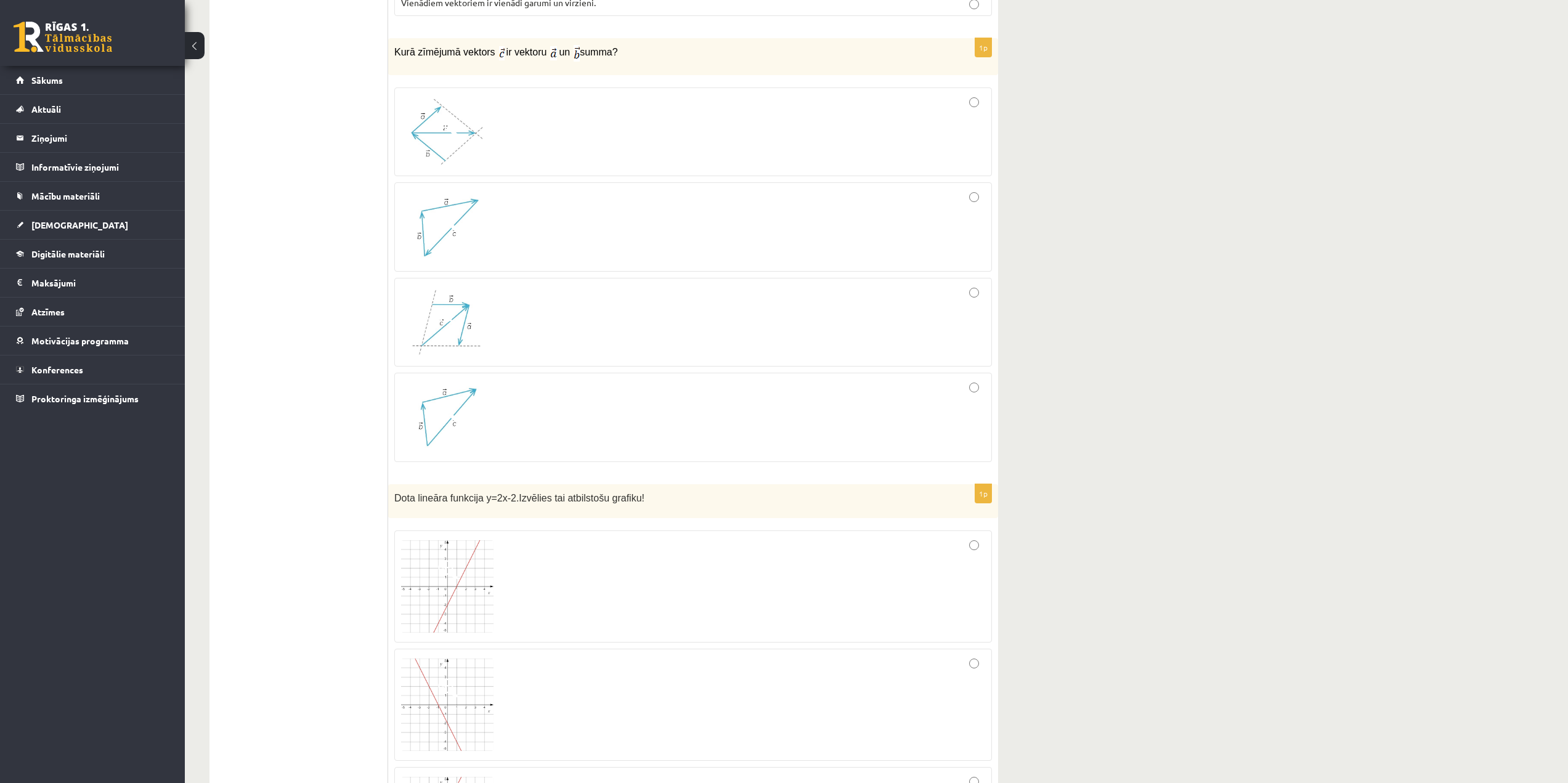
click at [441, 214] on img at bounding box center [447, 227] width 92 height 70
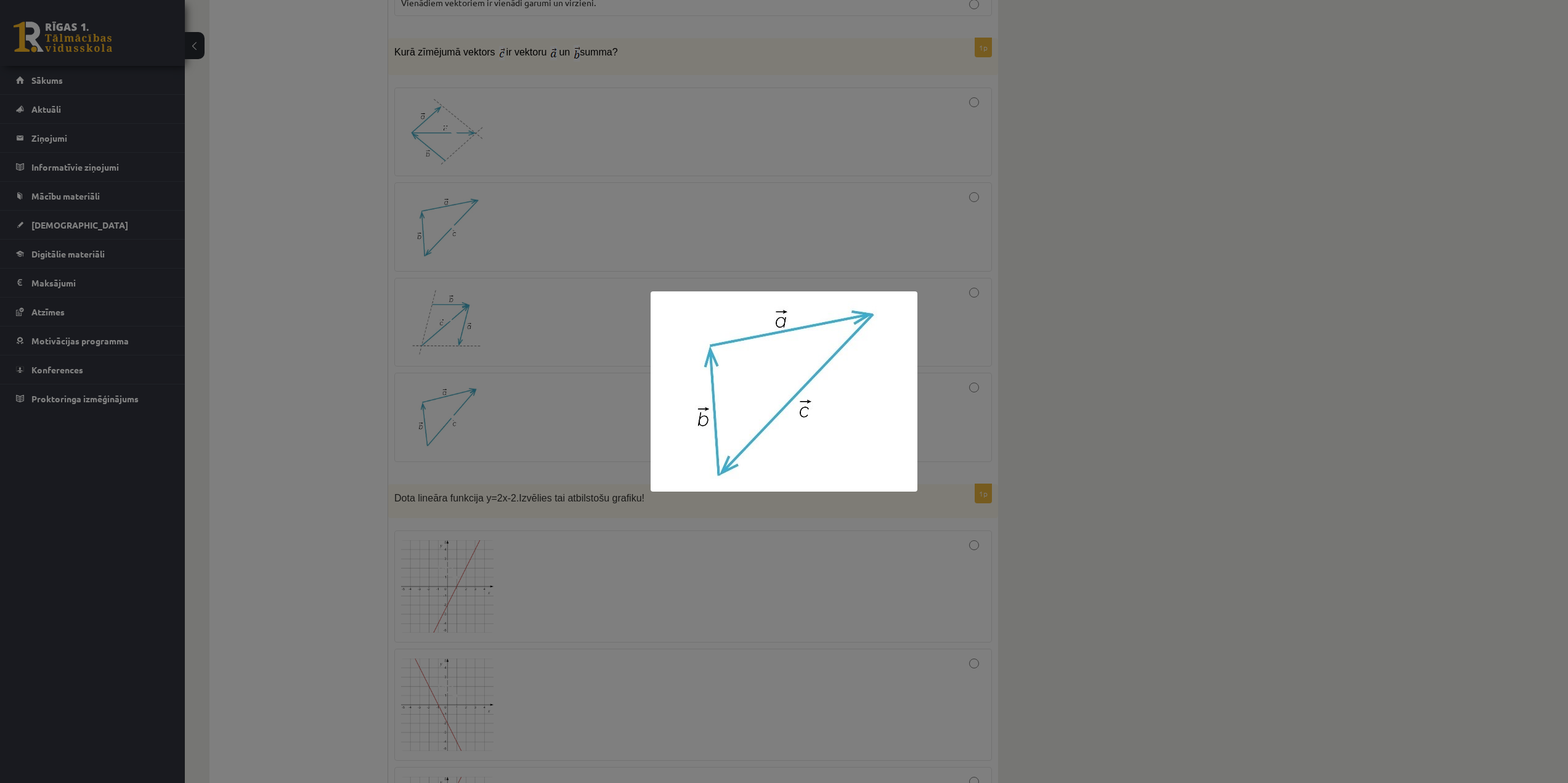
click at [1218, 372] on div at bounding box center [784, 392] width 1568 height 783
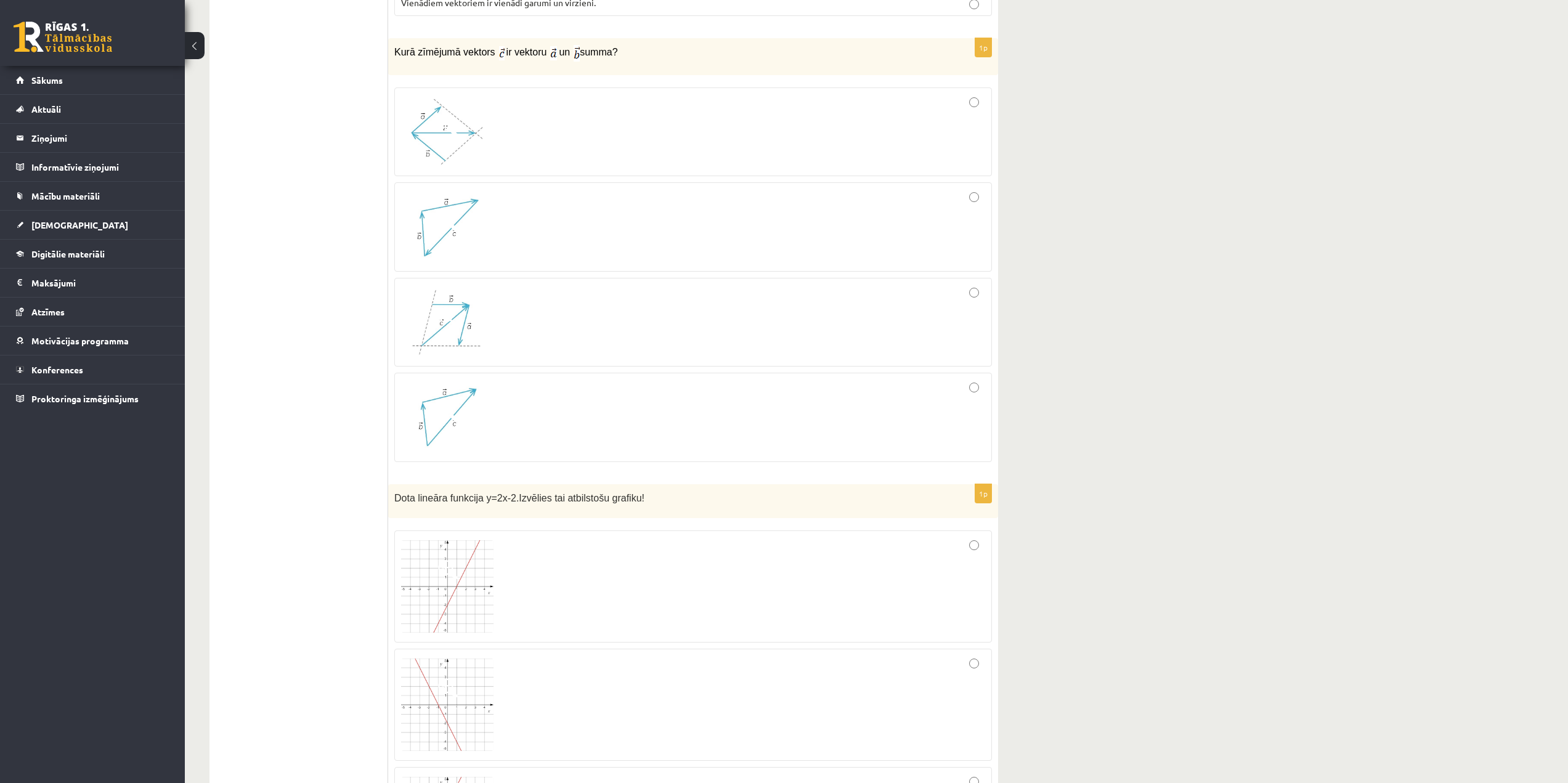
click at [470, 426] on img at bounding box center [447, 418] width 92 height 70
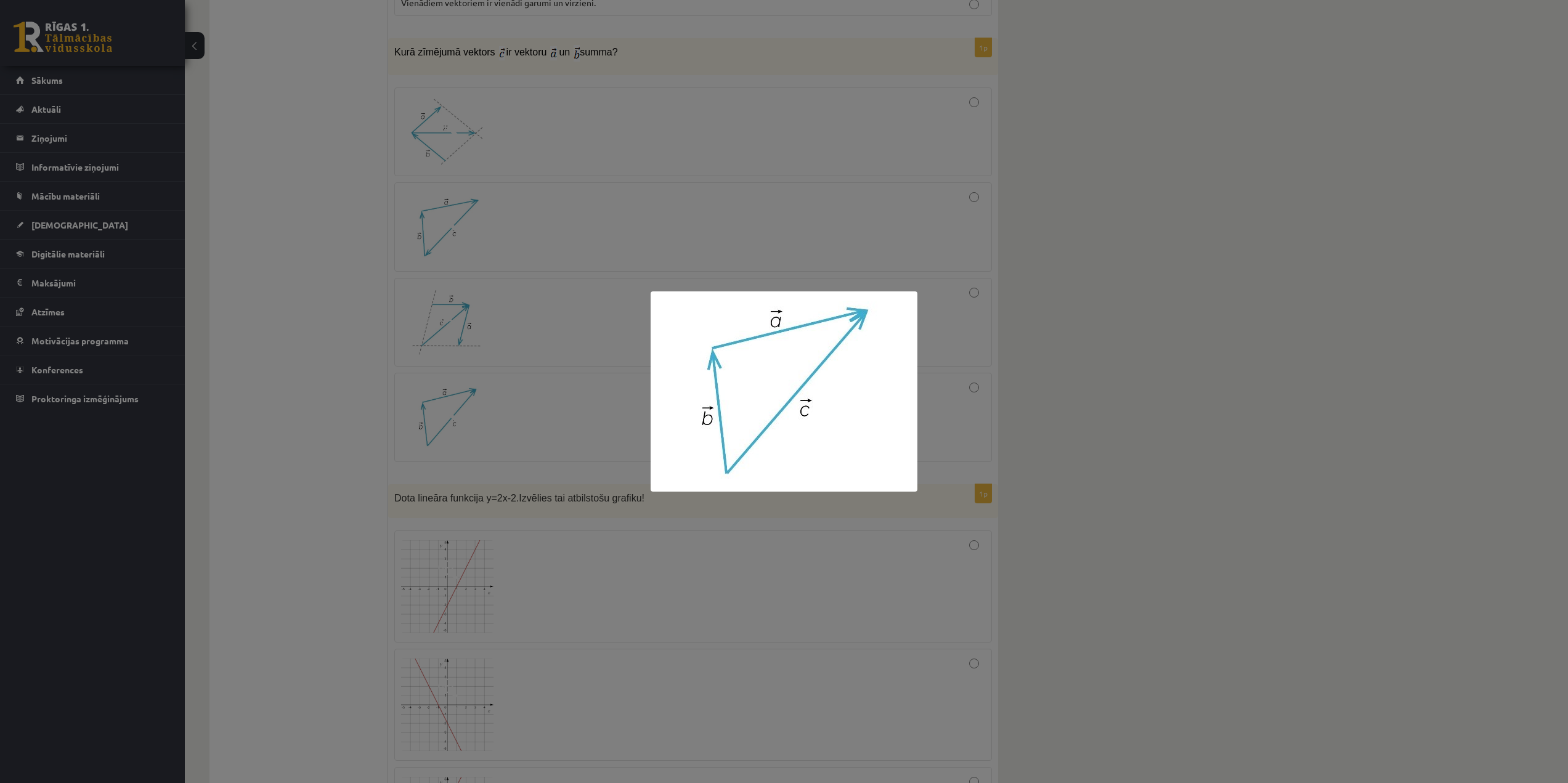
click at [1240, 343] on div at bounding box center [784, 392] width 1568 height 783
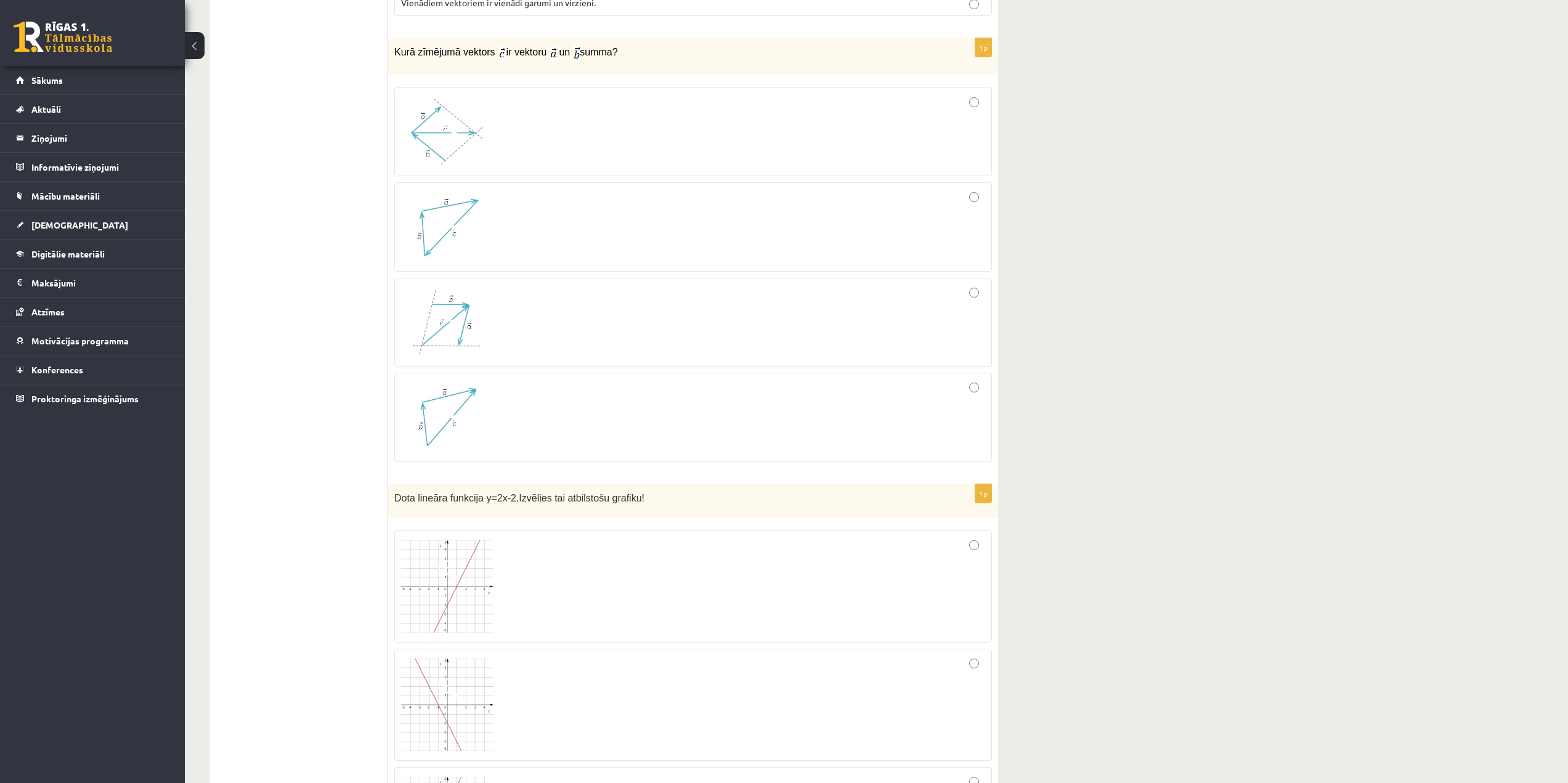
click at [981, 222] on div at bounding box center [693, 227] width 584 height 76
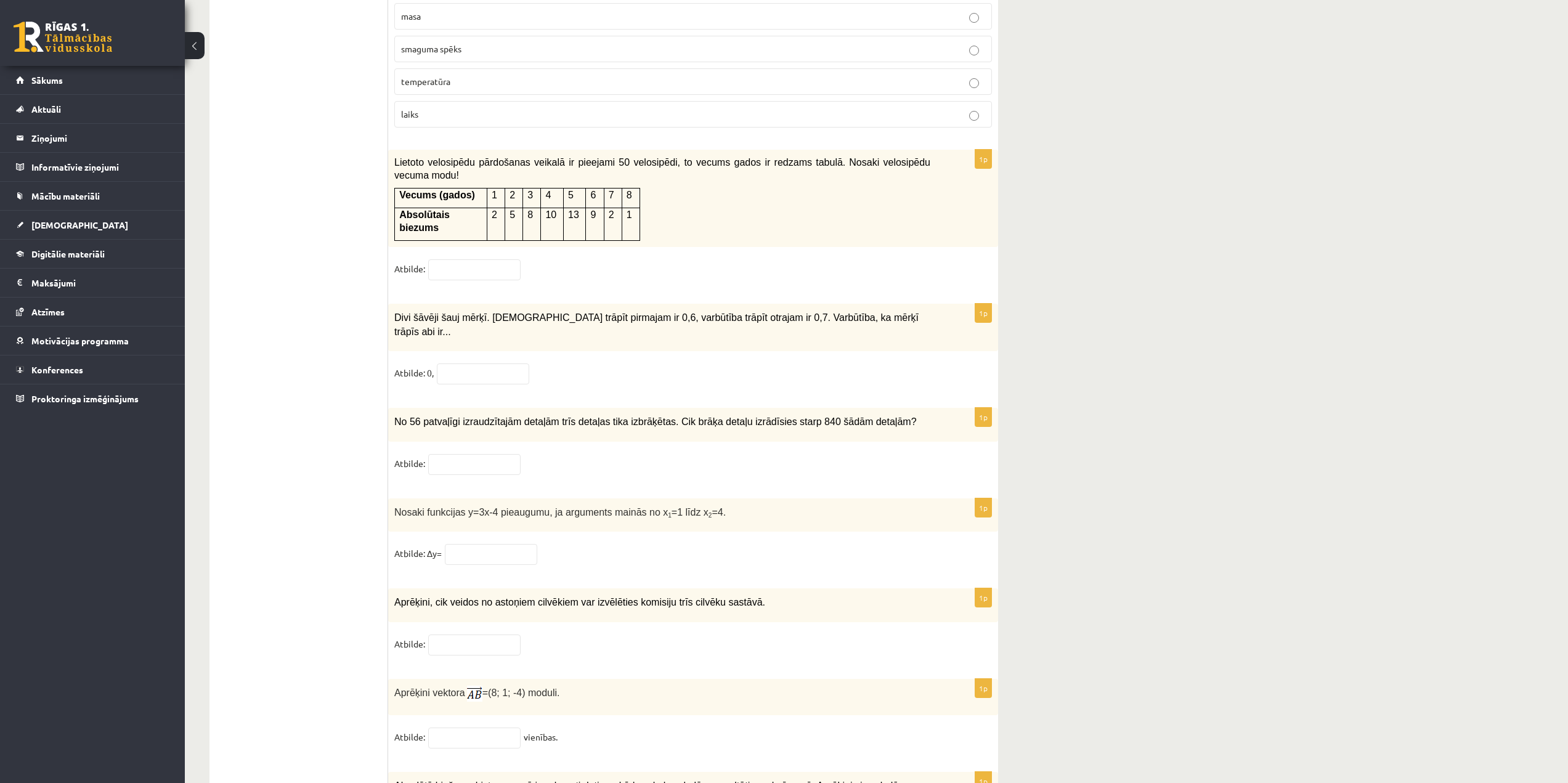
scroll to position [5297, 0]
click at [479, 365] on input "text" at bounding box center [483, 375] width 92 height 21
type input "**"
click at [475, 455] on input "text" at bounding box center [475, 466] width 92 height 21
type input "**"
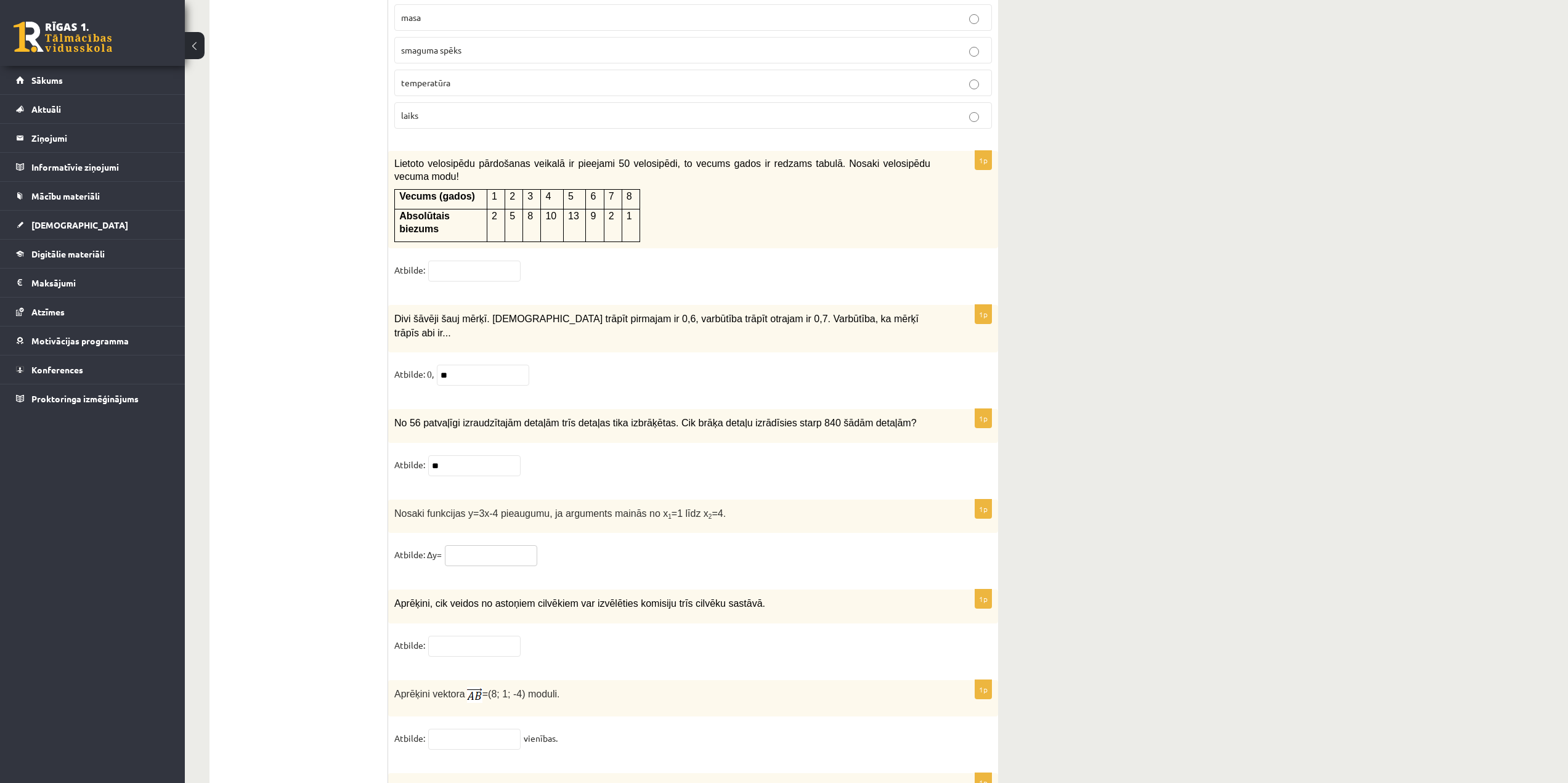
click at [489, 545] on input "text" at bounding box center [491, 556] width 92 height 21
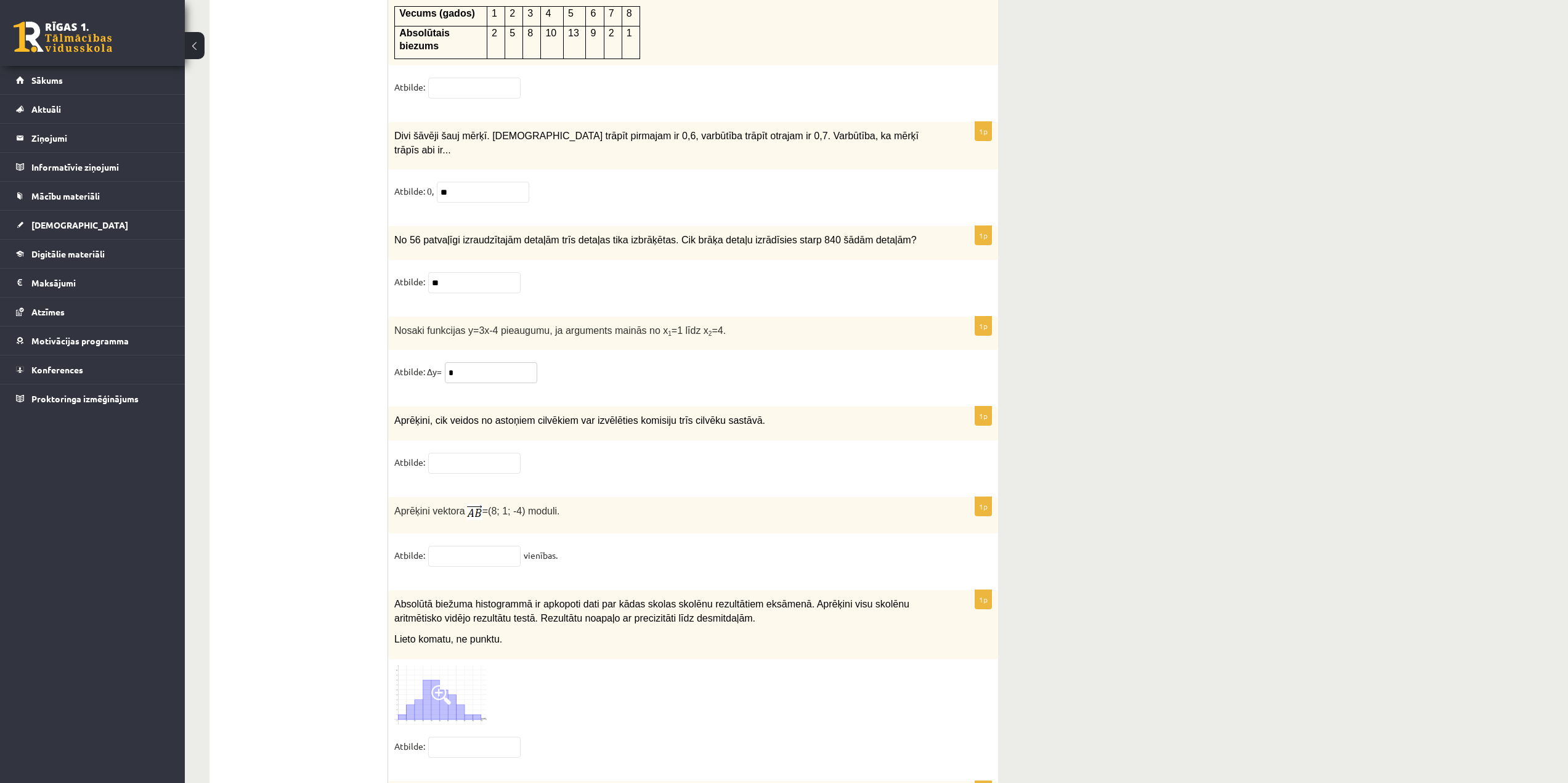
scroll to position [5482, 0]
type input "*"
click at [494, 451] on input "text" at bounding box center [475, 461] width 92 height 21
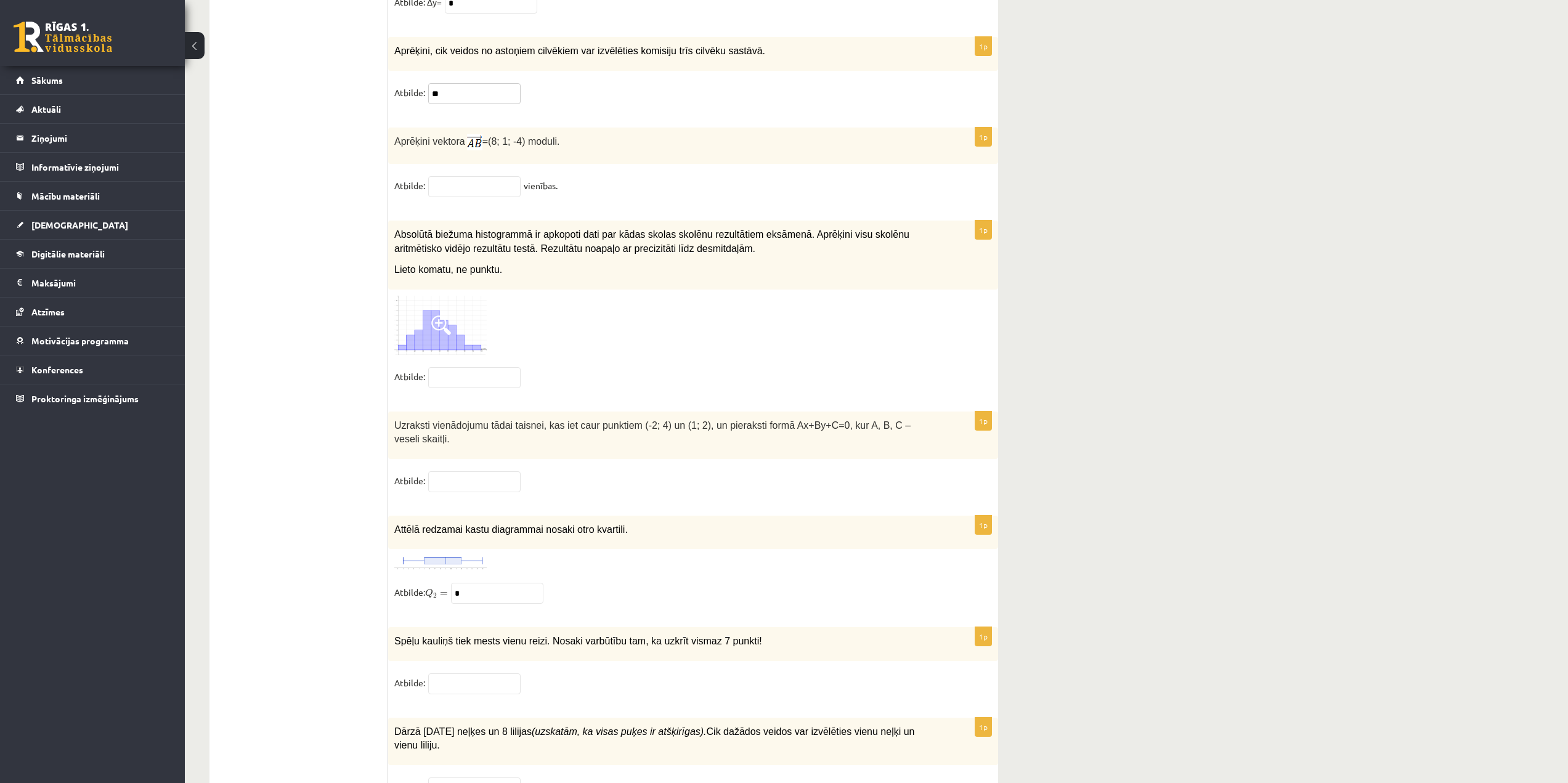
scroll to position [5851, 0]
type input "**"
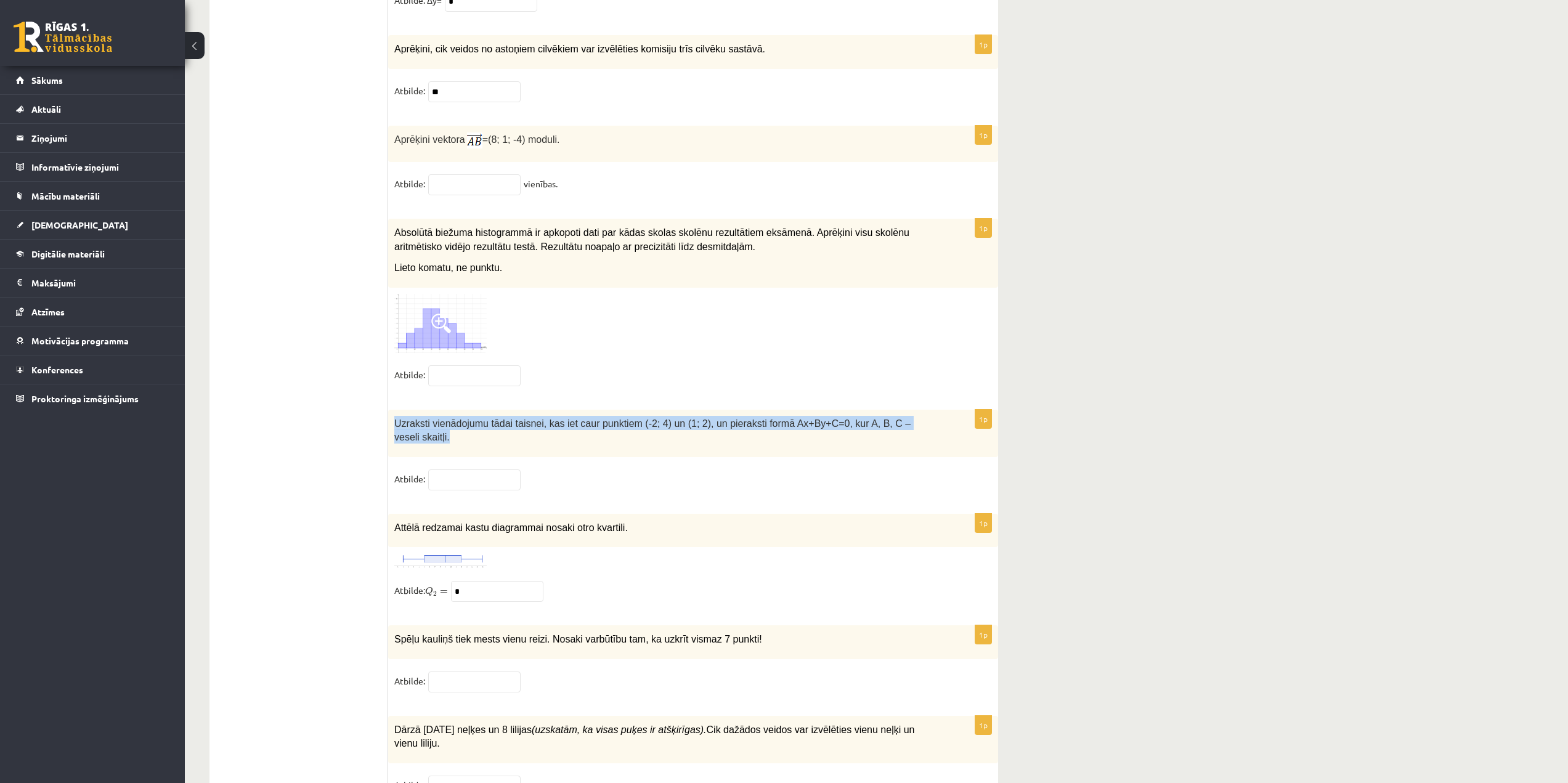
drag, startPoint x: 396, startPoint y: 385, endPoint x: 903, endPoint y: 387, distance: 507.0
click at [923, 416] on p "Uzraksti vienādojumu tādai taisnei, kas iet caur punktiem (-2; 4) un (1; 2), un…" at bounding box center [662, 429] width 536 height 28
click at [853, 418] on span "Uzraksti vienādojumu tādai taisnei, kas iet caur punktiem (-2; 4) un (1; 2), un…" at bounding box center [652, 431] width 516 height 25
click at [466, 672] on input "text" at bounding box center [475, 682] width 92 height 21
type input "*"
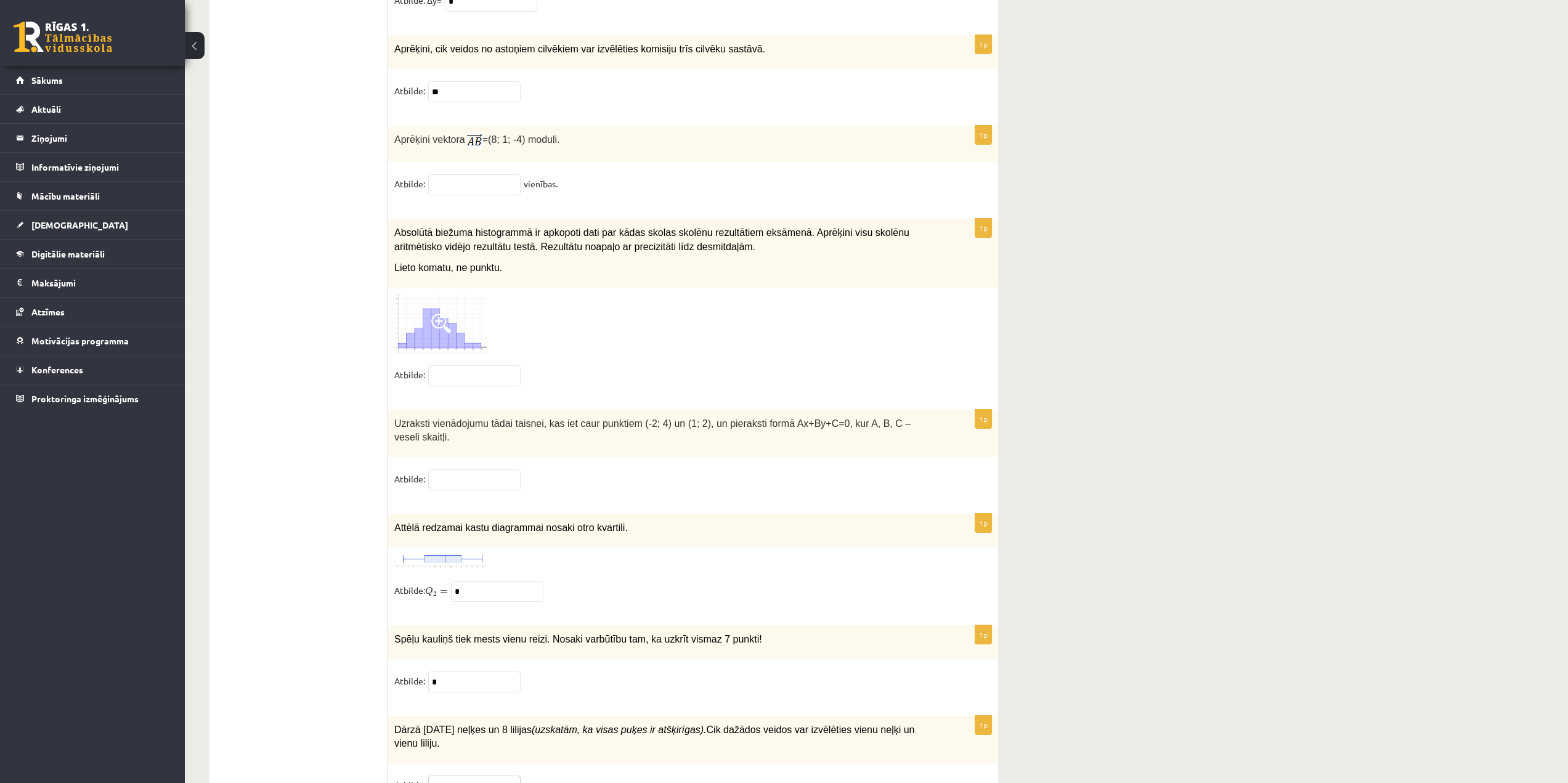
click at [466, 776] on input "text" at bounding box center [475, 786] width 92 height 21
type input "**"
click at [443, 314] on span at bounding box center [442, 324] width 20 height 20
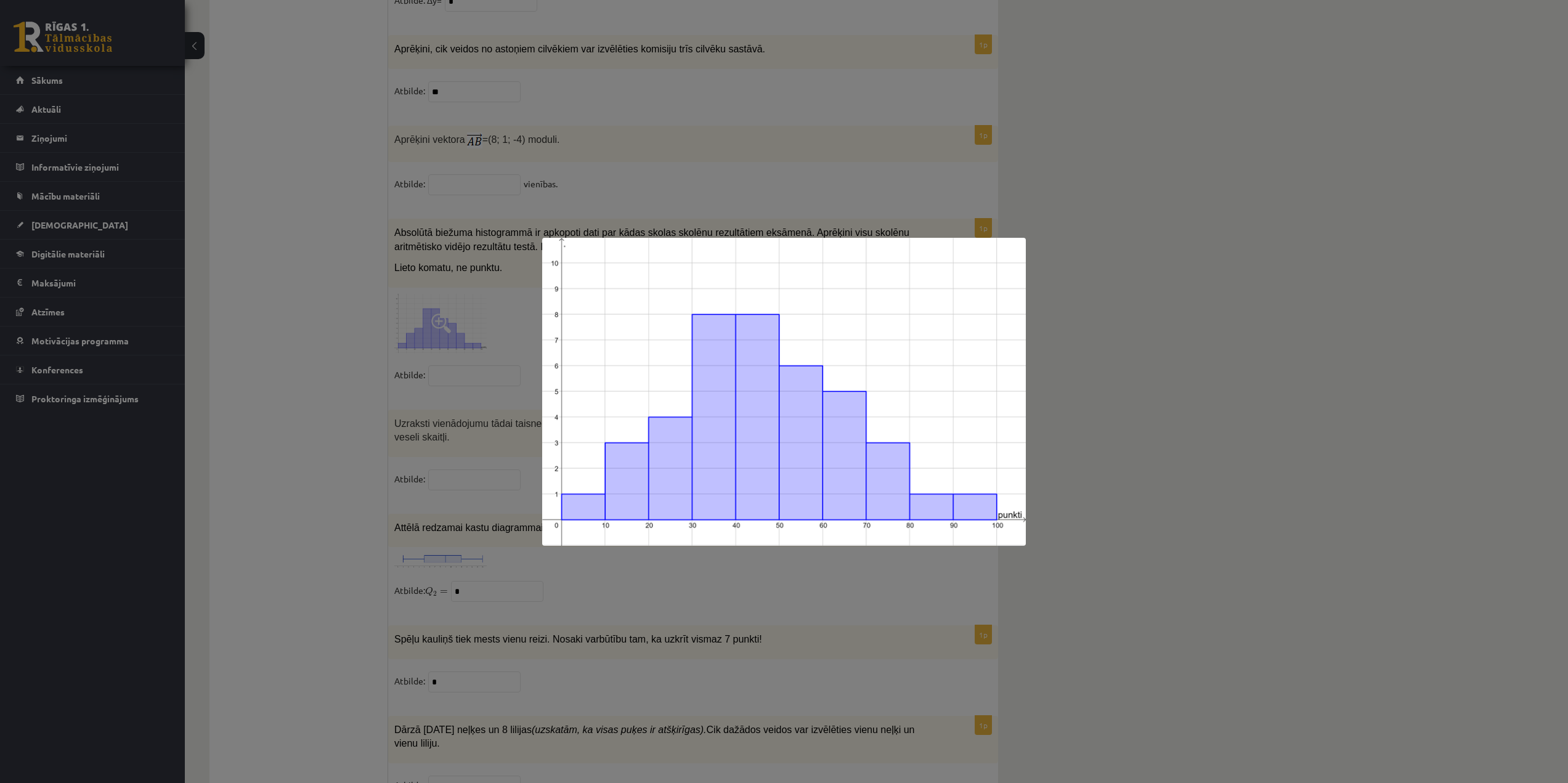
click at [466, 432] on div at bounding box center [784, 392] width 1568 height 783
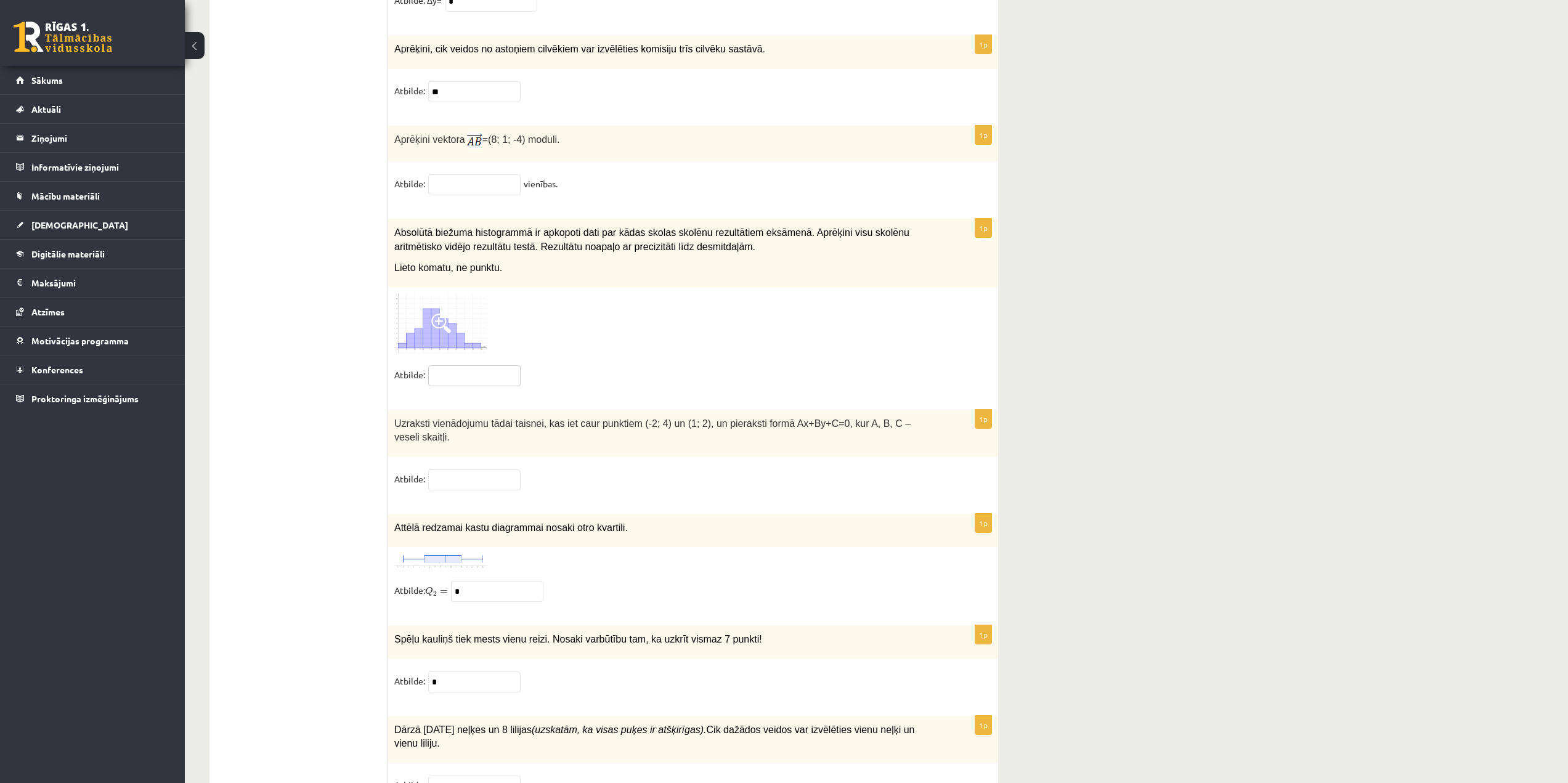
click at [464, 365] on input "text" at bounding box center [475, 376] width 92 height 21
type input "**"
drag, startPoint x: 395, startPoint y: 384, endPoint x: 973, endPoint y: 396, distance: 578.1
click at [973, 410] on div "Uzraksti vienādojumu tādai taisnei, kas iet caur punktiem (-2; 4) un (1; 2), un…" at bounding box center [693, 433] width 610 height 47
copy span "Uzraksti vienādojumu tādai taisnei, kas iet caur punktiem (-2; 4) un (1; 2), un…"
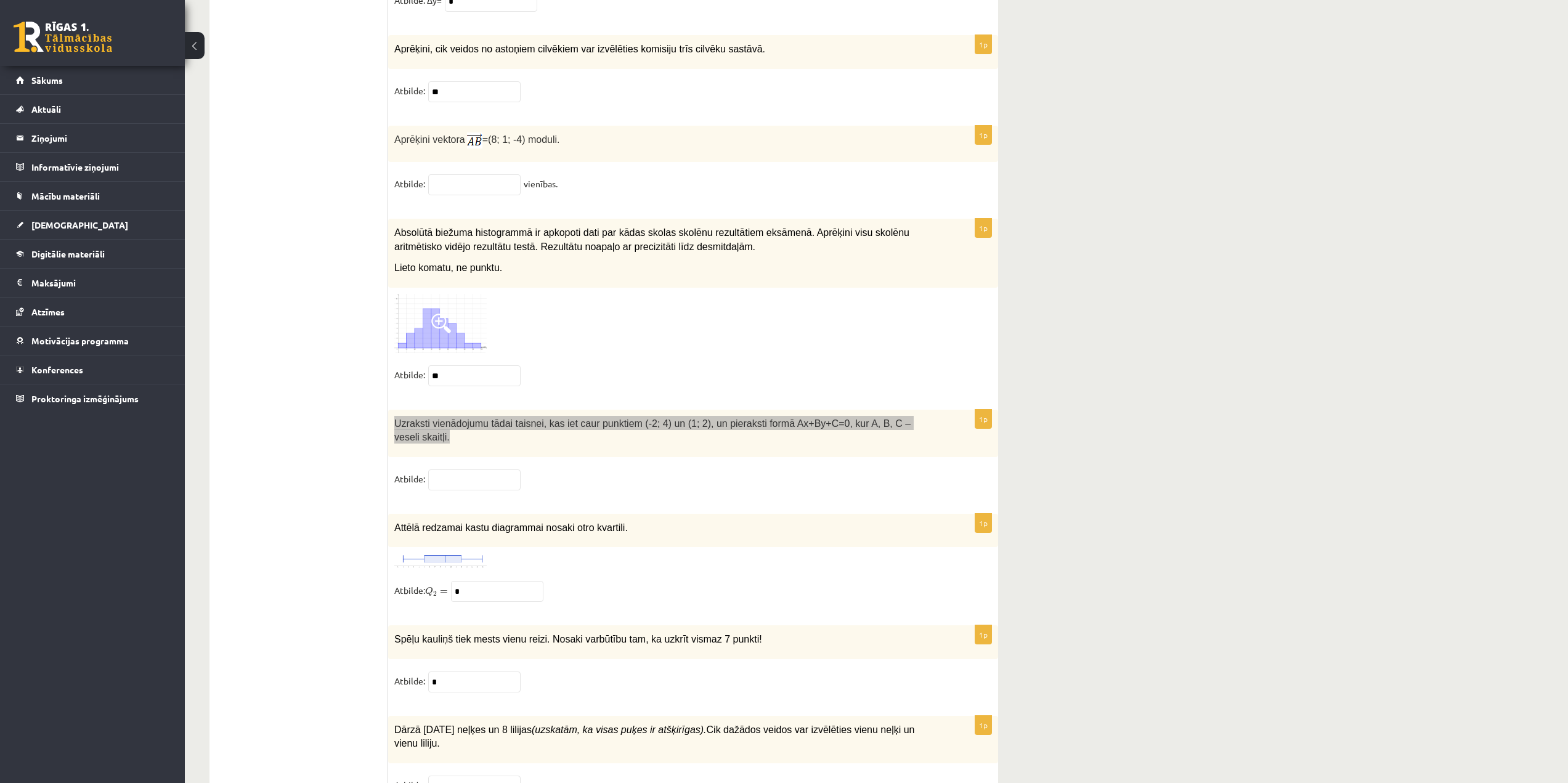
scroll to position [5482, 0]
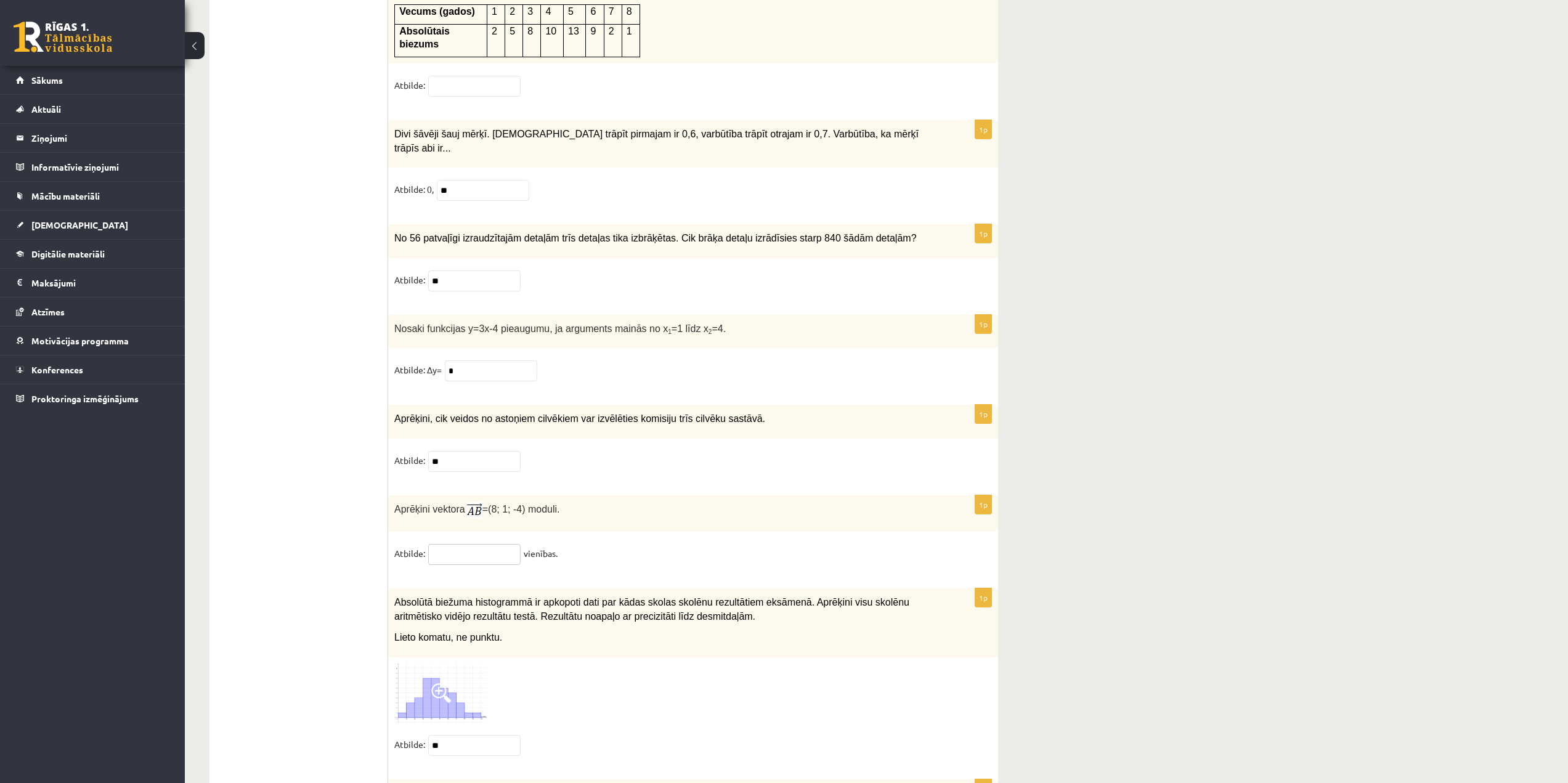
drag, startPoint x: 502, startPoint y: 513, endPoint x: 503, endPoint y: 506, distance: 7.1
click at [503, 544] on input "text" at bounding box center [475, 555] width 92 height 21
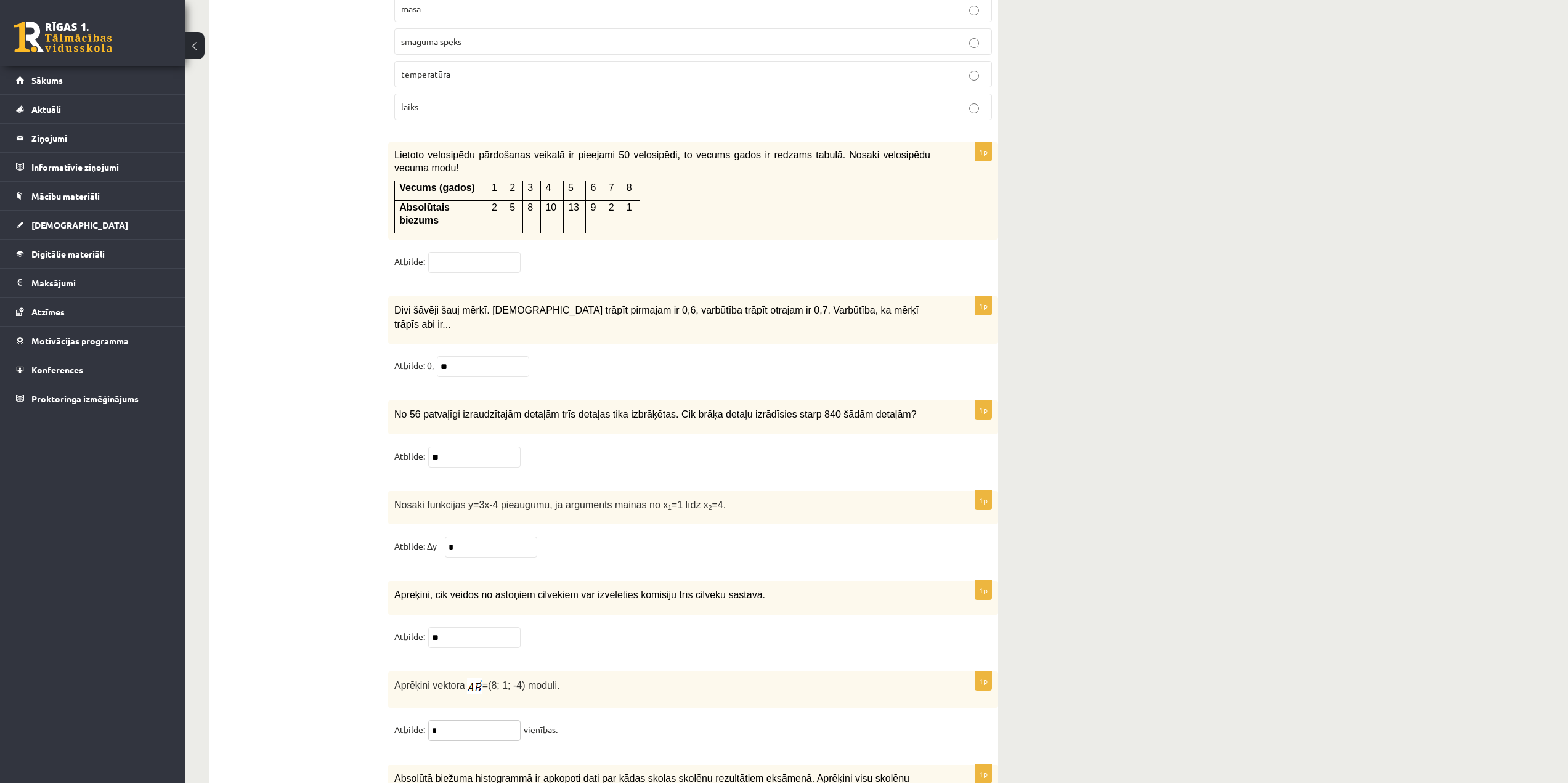
scroll to position [5113, 0]
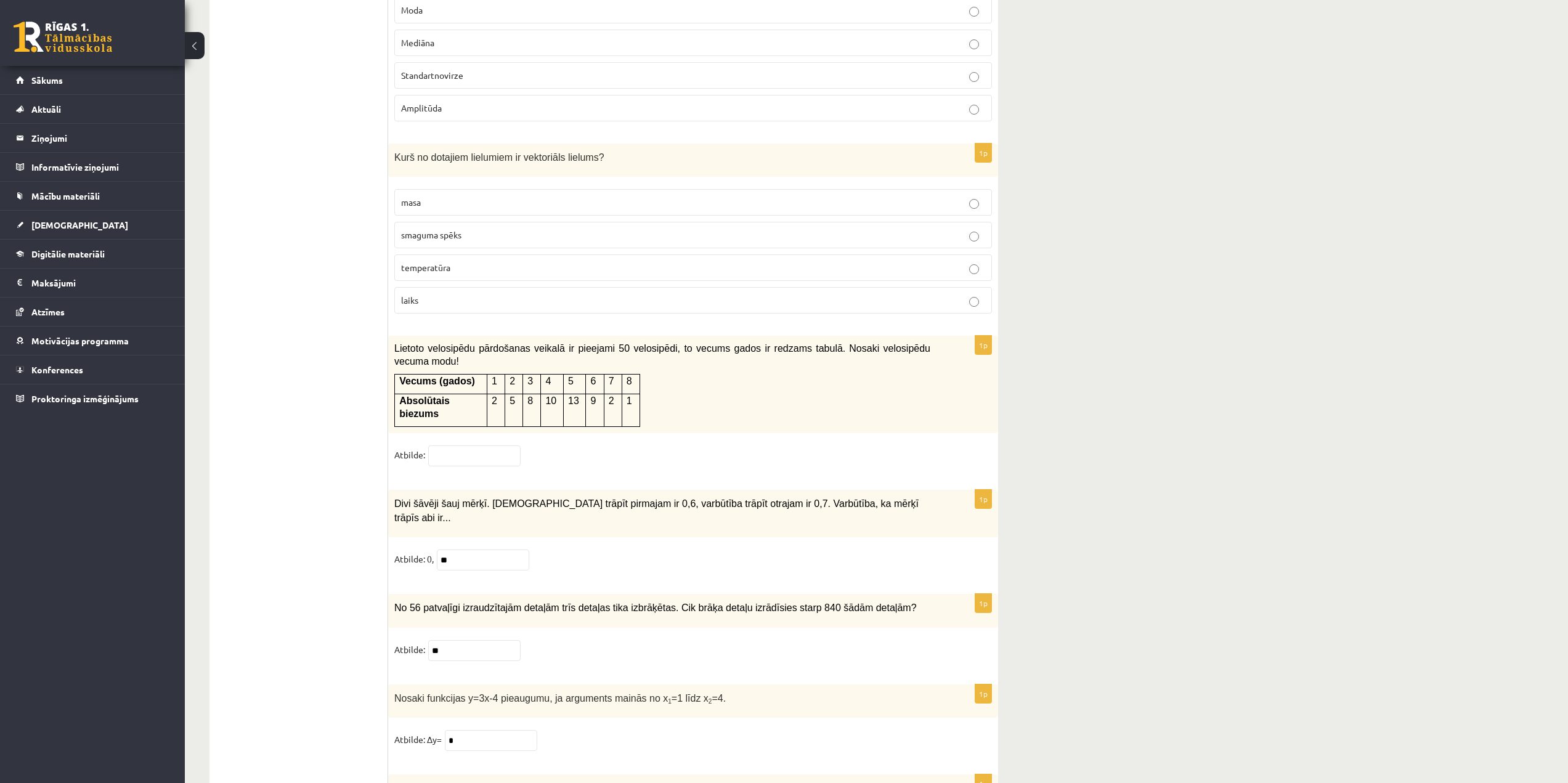
type input "*"
click at [504, 445] on input "text" at bounding box center [475, 456] width 92 height 21
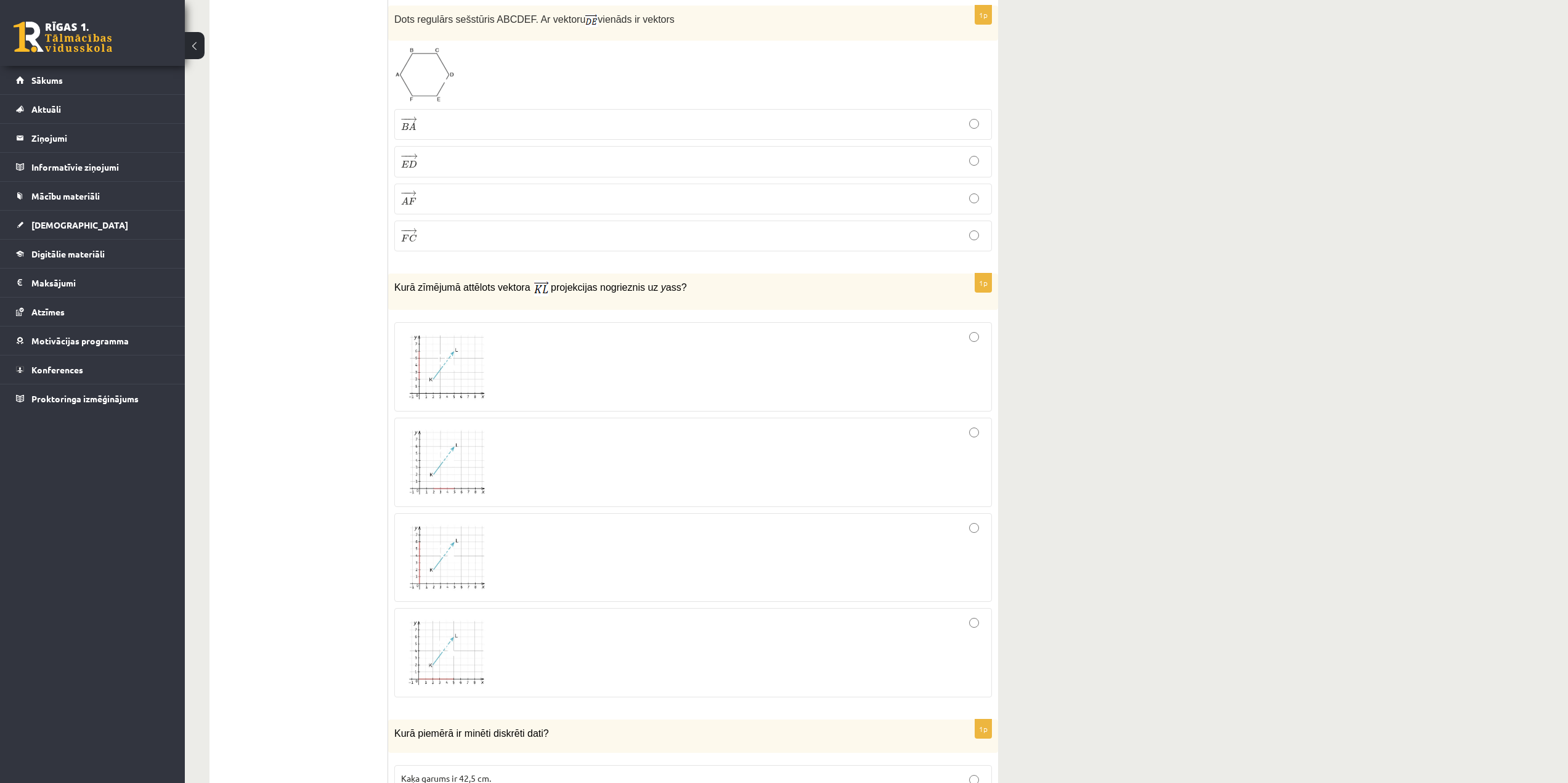
scroll to position [1170, 0]
type input "****"
click at [476, 383] on img at bounding box center [447, 363] width 92 height 70
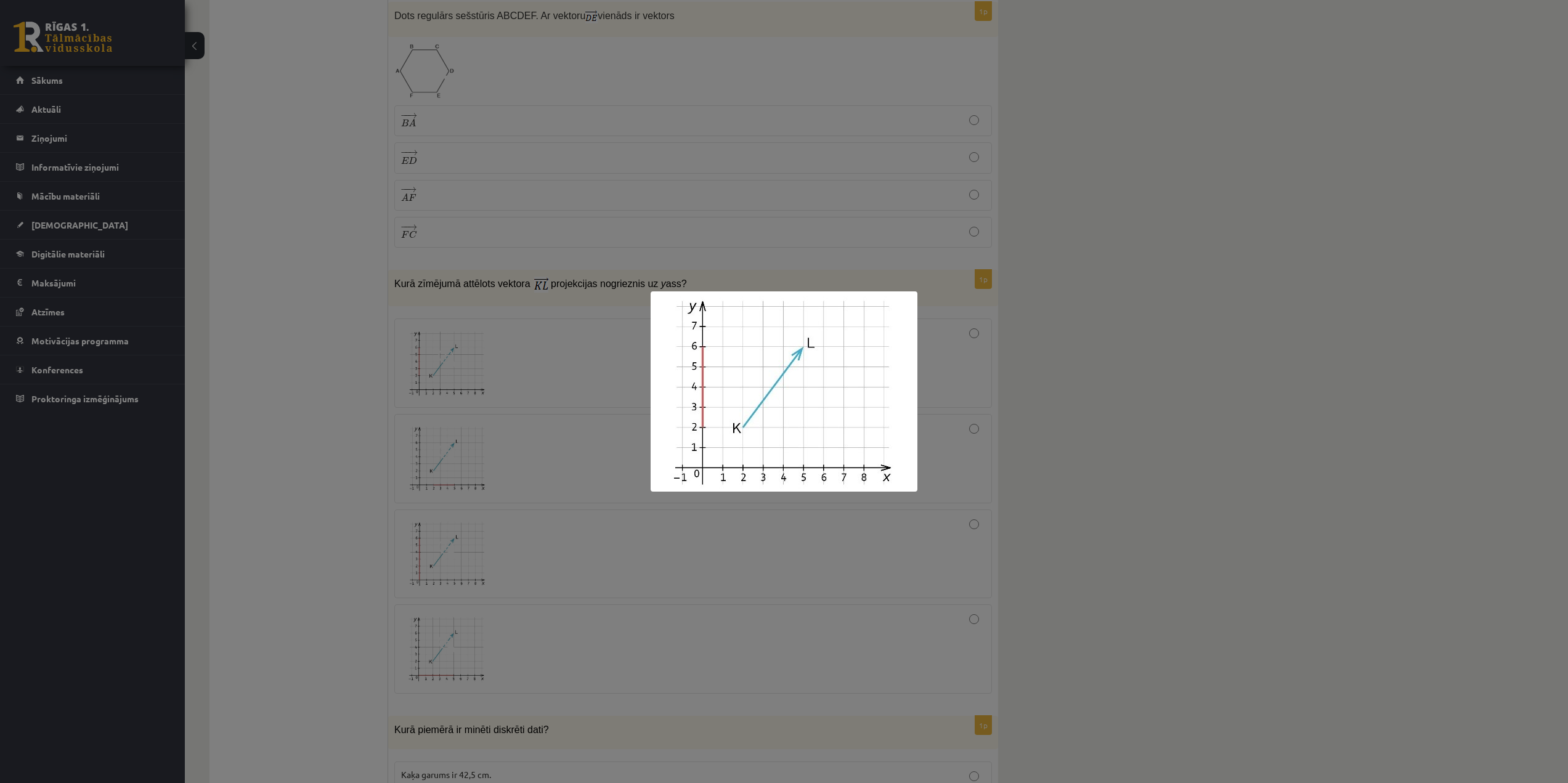
click at [1168, 433] on div at bounding box center [784, 392] width 1568 height 783
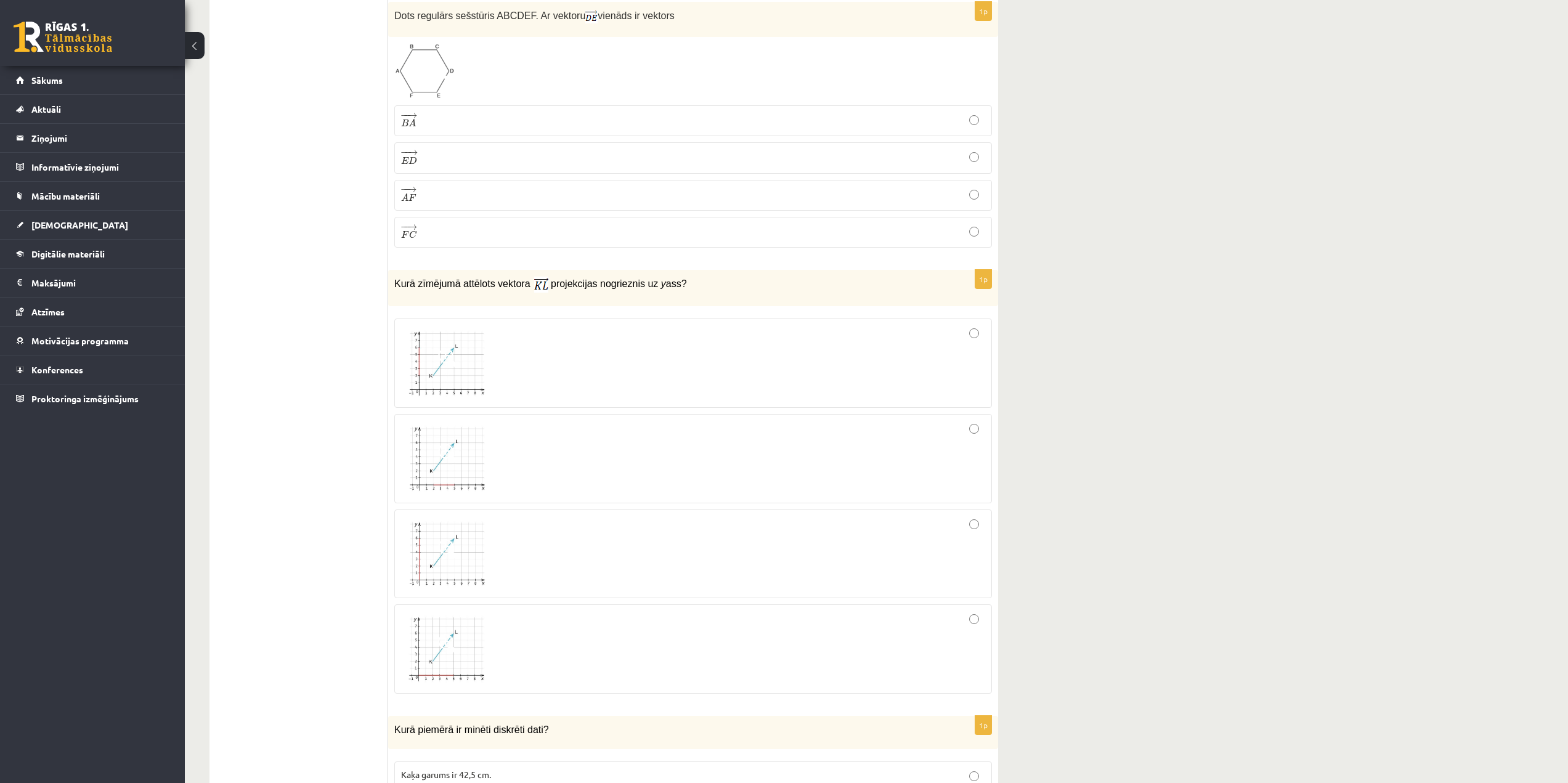
click at [445, 378] on img at bounding box center [447, 363] width 92 height 70
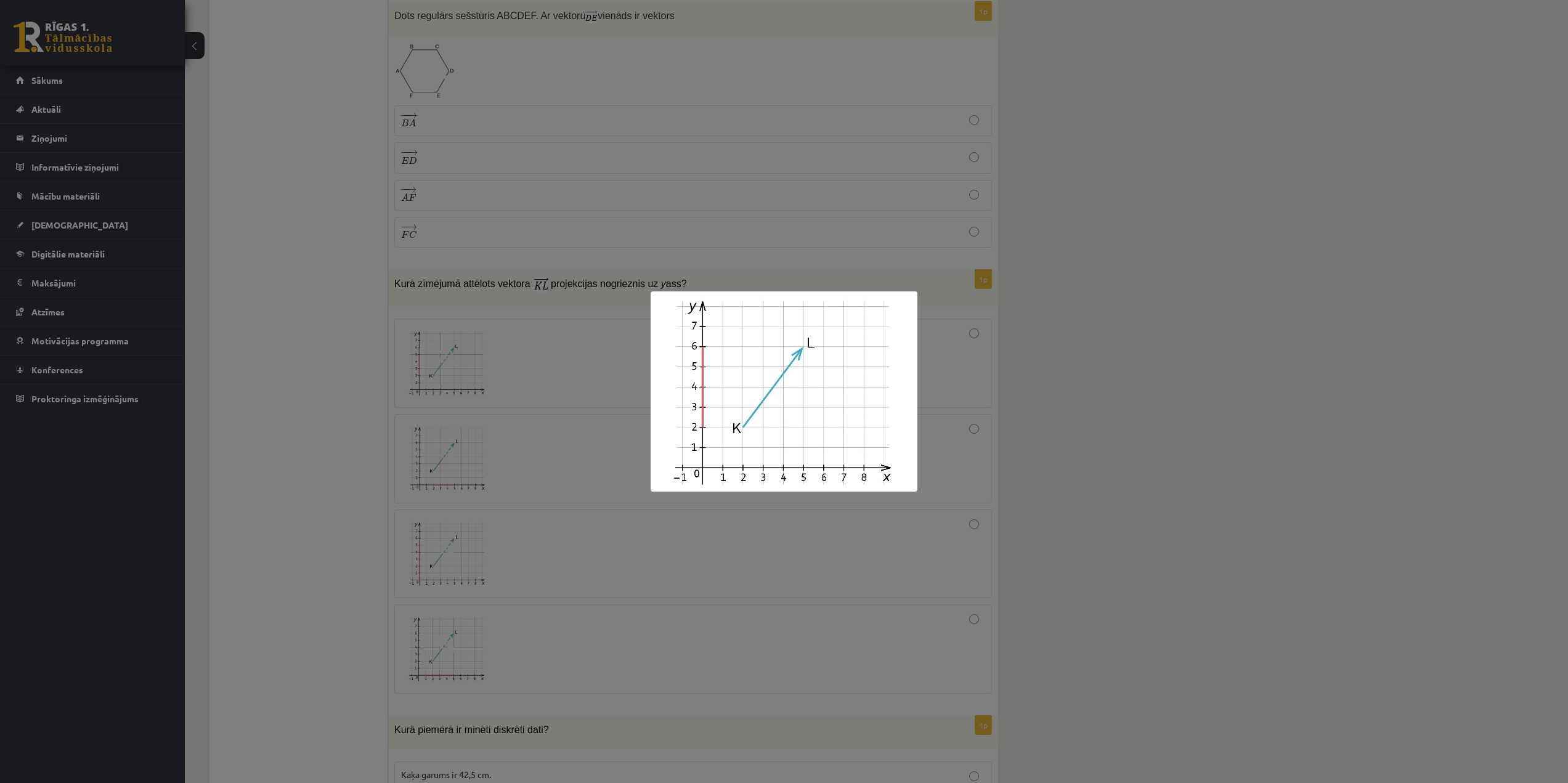
click at [476, 461] on div at bounding box center [784, 392] width 1568 height 783
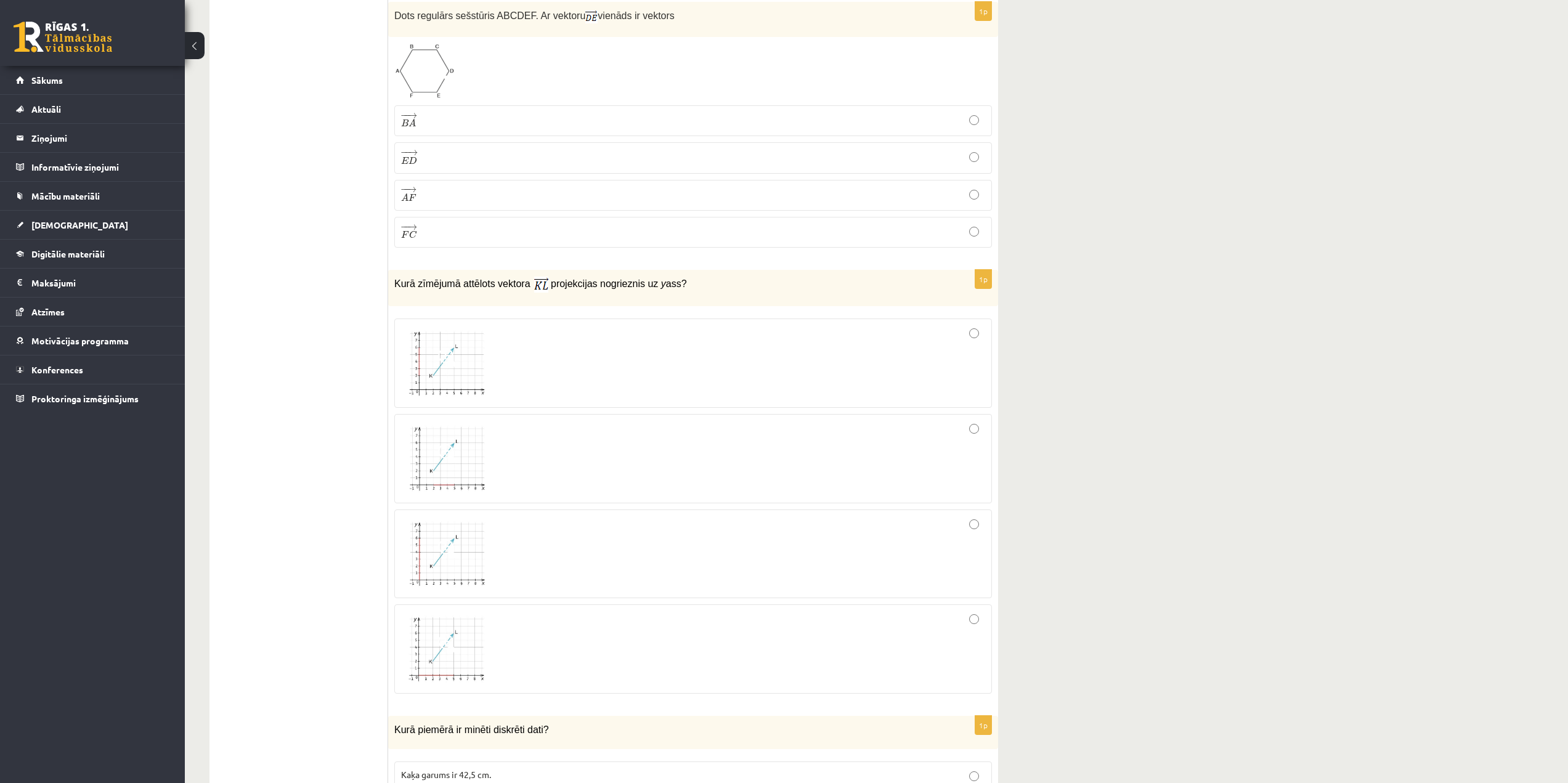
click at [449, 459] on span at bounding box center [448, 453] width 20 height 20
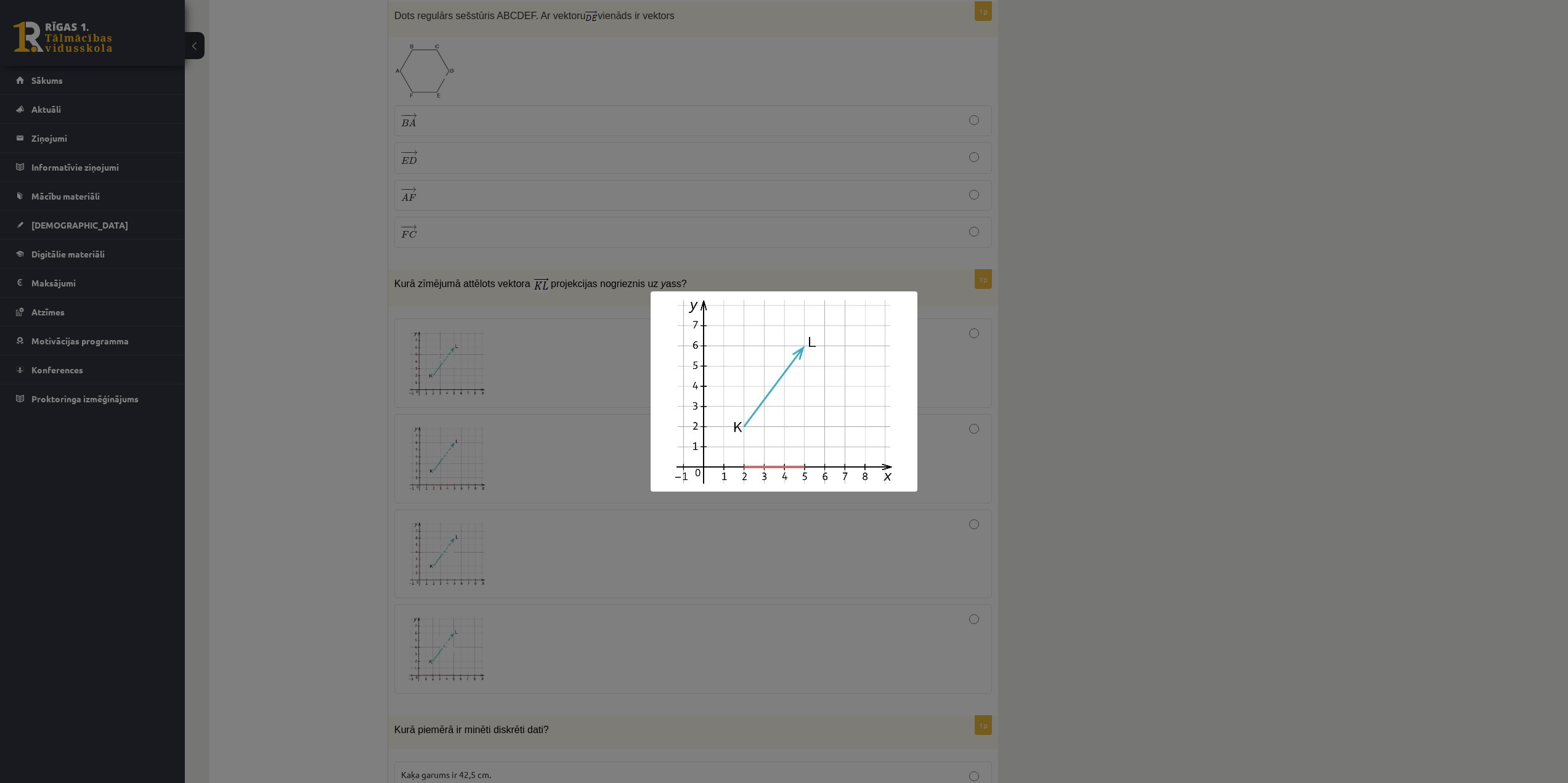
click at [466, 481] on div at bounding box center [784, 392] width 1568 height 783
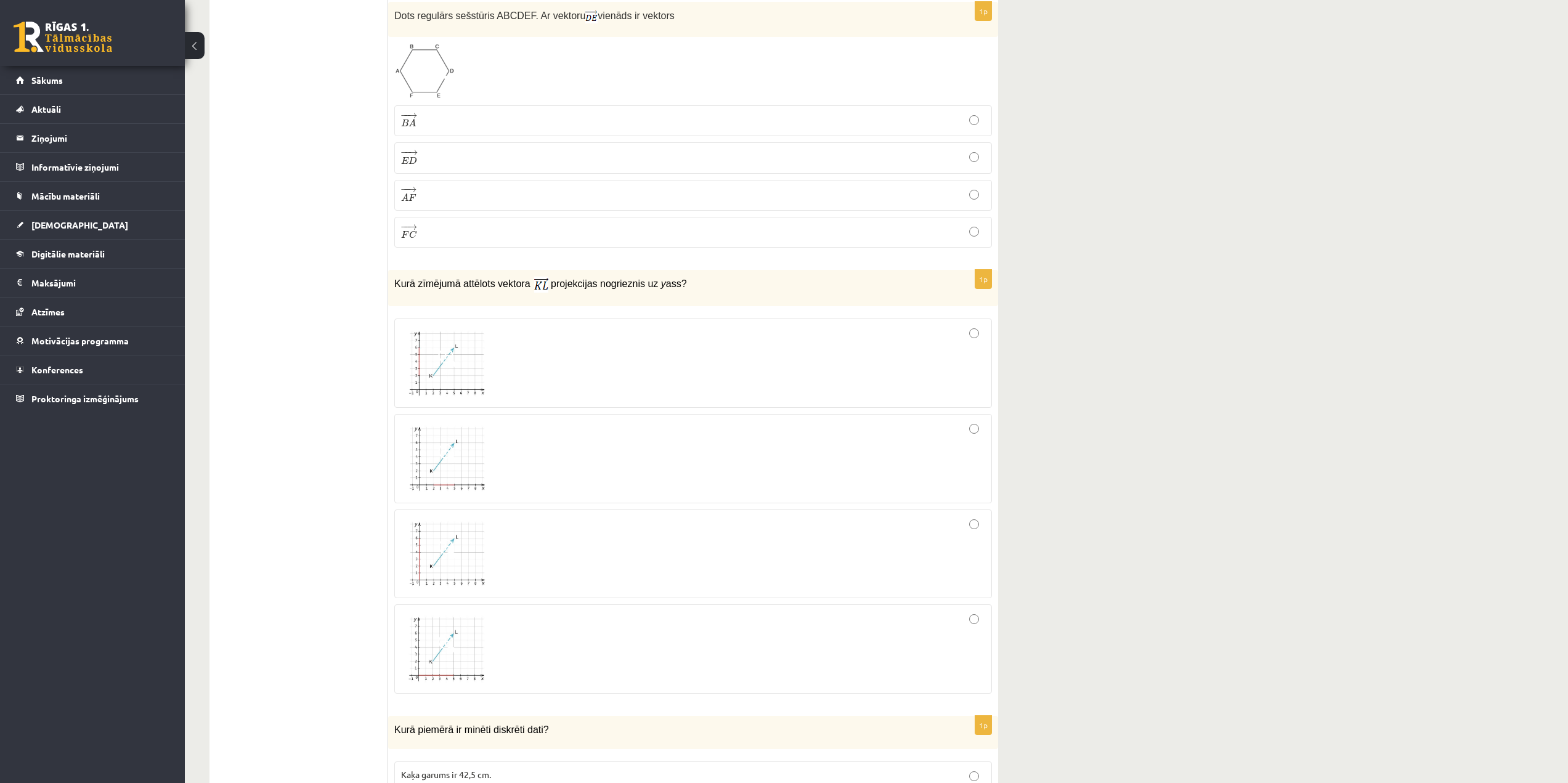
click at [454, 379] on img at bounding box center [447, 363] width 92 height 70
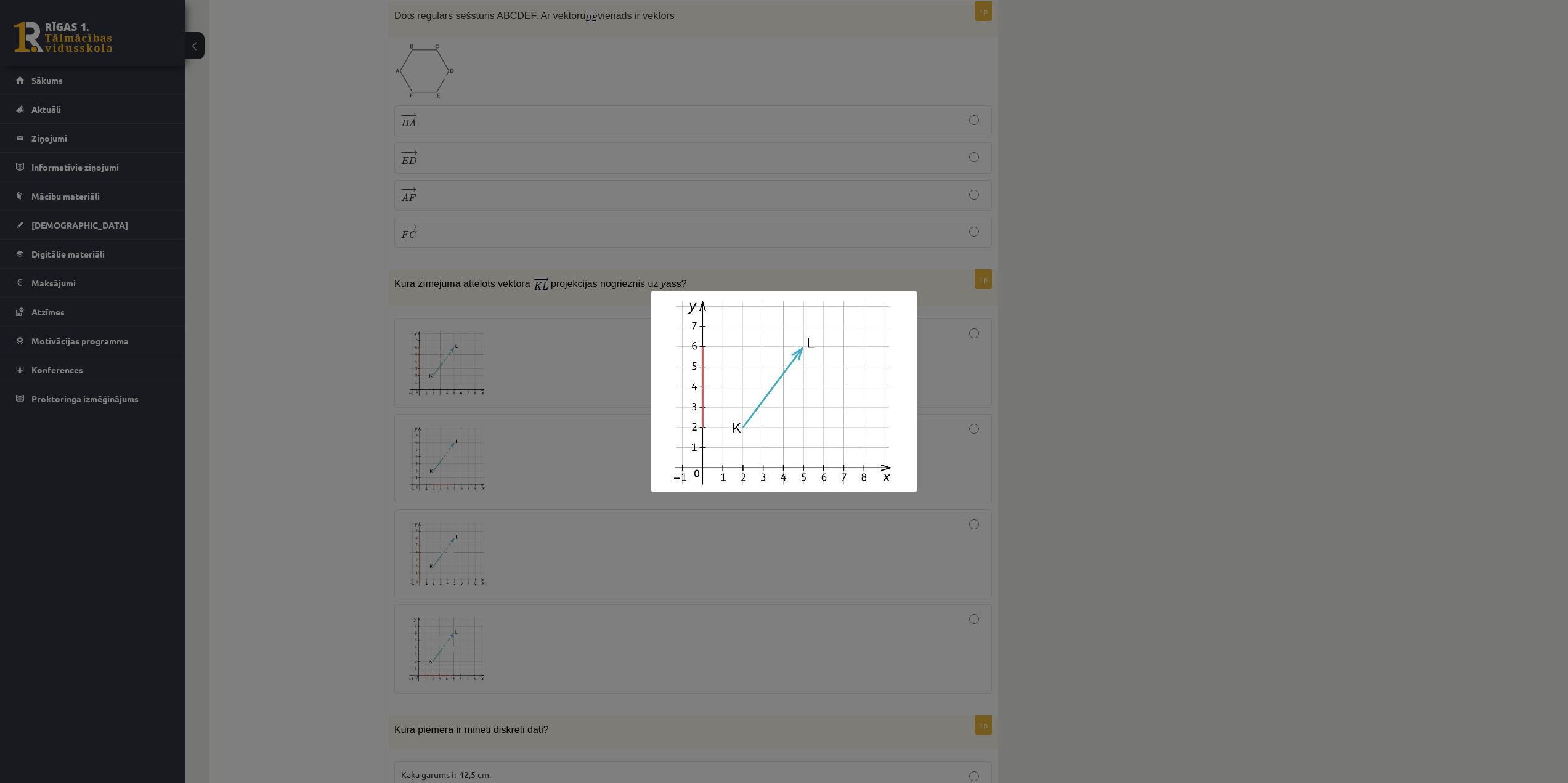
drag, startPoint x: 552, startPoint y: 449, endPoint x: 520, endPoint y: 383, distance: 73.3
click at [552, 449] on div at bounding box center [784, 392] width 1568 height 783
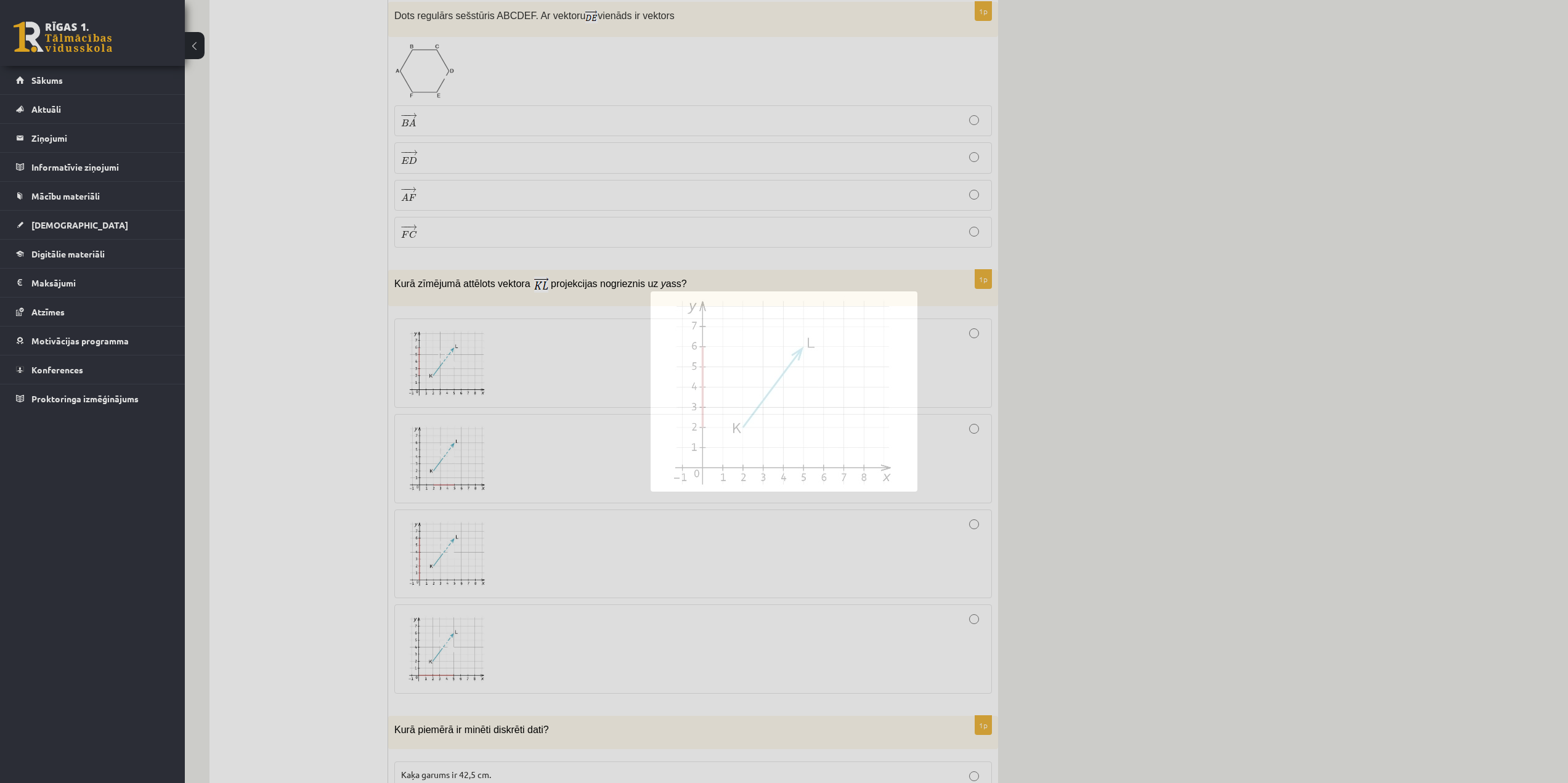
click at [526, 355] on div at bounding box center [693, 363] width 584 height 76
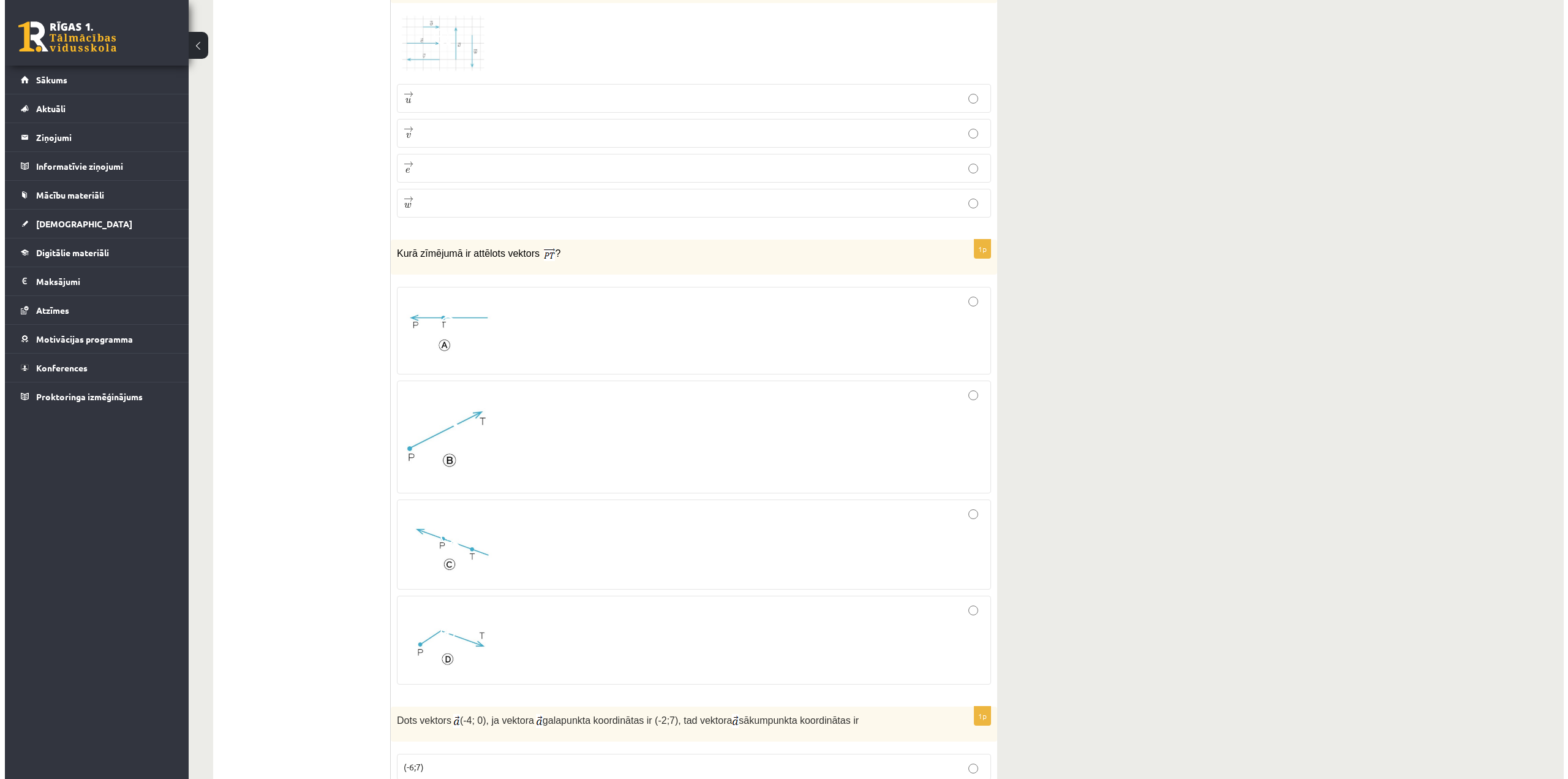
scroll to position [0, 0]
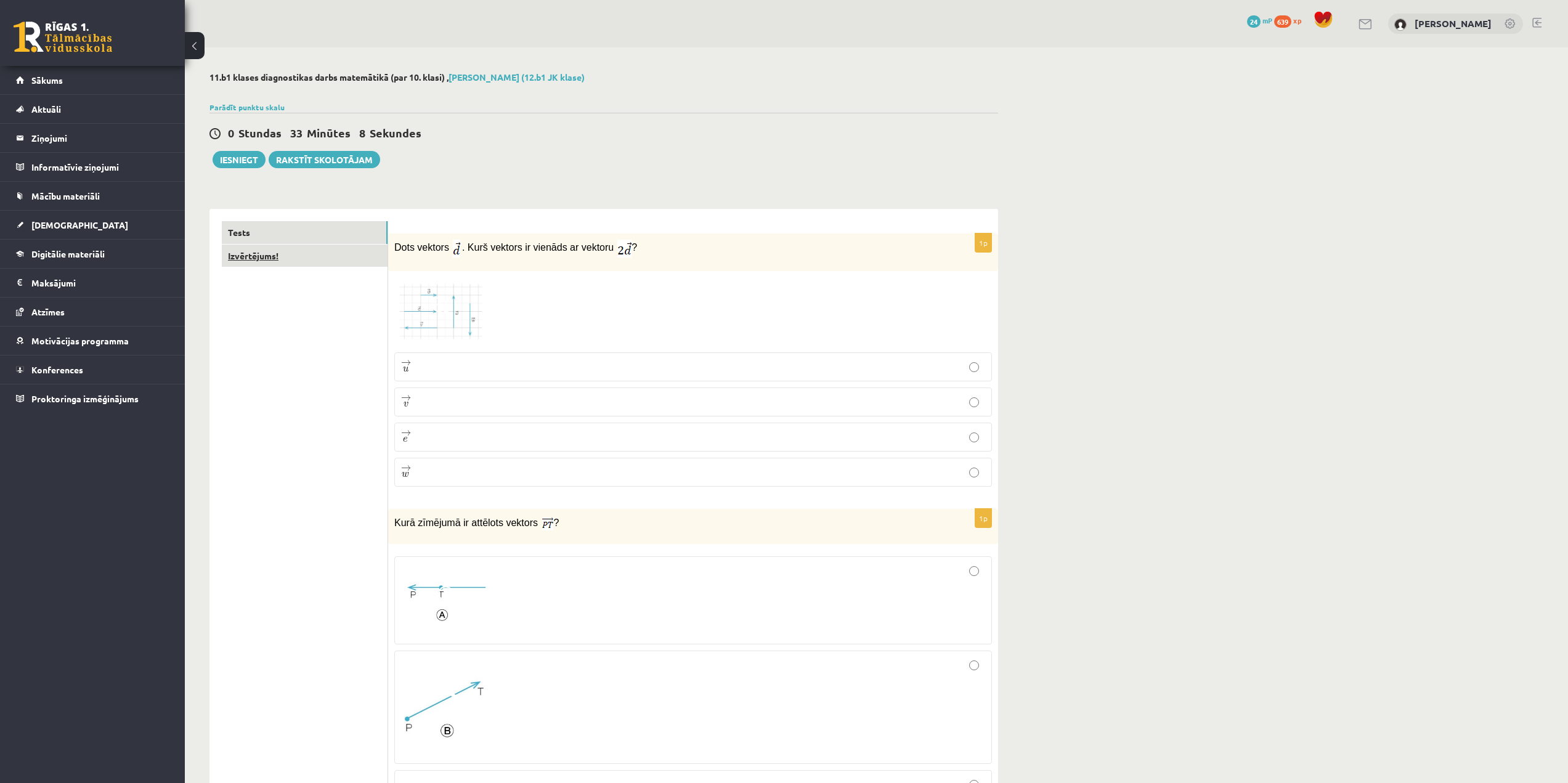
click at [290, 259] on link "Izvērtējums!" at bounding box center [305, 256] width 166 height 23
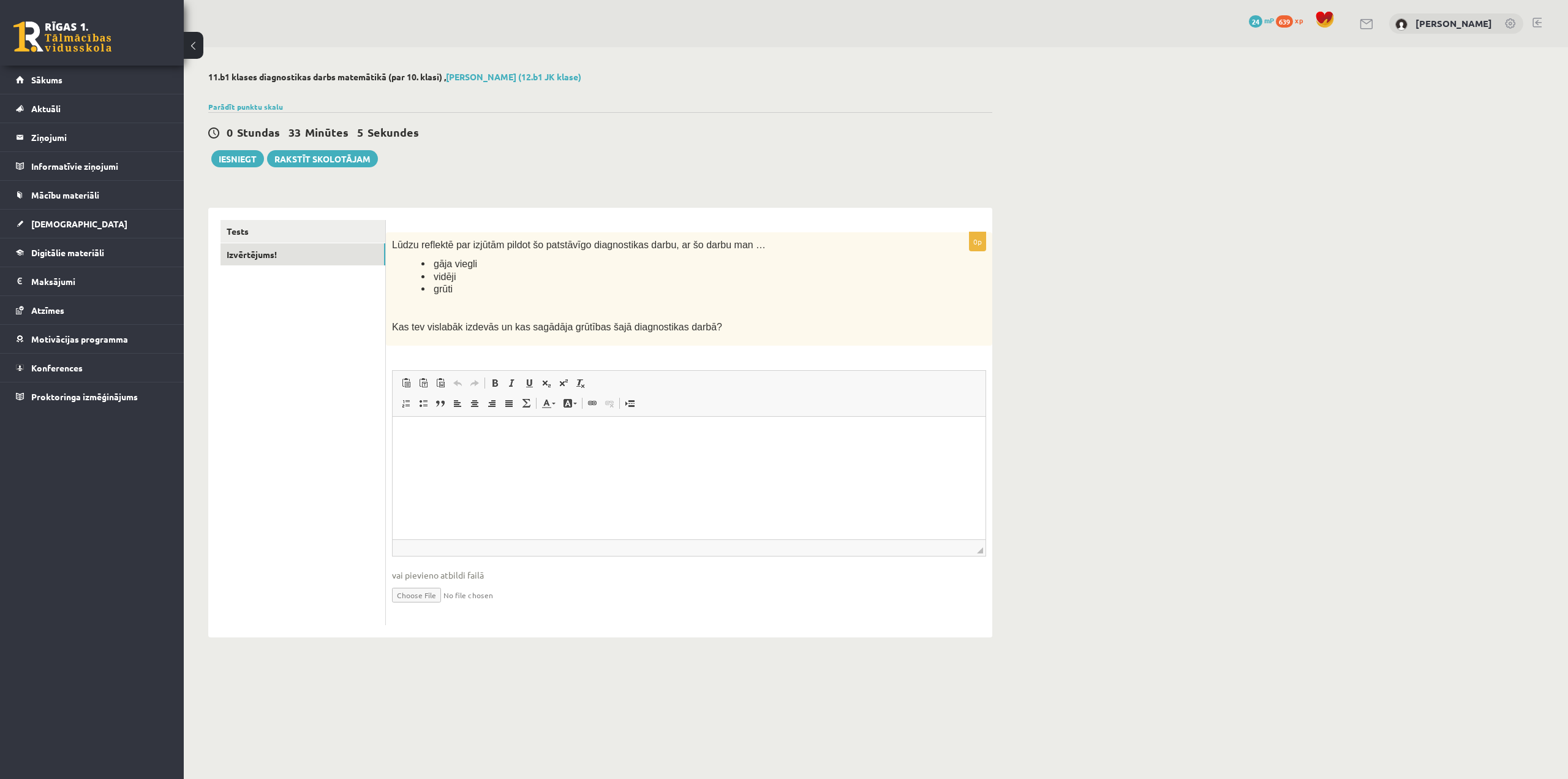
click at [447, 596] on input "file" at bounding box center [689, 594] width 594 height 25
type input "**********"
drag, startPoint x: 434, startPoint y: 275, endPoint x: 491, endPoint y: 270, distance: 57.2
click at [491, 270] on li "vidēji" at bounding box center [673, 276] width 503 height 13
copy span "vidēji"
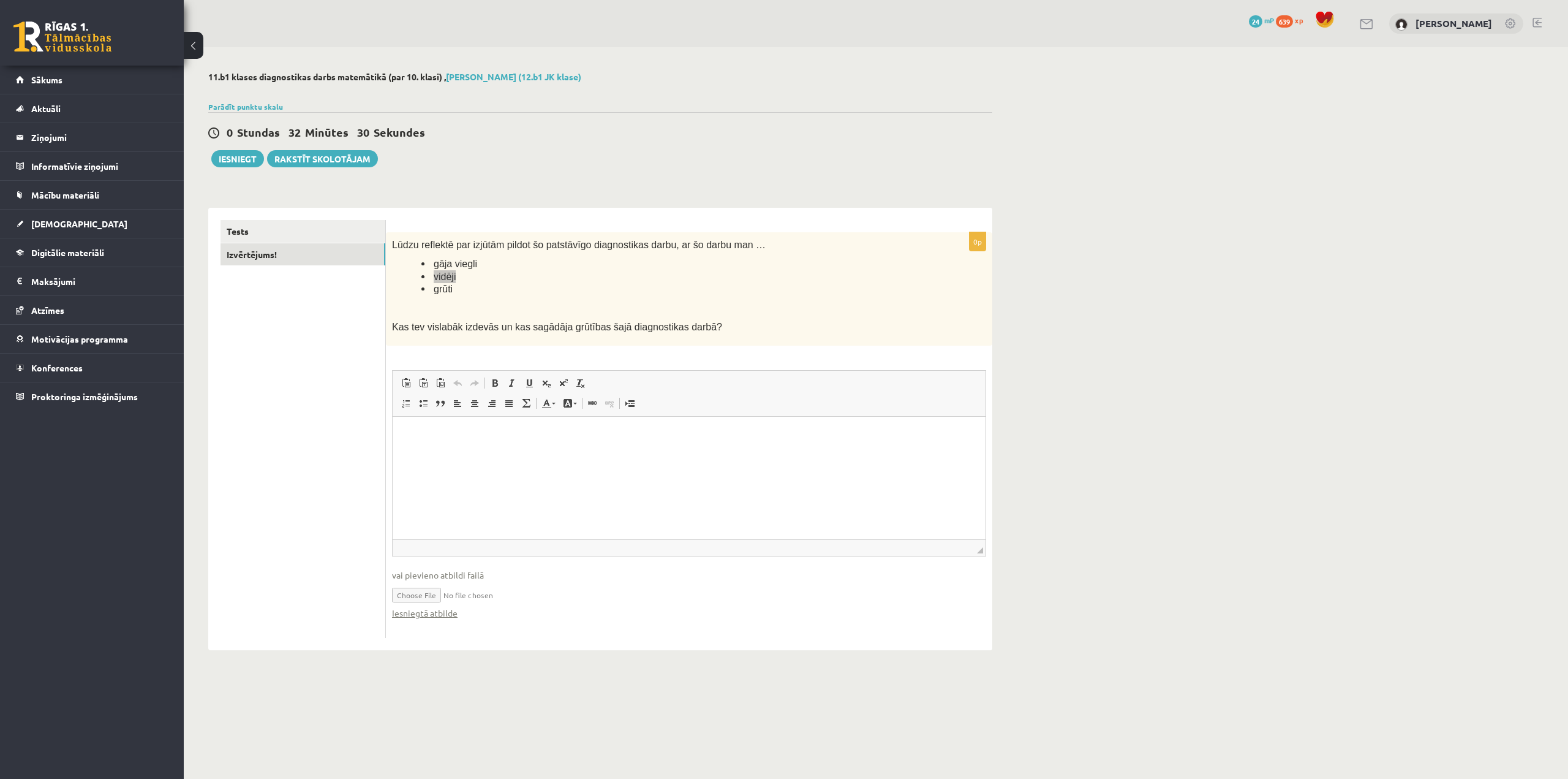
click at [465, 450] on html at bounding box center [689, 435] width 593 height 37
click at [235, 157] on button "Iesniegt" at bounding box center [237, 159] width 53 height 17
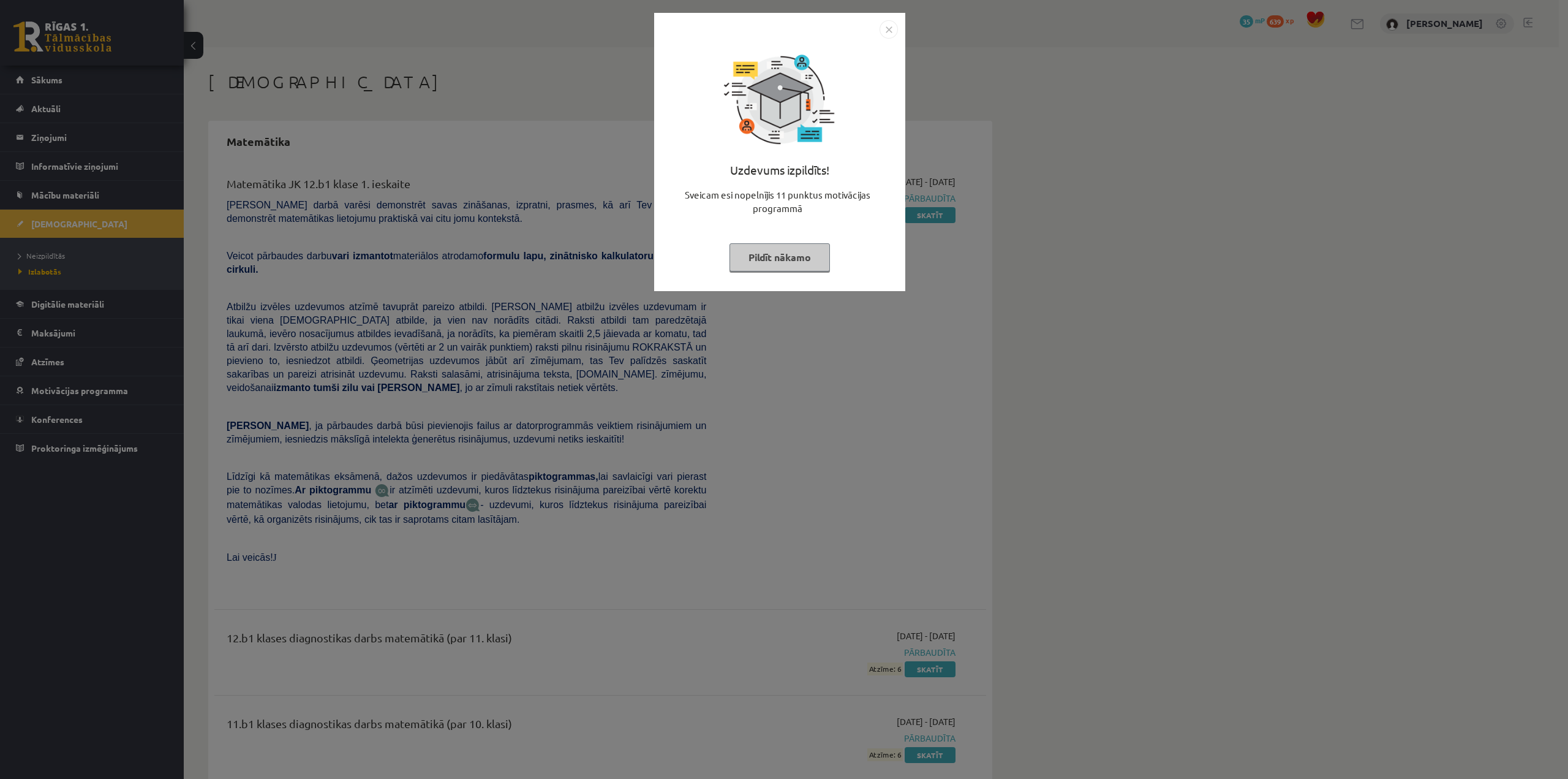
click at [784, 260] on button "Pildīt nākamo" at bounding box center [780, 258] width 100 height 28
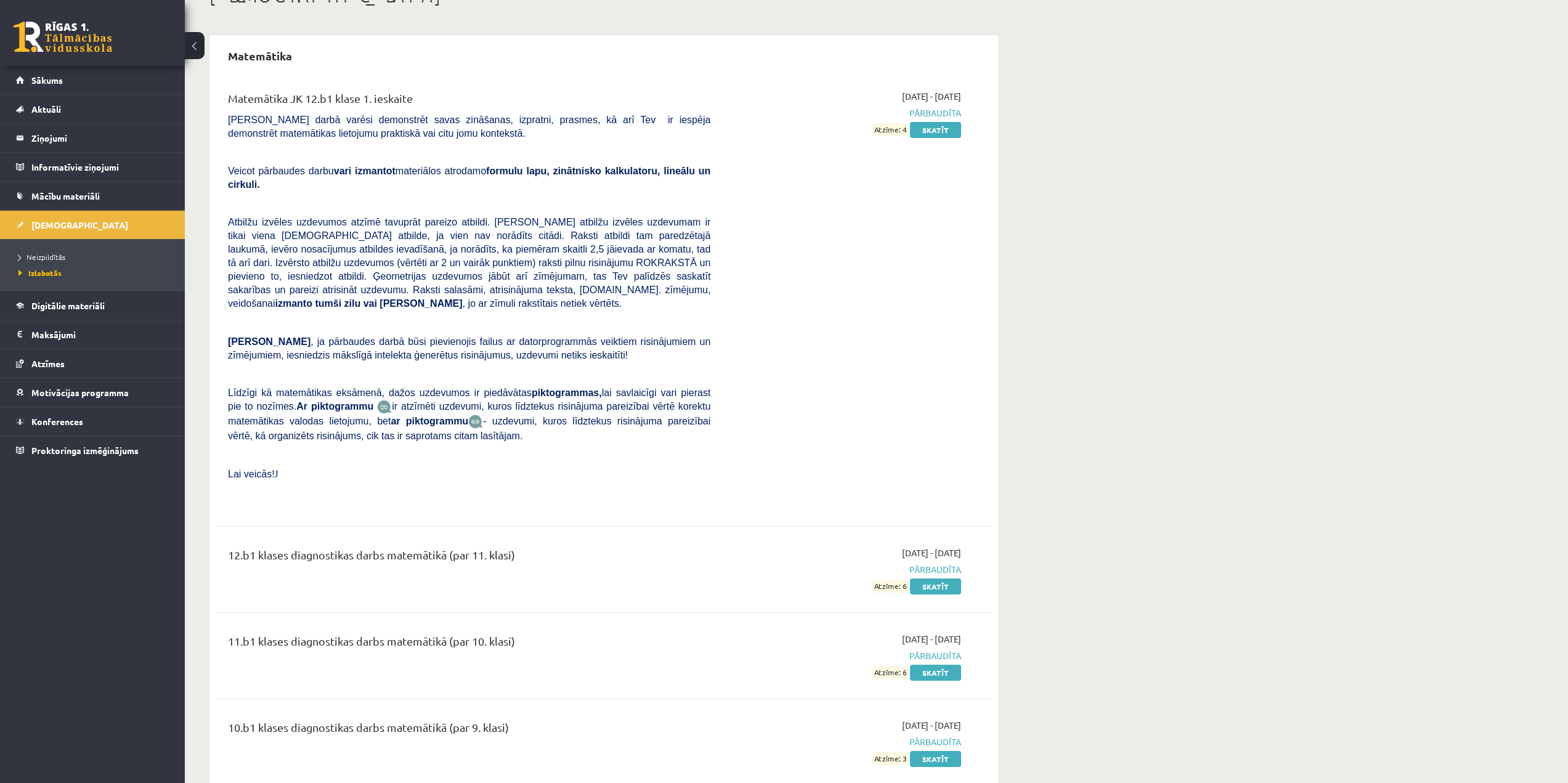
scroll to position [99, 0]
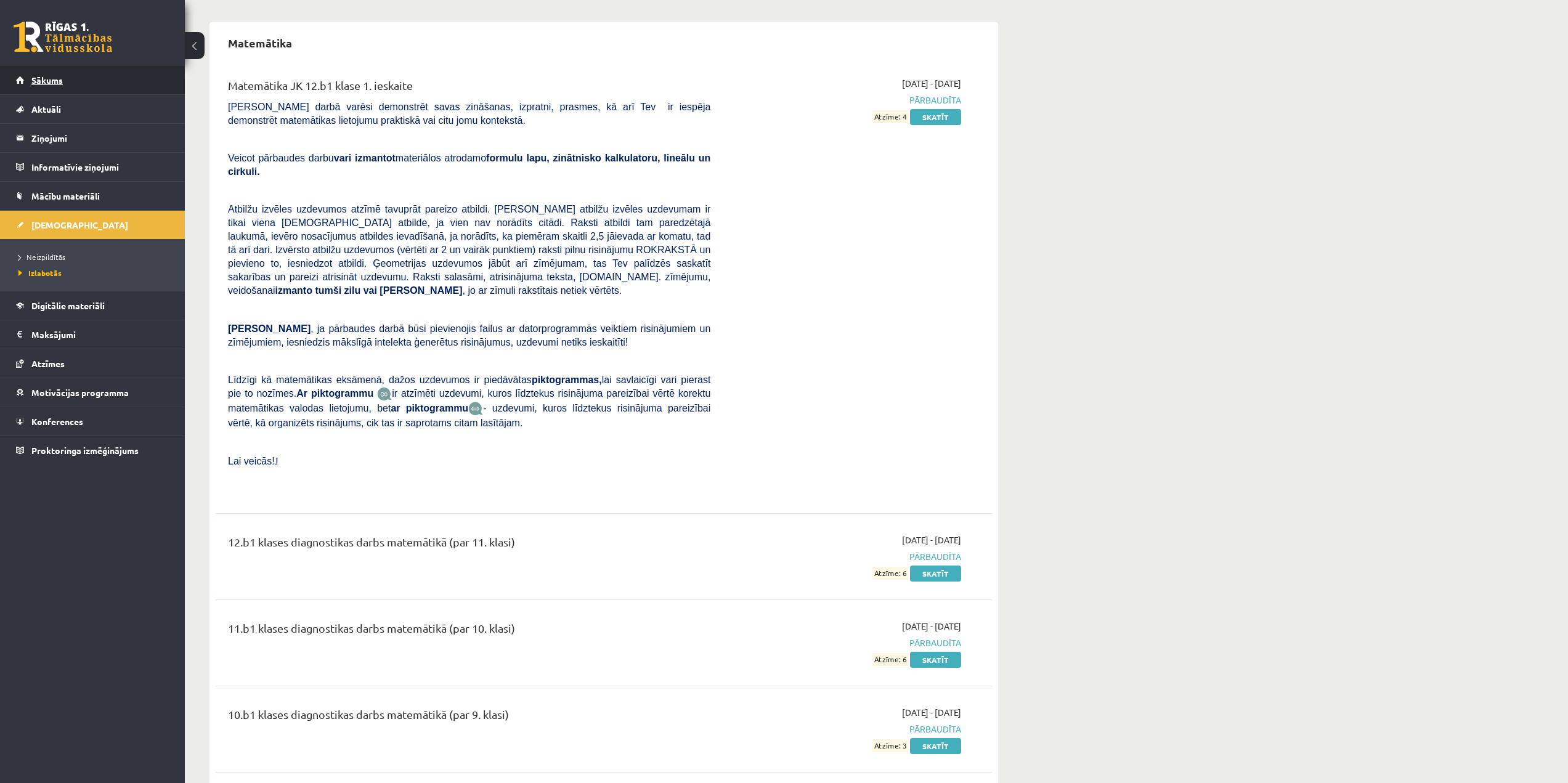
click at [62, 87] on link "Sākums" at bounding box center [93, 80] width 153 height 29
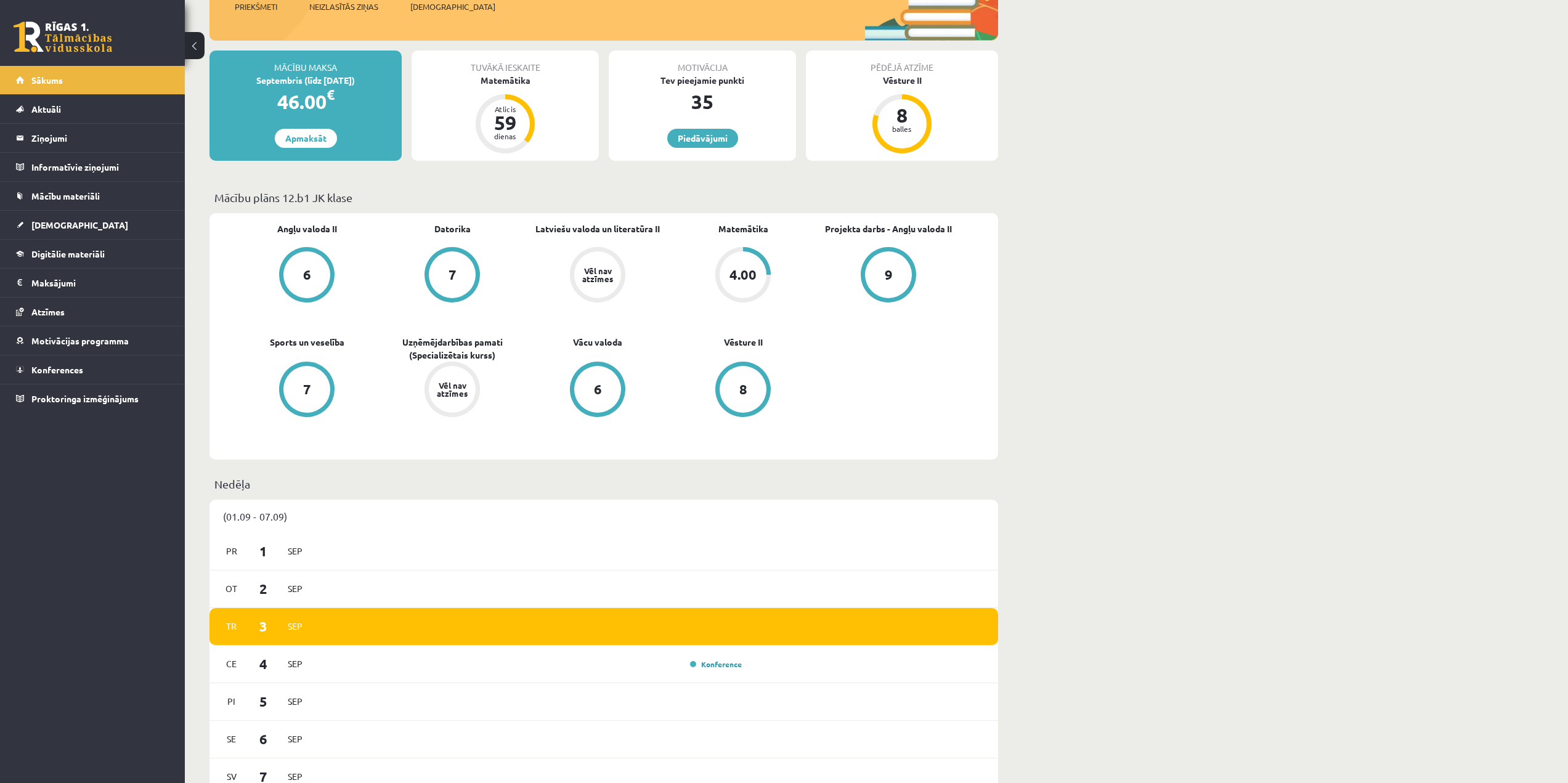
scroll to position [185, 0]
click at [741, 258] on div "4.00" at bounding box center [743, 275] width 47 height 47
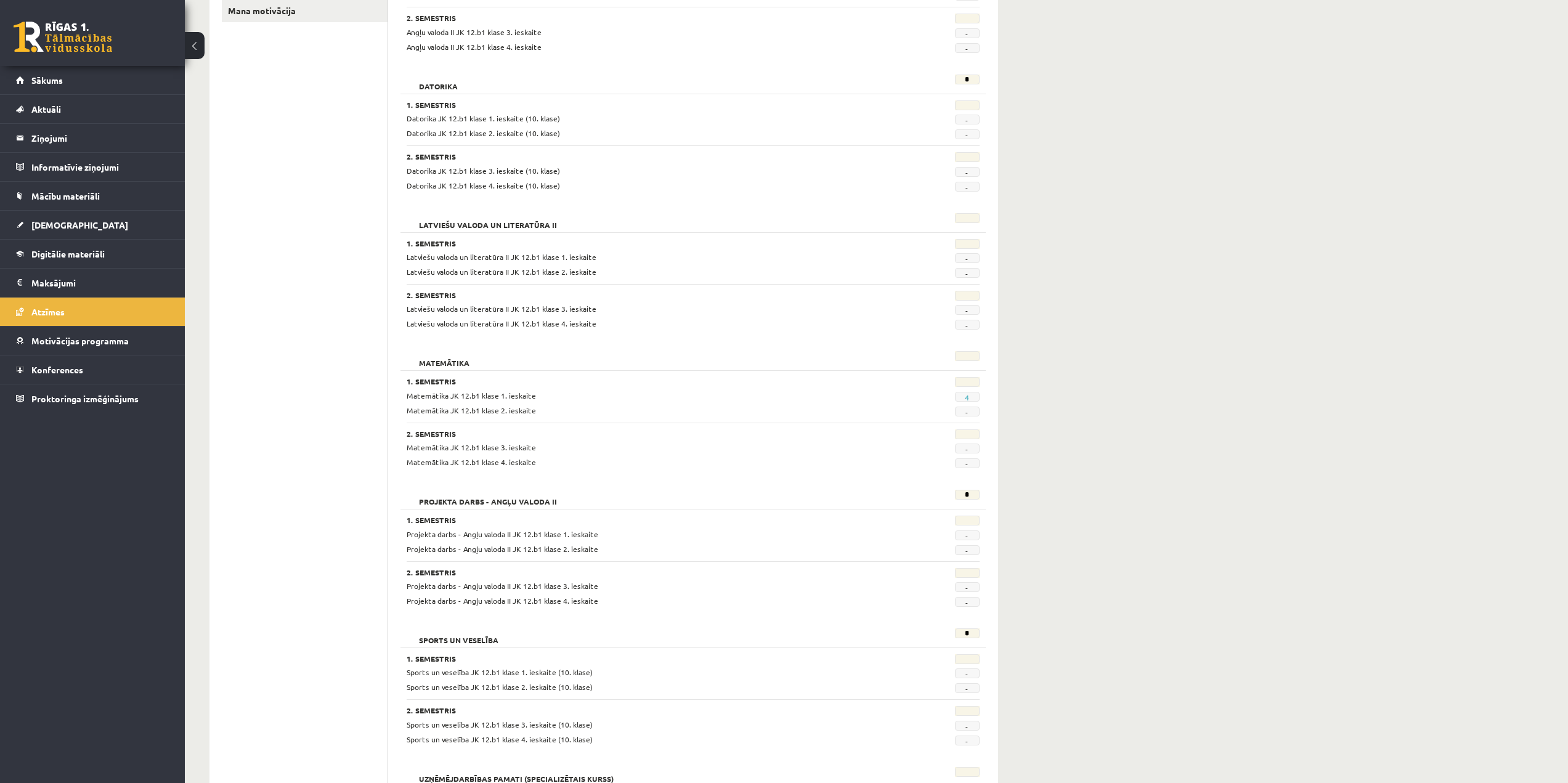
scroll to position [266, 0]
click at [80, 223] on link "[DEMOGRAPHIC_DATA]" at bounding box center [93, 225] width 153 height 29
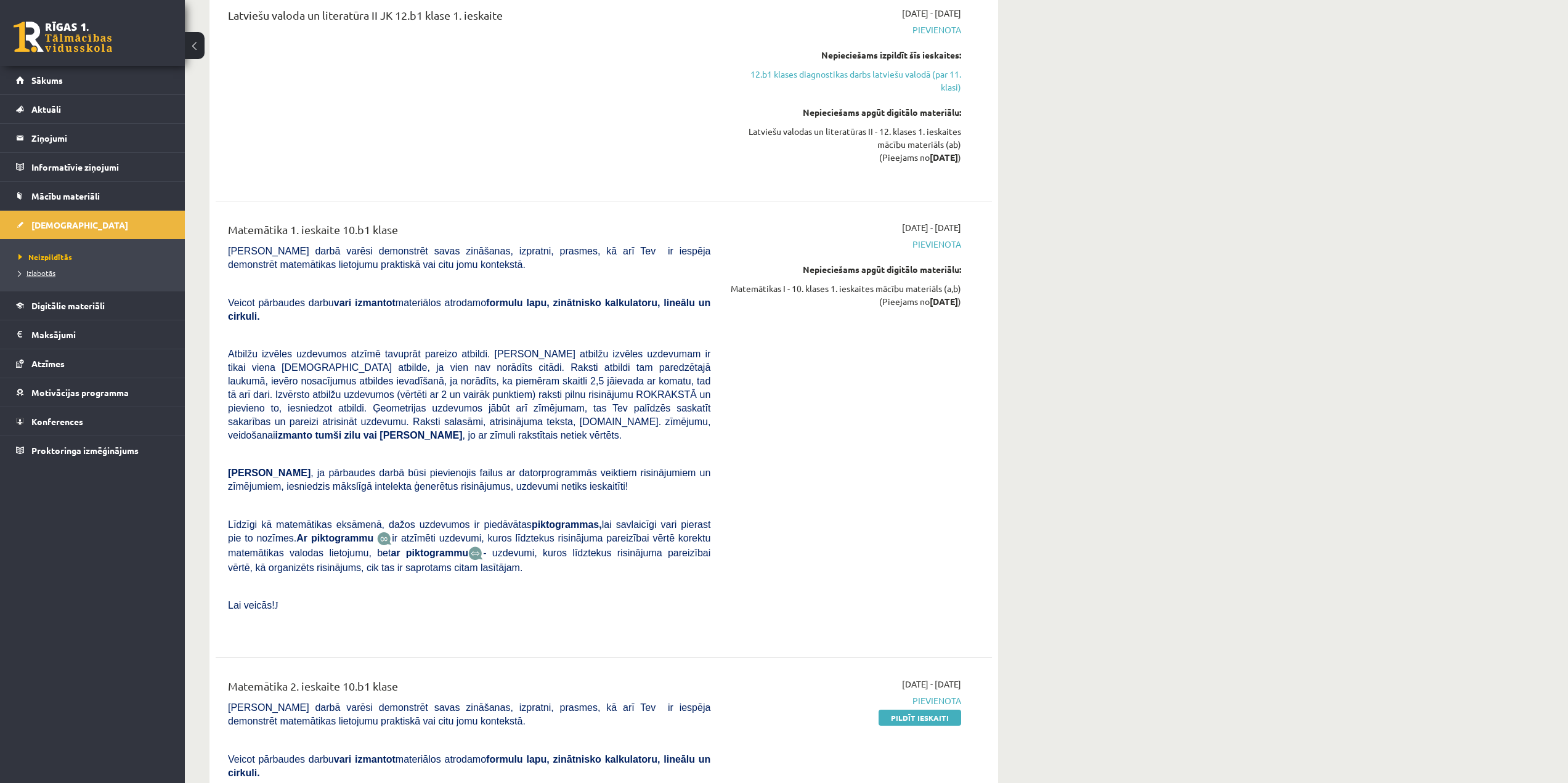
click at [39, 269] on span "Izlabotās" at bounding box center [37, 273] width 37 height 10
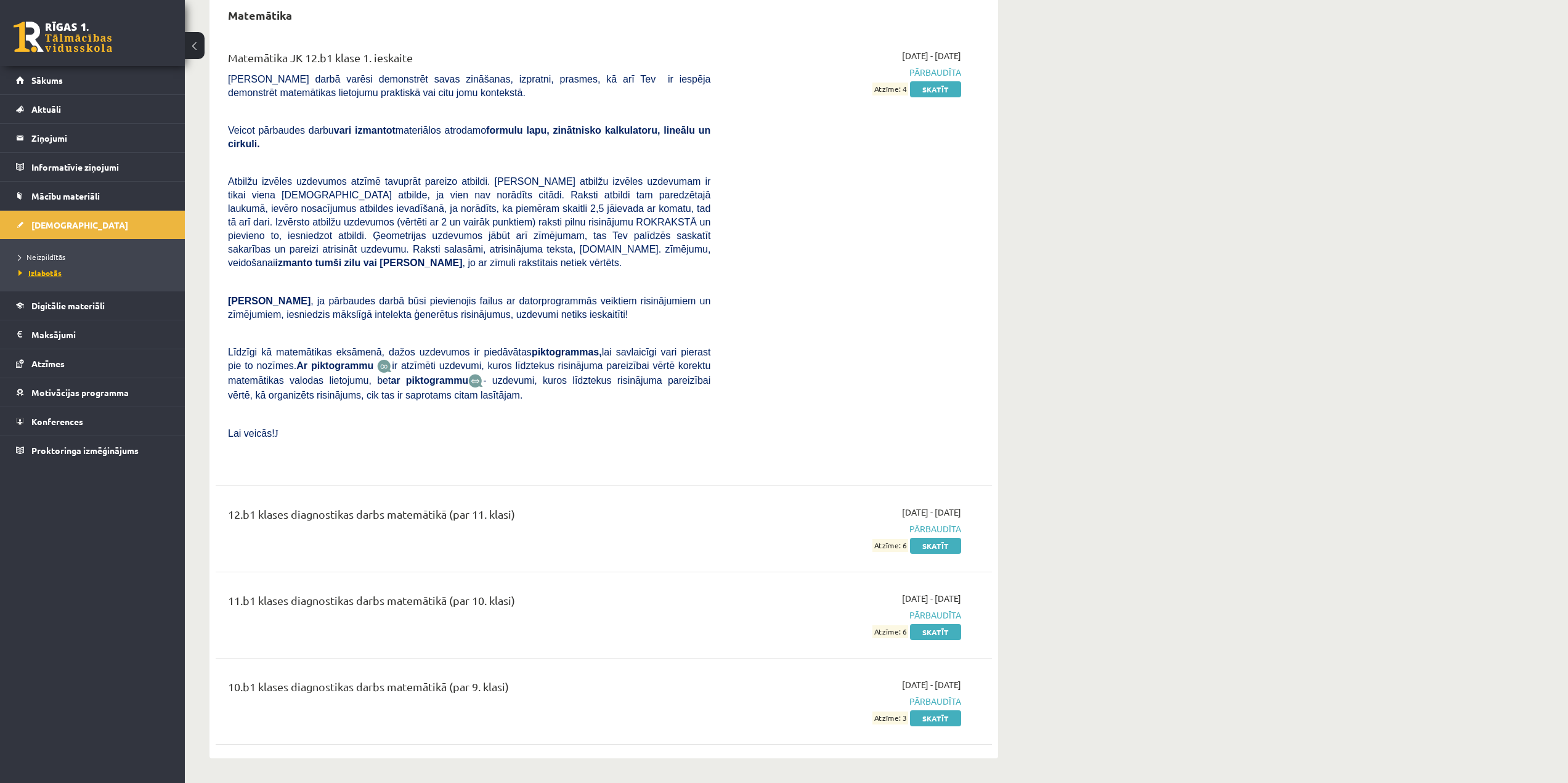
scroll to position [99, 0]
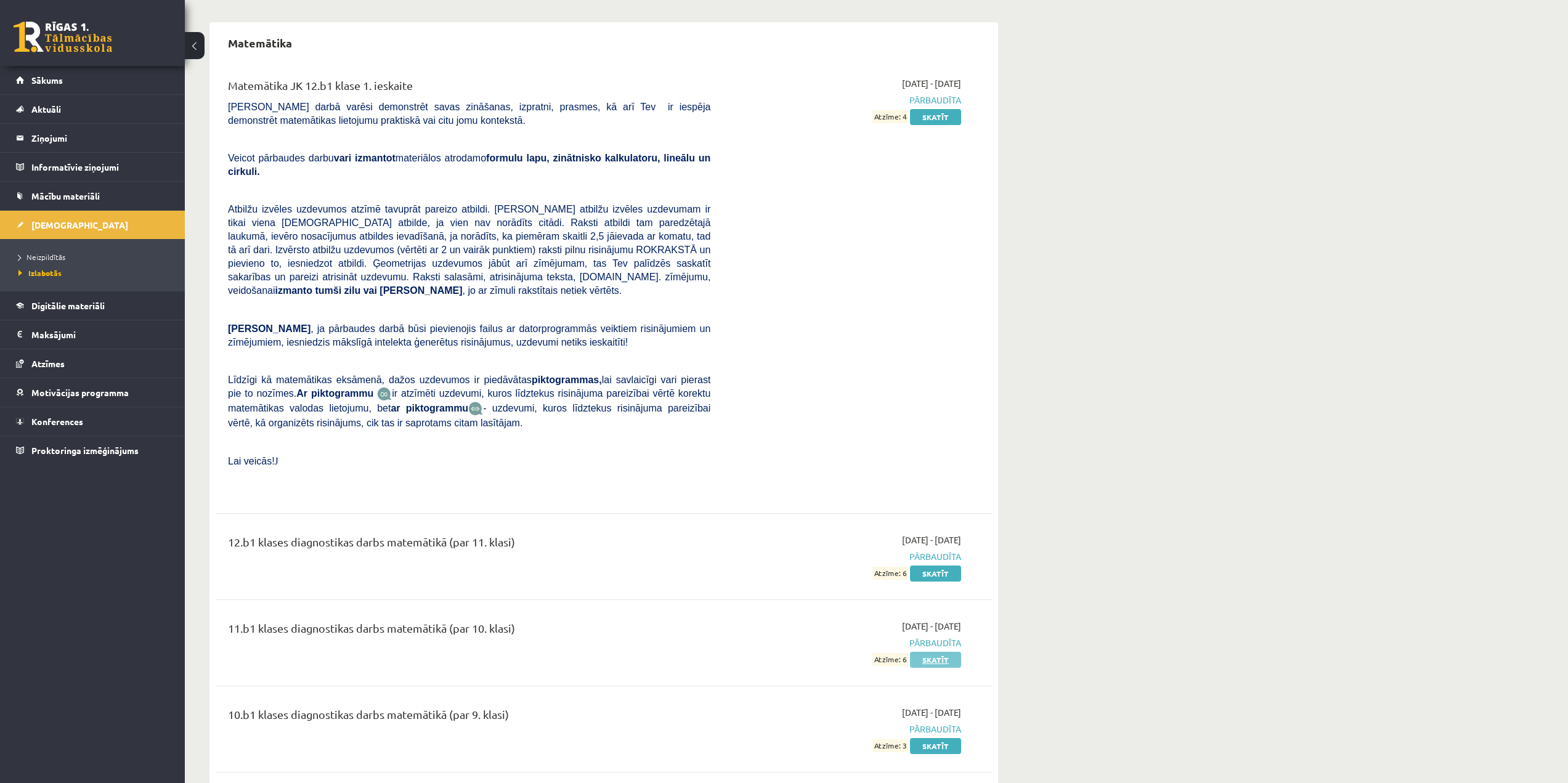
click at [945, 652] on link "Skatīt" at bounding box center [936, 660] width 51 height 16
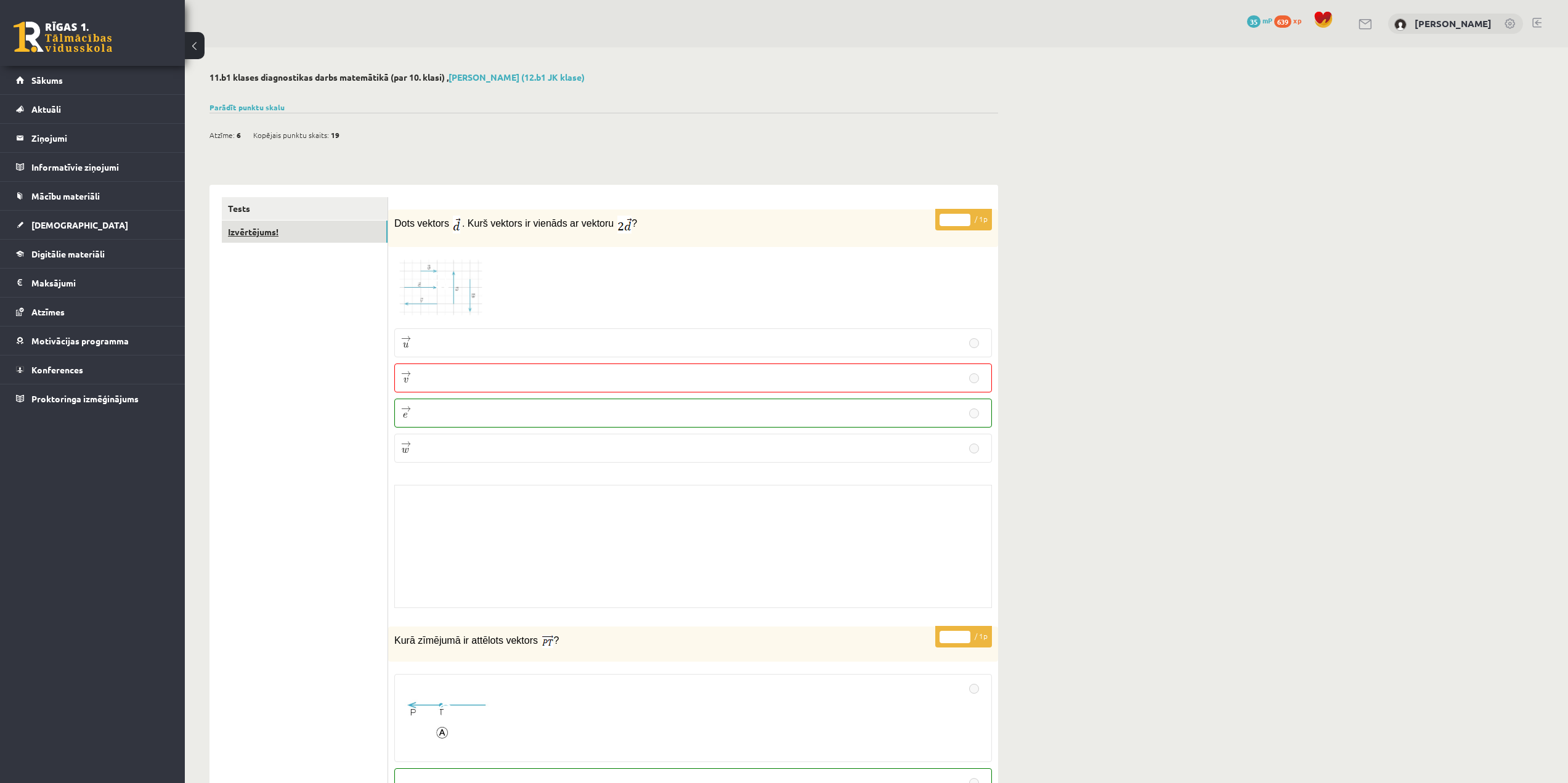
click at [303, 226] on link "Izvērtējums!" at bounding box center [305, 232] width 166 height 23
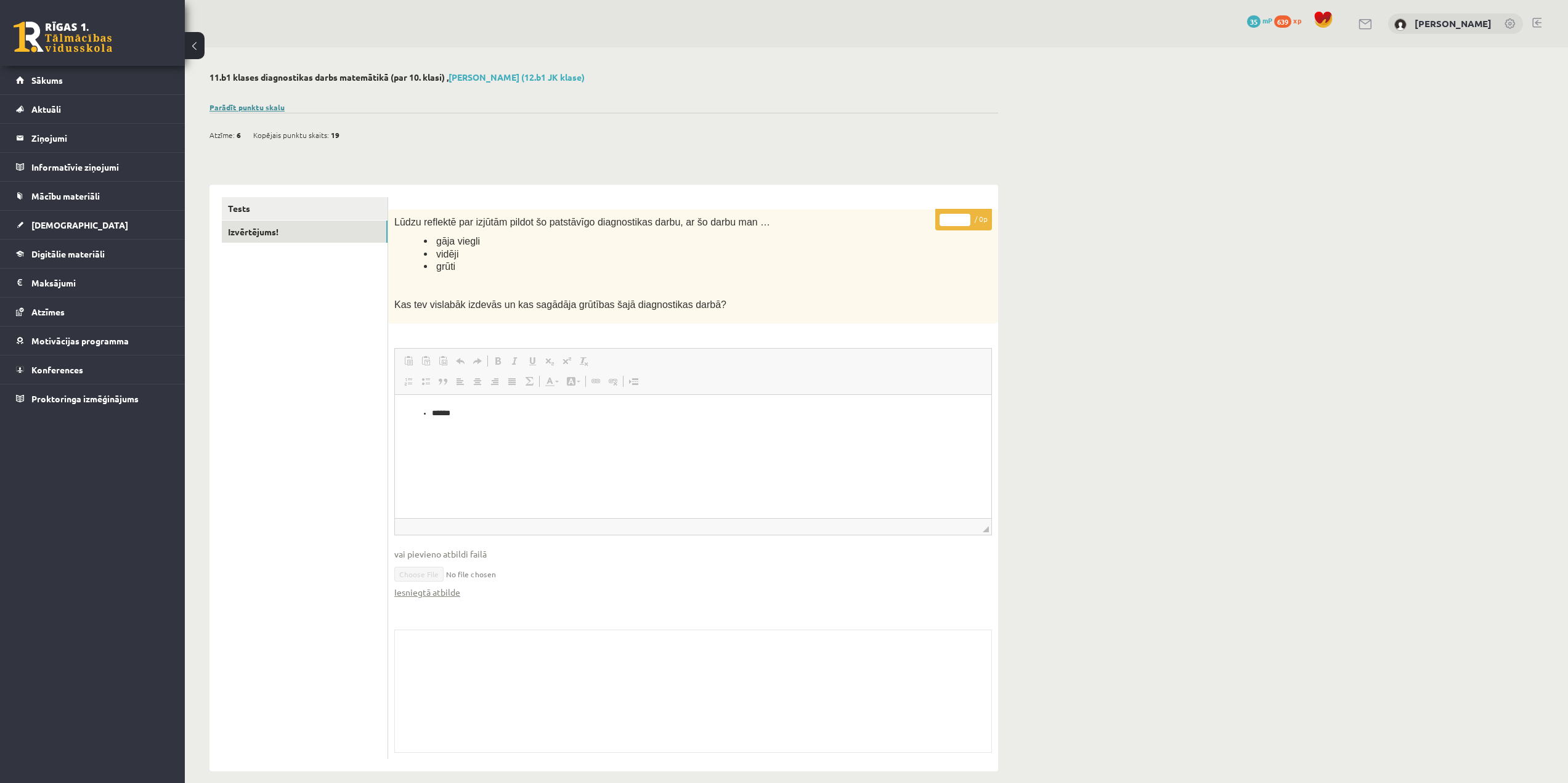
click at [249, 106] on link "Parādīt punktu skalu" at bounding box center [247, 107] width 75 height 10
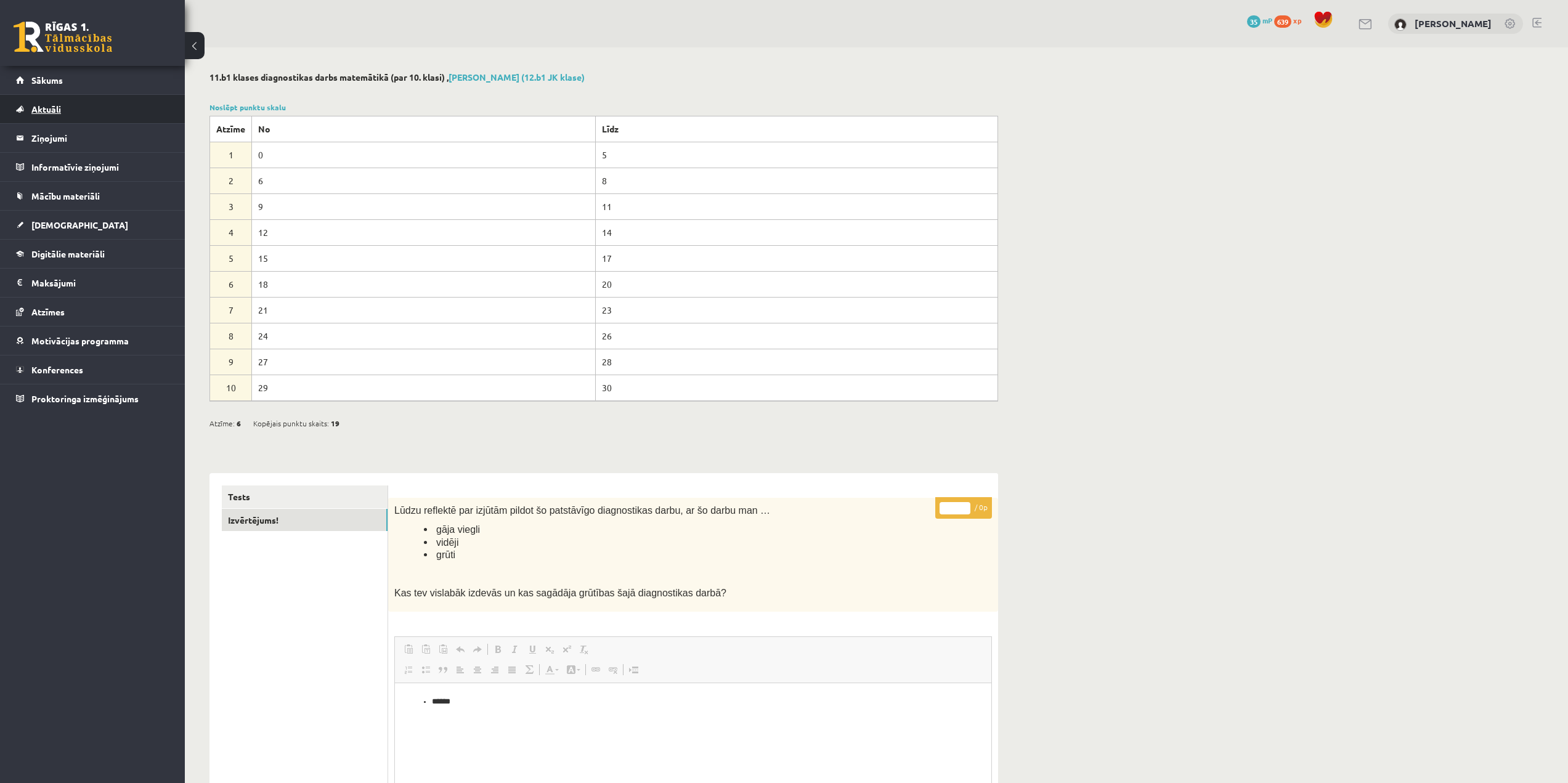
click at [87, 103] on link "Aktuāli" at bounding box center [93, 109] width 153 height 29
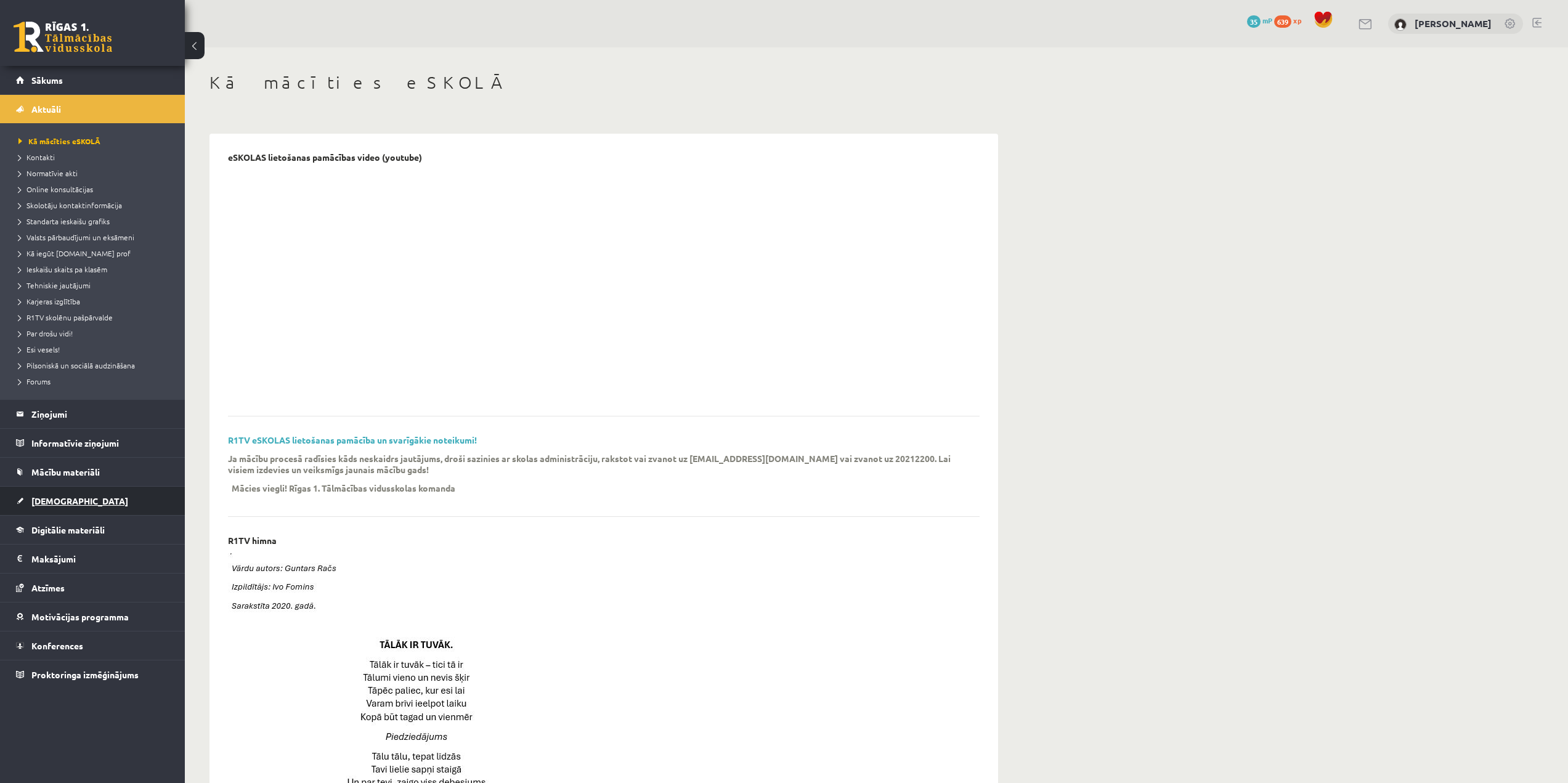
click at [87, 497] on link "[DEMOGRAPHIC_DATA]" at bounding box center [93, 501] width 153 height 29
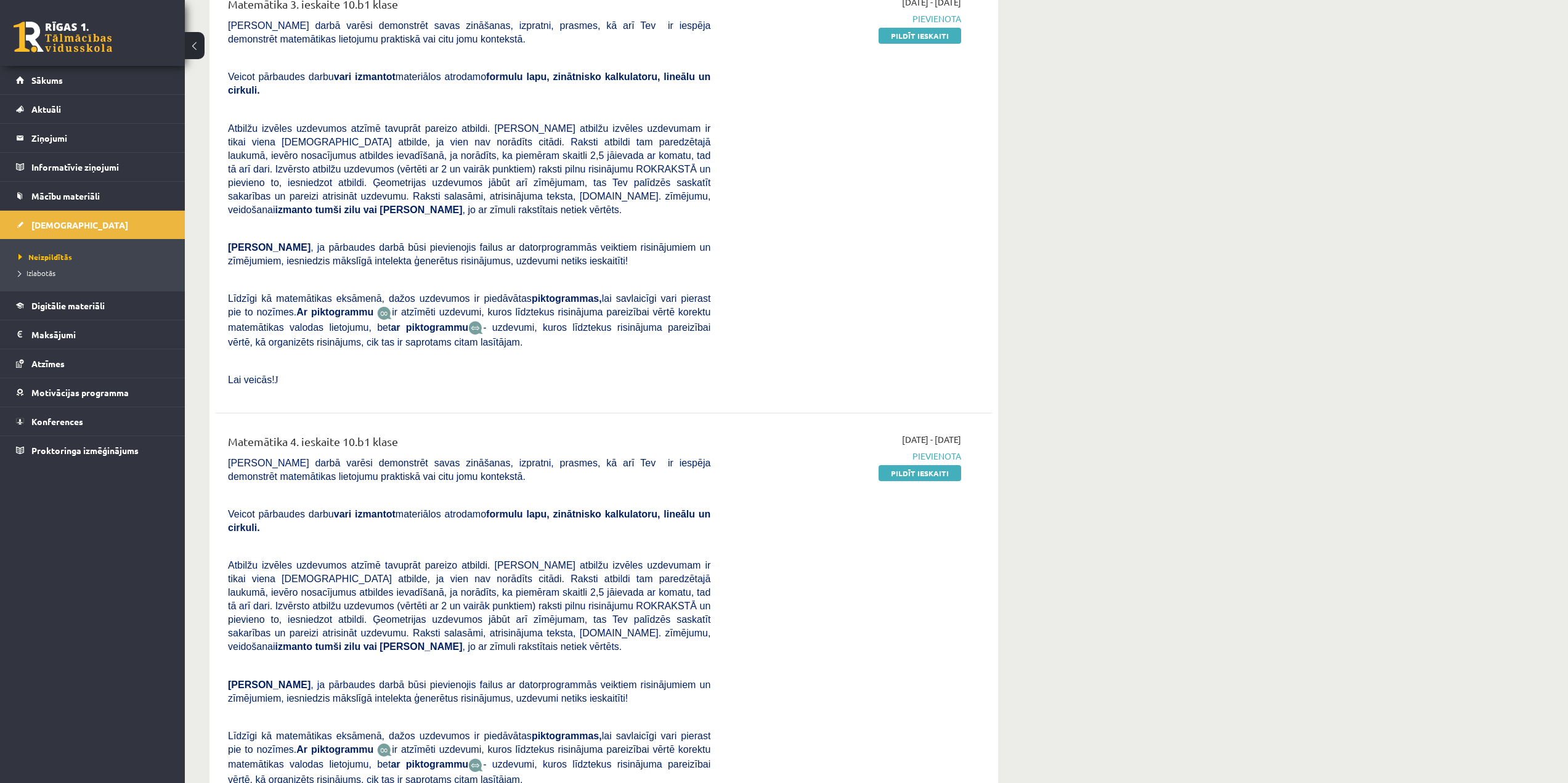
scroll to position [954, 0]
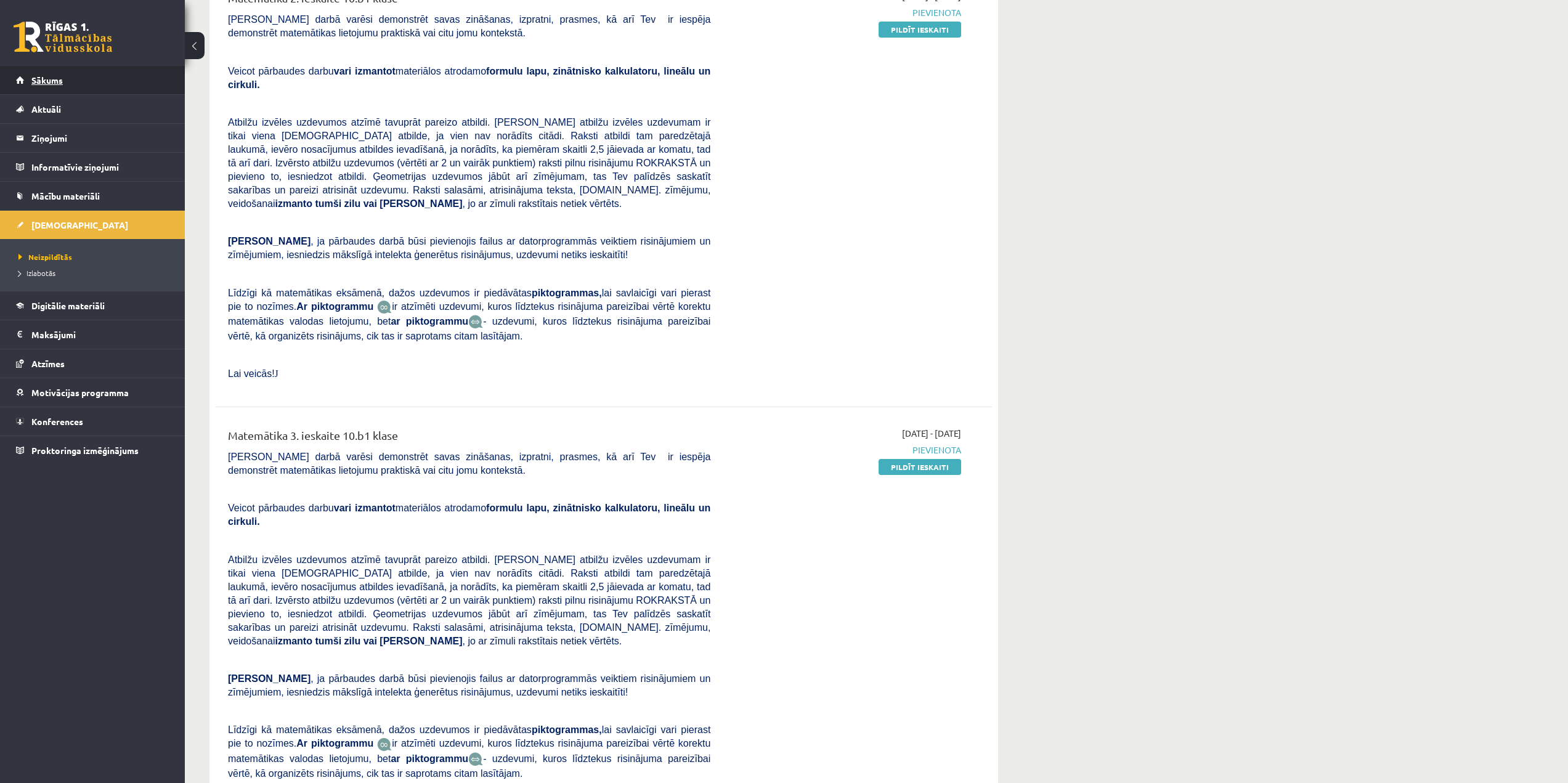
click at [64, 83] on link "Sākums" at bounding box center [93, 80] width 153 height 29
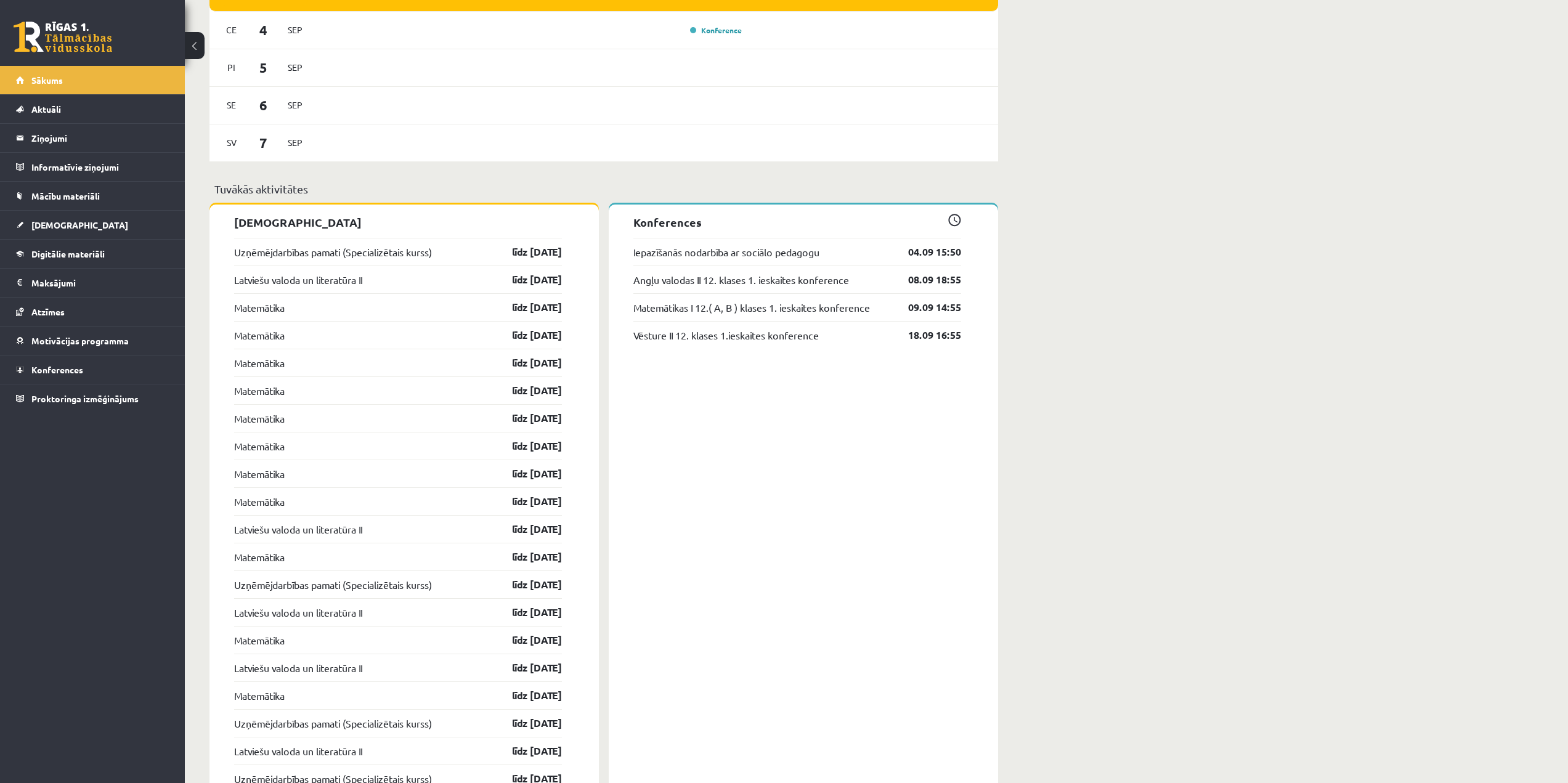
scroll to position [817, 0]
click at [59, 222] on span "[DEMOGRAPHIC_DATA]" at bounding box center [79, 225] width 97 height 11
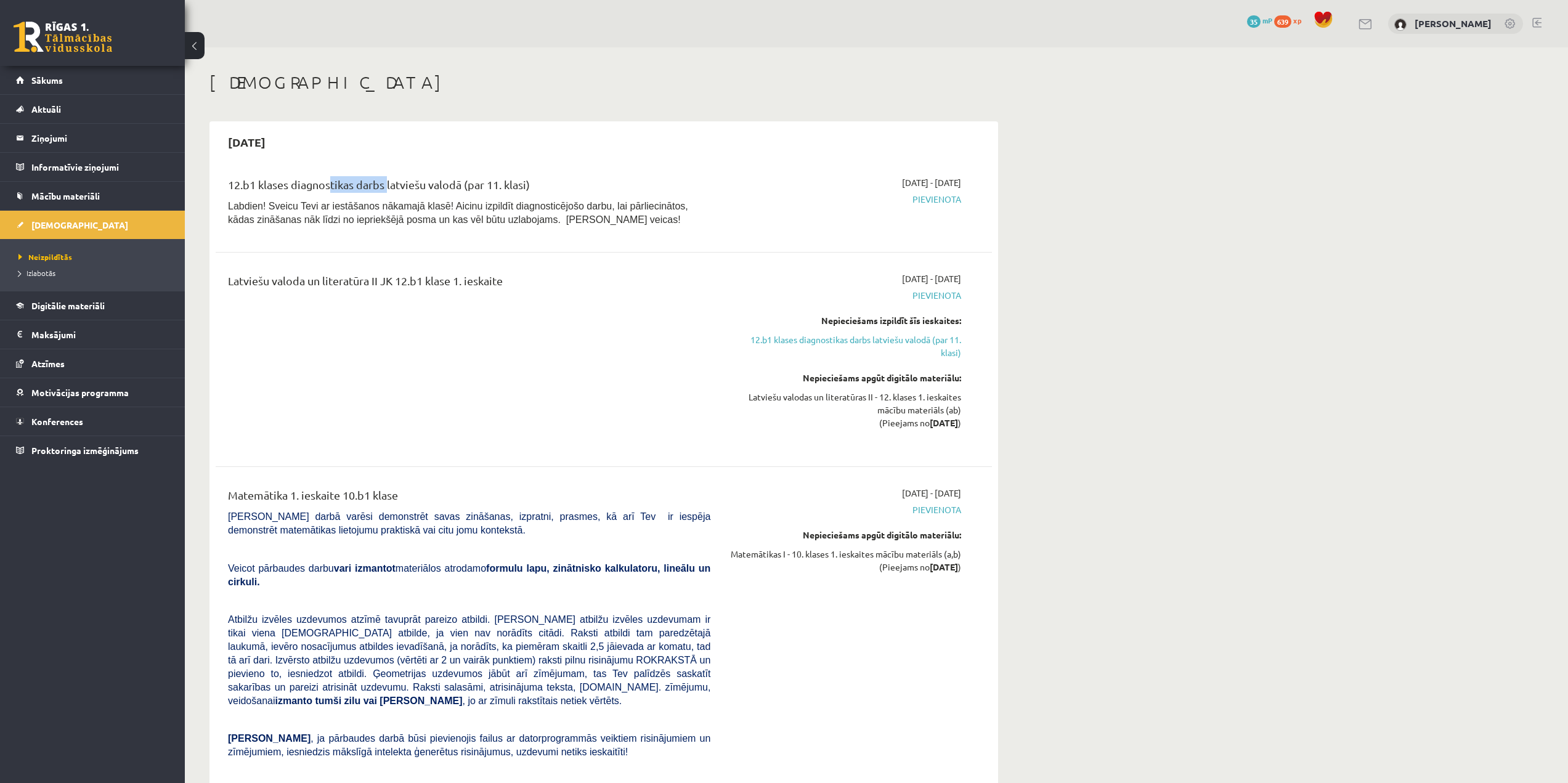
drag, startPoint x: 324, startPoint y: 185, endPoint x: 394, endPoint y: 187, distance: 70.0
click at [389, 187] on div "12.b1 klases diagnostikas darbs latviešu valodā (par 11. klasi)" at bounding box center [469, 187] width 483 height 23
click at [397, 187] on div "12.b1 klases diagnostikas darbs latviešu valodā (par 11. klasi)" at bounding box center [469, 187] width 483 height 23
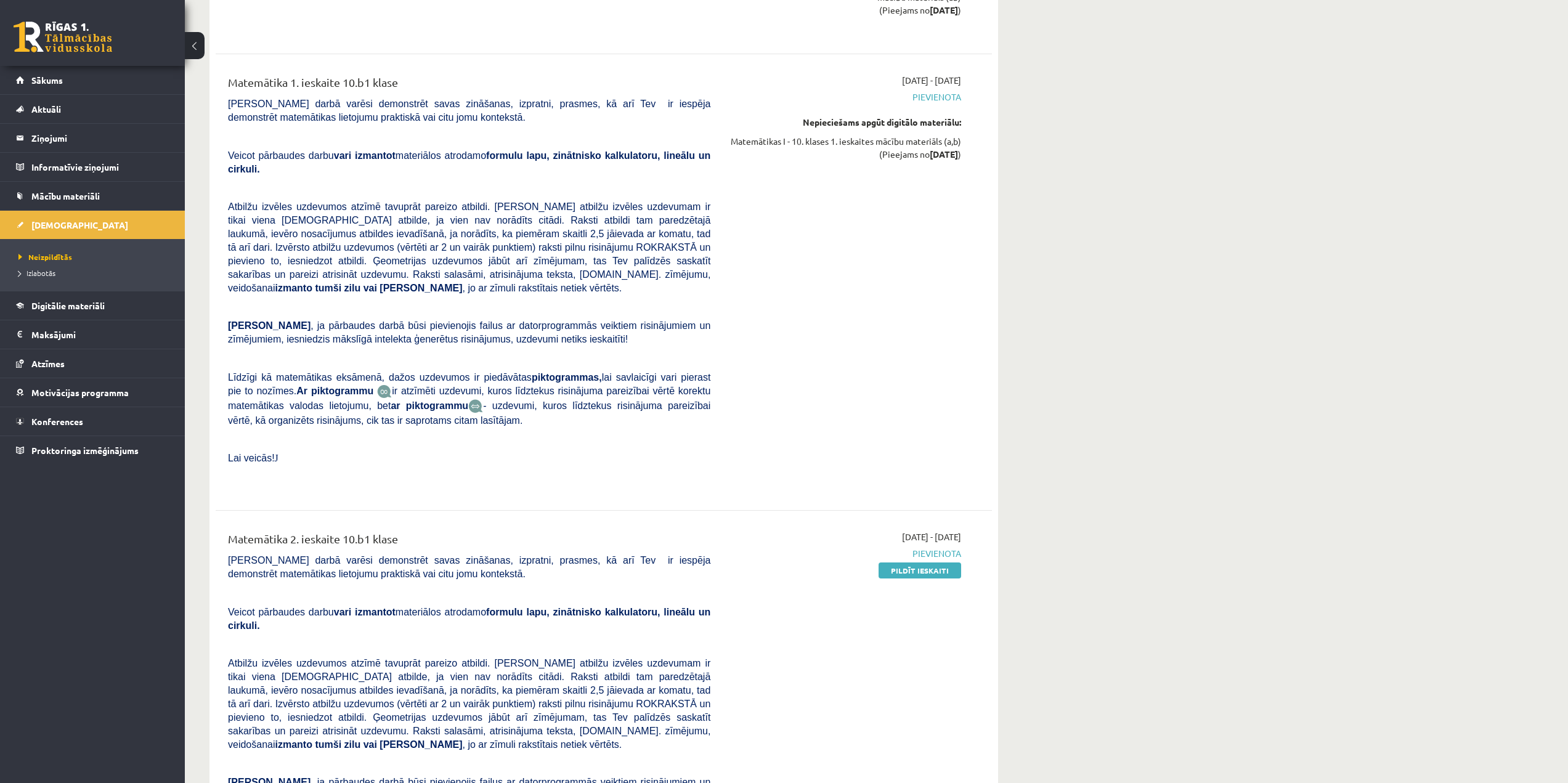
scroll to position [431, 0]
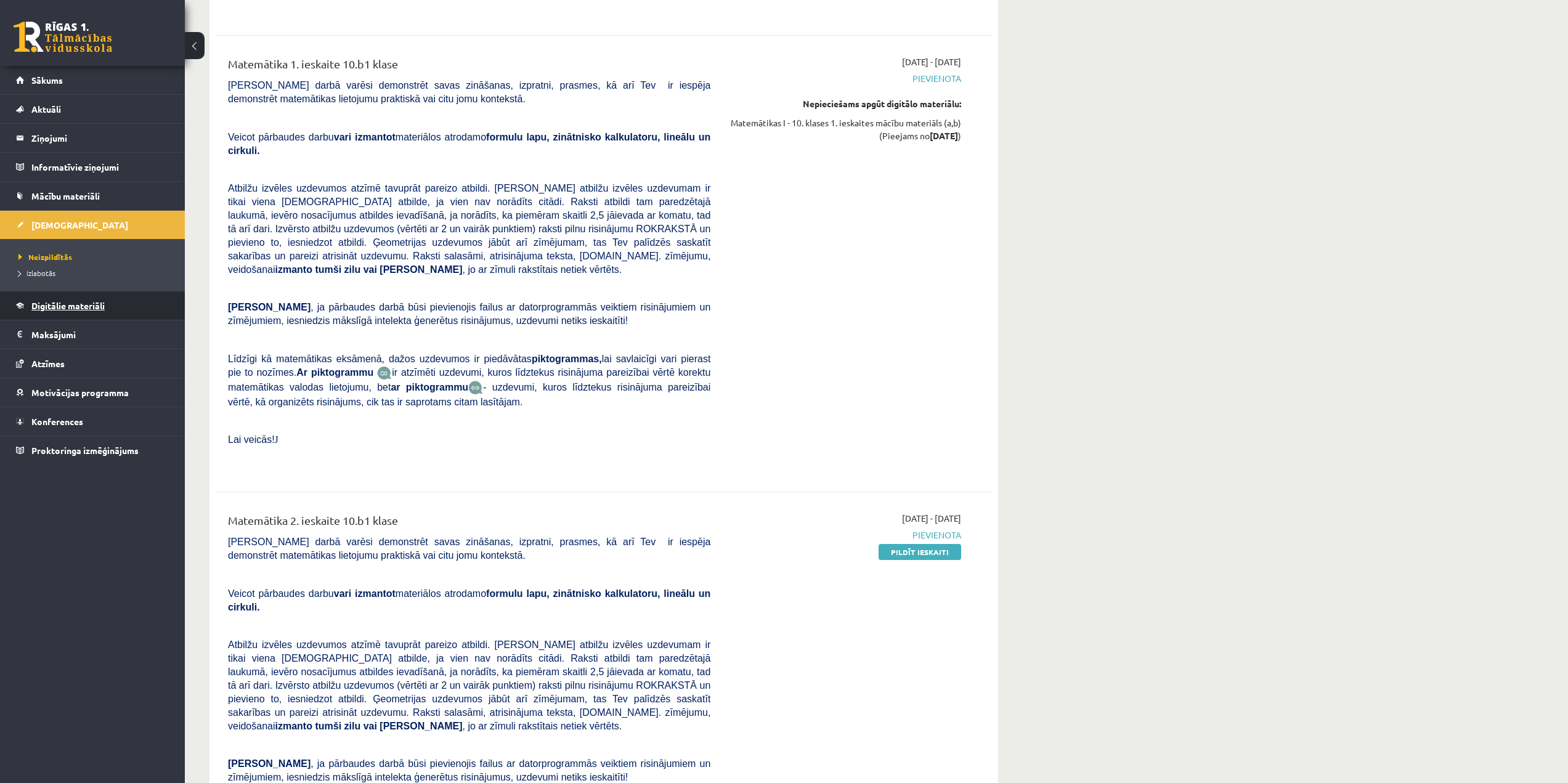
click at [93, 299] on link "Digitālie materiāli" at bounding box center [93, 306] width 153 height 29
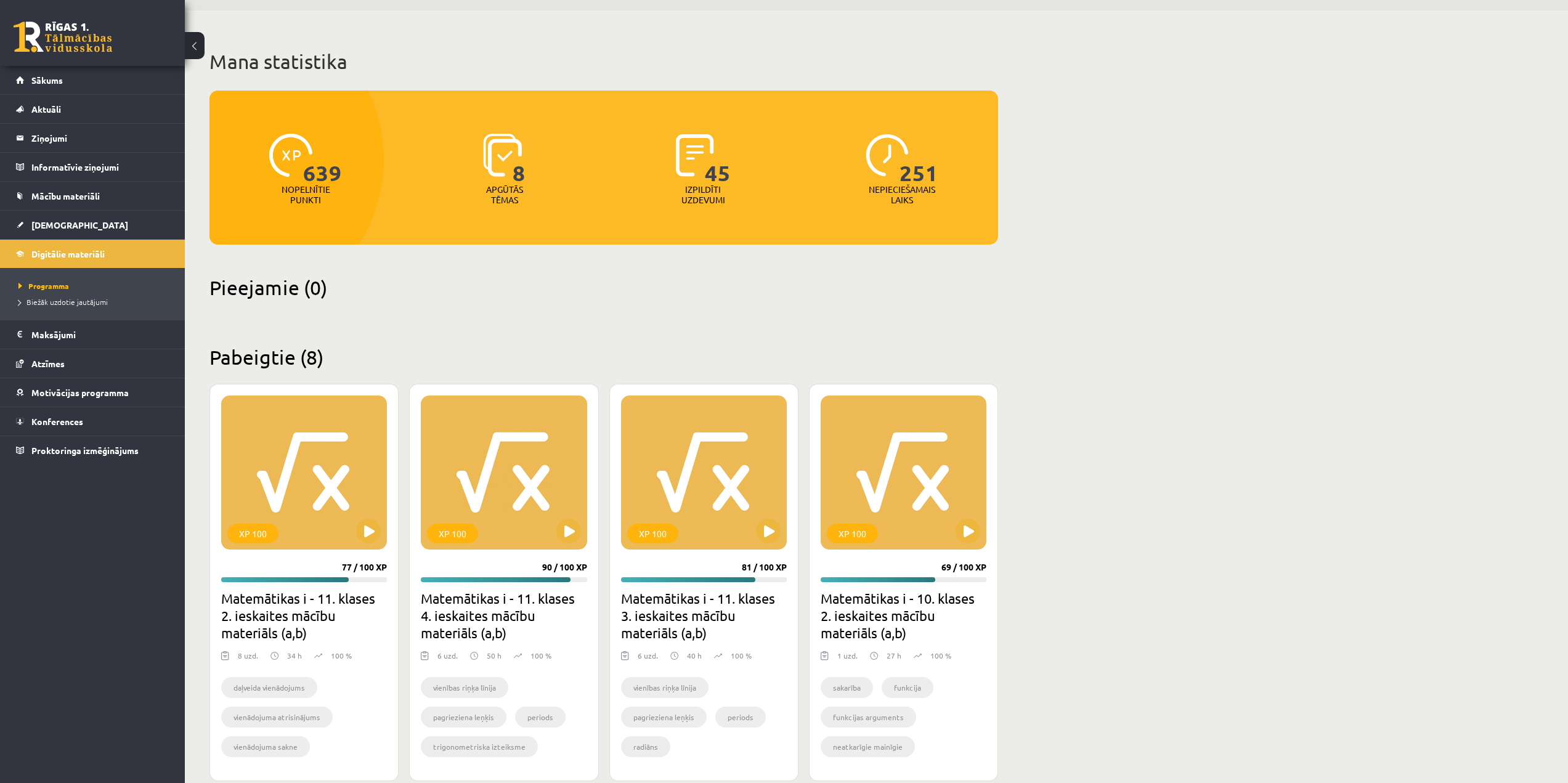
scroll to position [36, 0]
click at [78, 223] on link "[DEMOGRAPHIC_DATA]" at bounding box center [93, 225] width 153 height 29
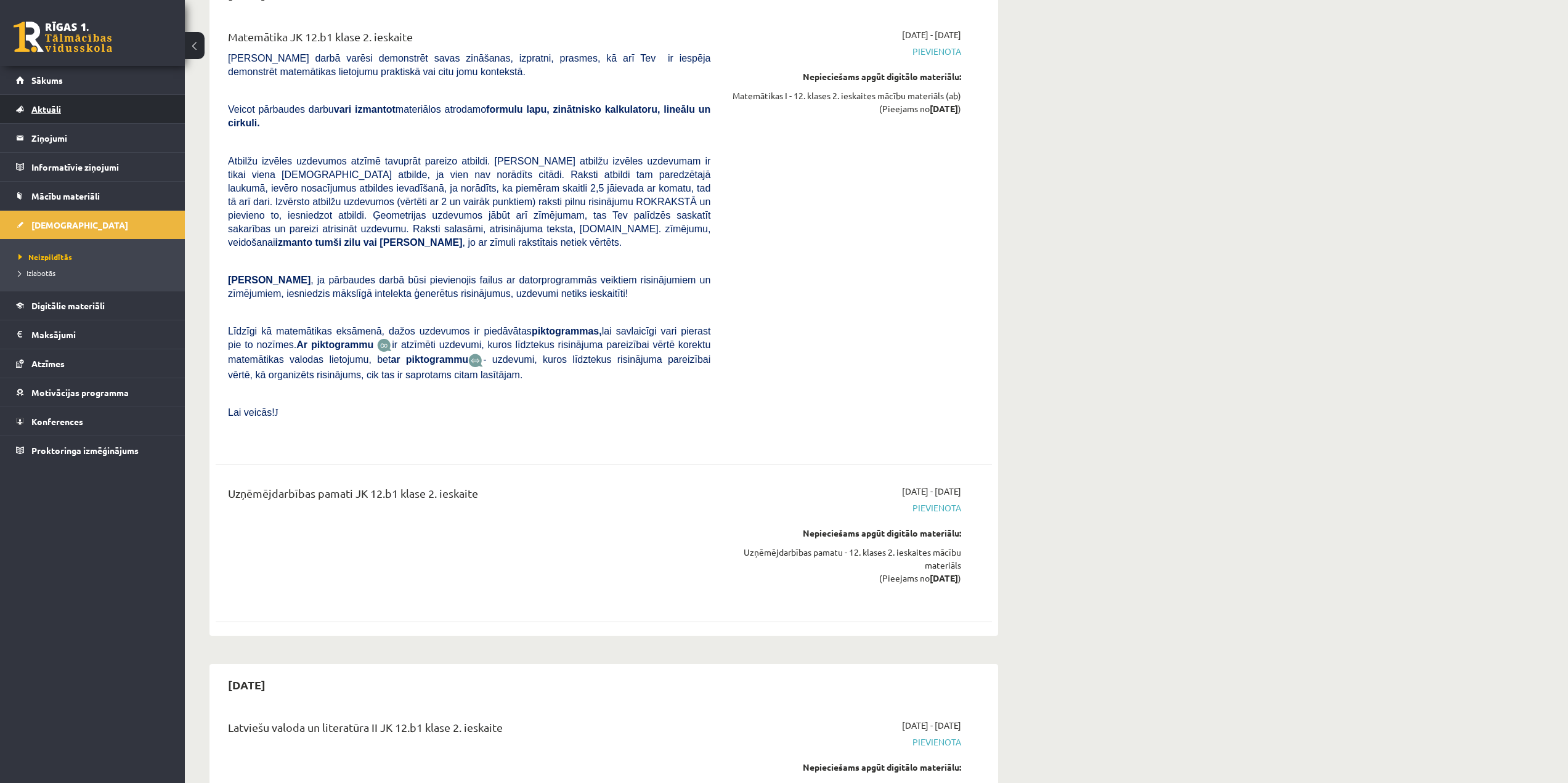
scroll to position [4279, 0]
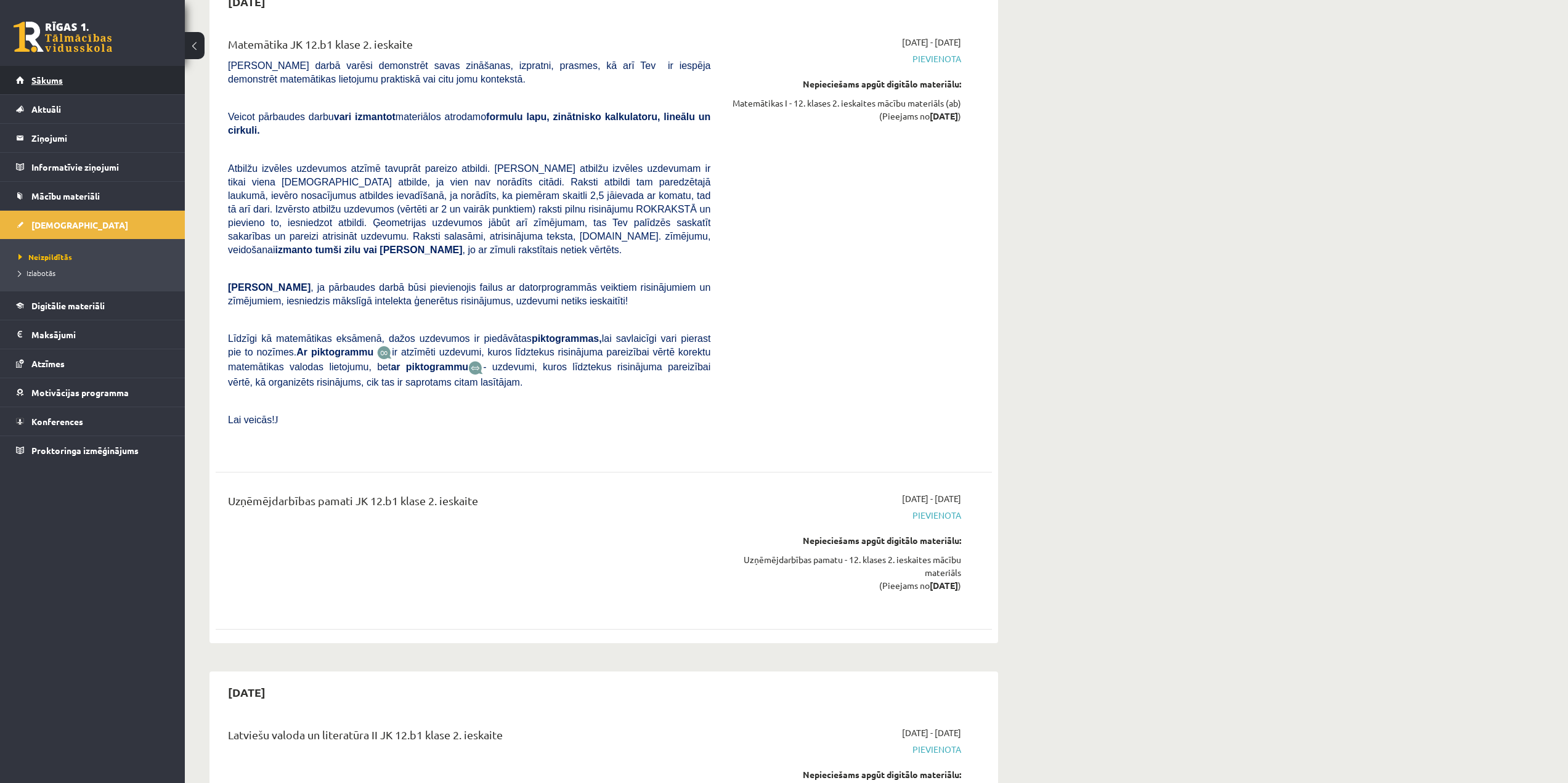
click at [73, 84] on link "Sākums" at bounding box center [93, 80] width 153 height 29
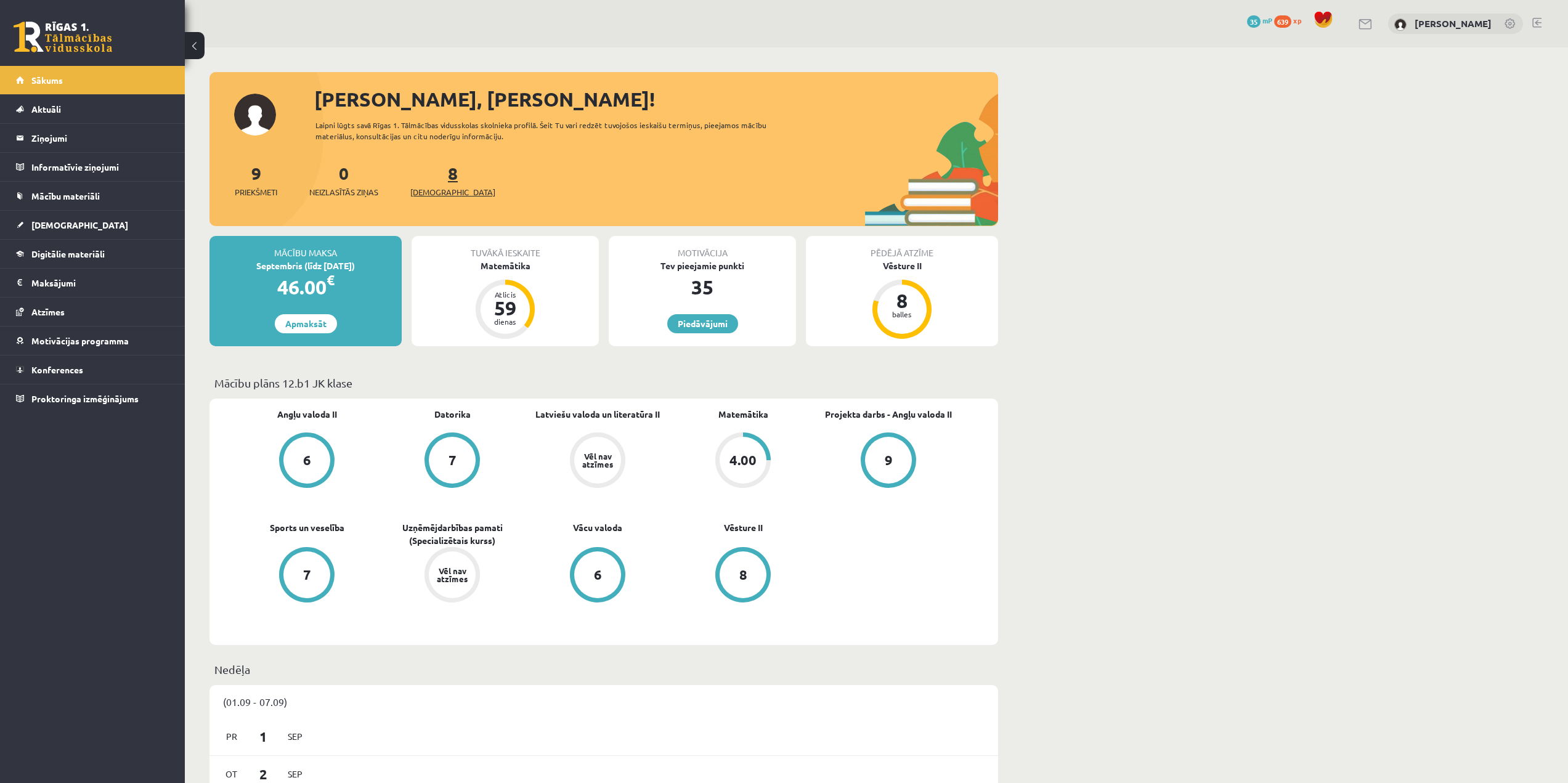
click at [440, 190] on span "[DEMOGRAPHIC_DATA]" at bounding box center [453, 192] width 85 height 12
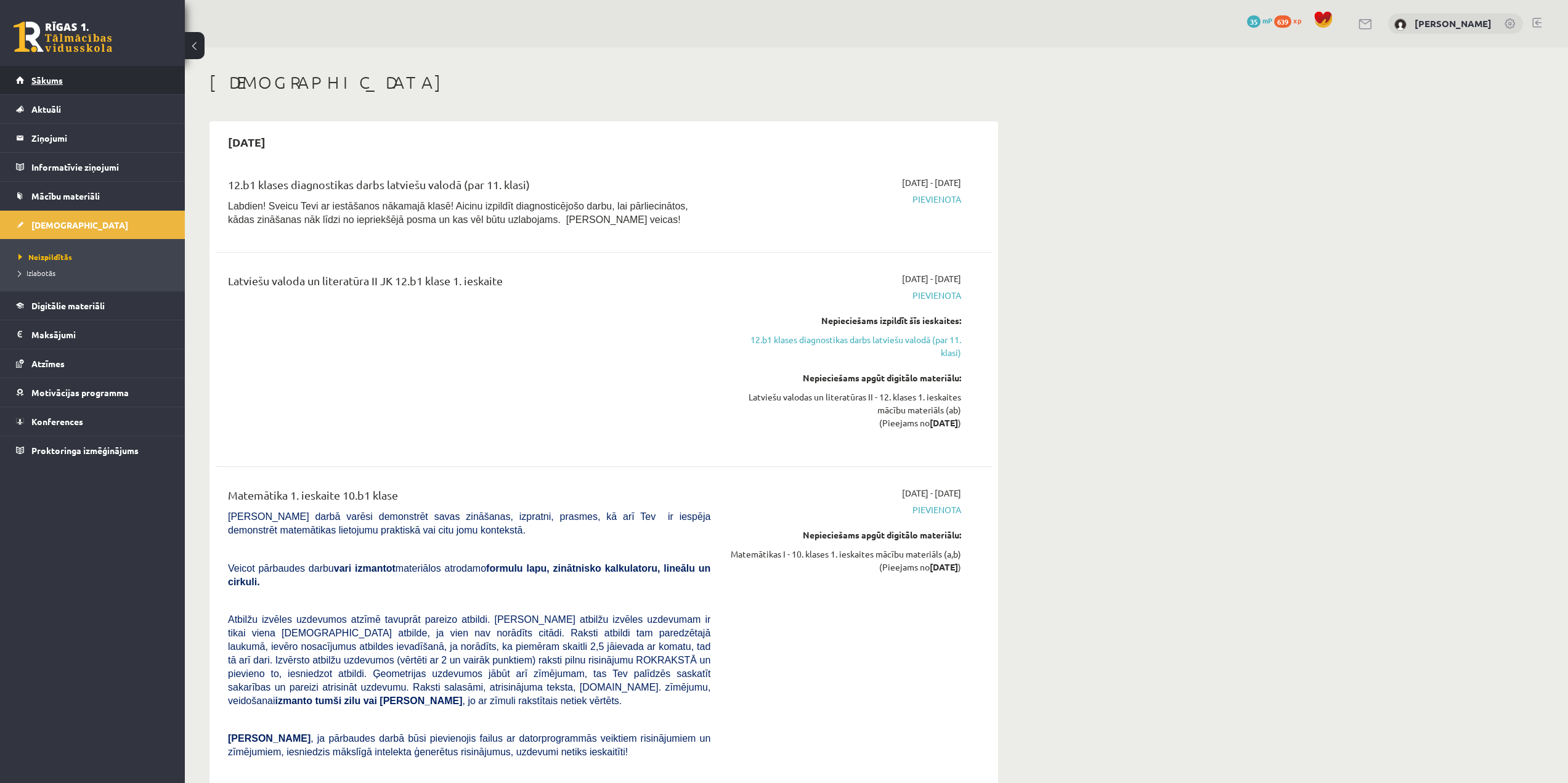
click at [83, 82] on link "Sākums" at bounding box center [93, 80] width 153 height 29
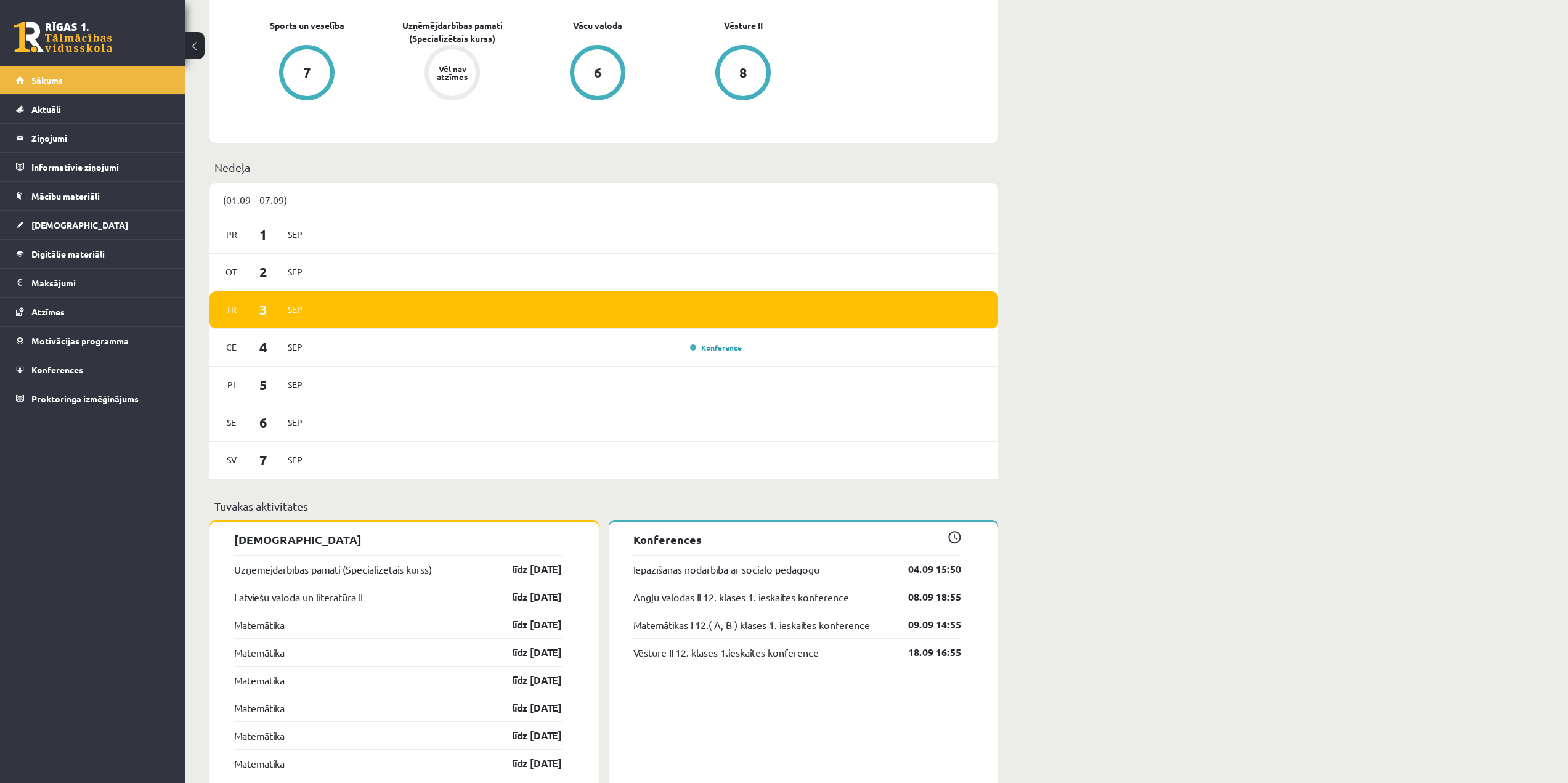
scroll to position [555, 0]
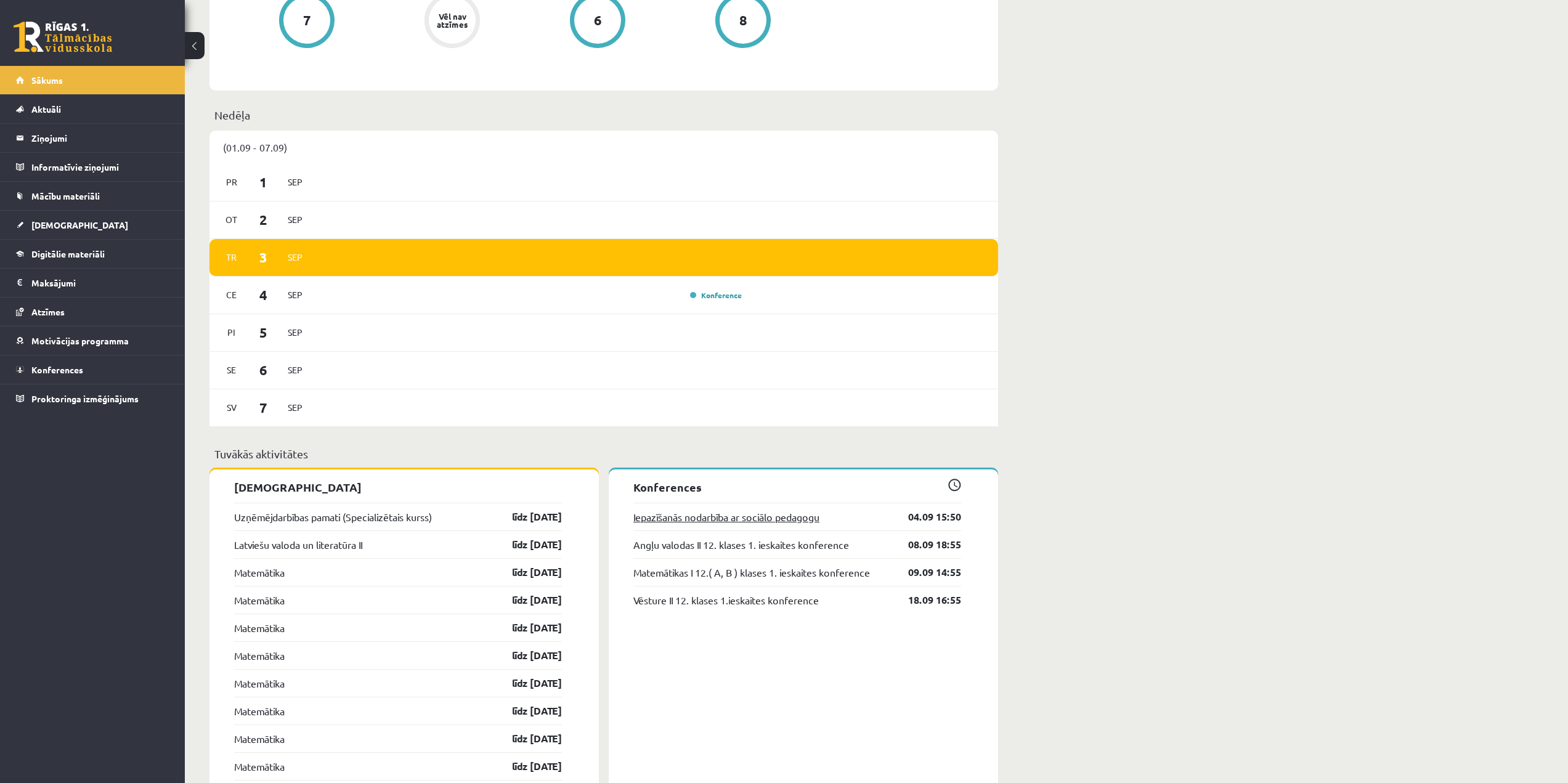
click at [704, 522] on link "Iepazīšanās nodarbība ar sociālo pedagogu" at bounding box center [726, 517] width 186 height 15
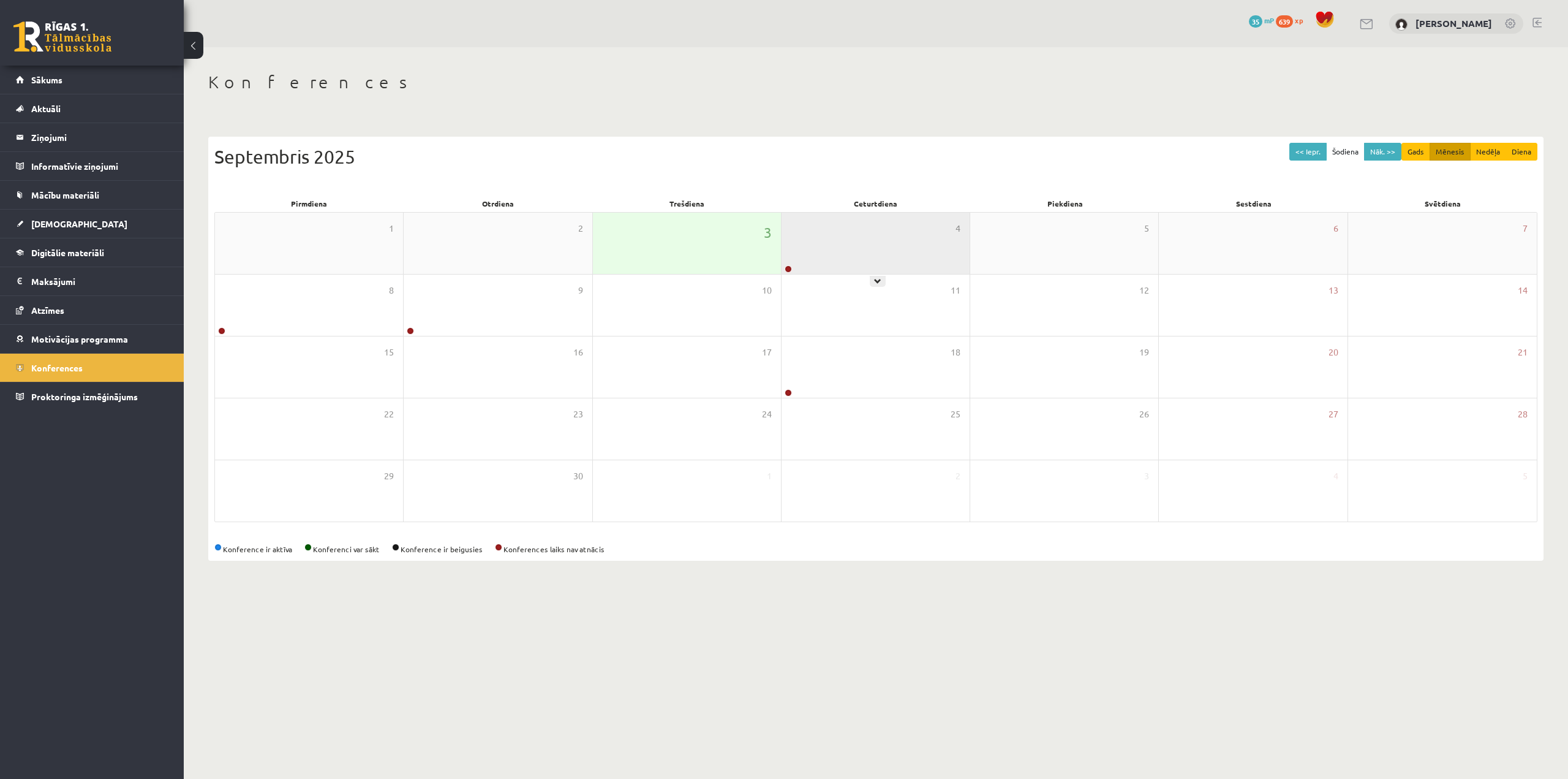
click at [847, 258] on div "4" at bounding box center [876, 243] width 188 height 61
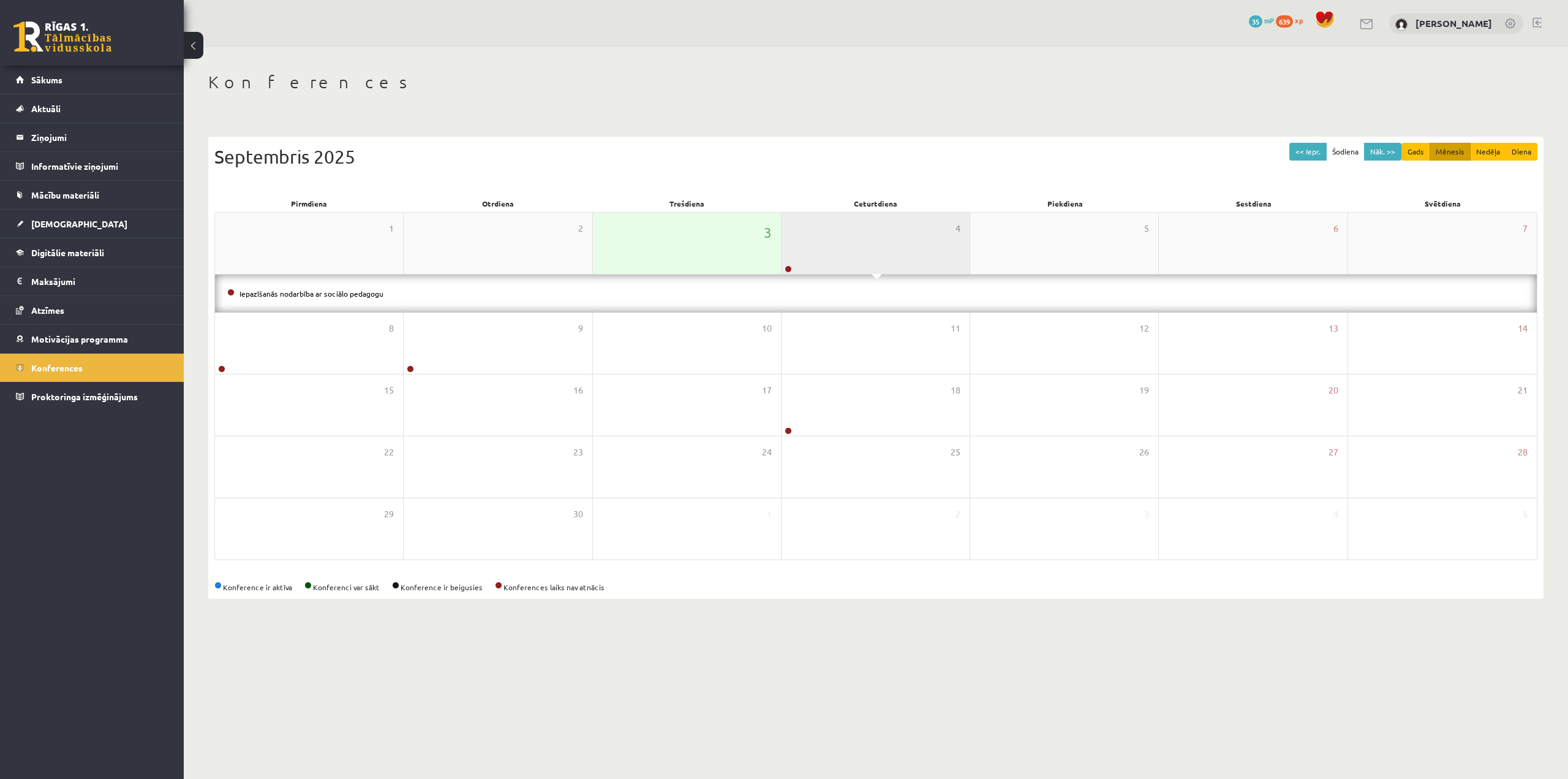
click at [839, 253] on div "4" at bounding box center [876, 243] width 188 height 61
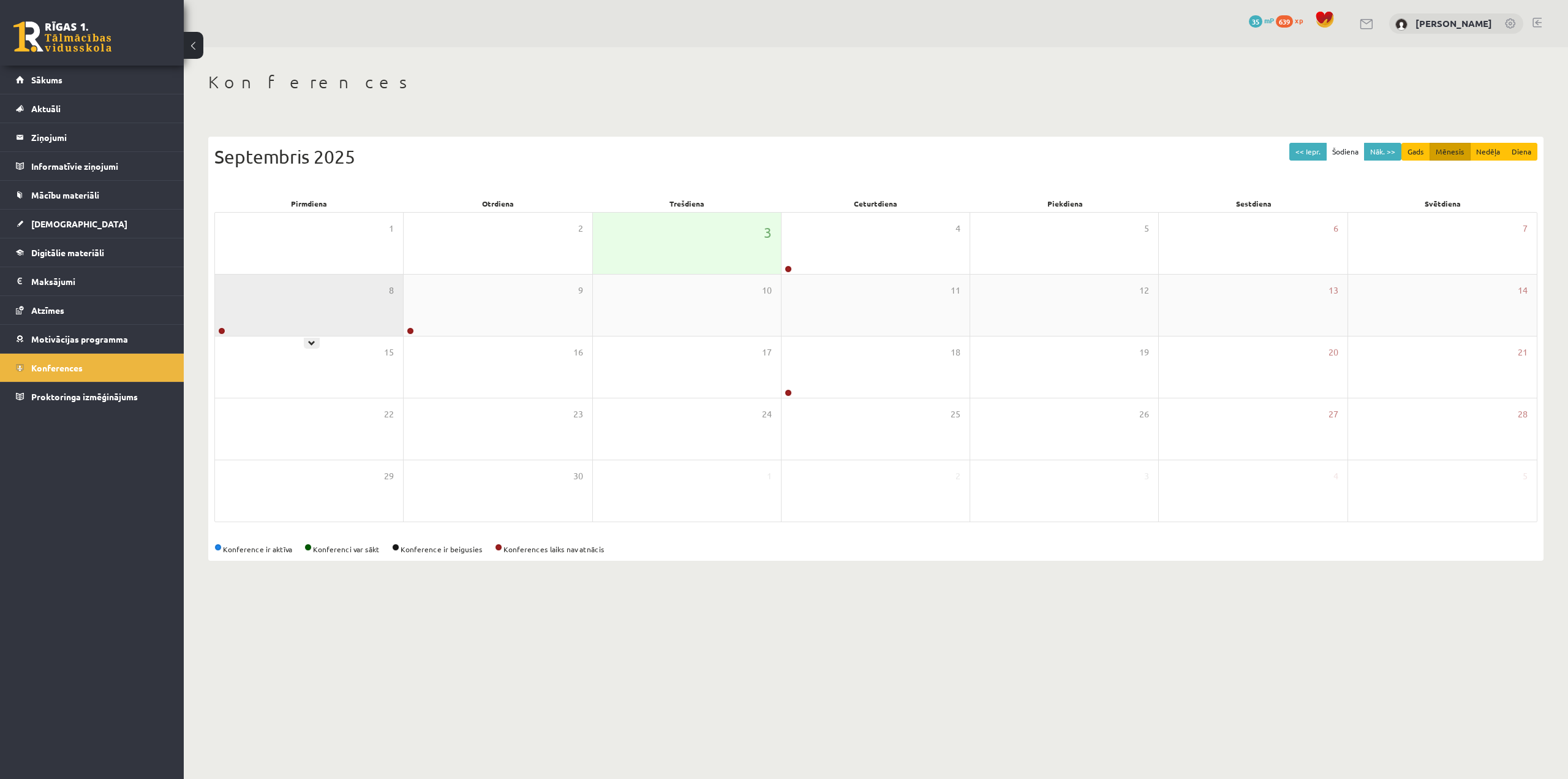
click at [331, 300] on div "8" at bounding box center [309, 305] width 188 height 61
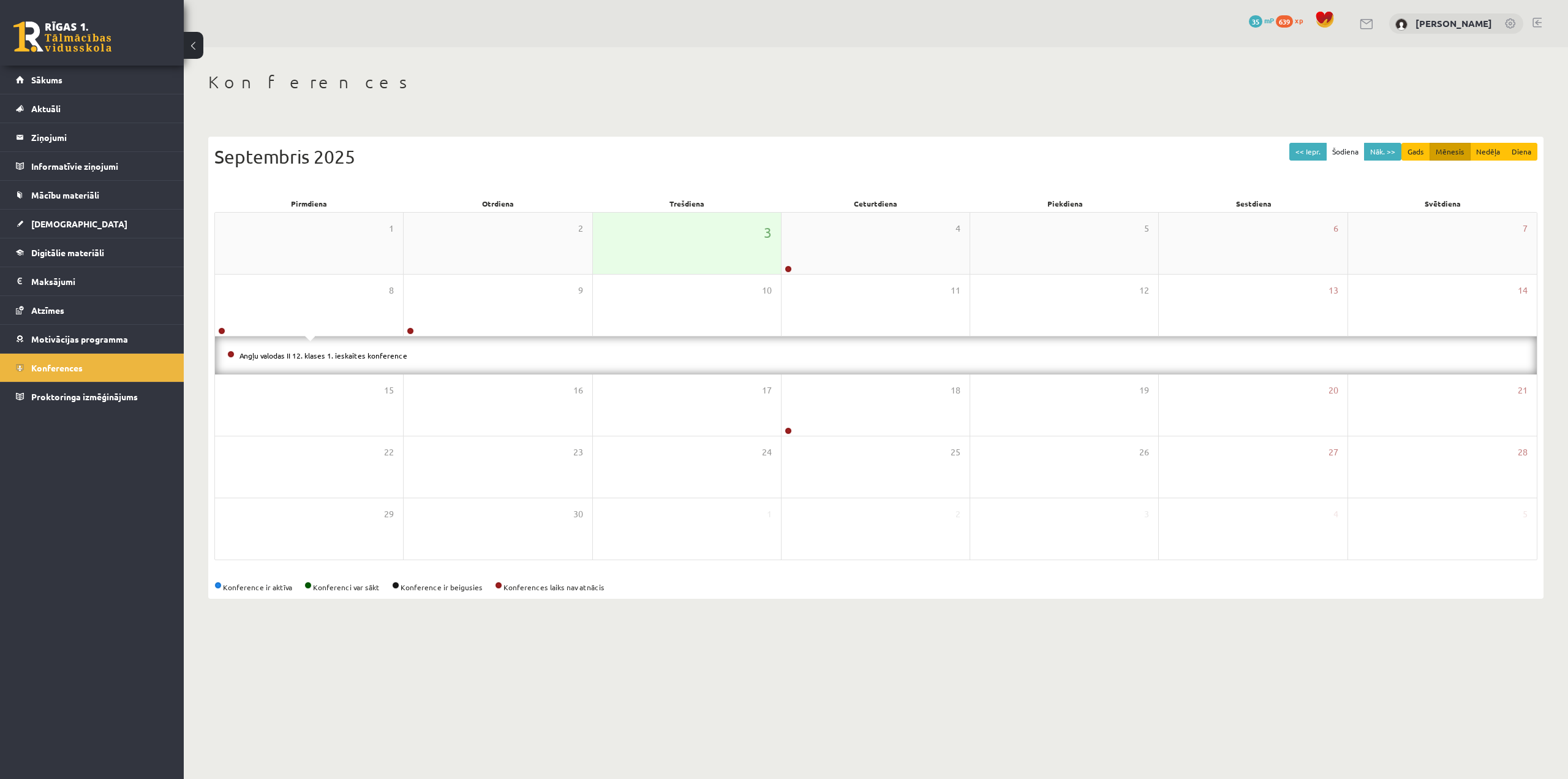
click at [714, 236] on div "3" at bounding box center [687, 243] width 188 height 61
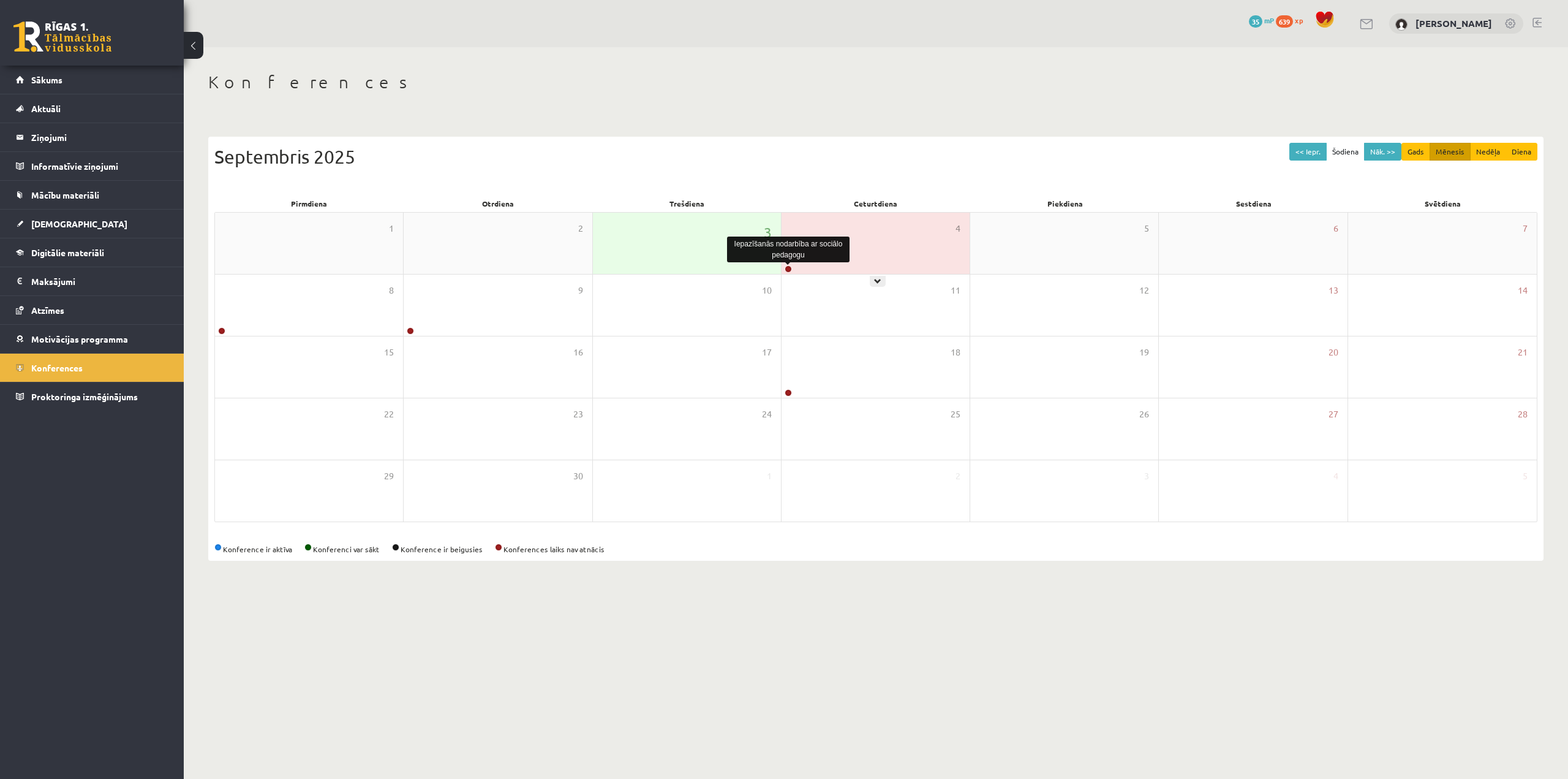
click at [785, 269] on link at bounding box center [789, 269] width 7 height 7
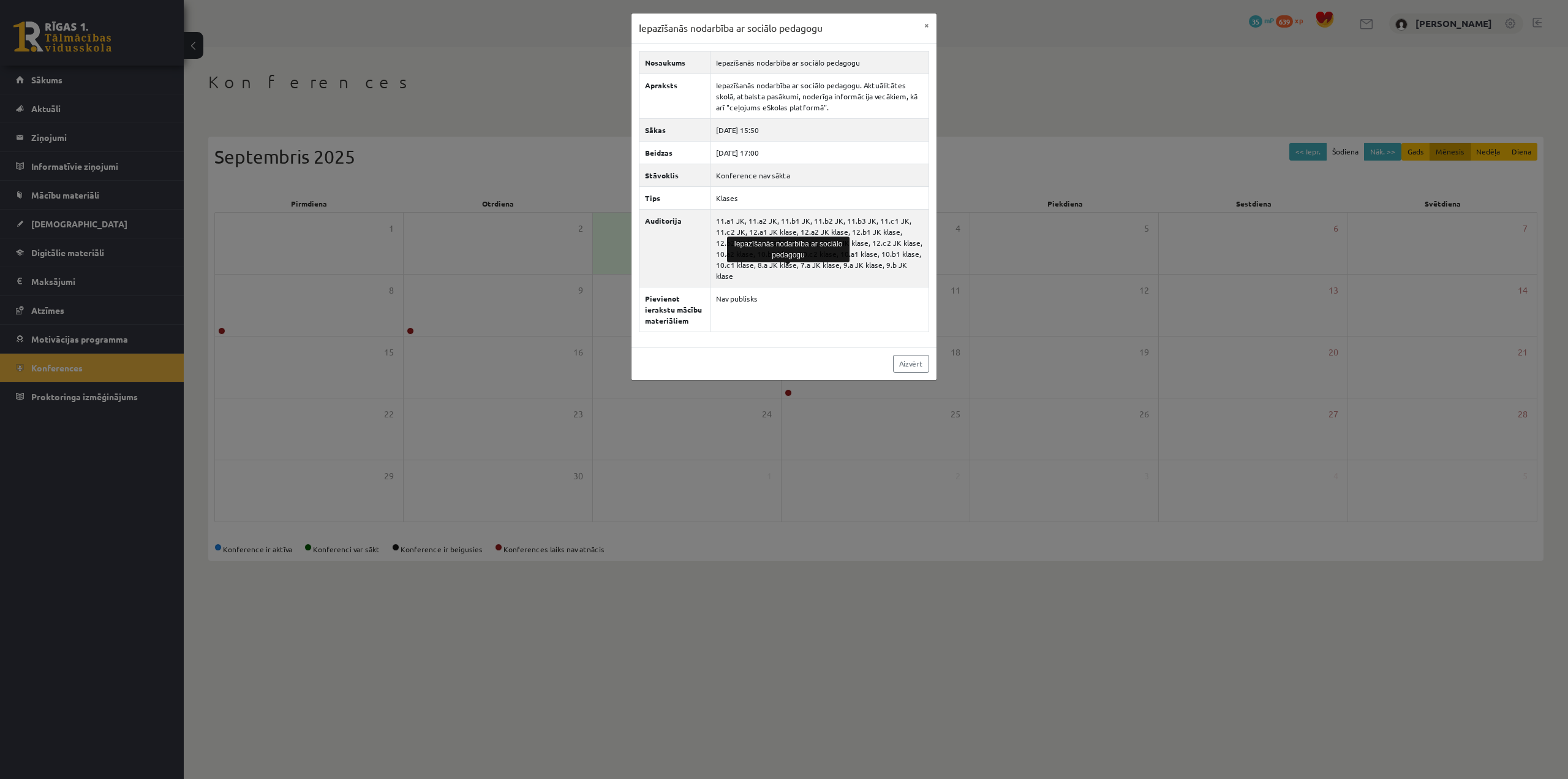
click at [805, 326] on div "Nosaukums Iepazīšanās nodarbība ar sociālo pedagogu Apraksts Iepazīšanās nodarb…" at bounding box center [784, 195] width 305 height 303
click at [71, 81] on div "Iepazīšanās nodarbība ar sociālo pedagogu × Nosaukums Iepazīšanās nodarbība ar …" at bounding box center [784, 390] width 1568 height 779
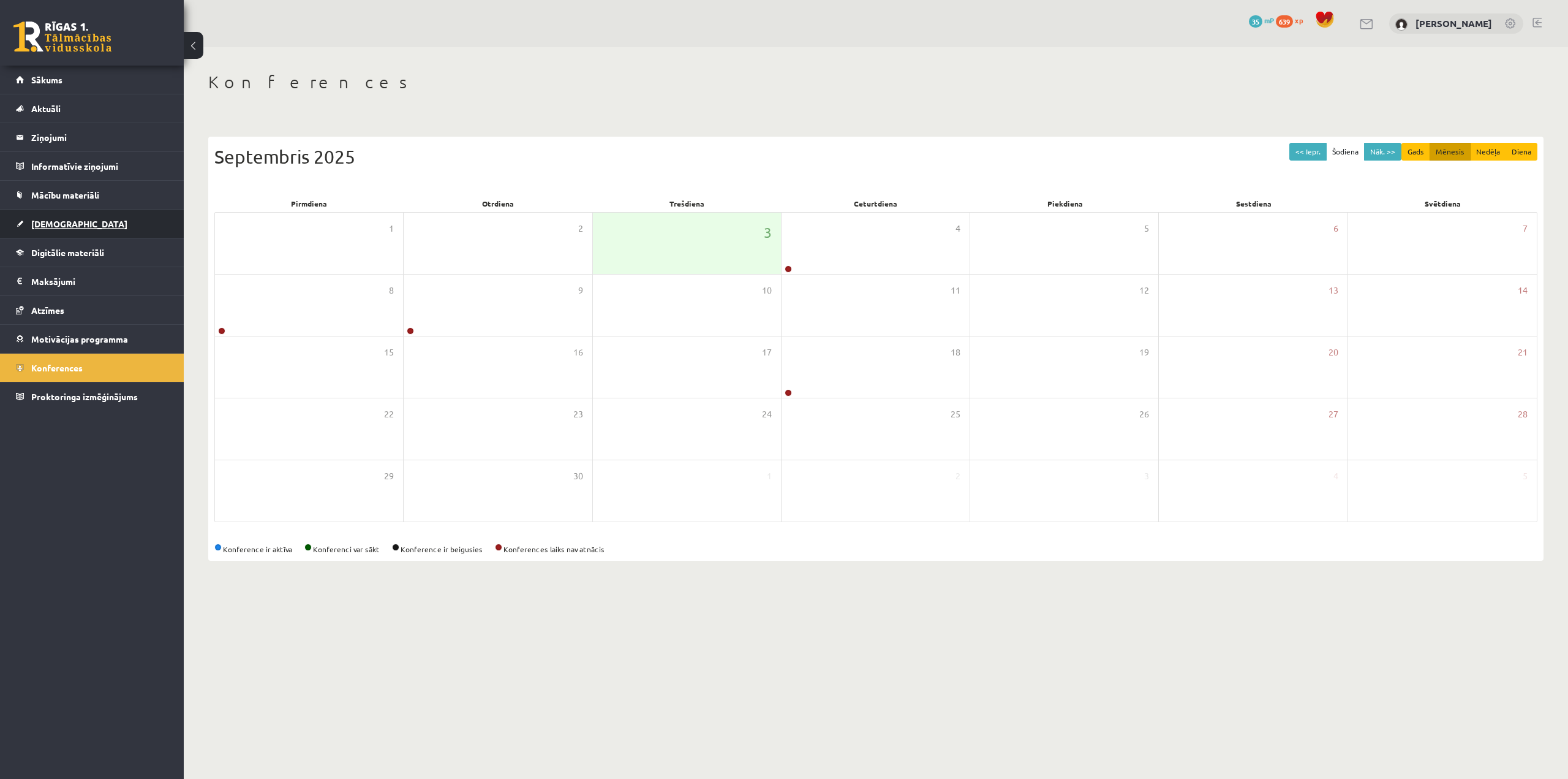
click at [95, 224] on link "[DEMOGRAPHIC_DATA]" at bounding box center [92, 224] width 152 height 28
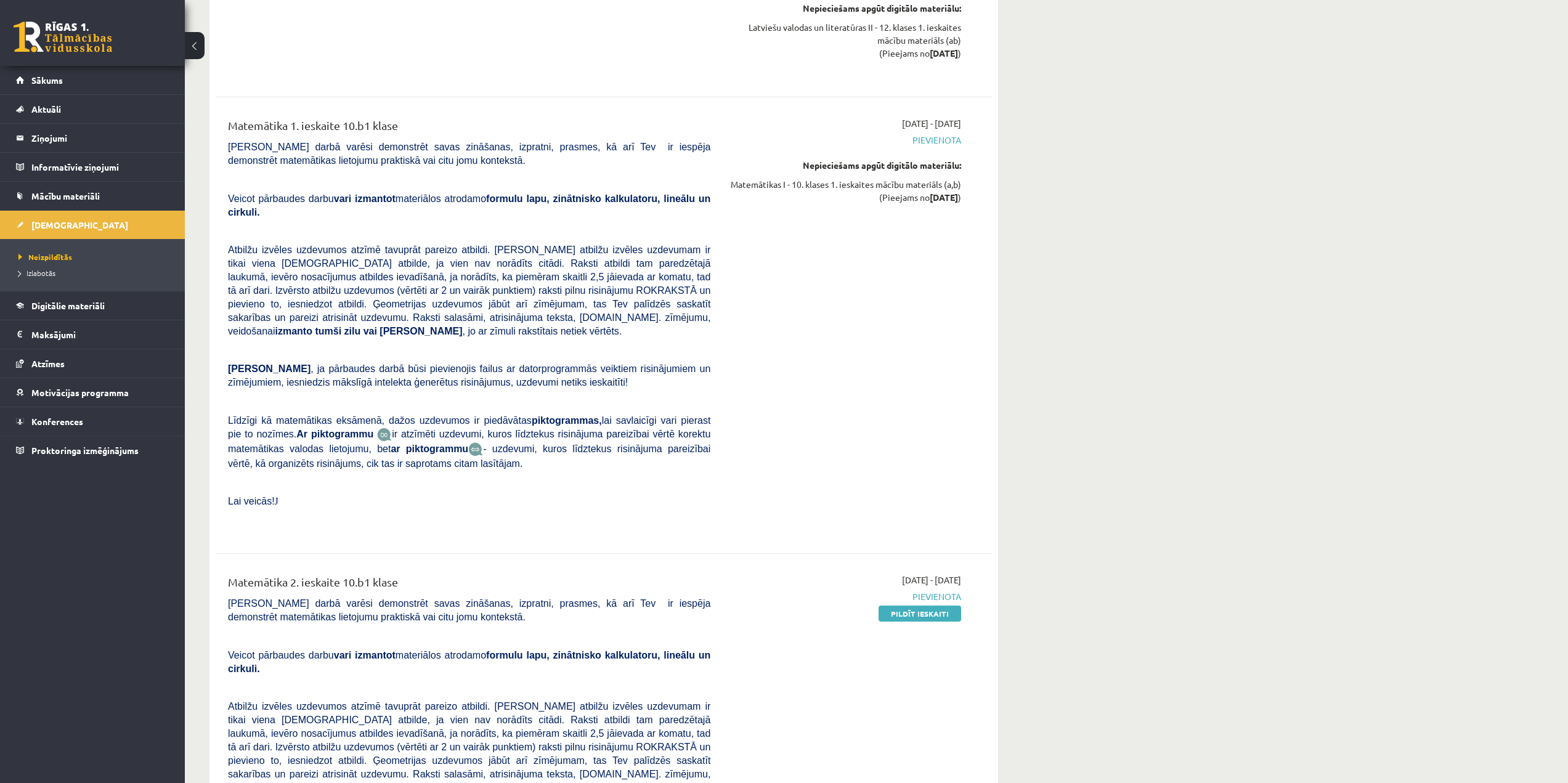
scroll to position [431, 0]
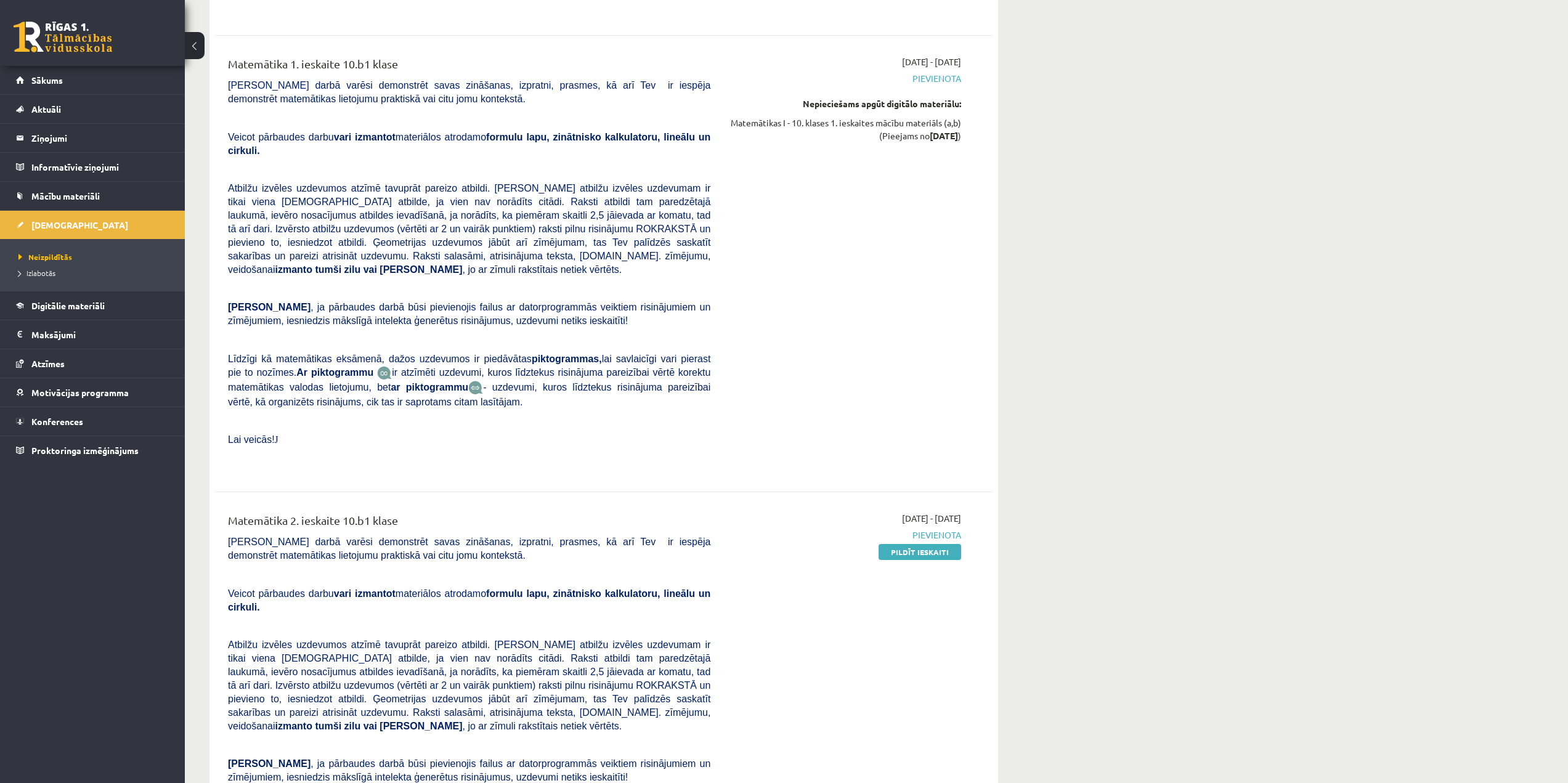
click at [867, 104] on div "Nepieciešams apgūt digitālo materiālu:" at bounding box center [845, 103] width 232 height 13
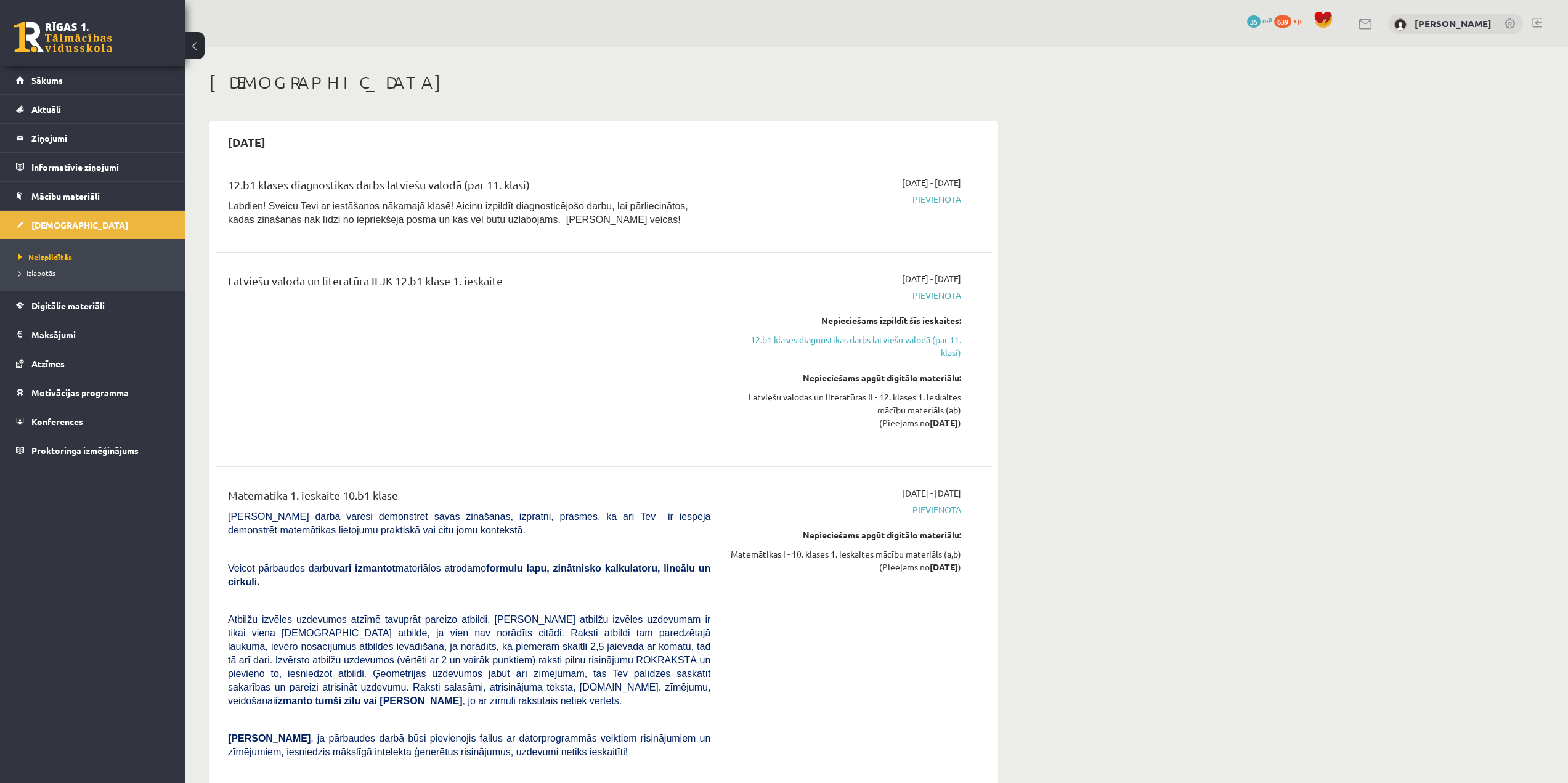
scroll to position [431, 0]
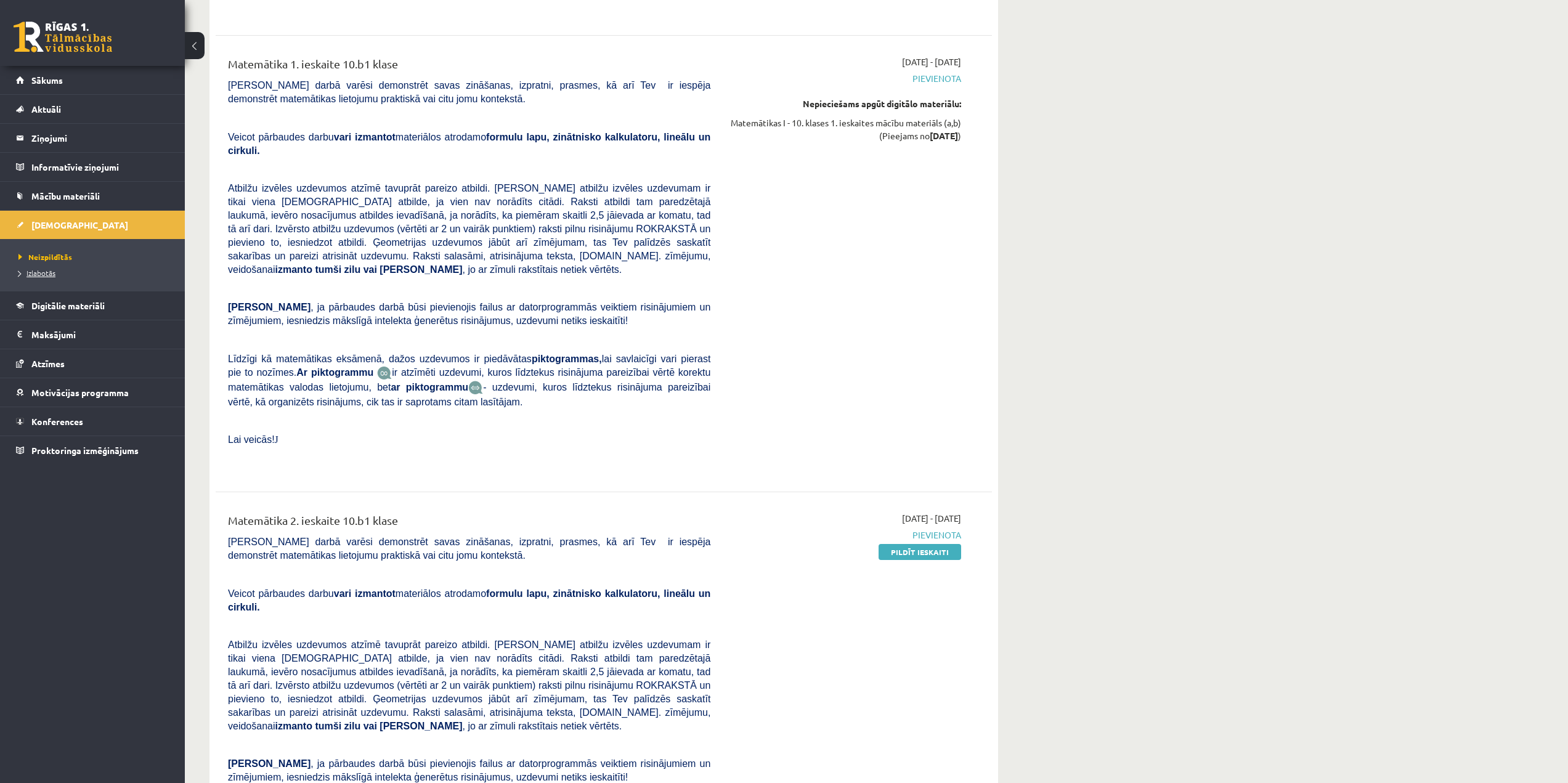
click at [56, 273] on link "Izlabotās" at bounding box center [95, 273] width 154 height 11
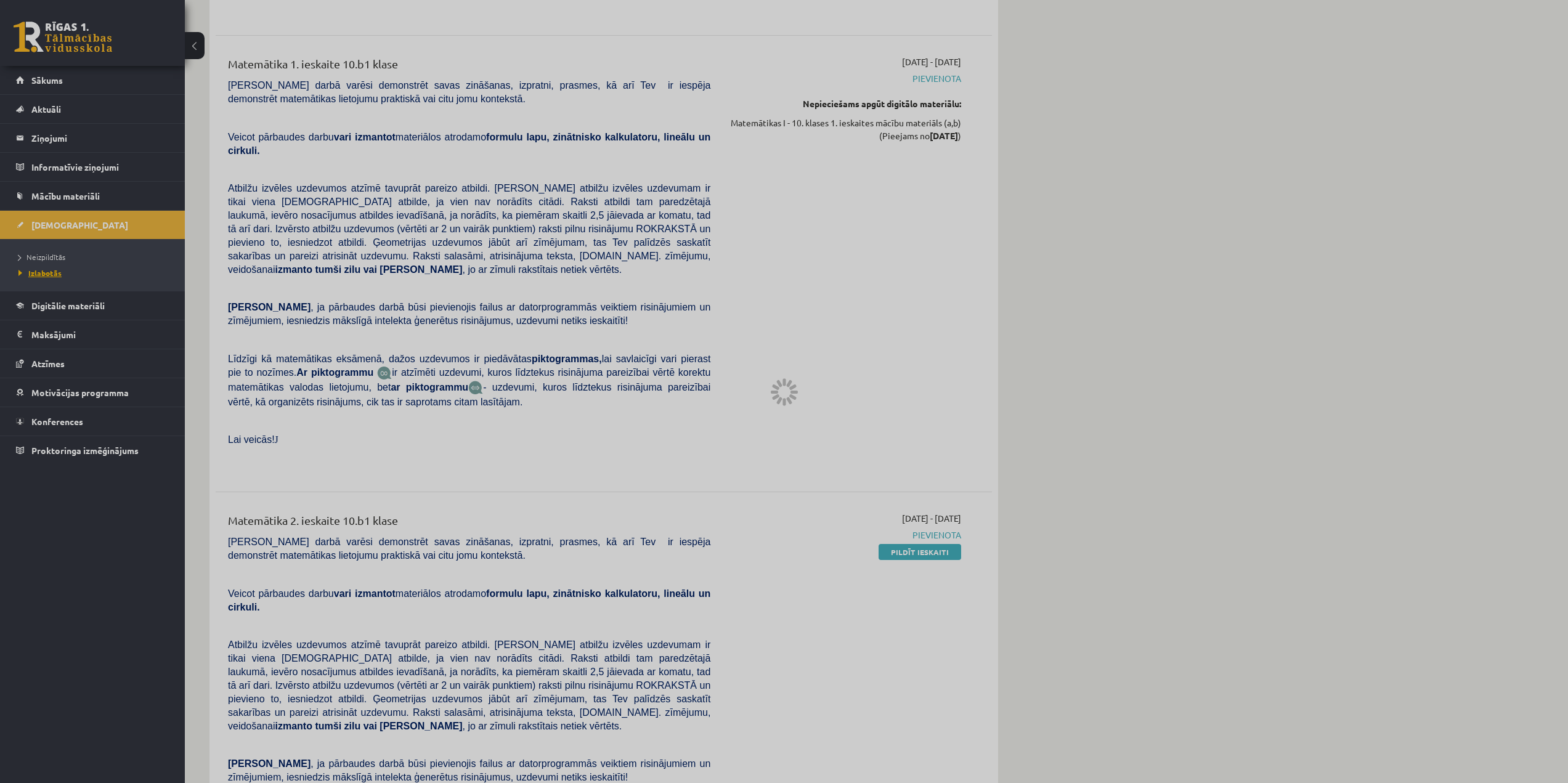
scroll to position [99, 0]
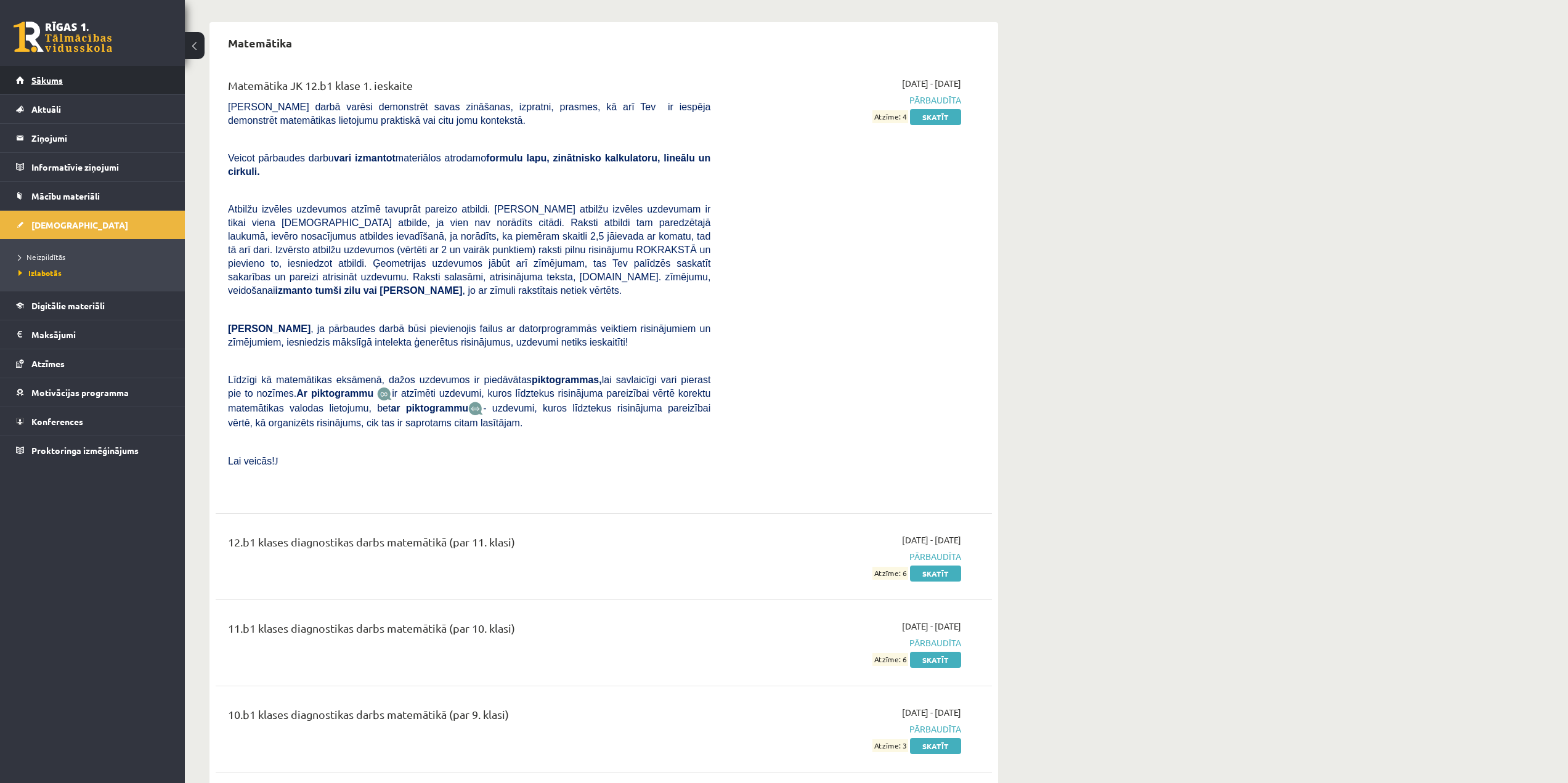
click at [117, 83] on link "Sākums" at bounding box center [93, 80] width 153 height 29
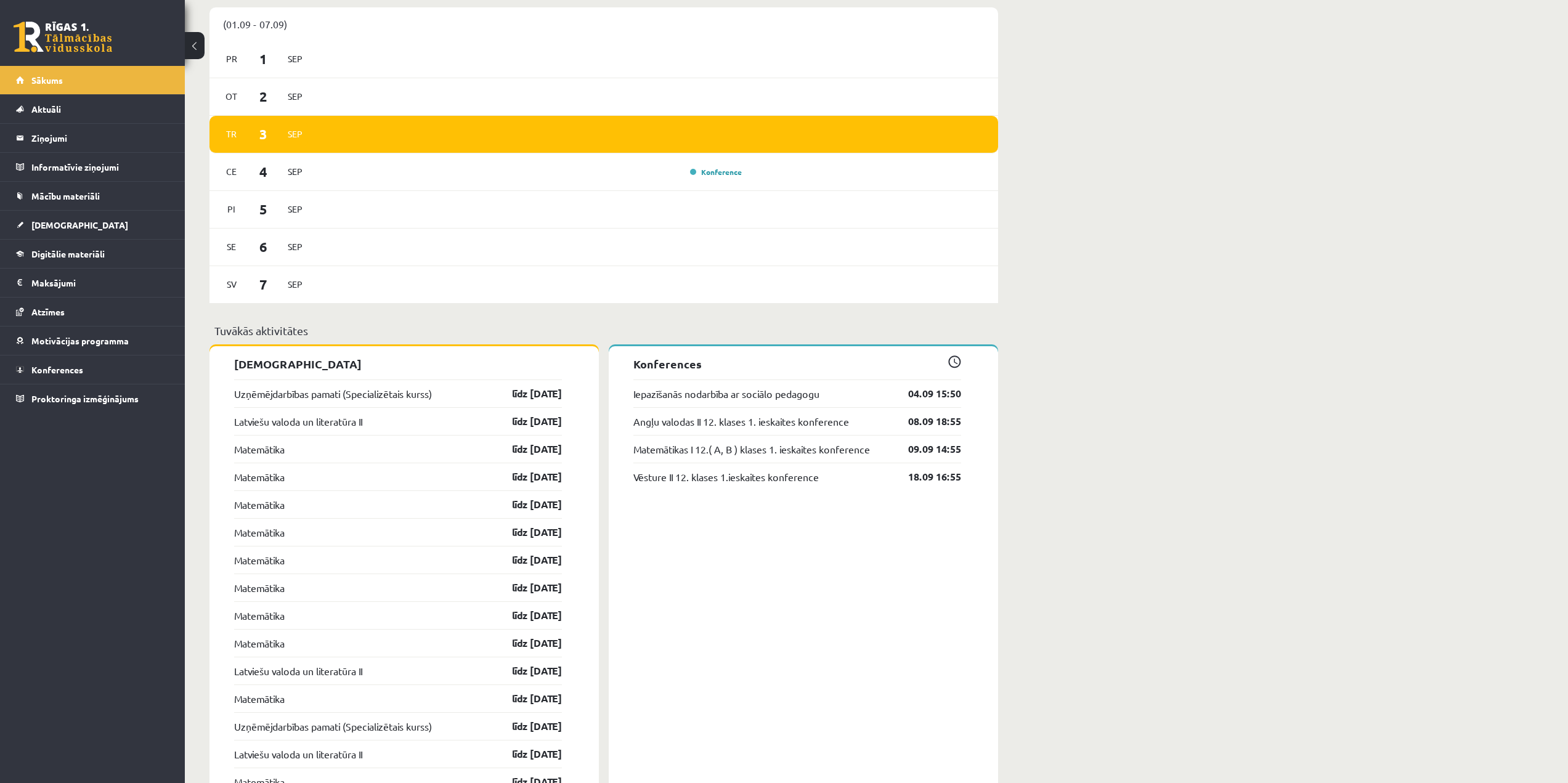
scroll to position [879, 0]
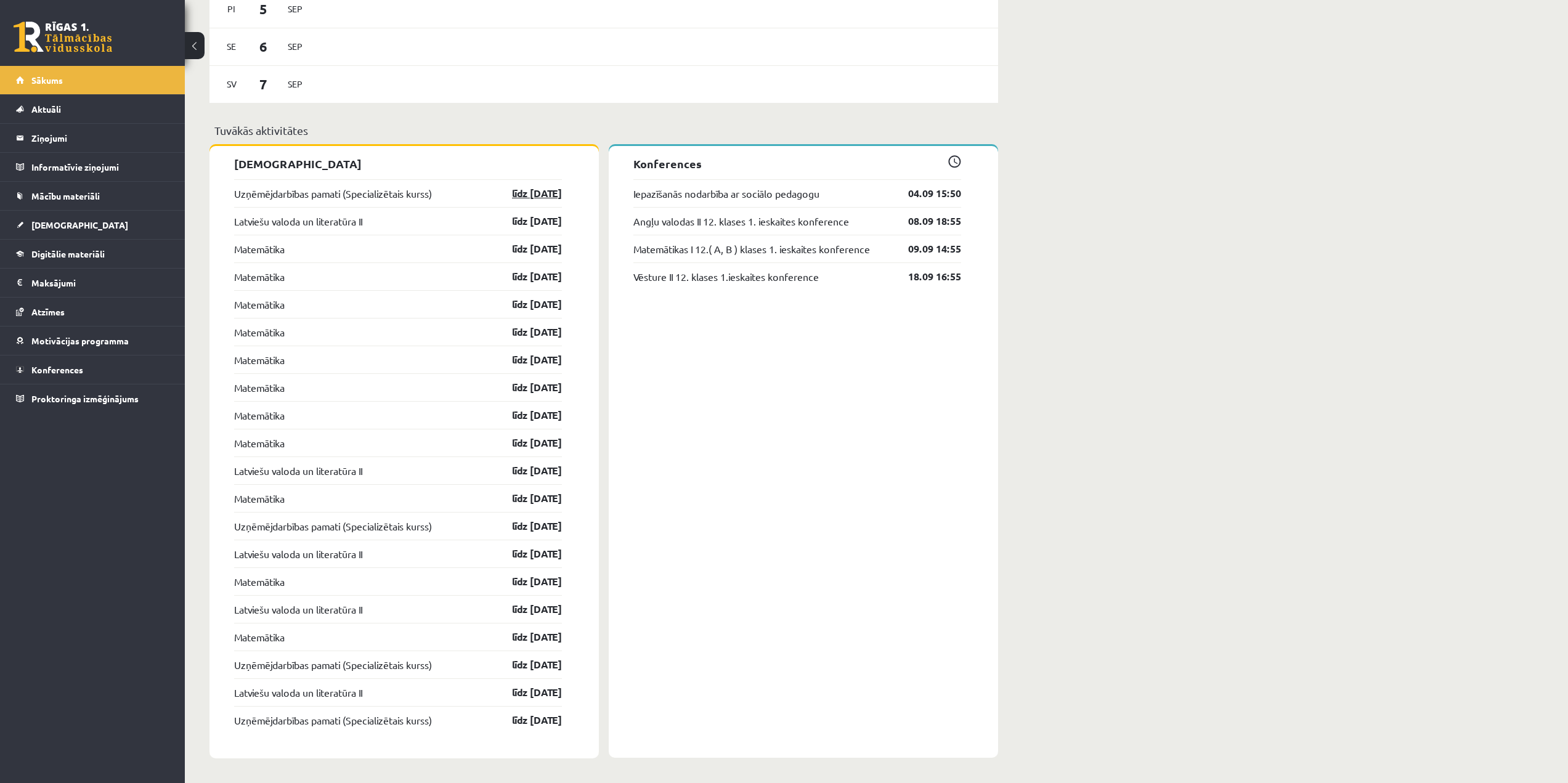
click at [524, 195] on link "līdz [DATE]" at bounding box center [526, 194] width 72 height 15
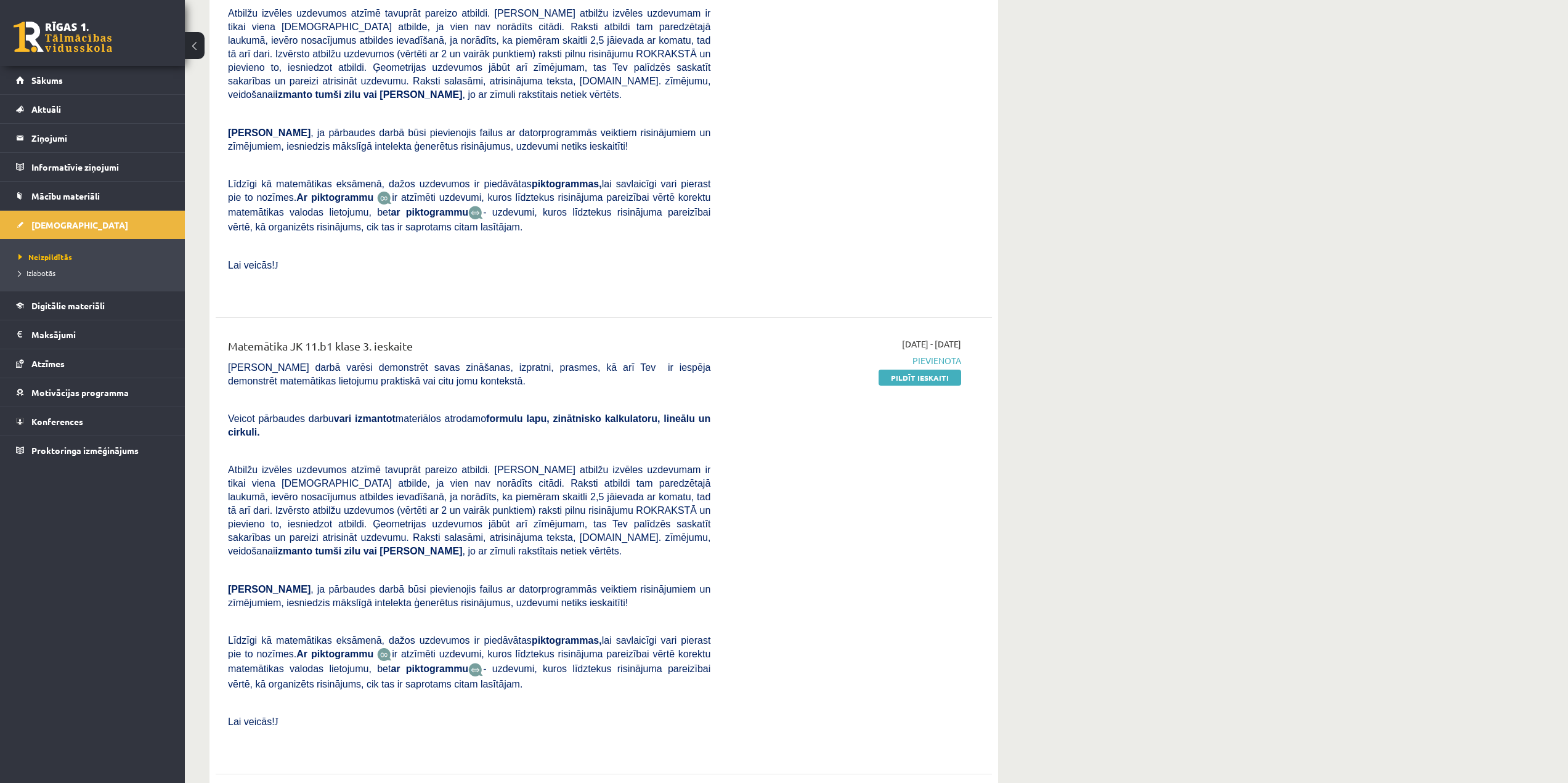
scroll to position [2833, 0]
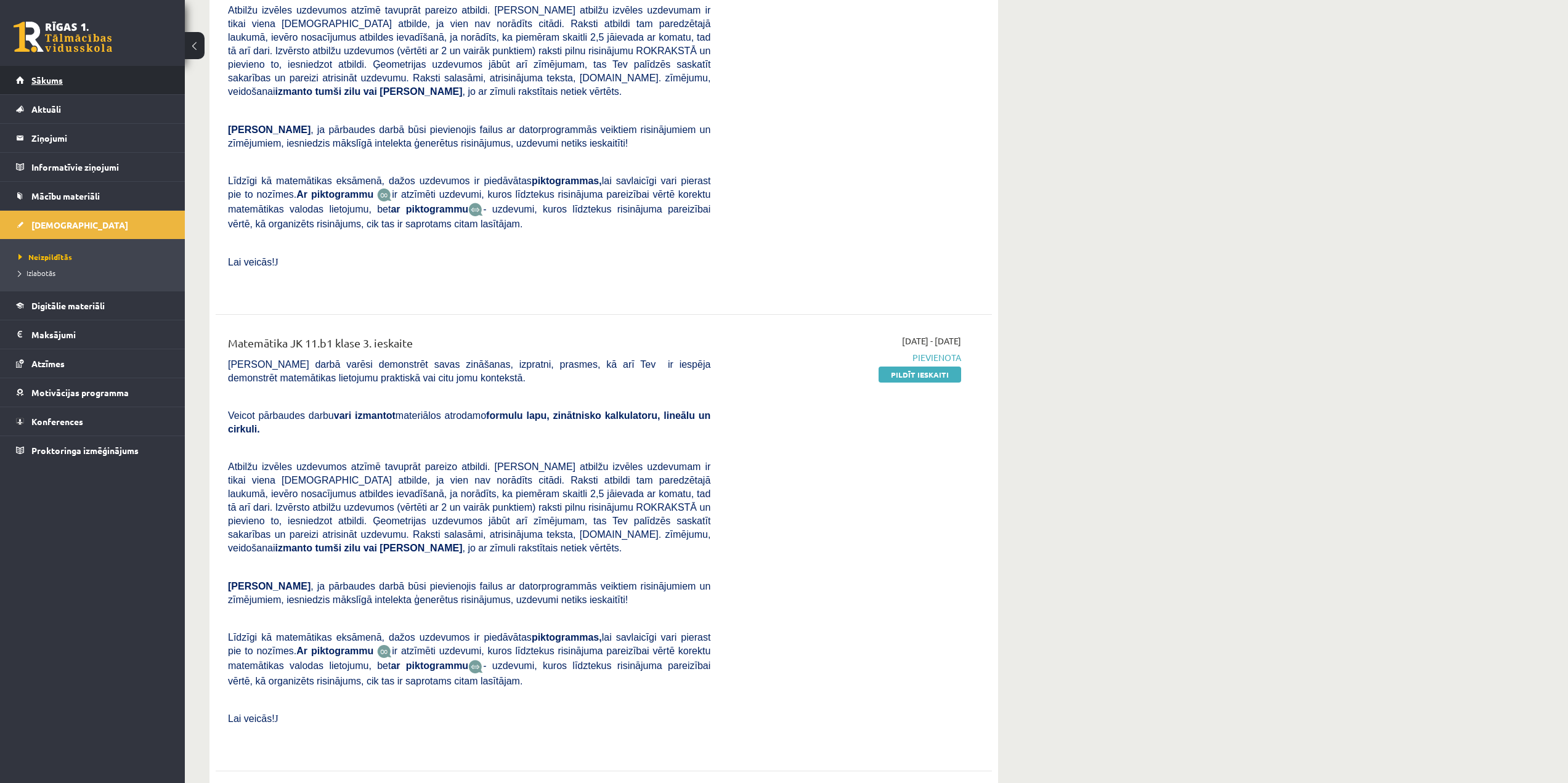
click at [50, 87] on link "Sākums" at bounding box center [93, 80] width 153 height 29
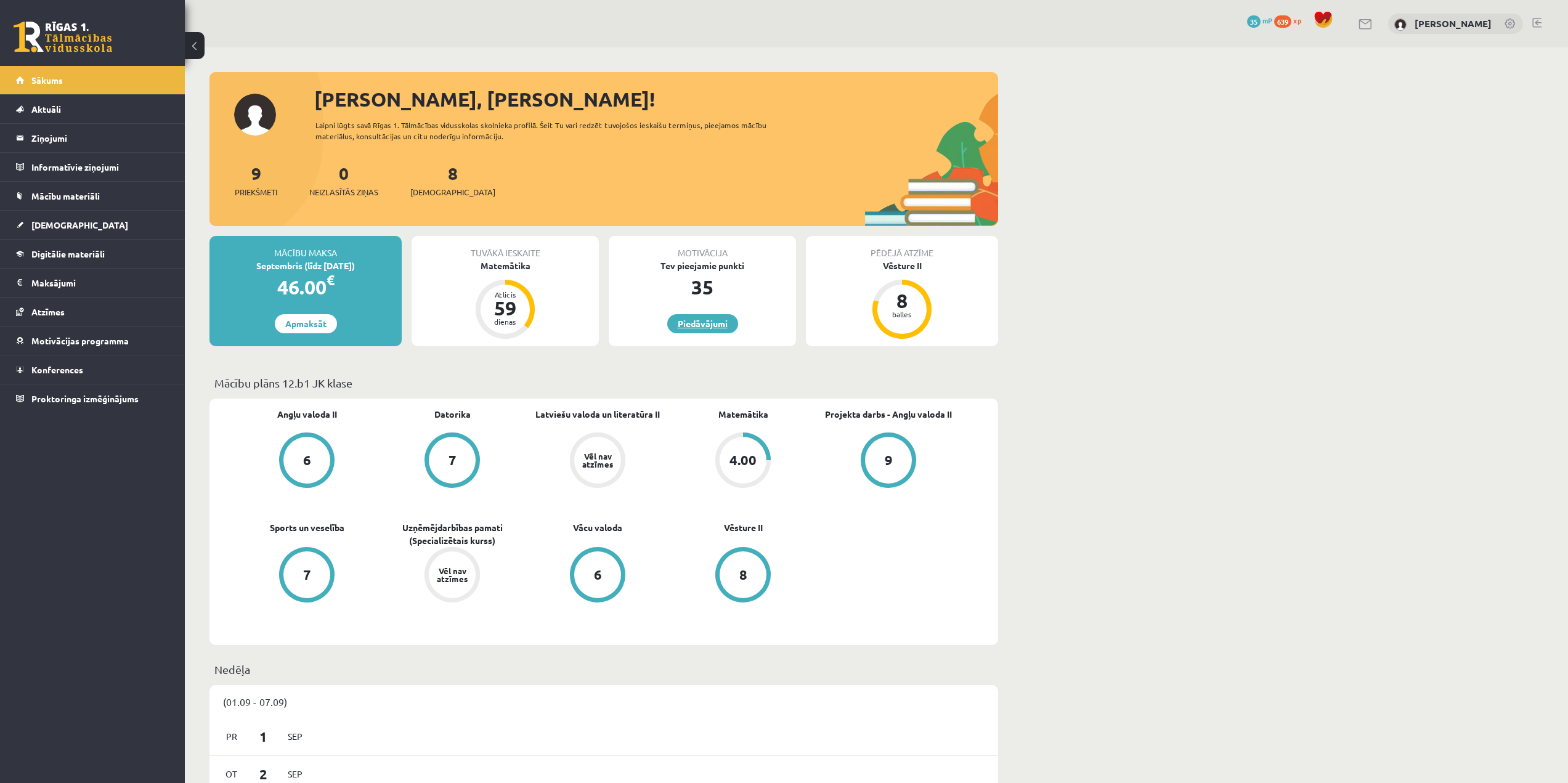
click at [714, 327] on link "Piedāvājumi" at bounding box center [703, 324] width 71 height 19
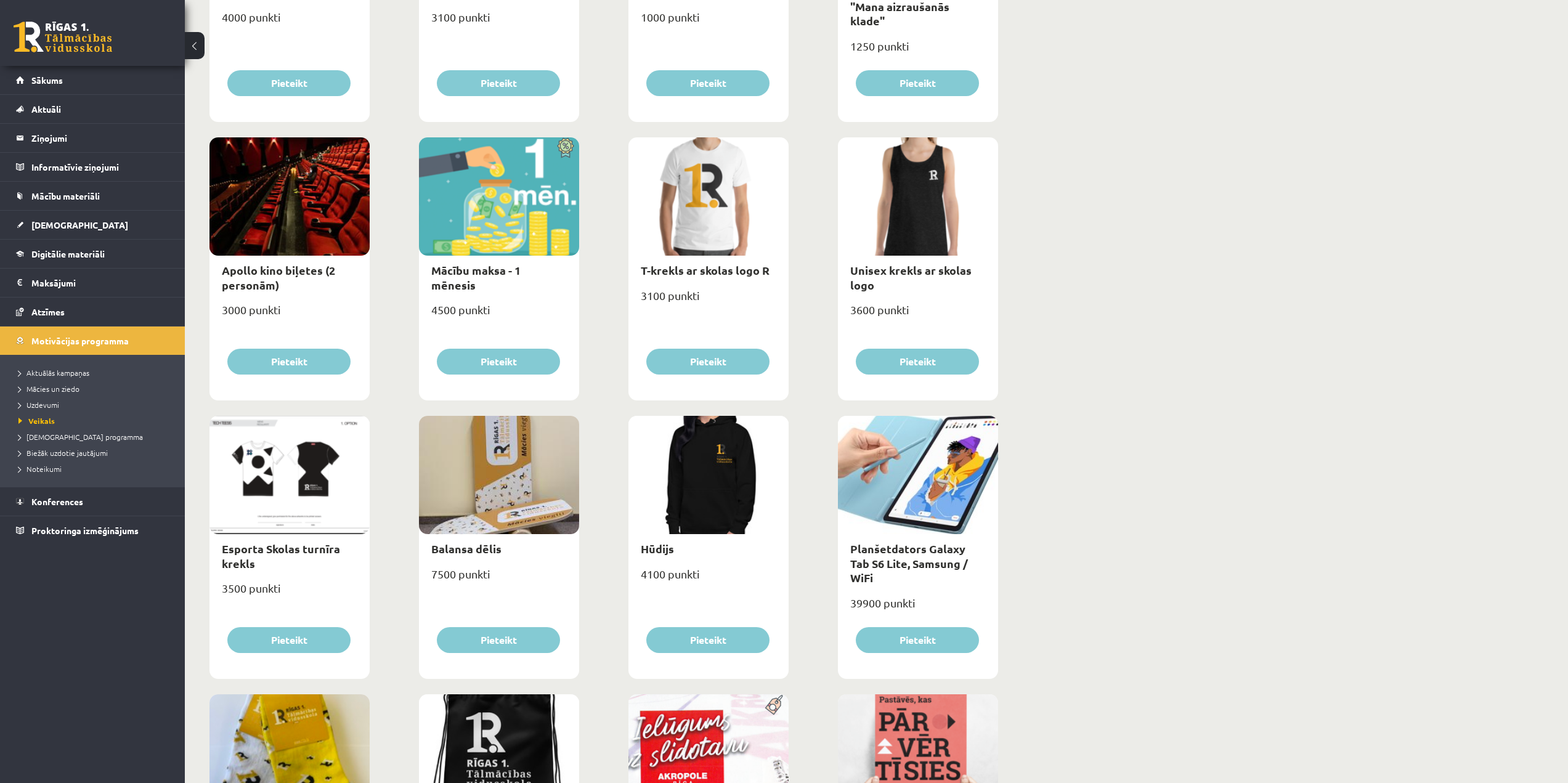
scroll to position [309, 0]
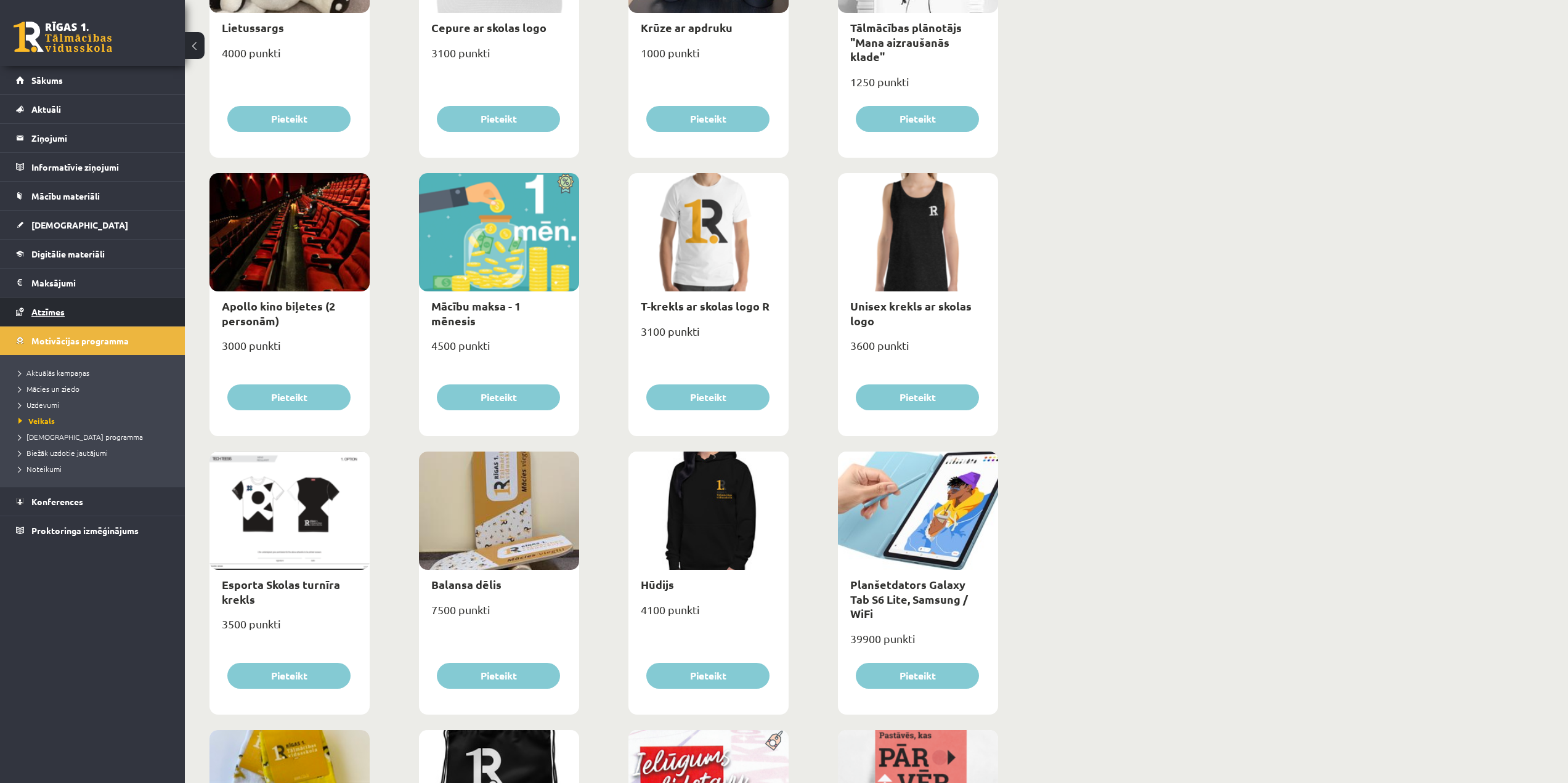
click at [46, 305] on link "Atzīmes" at bounding box center [93, 312] width 153 height 29
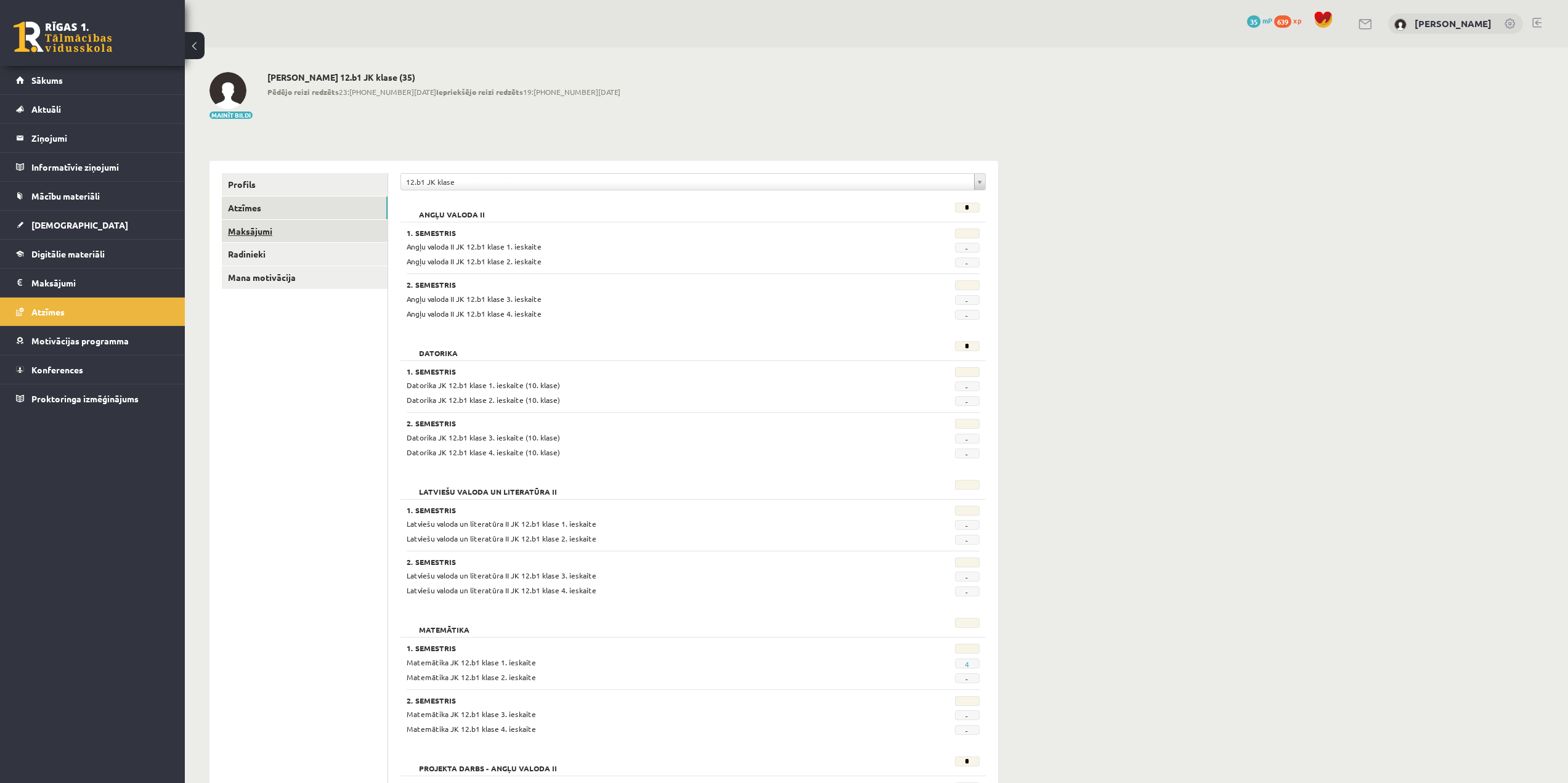
click at [270, 227] on link "Maksājumi" at bounding box center [305, 231] width 166 height 23
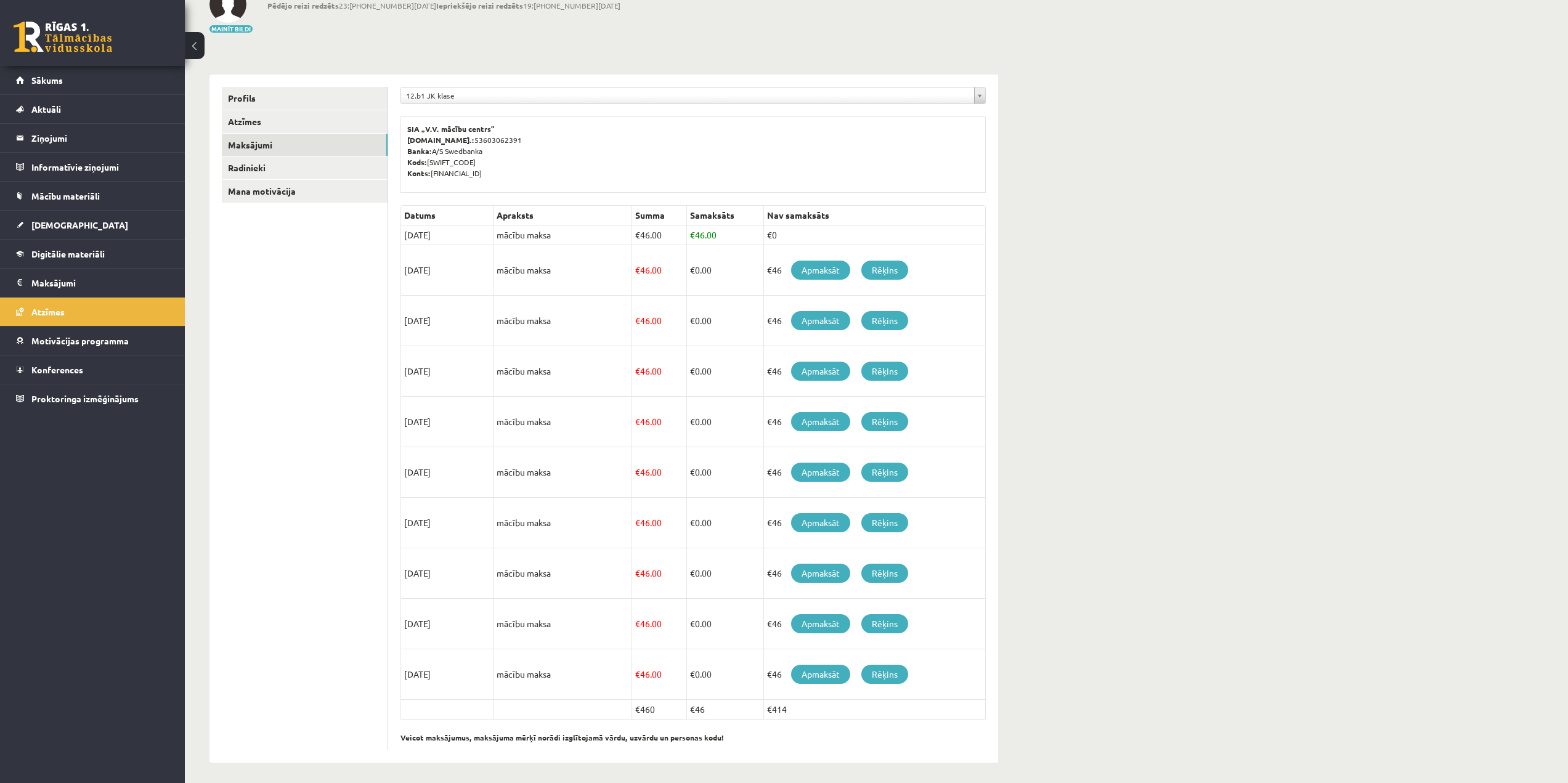
scroll to position [90, 0]
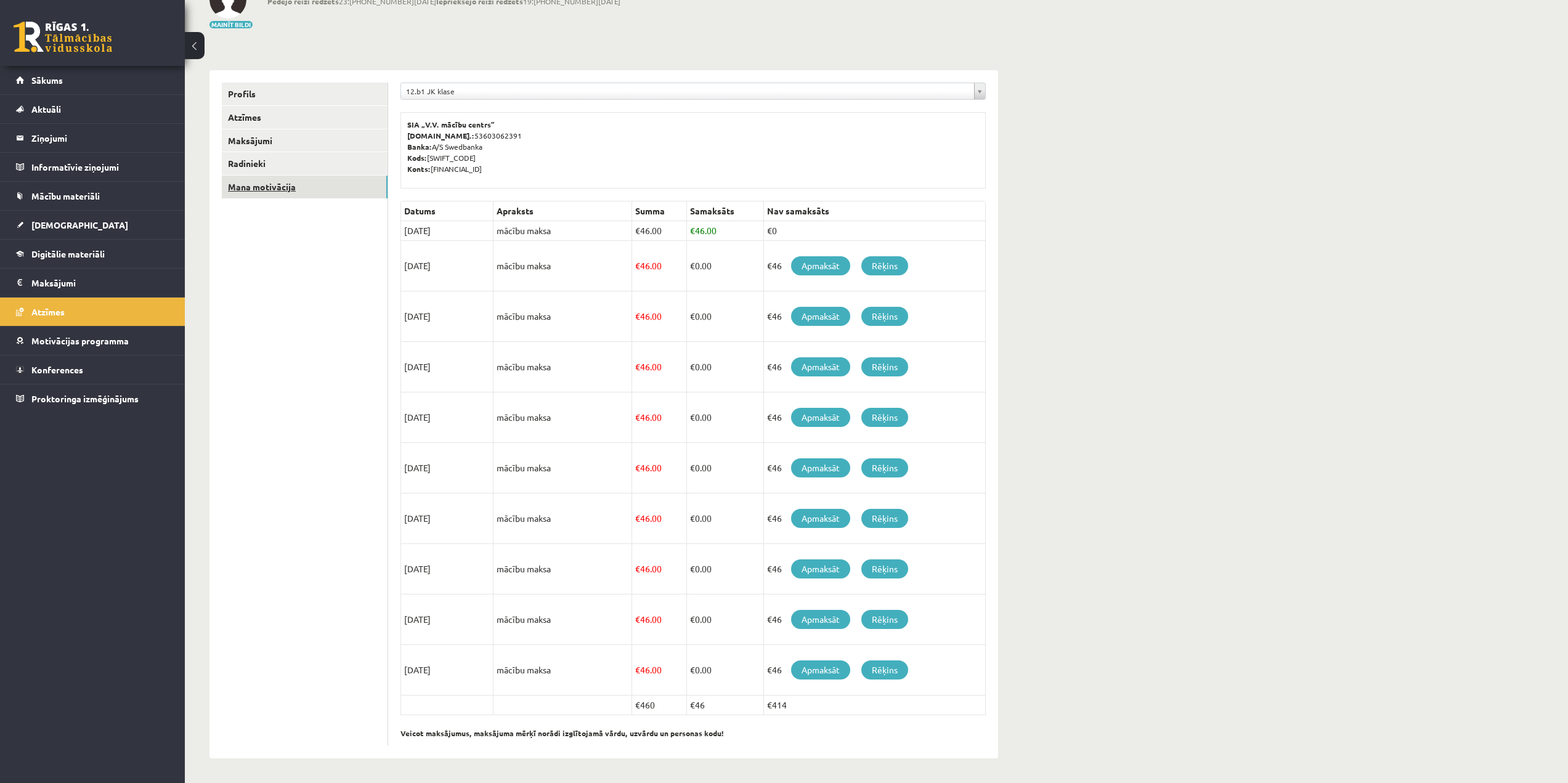
click at [290, 183] on link "Mana motivācija" at bounding box center [305, 187] width 166 height 23
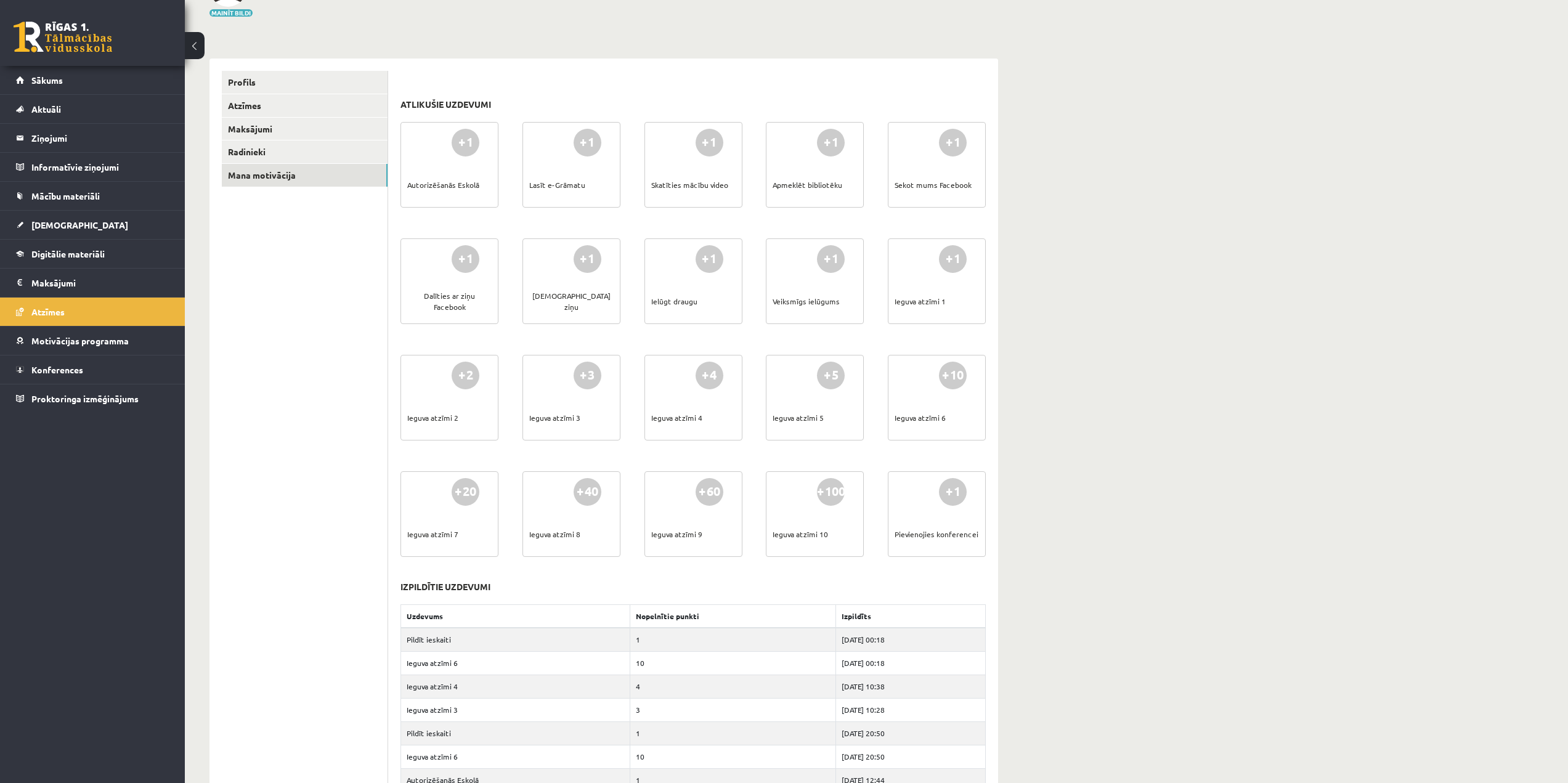
scroll to position [90, 0]
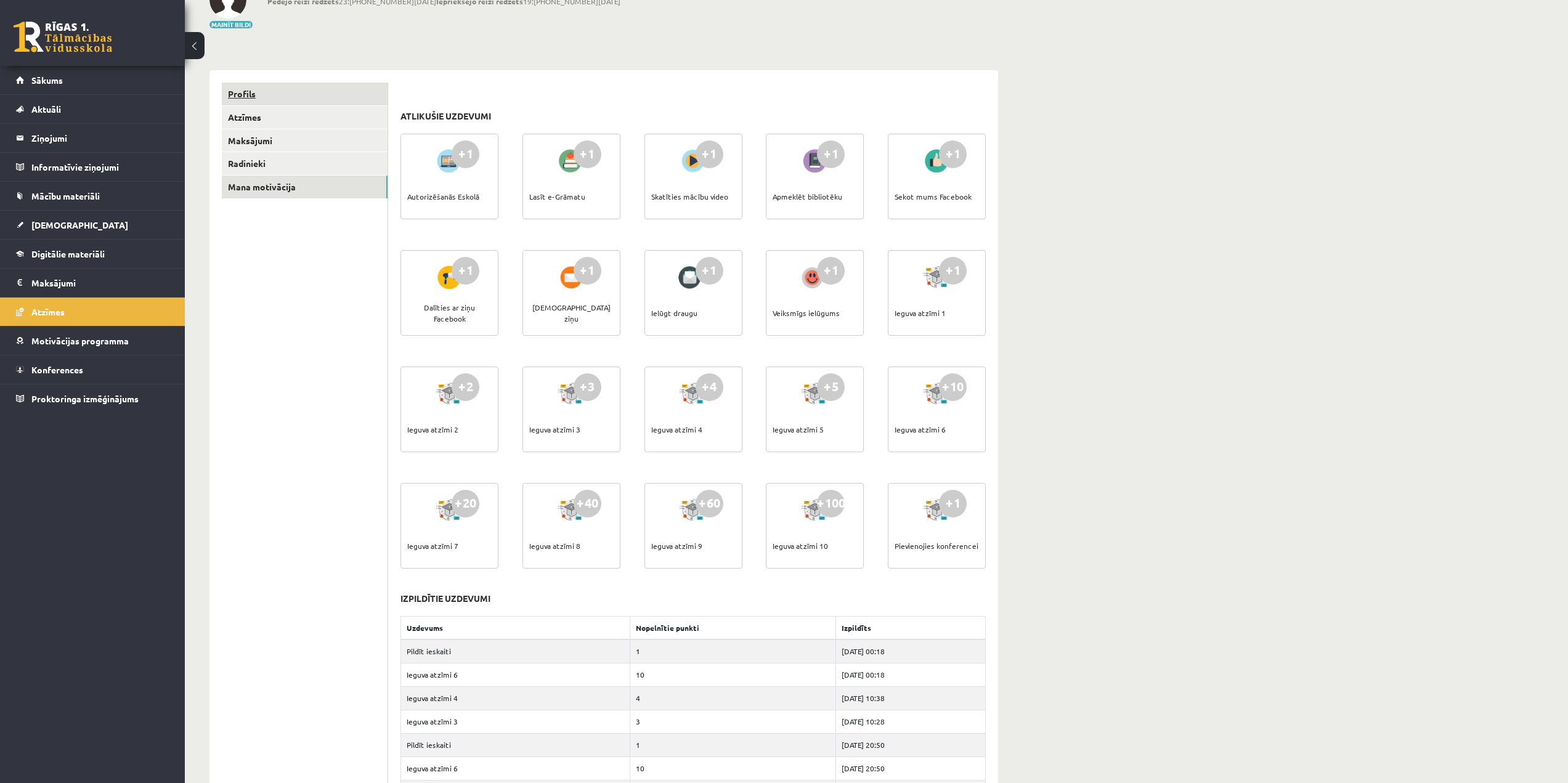
click at [232, 95] on link "Profils" at bounding box center [305, 94] width 166 height 23
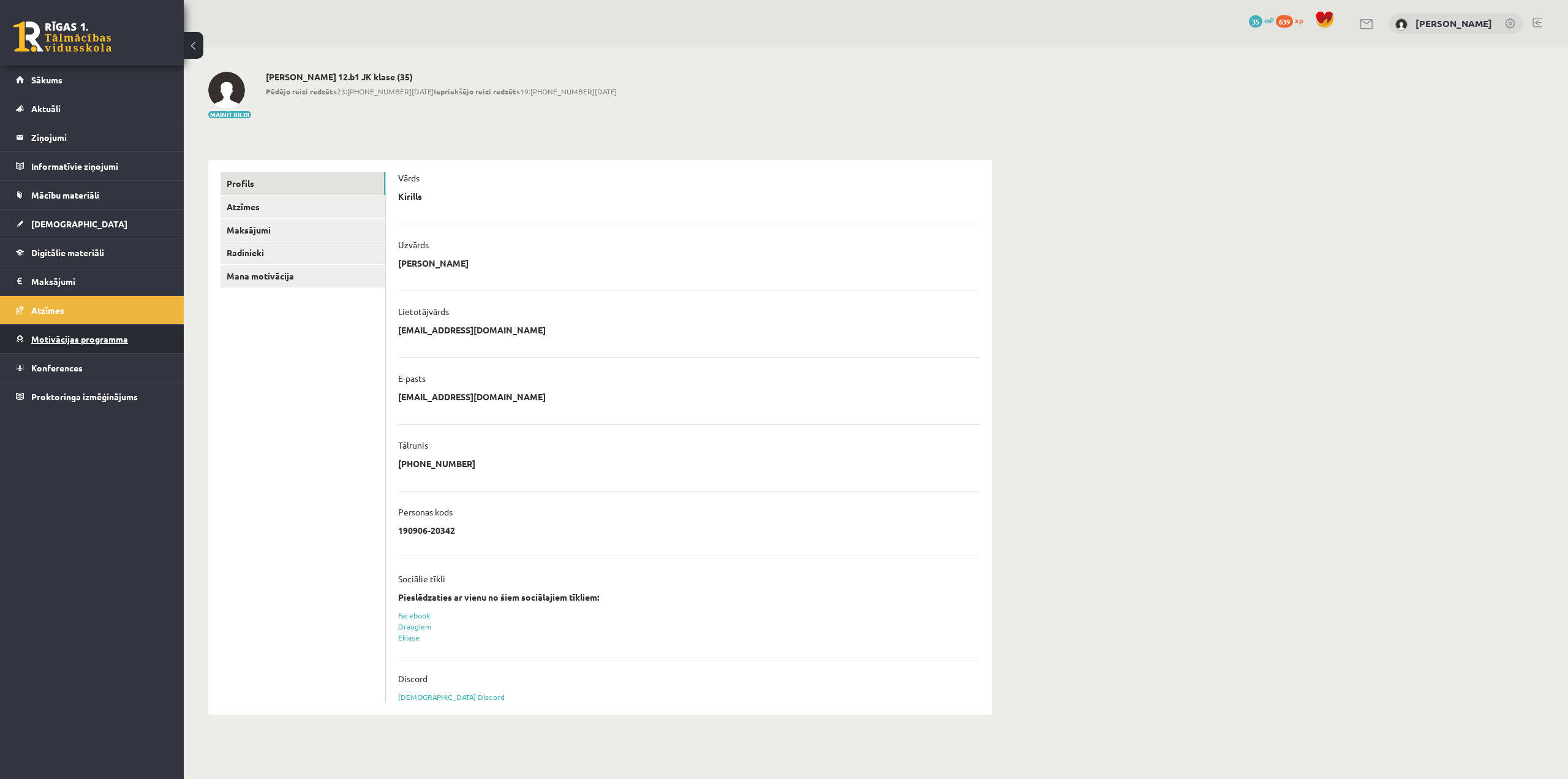
click at [93, 344] on link "Motivācijas programma" at bounding box center [92, 339] width 152 height 28
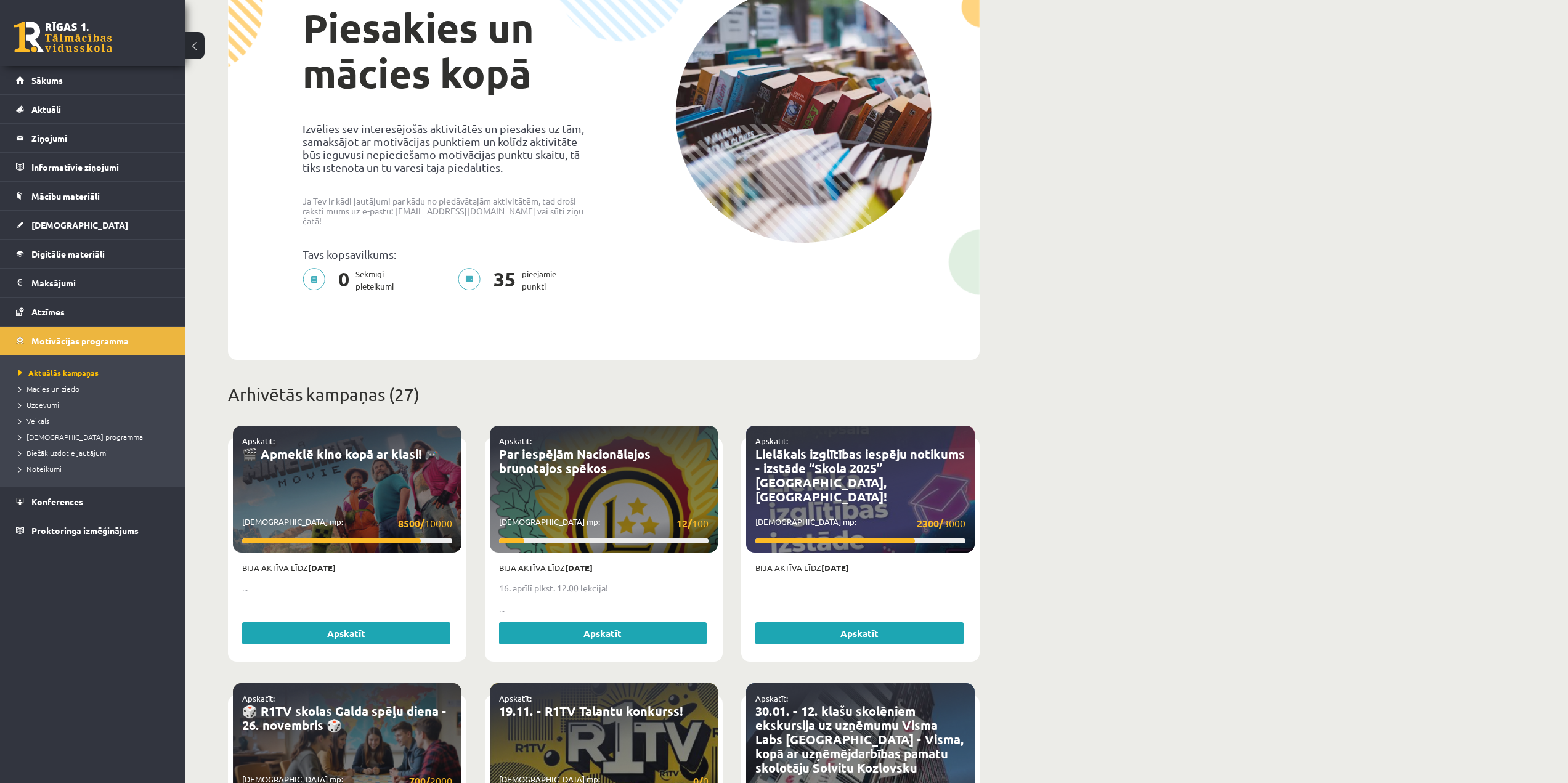
scroll to position [123, 0]
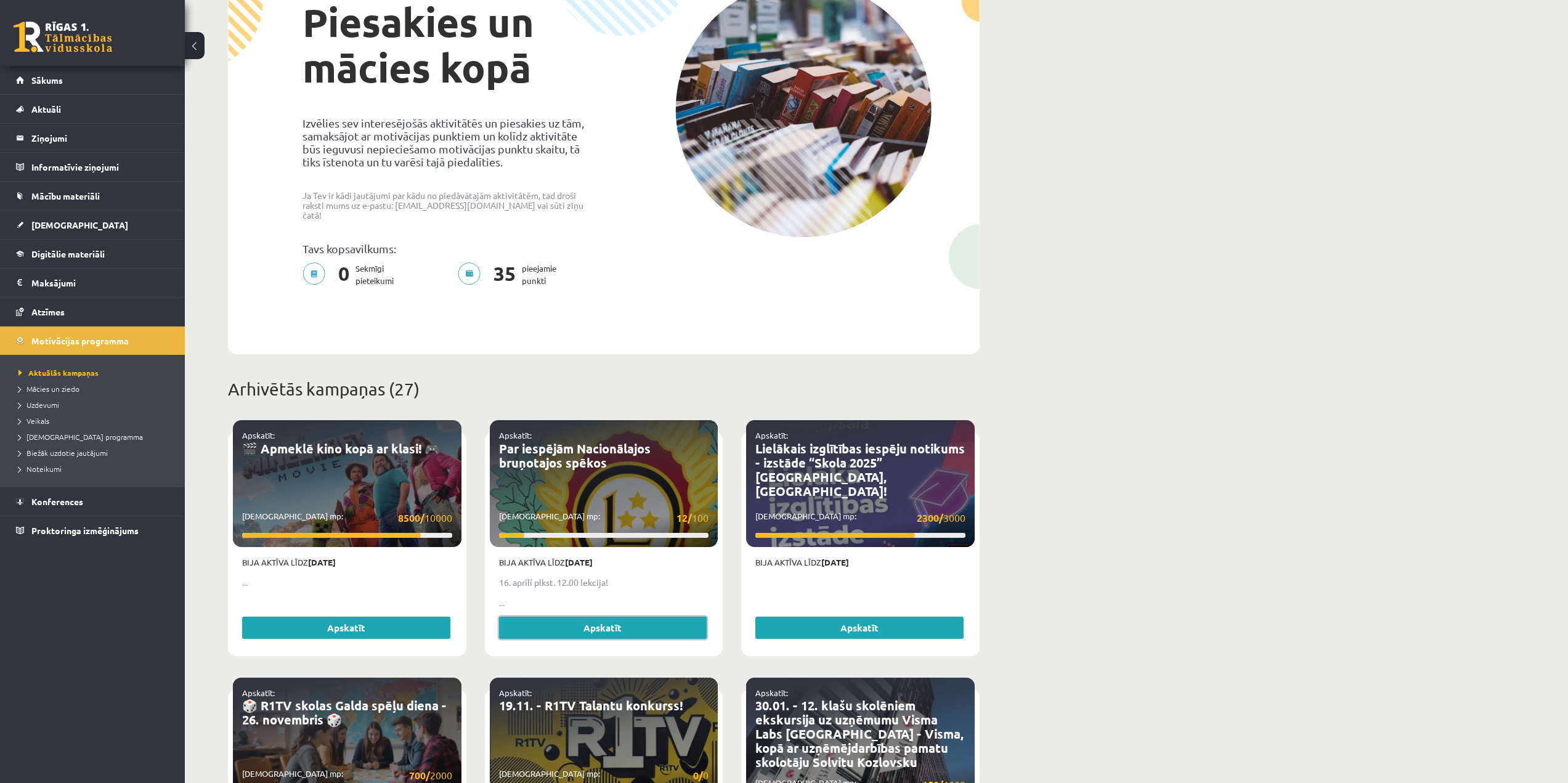
click at [598, 618] on link "Apskatīt" at bounding box center [603, 628] width 208 height 22
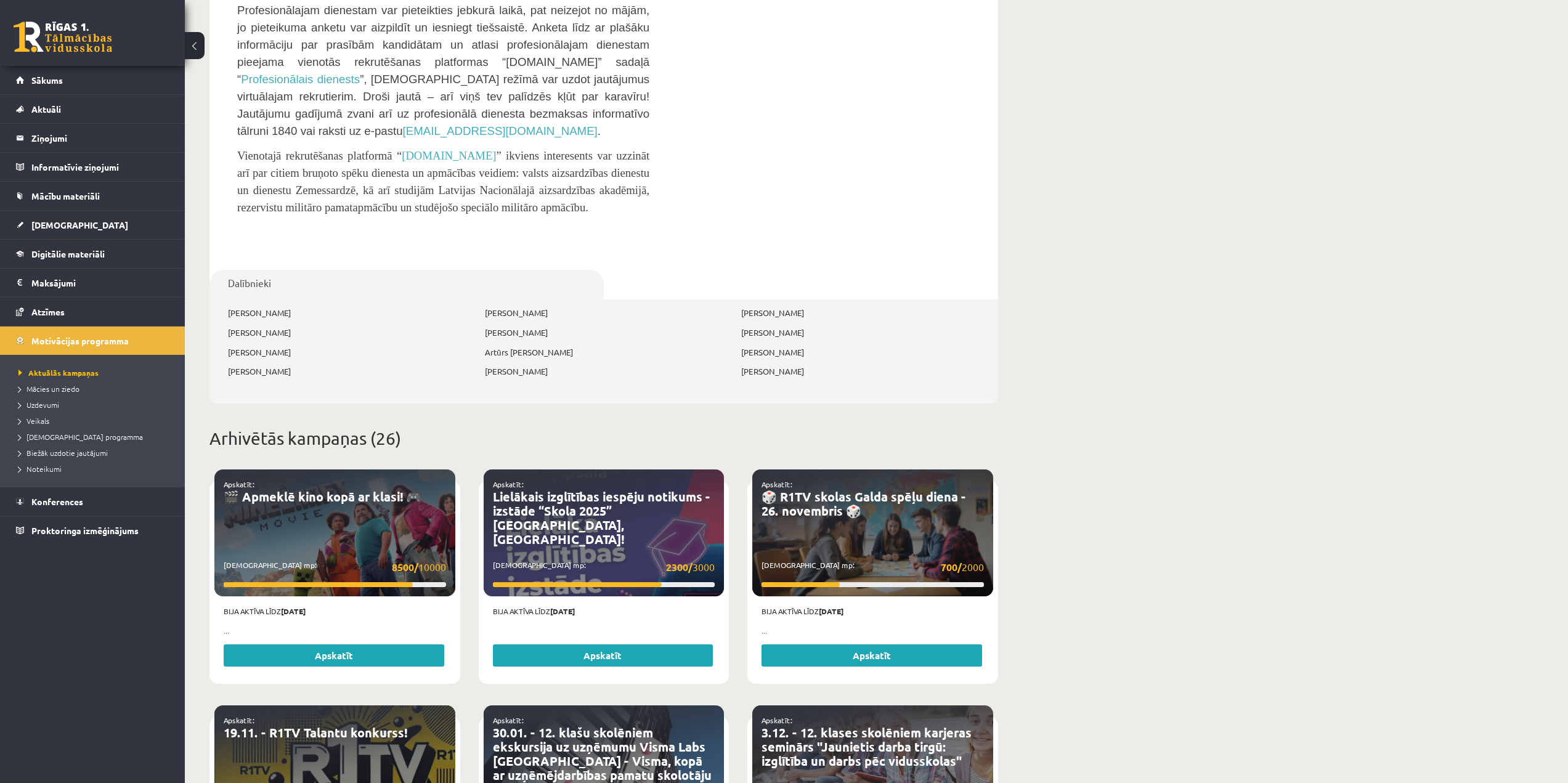
scroll to position [1540, 0]
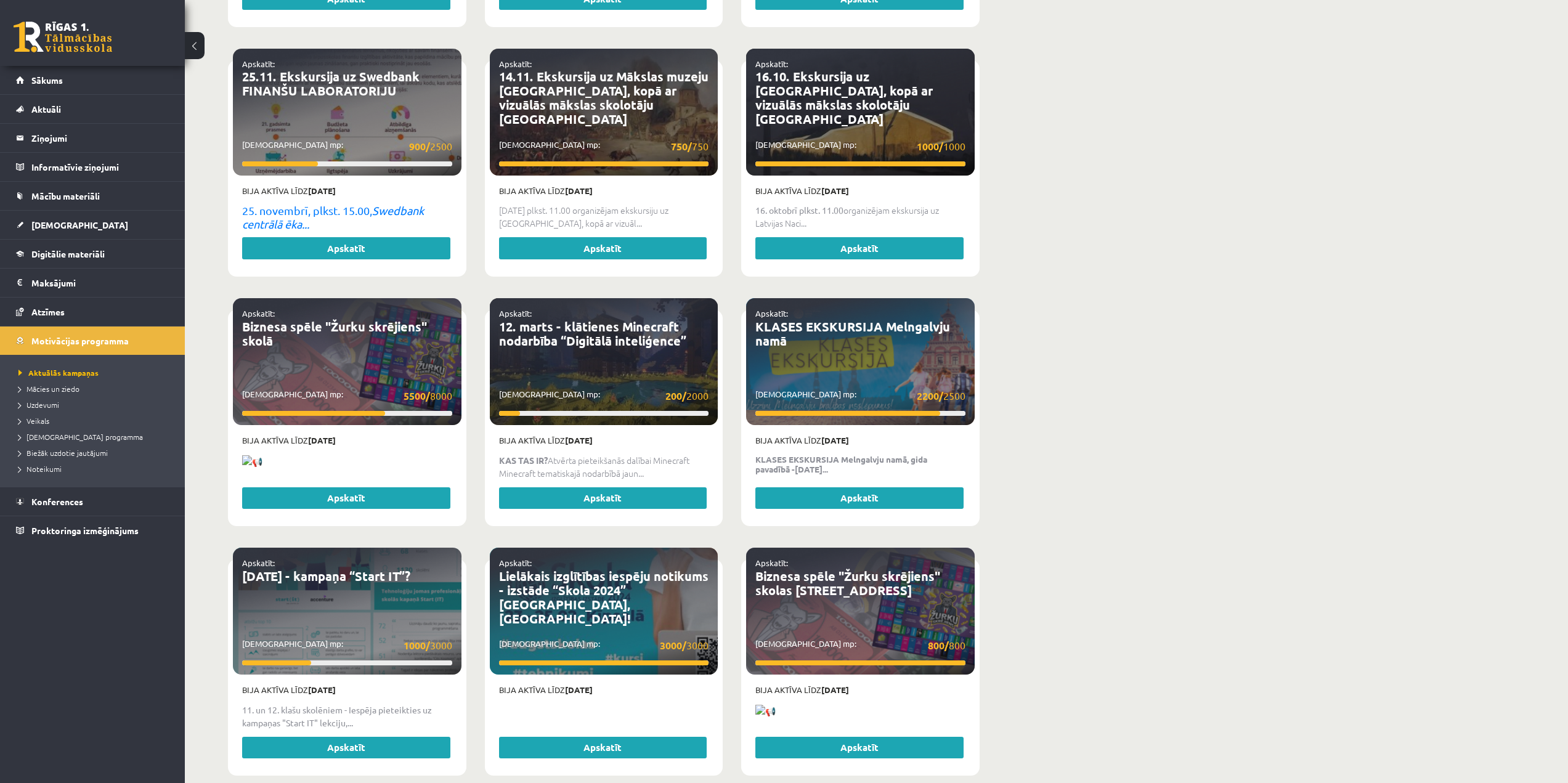
scroll to position [1539, 0]
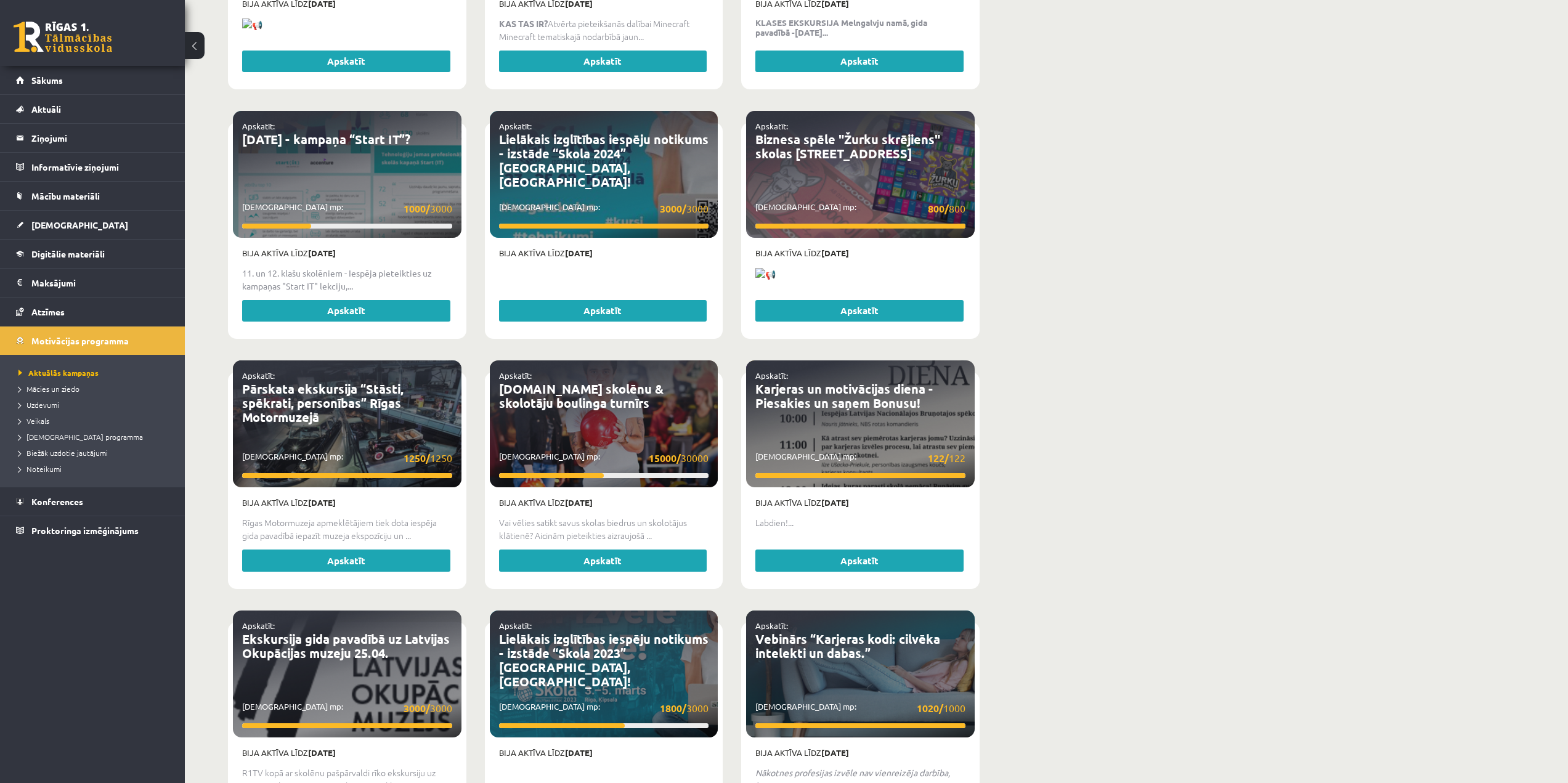
scroll to position [2030, 0]
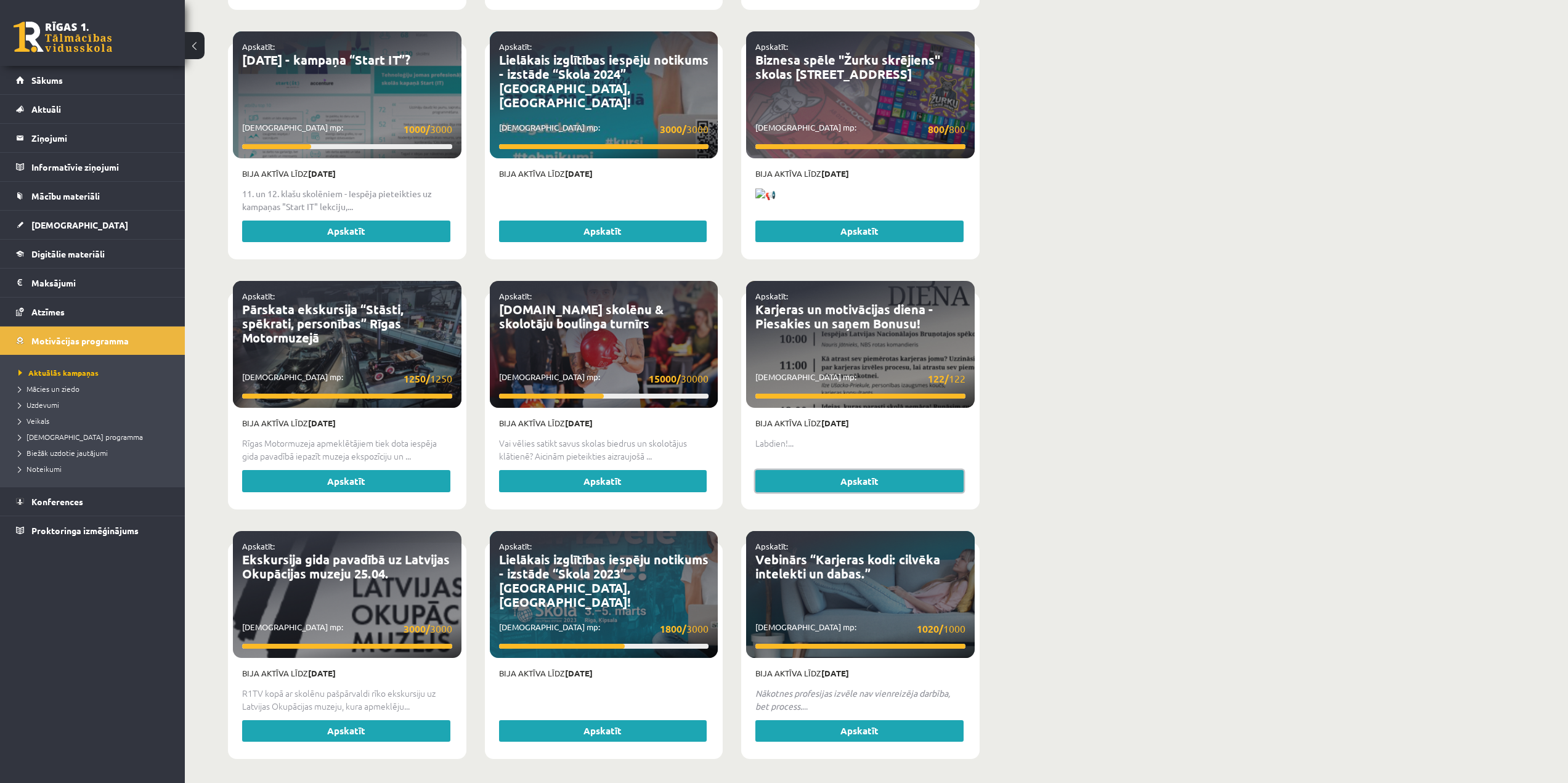
click at [892, 470] on link "Apskatīt" at bounding box center [859, 481] width 208 height 22
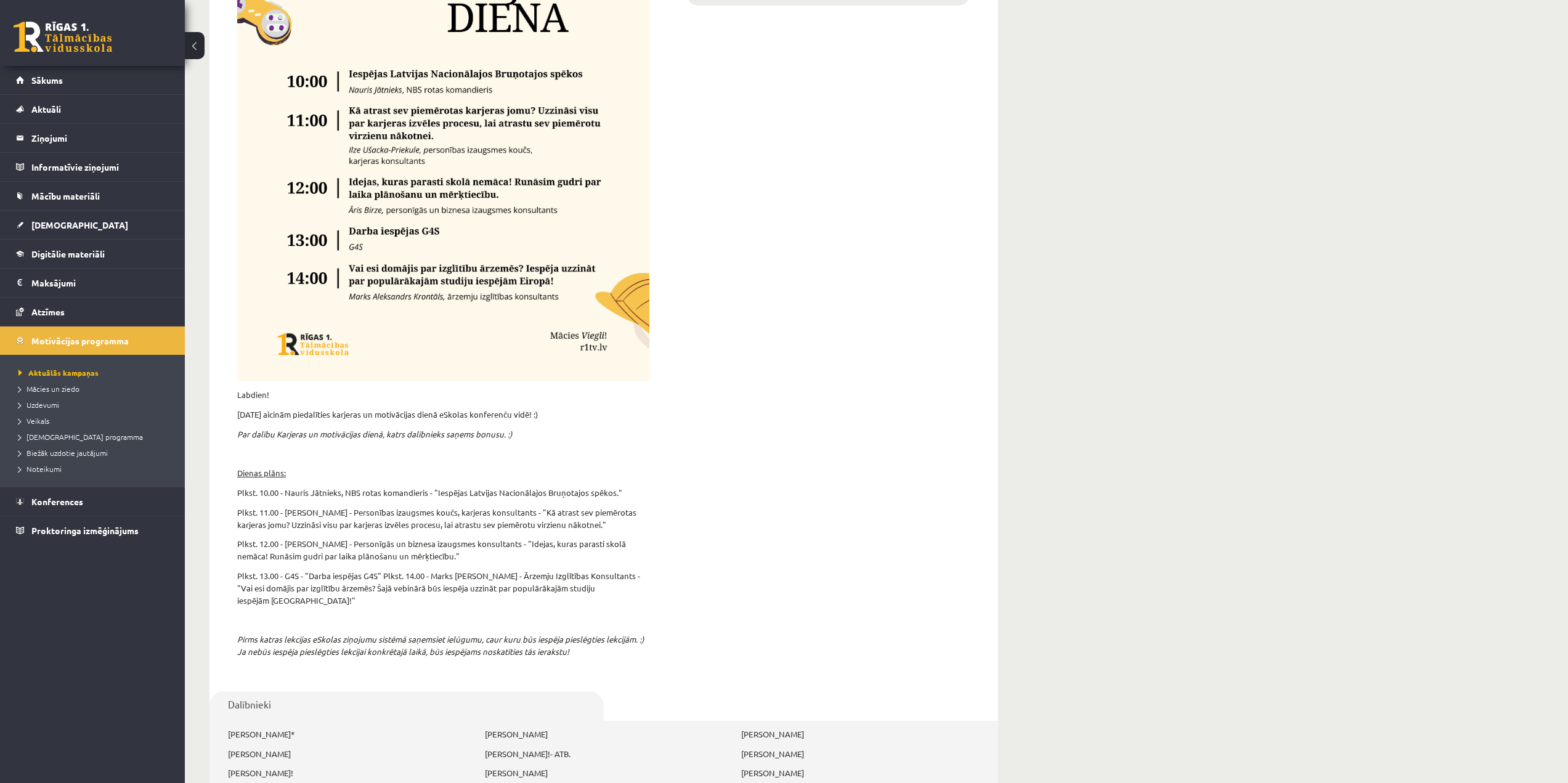
scroll to position [370, 0]
click at [101, 344] on span "Motivācijas programma" at bounding box center [80, 340] width 97 height 11
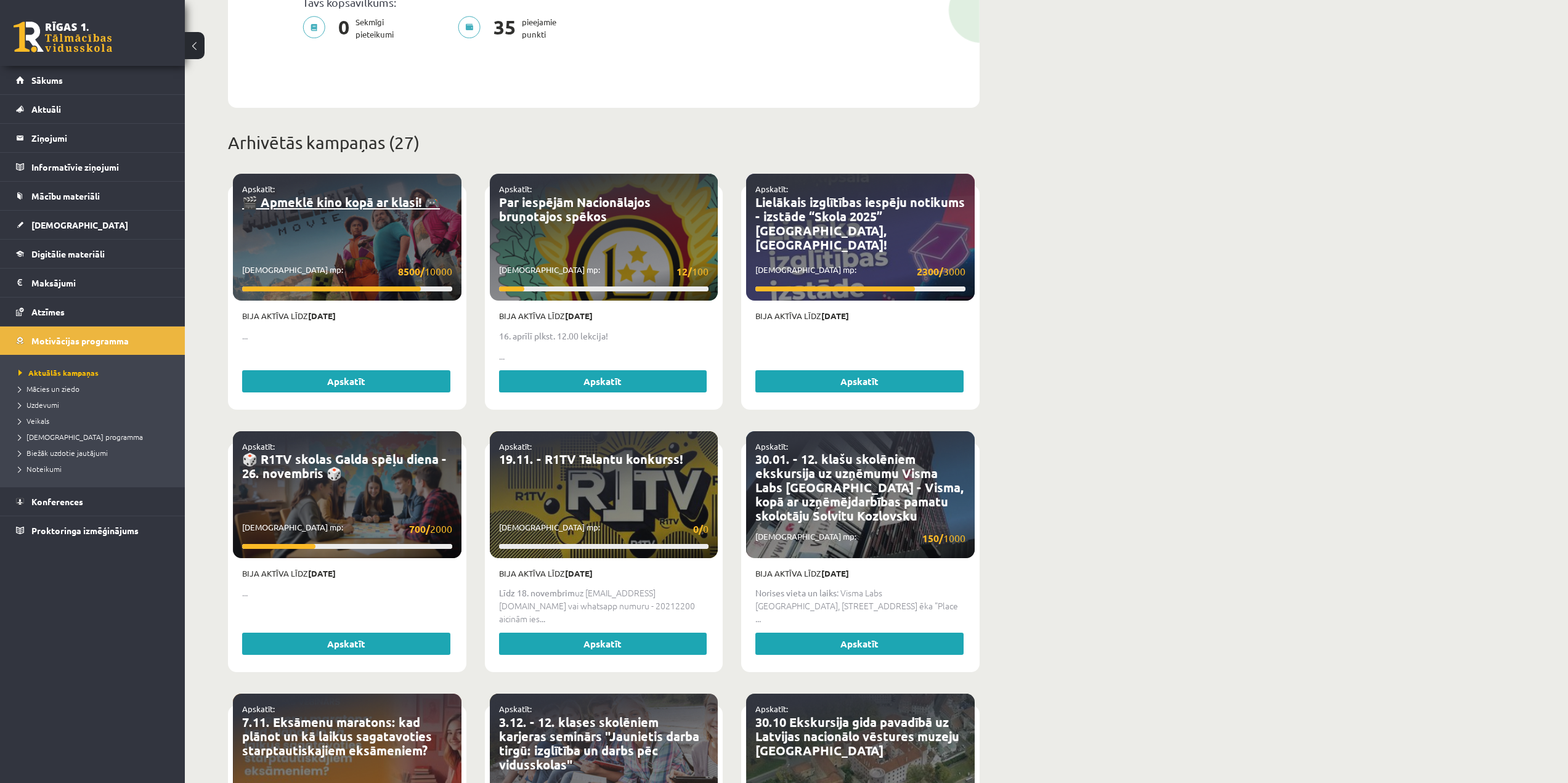
click at [404, 196] on link "🎬 Apmeklē kino kopā ar klasi! 🎮" at bounding box center [341, 202] width 198 height 16
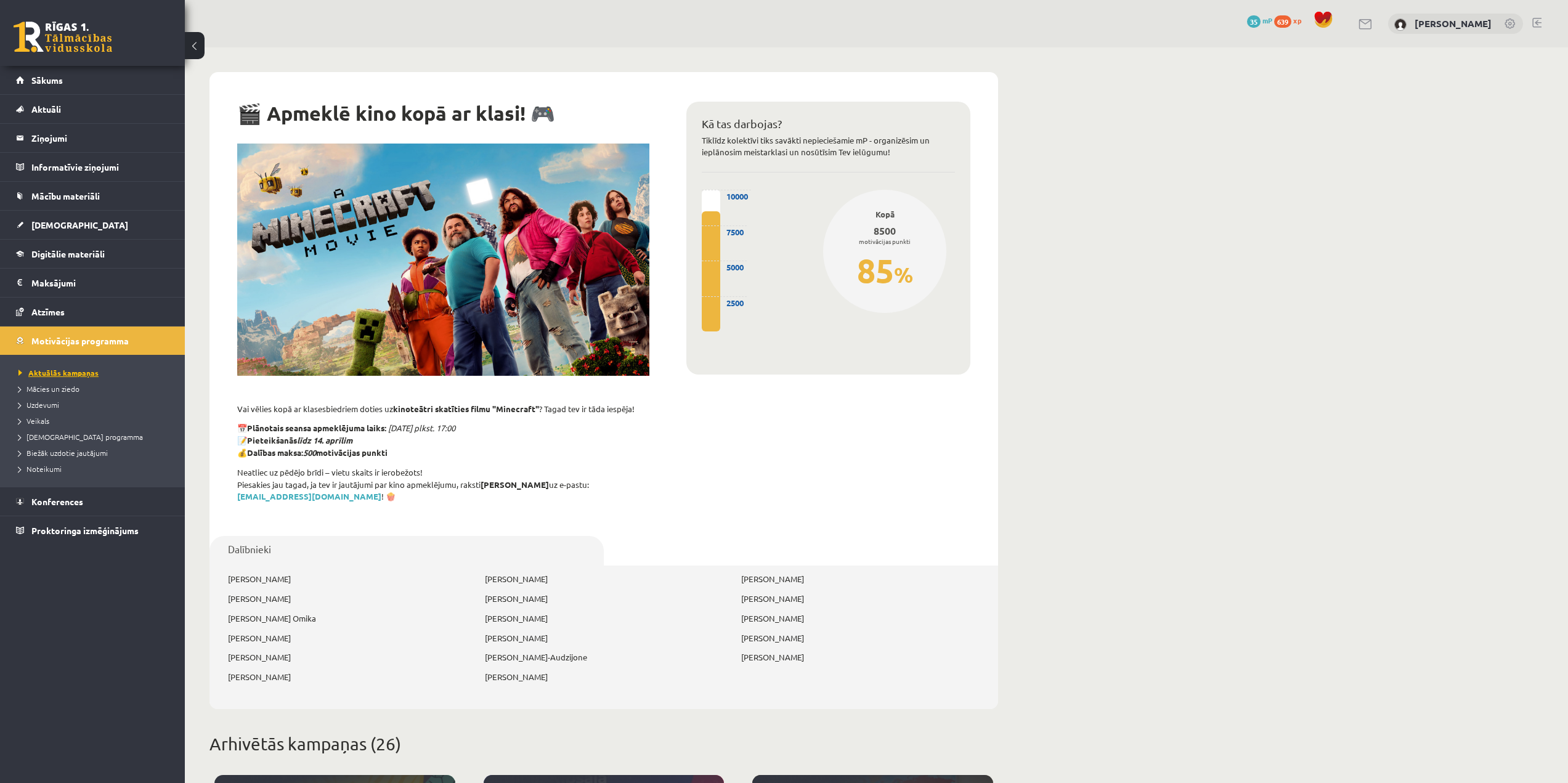
click at [49, 372] on span "Aktuālās kampaņas" at bounding box center [59, 373] width 80 height 10
